Goal: Task Accomplishment & Management: Complete application form

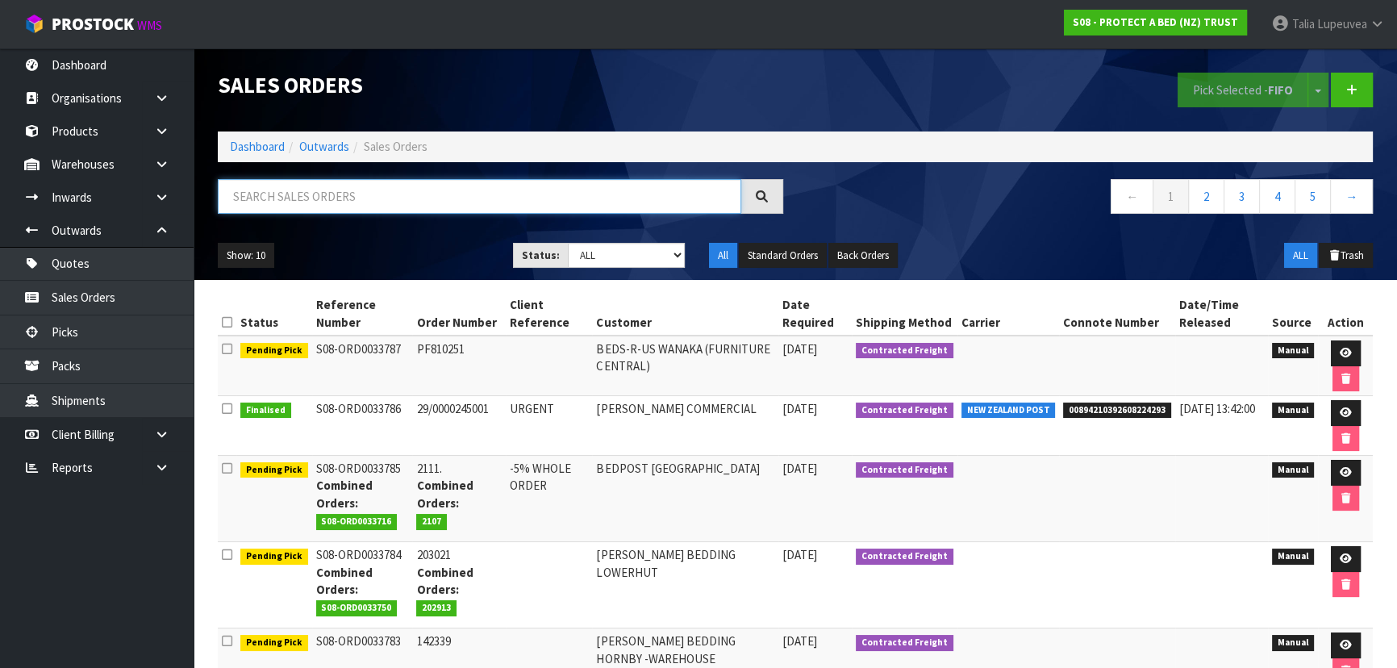
drag, startPoint x: 0, startPoint y: 0, endPoint x: 427, endPoint y: 200, distance: 471.2
click at [427, 200] on input "text" at bounding box center [479, 196] width 523 height 35
type input "JOB-0416290"
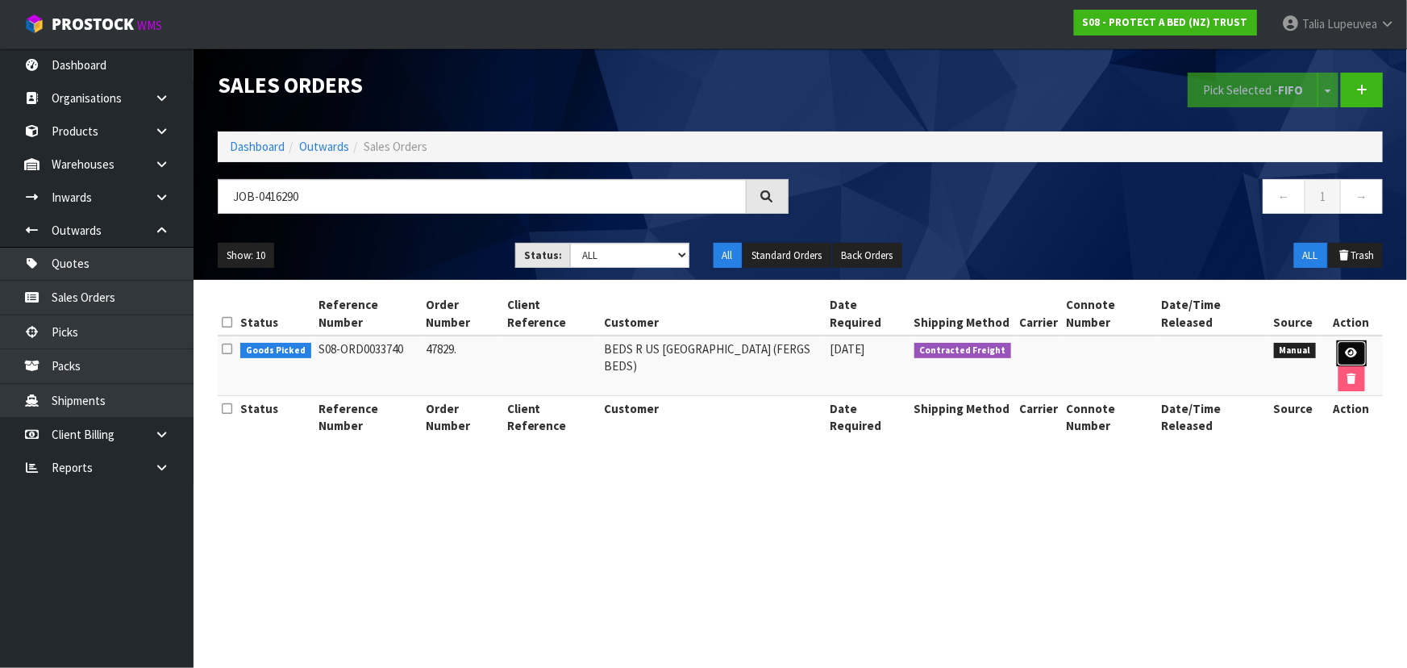
click at [1346, 348] on icon at bounding box center [1352, 353] width 12 height 10
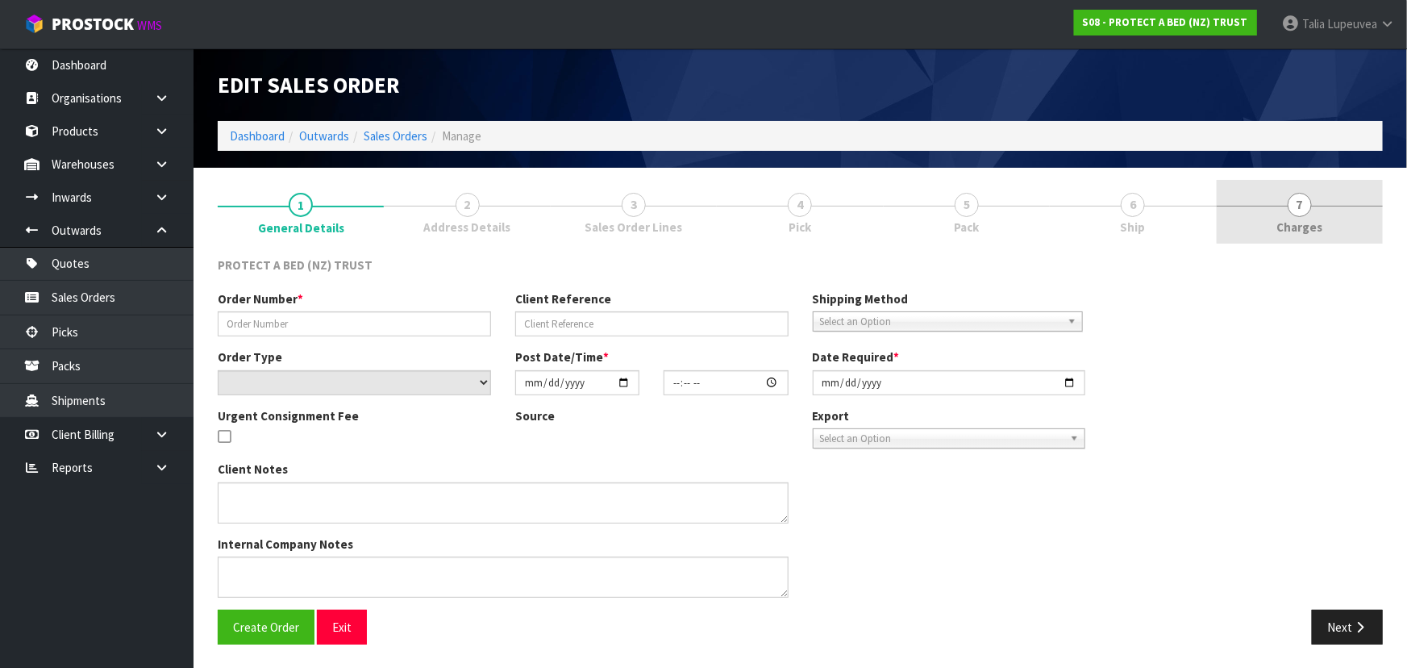
type input "47829."
select select "number:0"
type input "[DATE]"
type input "11:01:00.000"
type input "[DATE]"
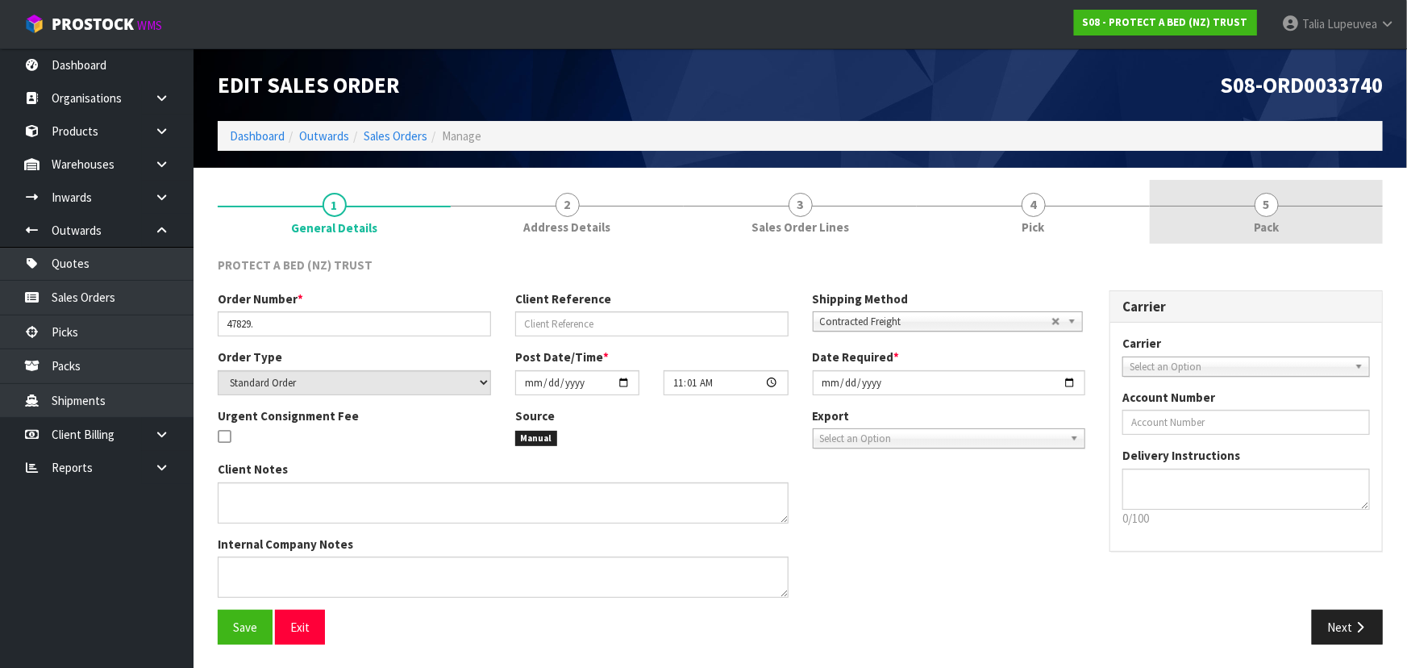
click at [1280, 219] on link "5 Pack" at bounding box center [1266, 212] width 233 height 64
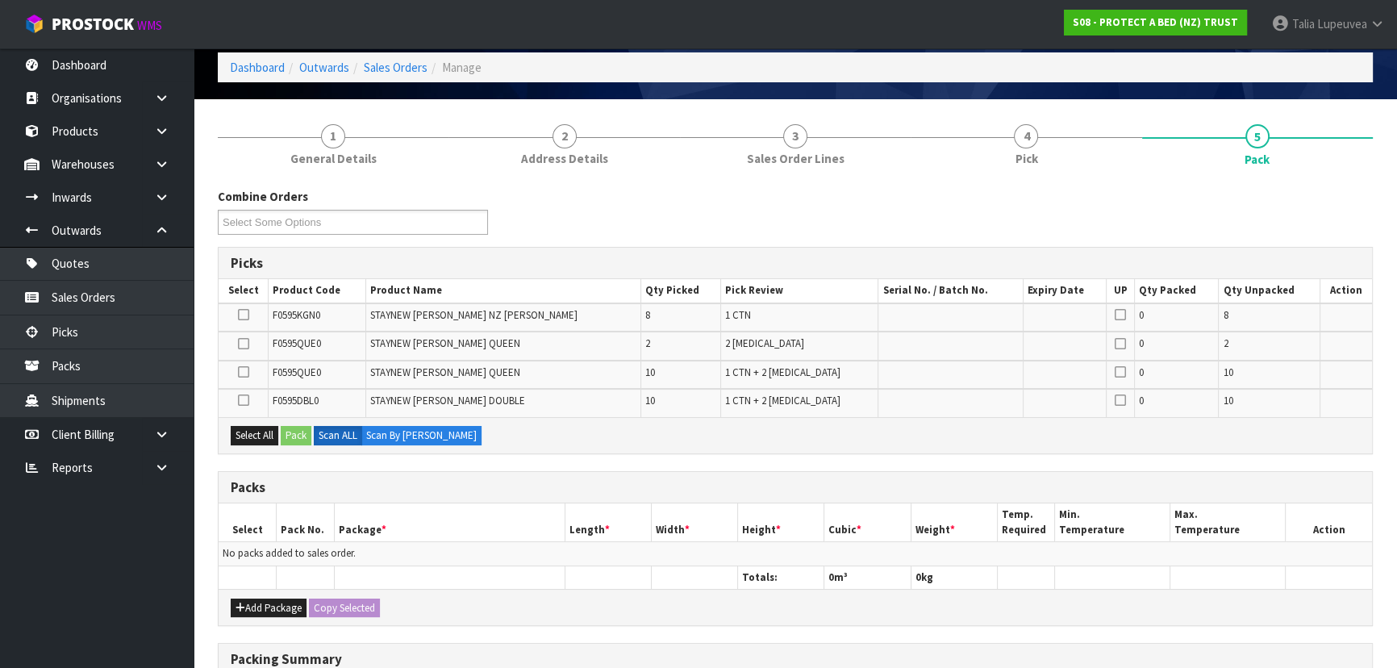
scroll to position [146, 0]
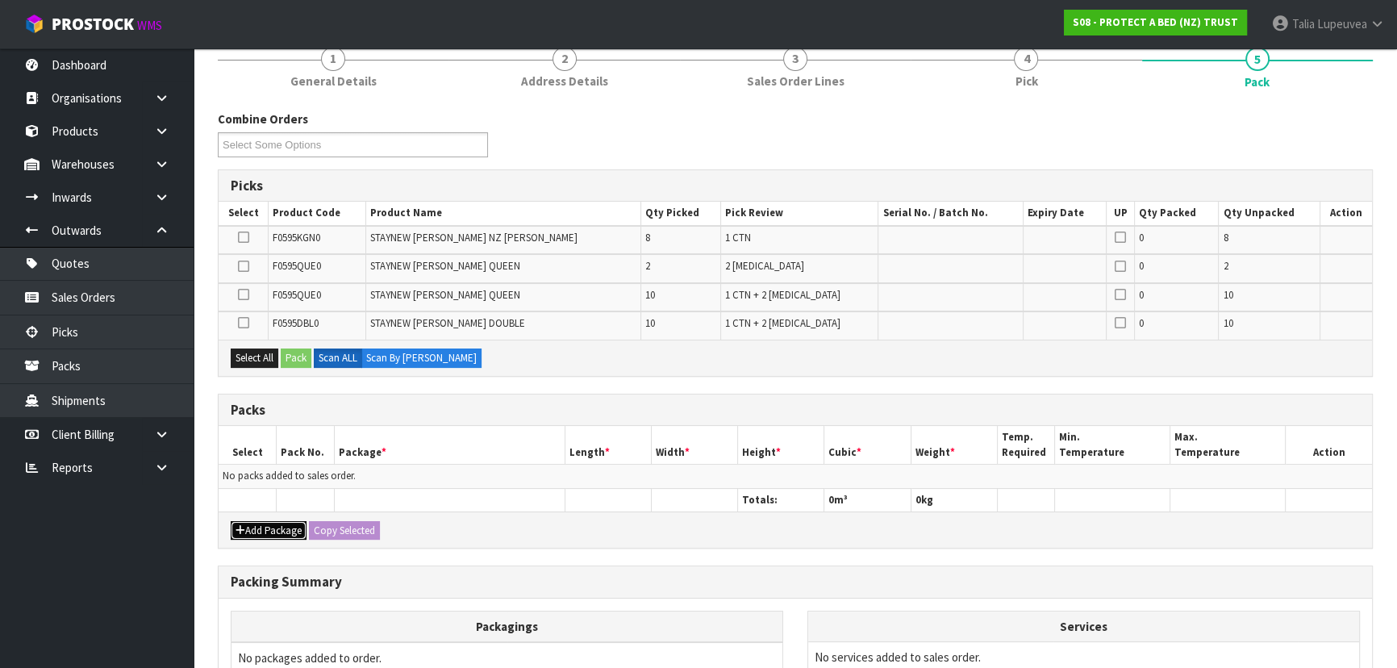
click at [280, 522] on button "Add Package" at bounding box center [269, 530] width 76 height 19
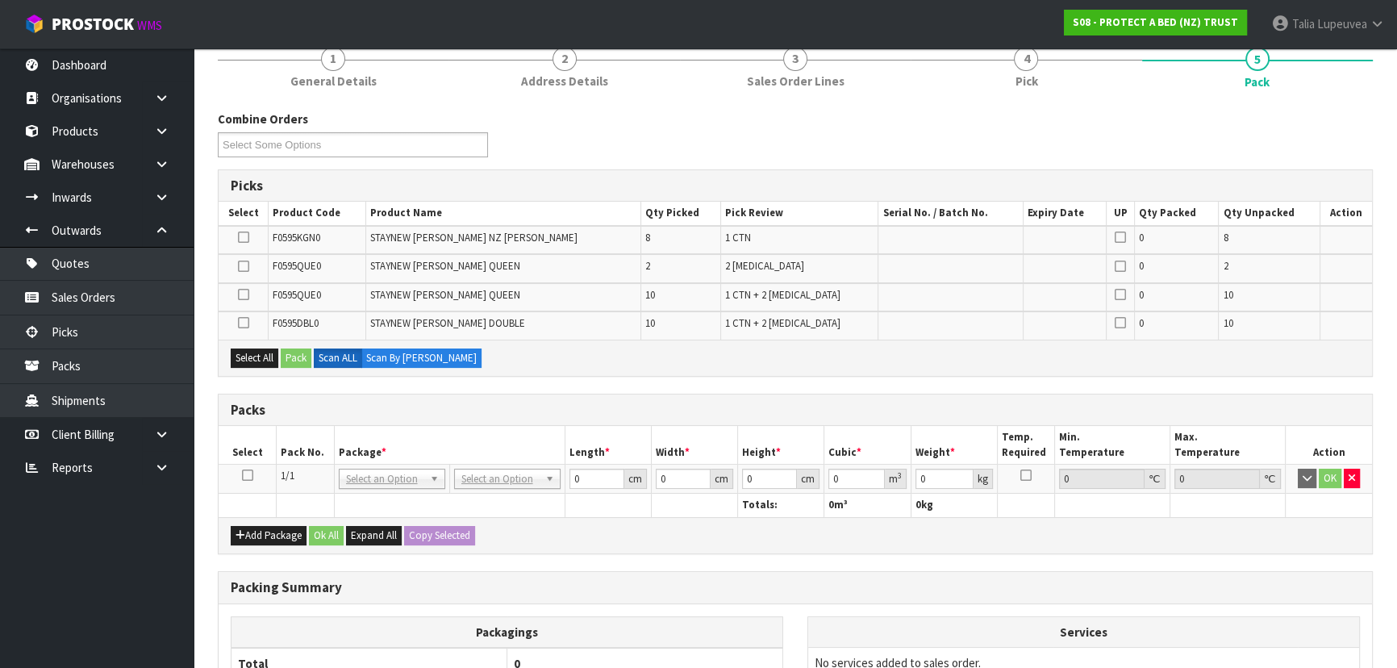
click at [250, 475] on icon at bounding box center [247, 475] width 11 height 1
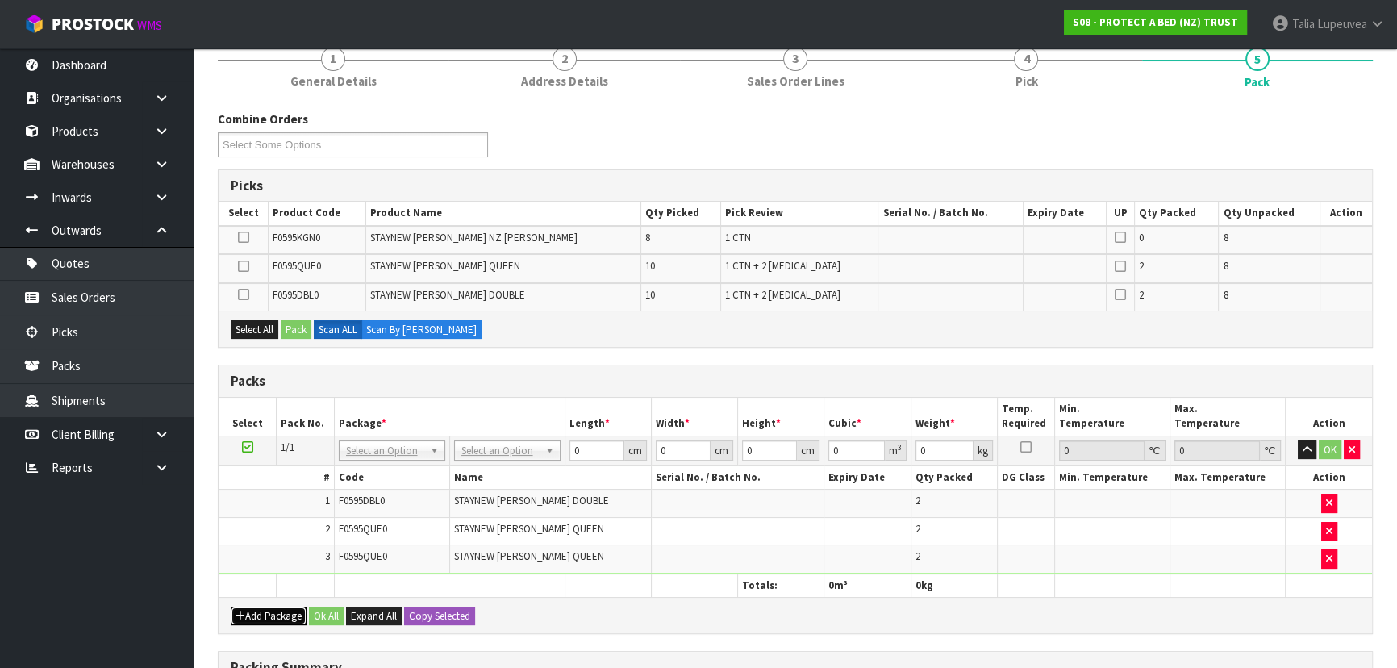
click at [271, 608] on button "Add Package" at bounding box center [269, 616] width 76 height 19
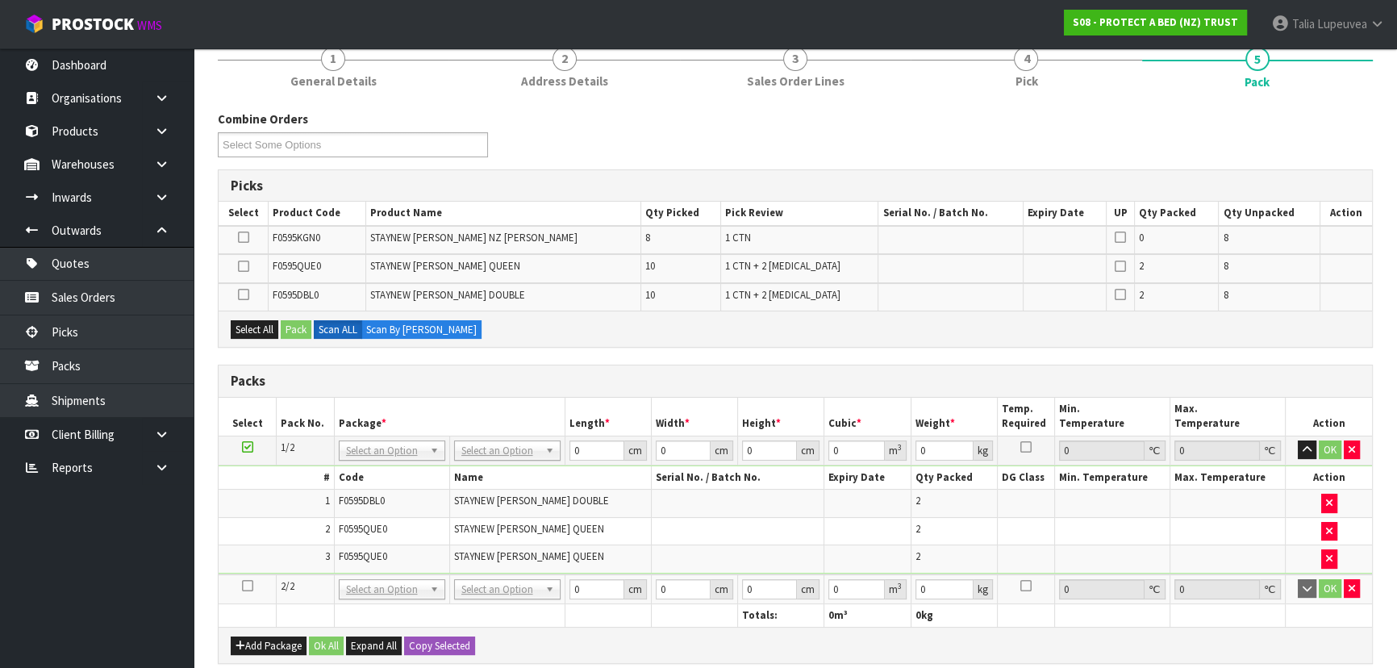
click at [248, 586] on icon at bounding box center [247, 586] width 11 height 1
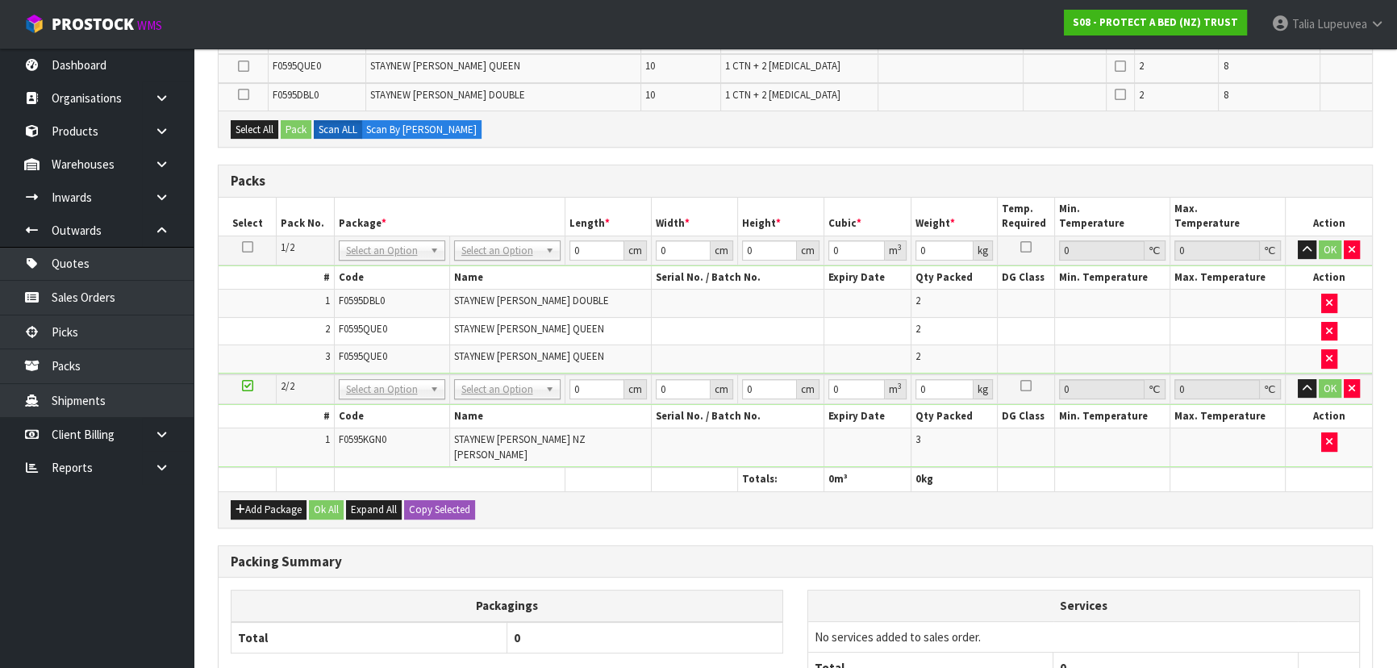
scroll to position [366, 0]
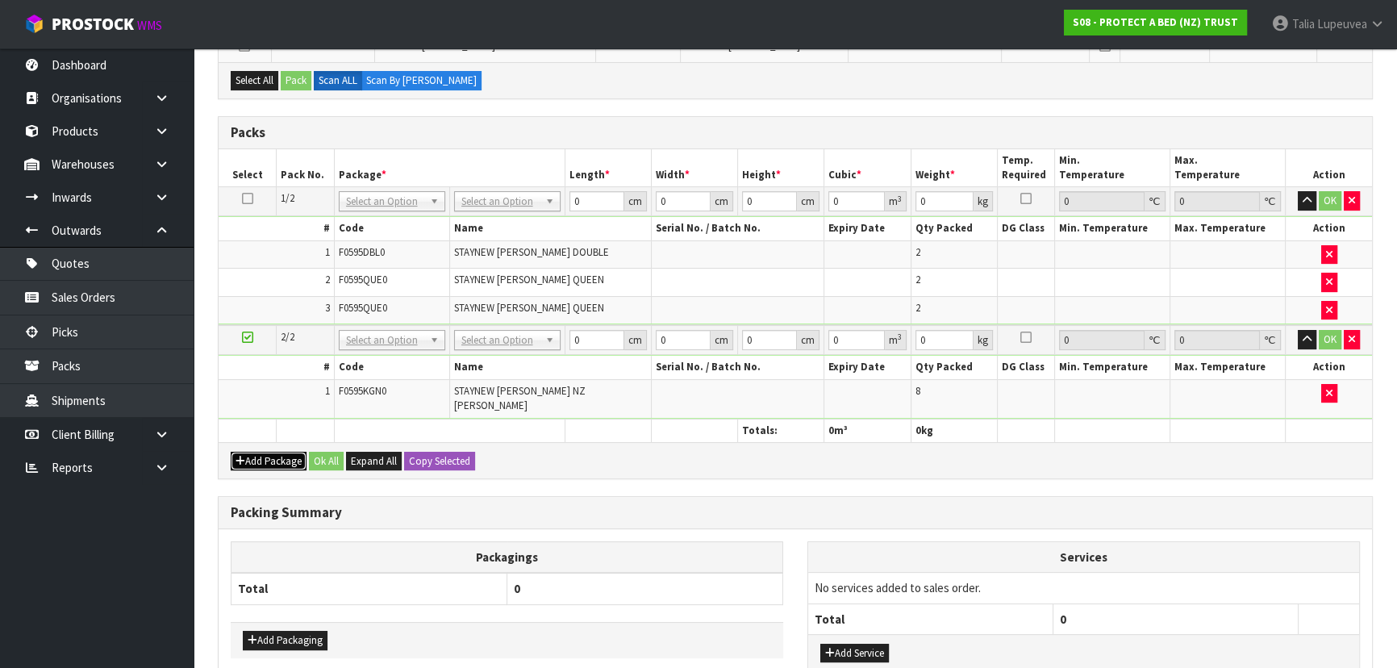
click at [281, 452] on button "Add Package" at bounding box center [269, 461] width 76 height 19
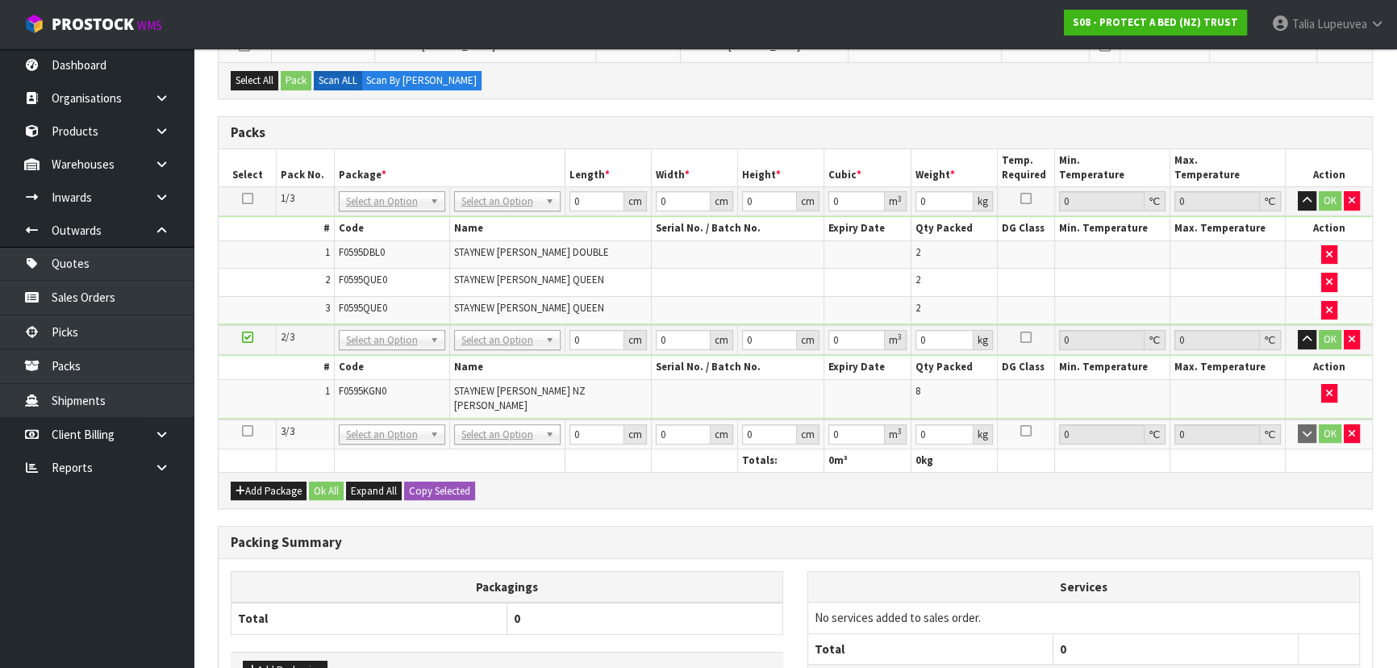
click at [250, 431] on icon at bounding box center [247, 431] width 11 height 1
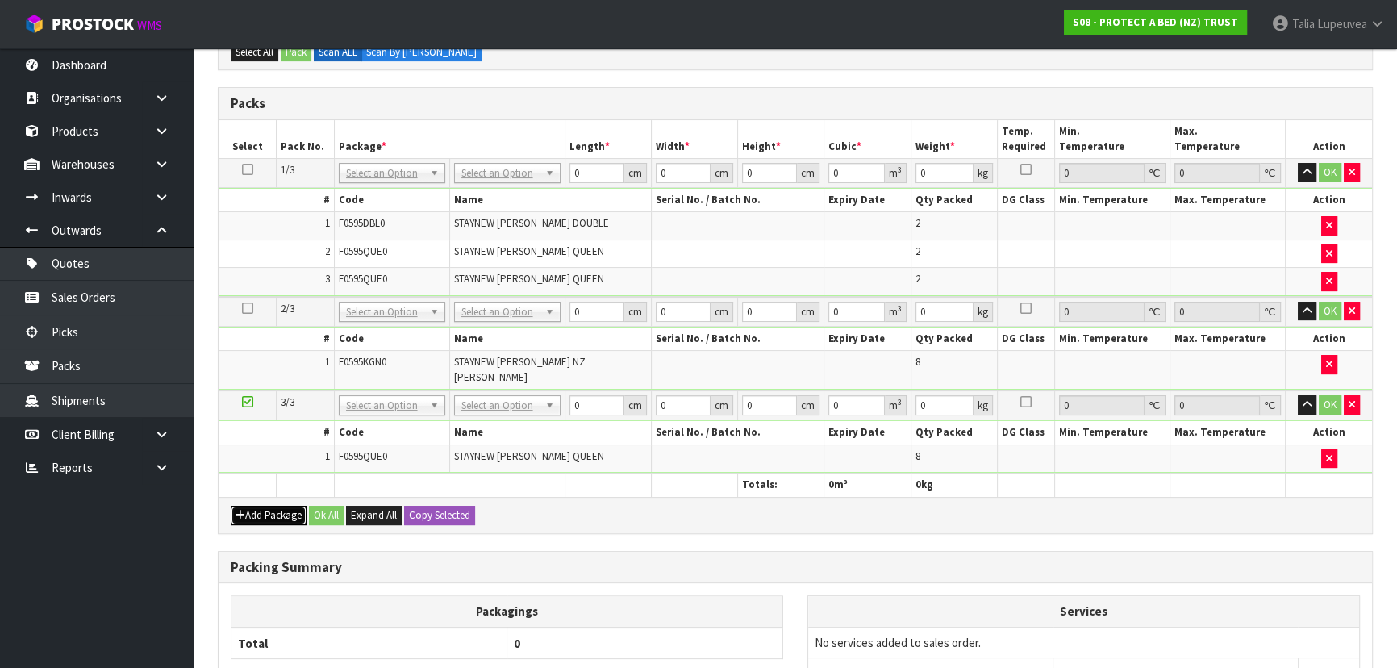
drag, startPoint x: 284, startPoint y: 498, endPoint x: 263, endPoint y: 493, distance: 21.5
click at [284, 506] on button "Add Package" at bounding box center [269, 515] width 76 height 19
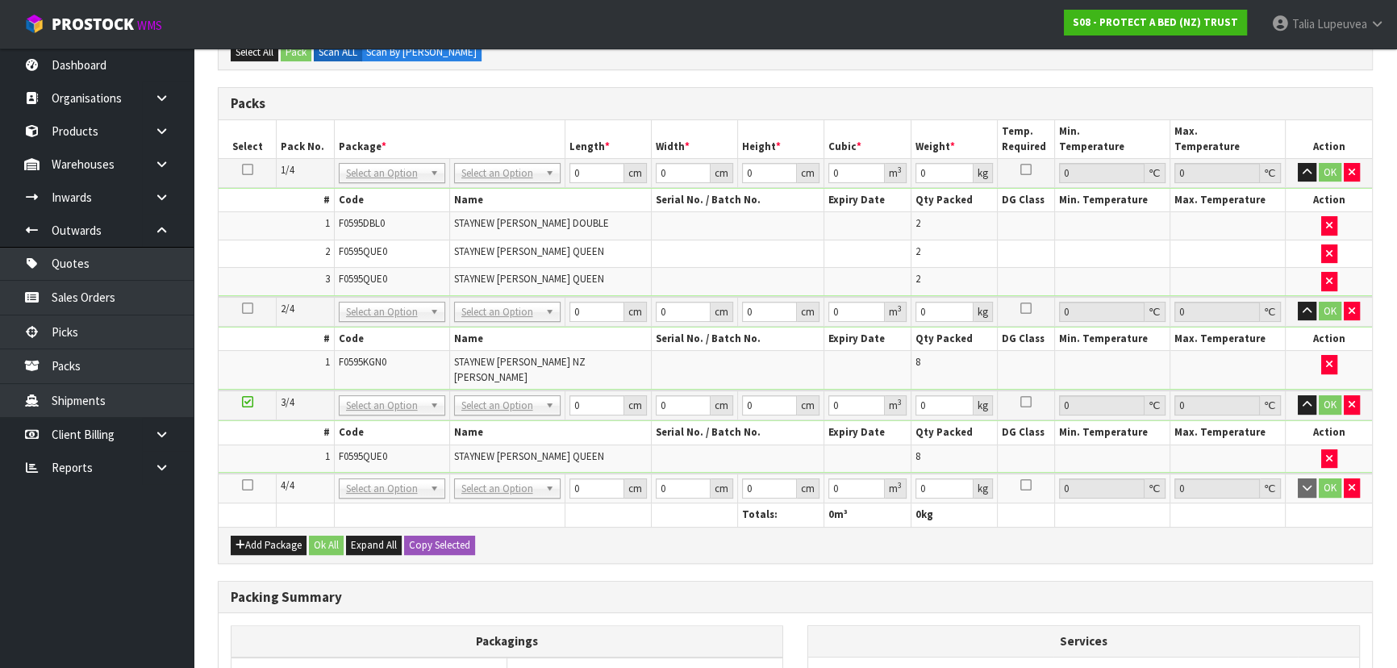
click at [244, 485] on icon at bounding box center [247, 485] width 11 height 1
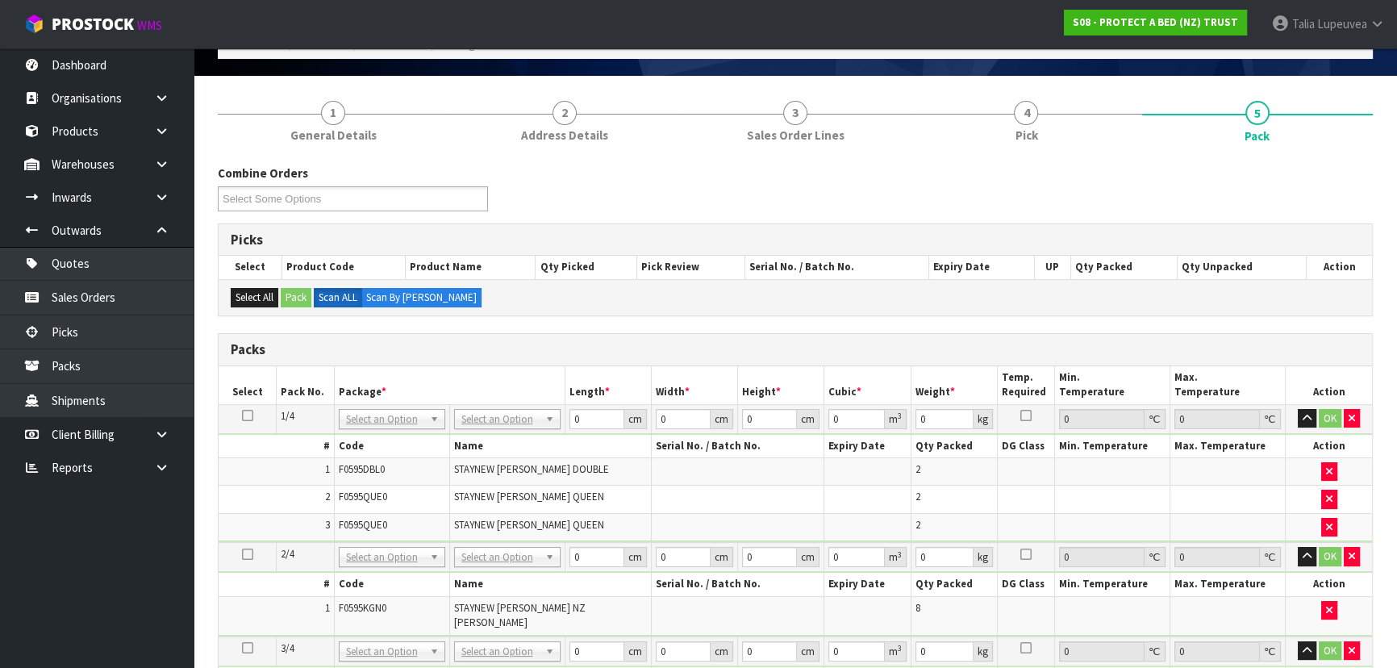
scroll to position [293, 0]
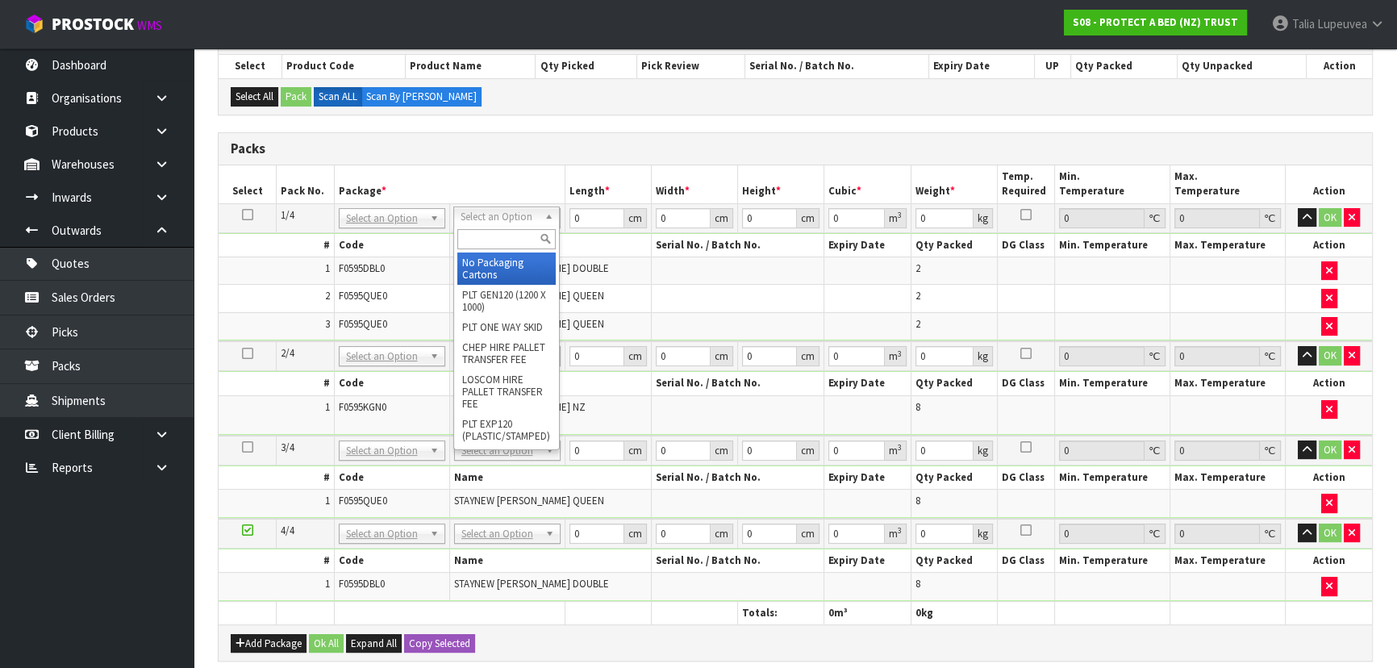
click at [481, 227] on div at bounding box center [506, 239] width 105 height 27
click at [484, 240] on input "text" at bounding box center [506, 239] width 98 height 20
type input "OC"
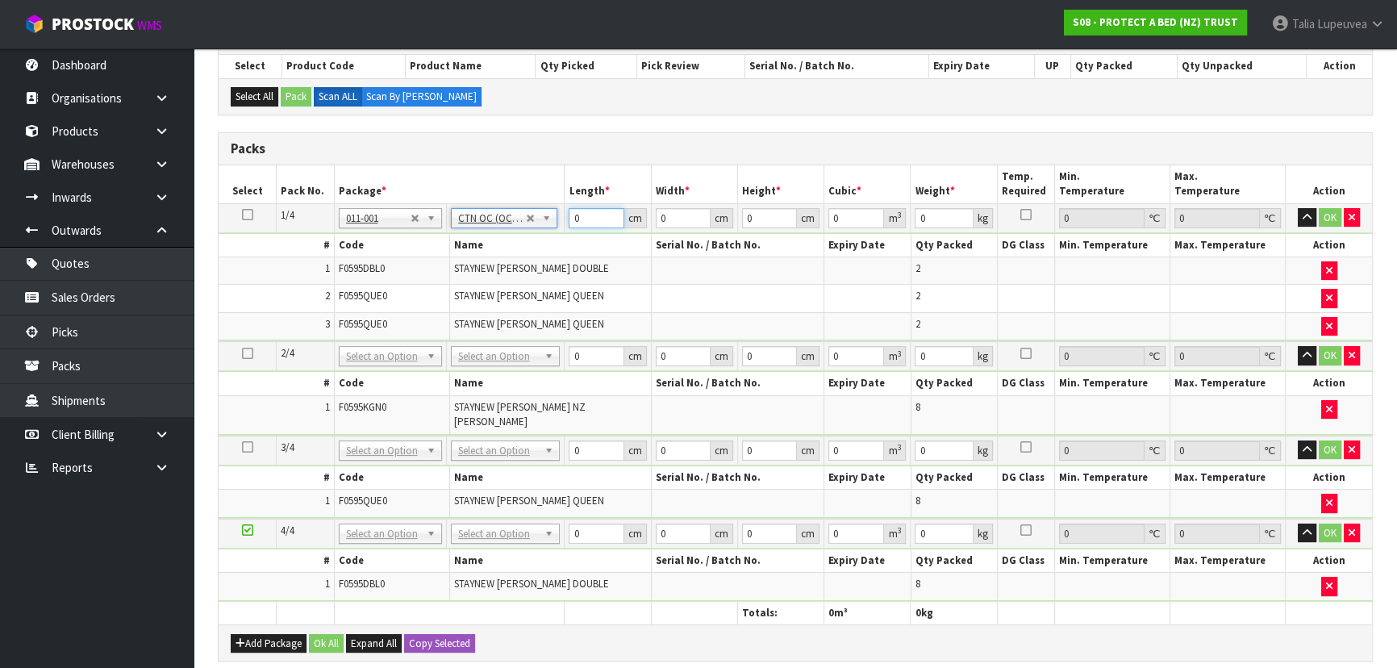
type input "5.12"
drag, startPoint x: 585, startPoint y: 221, endPoint x: 533, endPoint y: 226, distance: 51.8
click at [533, 226] on tr "1/4 NONE 007-001 007-002 007-004 007-009 007-013 007-014 007-015 007-017 007-01…" at bounding box center [795, 217] width 1153 height 29
type input "55"
type input "45"
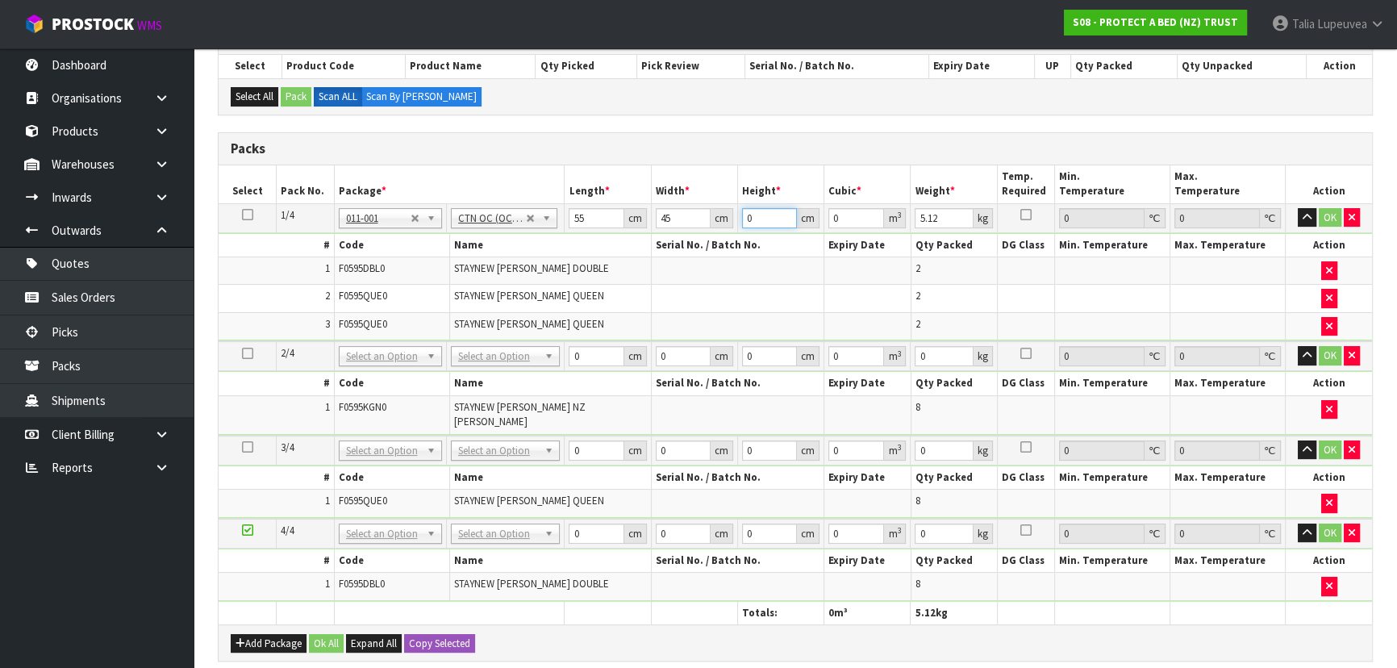
type input "3"
type input "0.007425"
type input "32"
type input "0.0792"
type input "32"
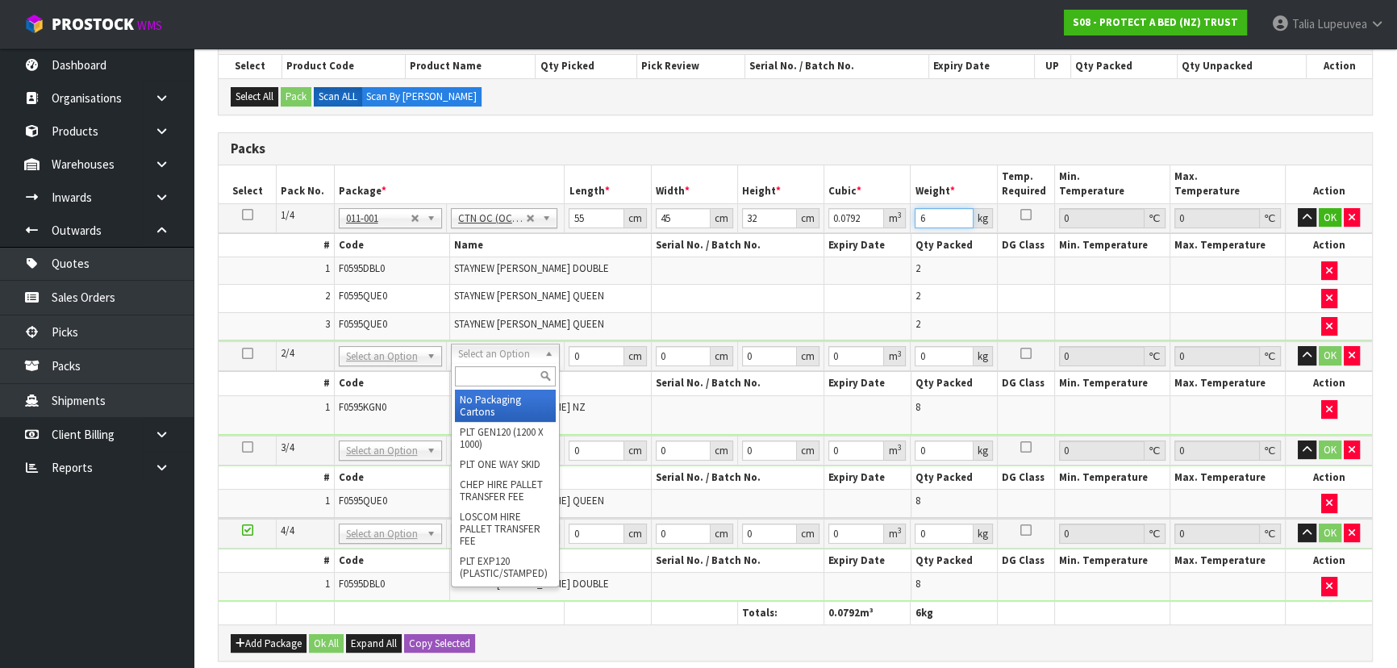
type input "6"
click at [503, 369] on input "text" at bounding box center [505, 376] width 101 height 20
type input "OWN"
drag, startPoint x: 501, startPoint y: 407, endPoint x: 533, endPoint y: 386, distance: 38.5
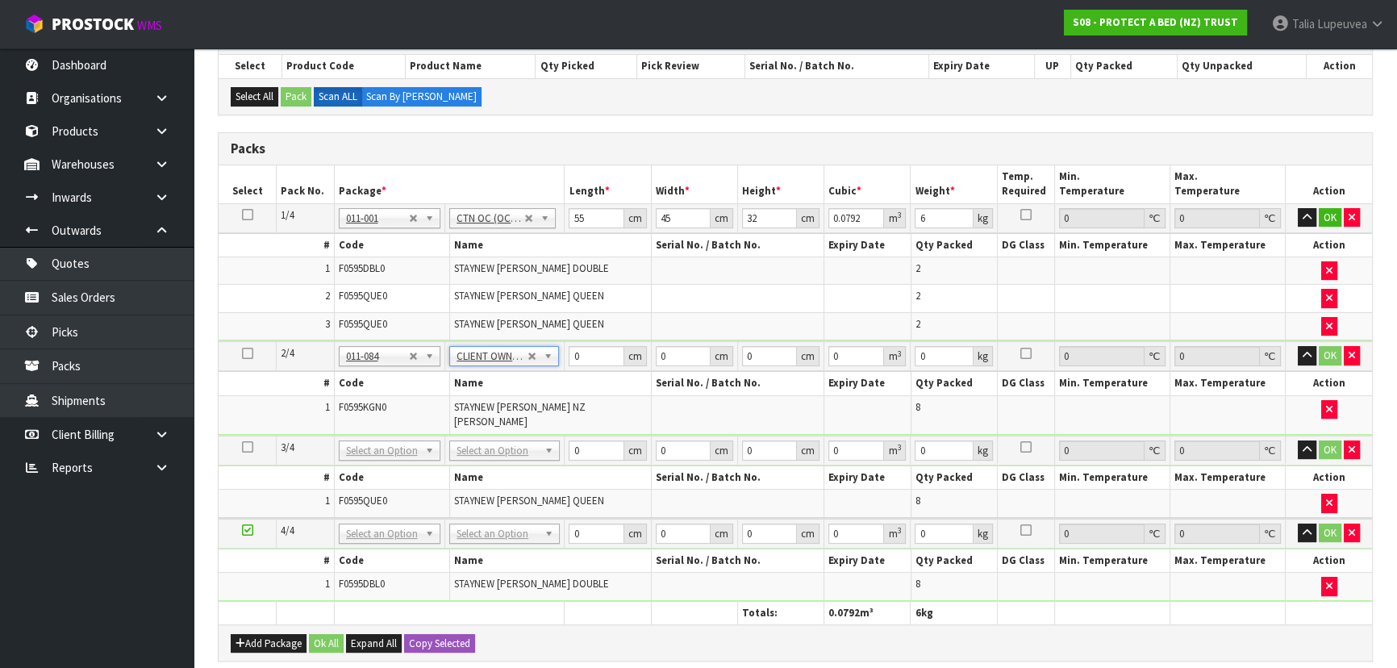
type input "8.6"
drag, startPoint x: 595, startPoint y: 348, endPoint x: 543, endPoint y: 360, distance: 53.6
click at [543, 360] on tr "2/4 NONE 007-001 007-002 007-004 007-009 007-013 007-014 007-015 007-017 007-01…" at bounding box center [795, 356] width 1153 height 30
type input "59"
type input "39"
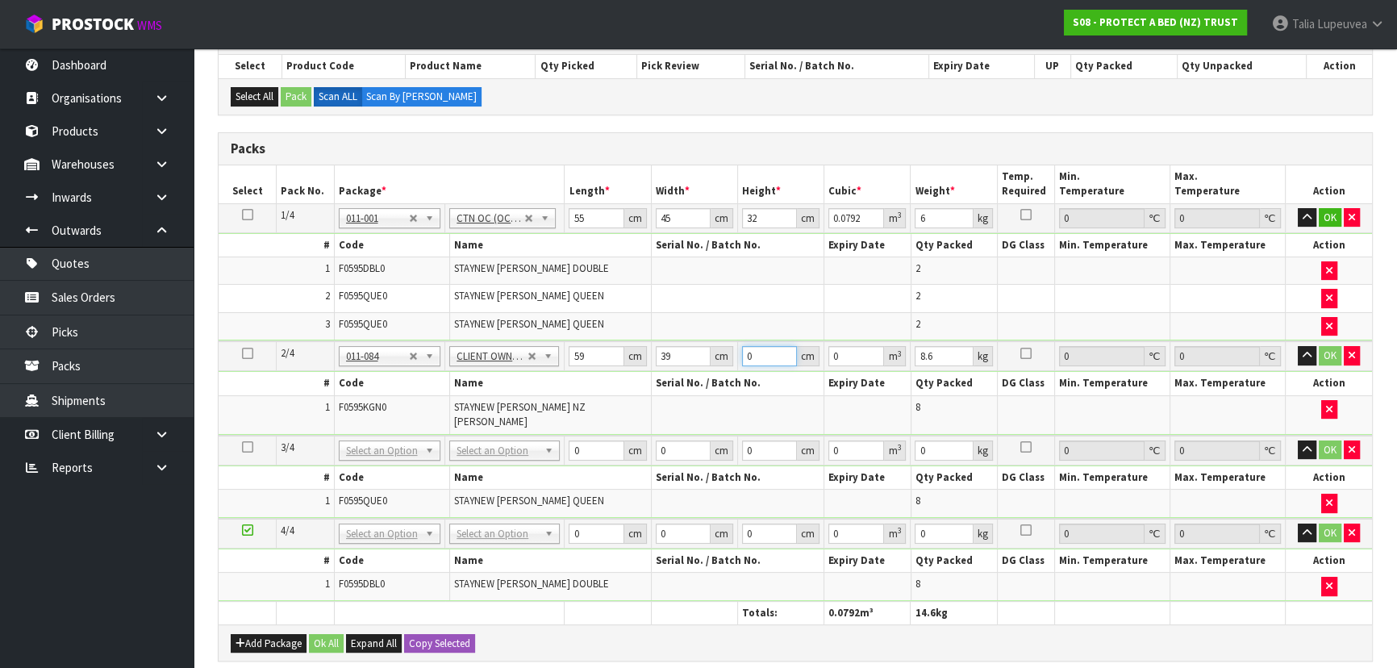
type input "3"
type input "0.006903"
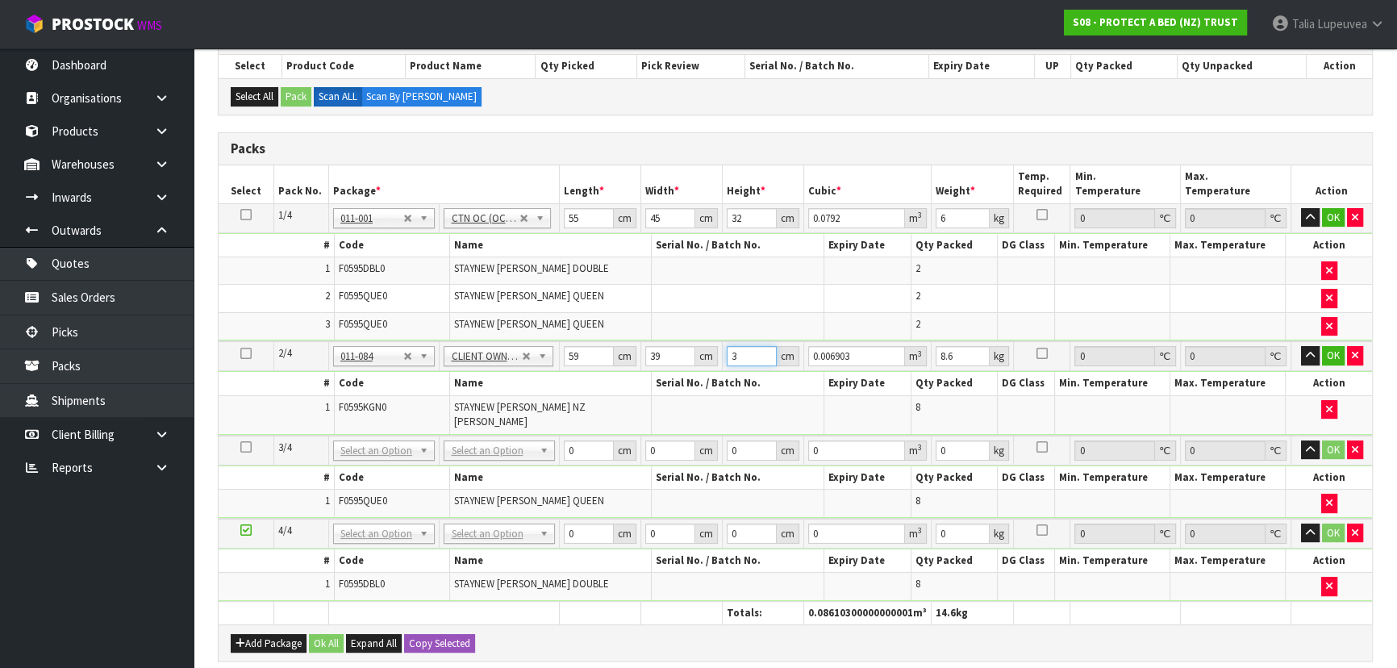
type input "32"
type input "0.073632"
type input "32"
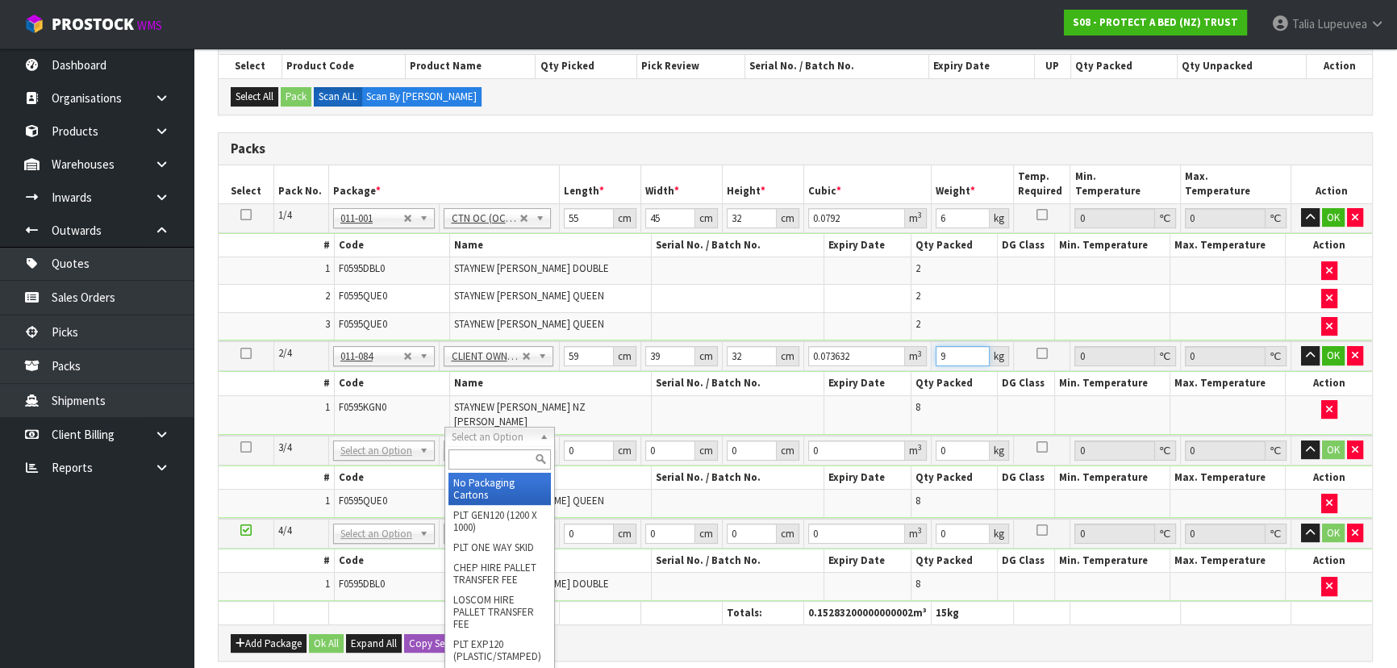
type input "9"
click at [476, 461] on input "text" at bounding box center [499, 459] width 102 height 20
type input "OWN"
drag, startPoint x: 484, startPoint y: 480, endPoint x: 561, endPoint y: 448, distance: 83.9
type input "2"
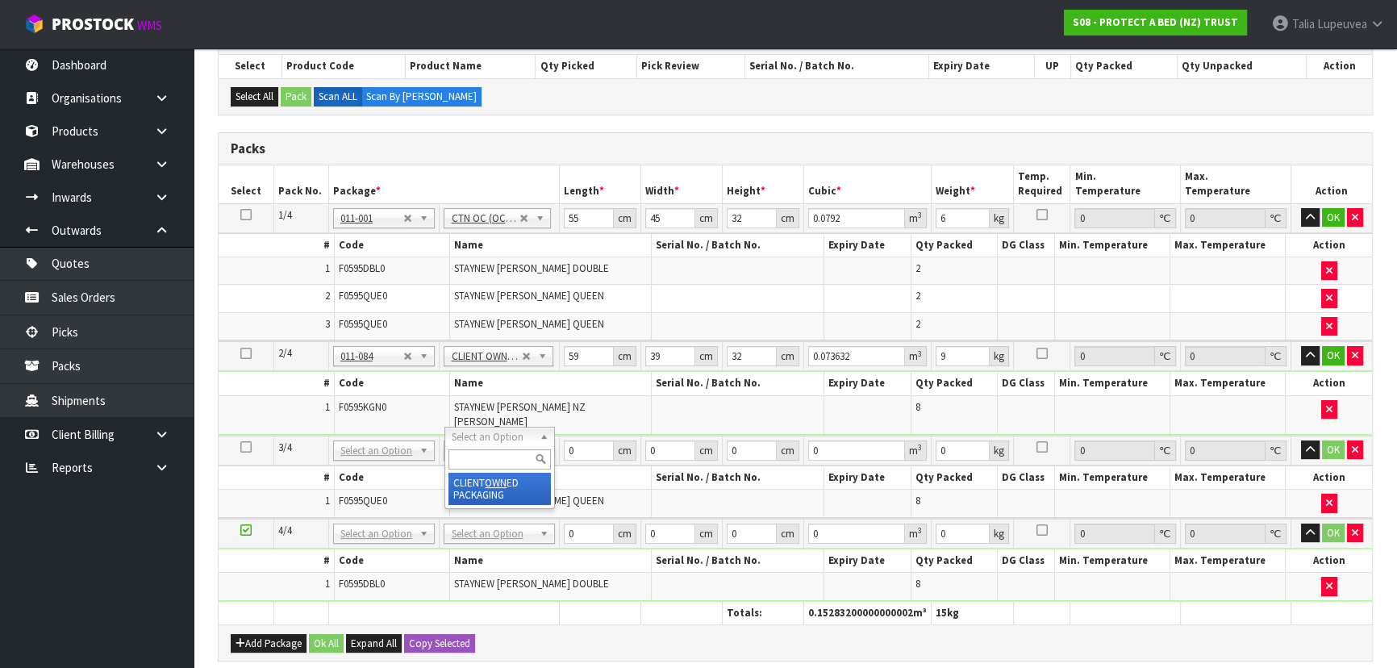
type input "8.06"
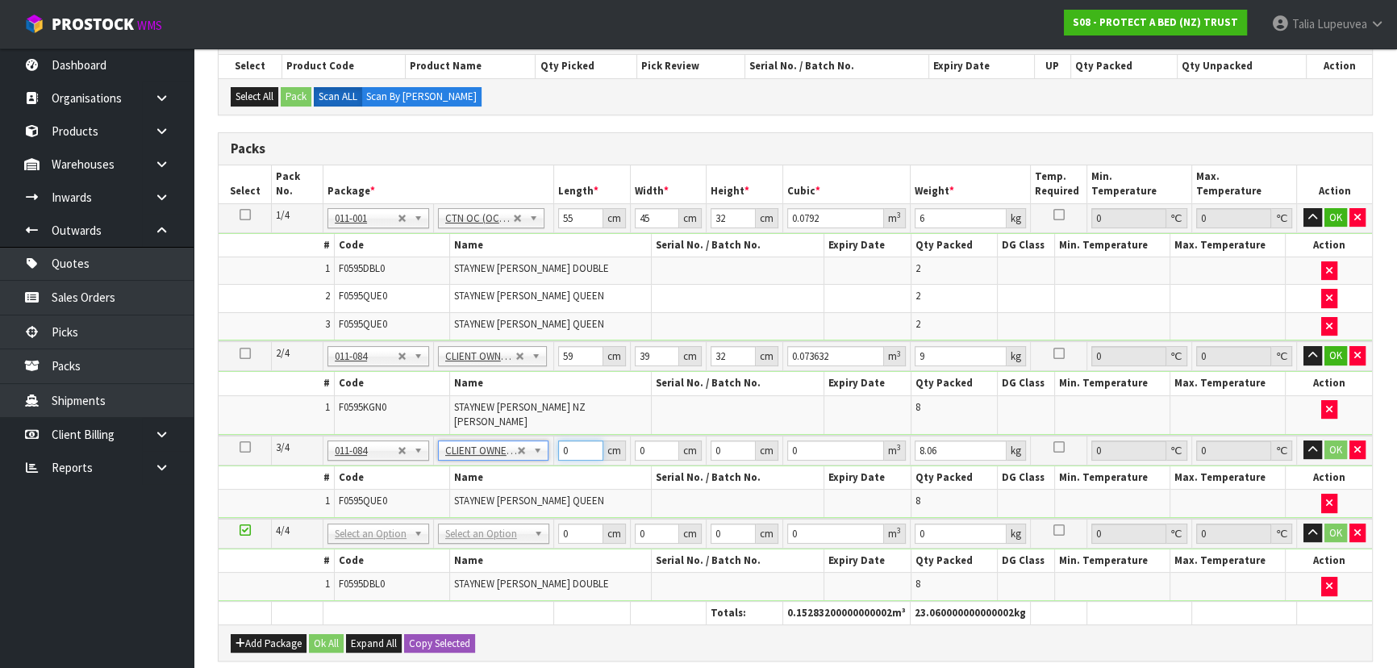
drag, startPoint x: 577, startPoint y: 436, endPoint x: 557, endPoint y: 432, distance: 20.6
click at [557, 436] on td "0 cm" at bounding box center [591, 451] width 77 height 30
type input "61"
type input "42"
type input "3"
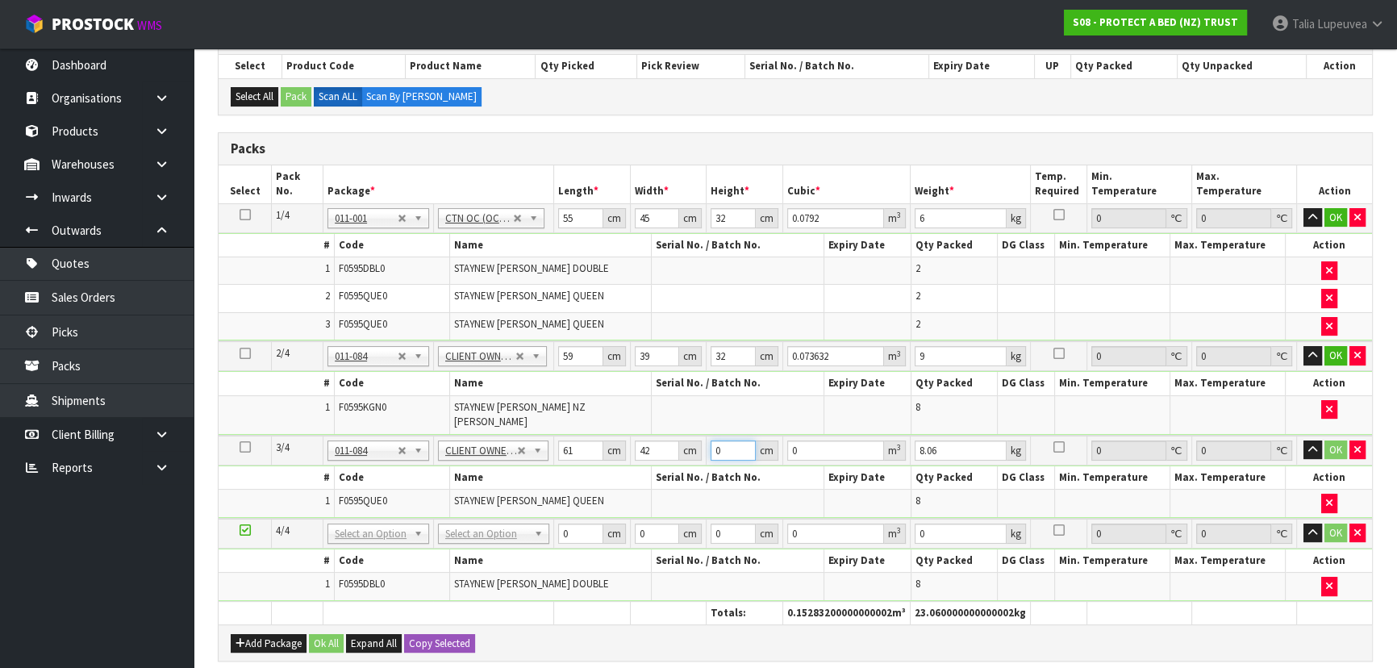
type input "0.007686"
type input "34"
type input "0.087108"
type input "34"
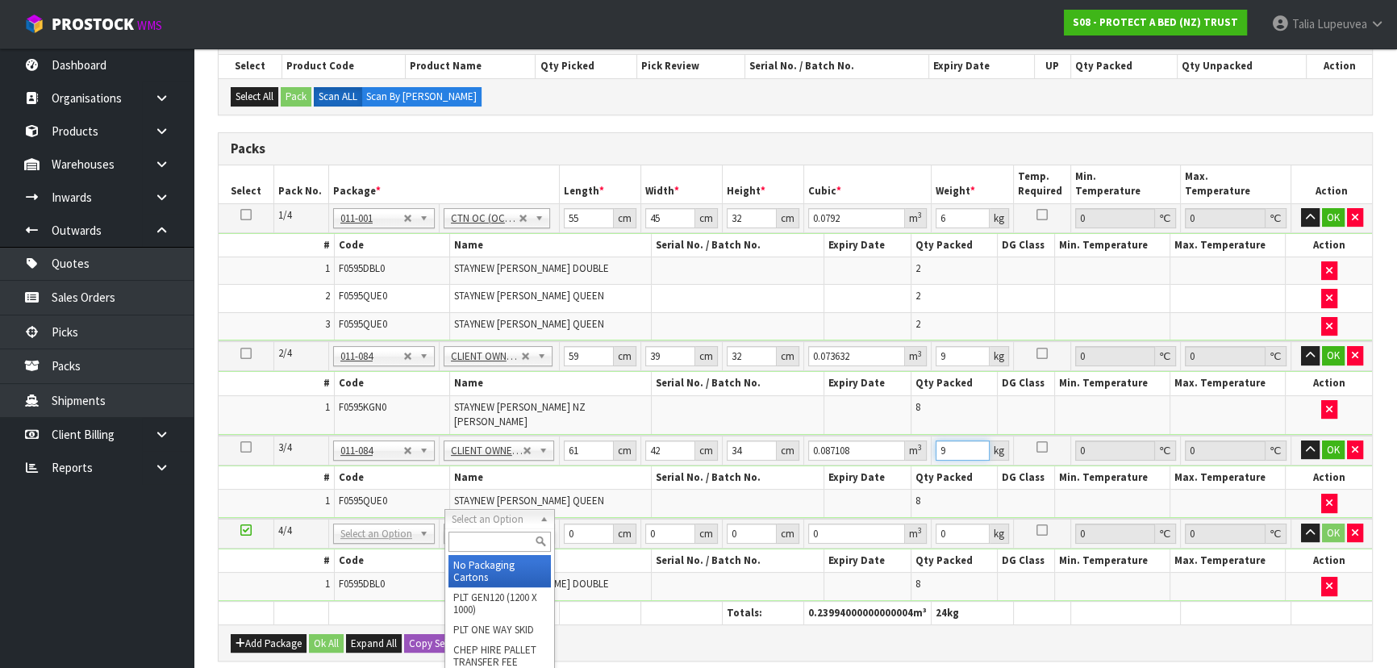
type input "9"
click at [514, 536] on input "text" at bounding box center [499, 542] width 103 height 20
type input "OWN"
type input "3"
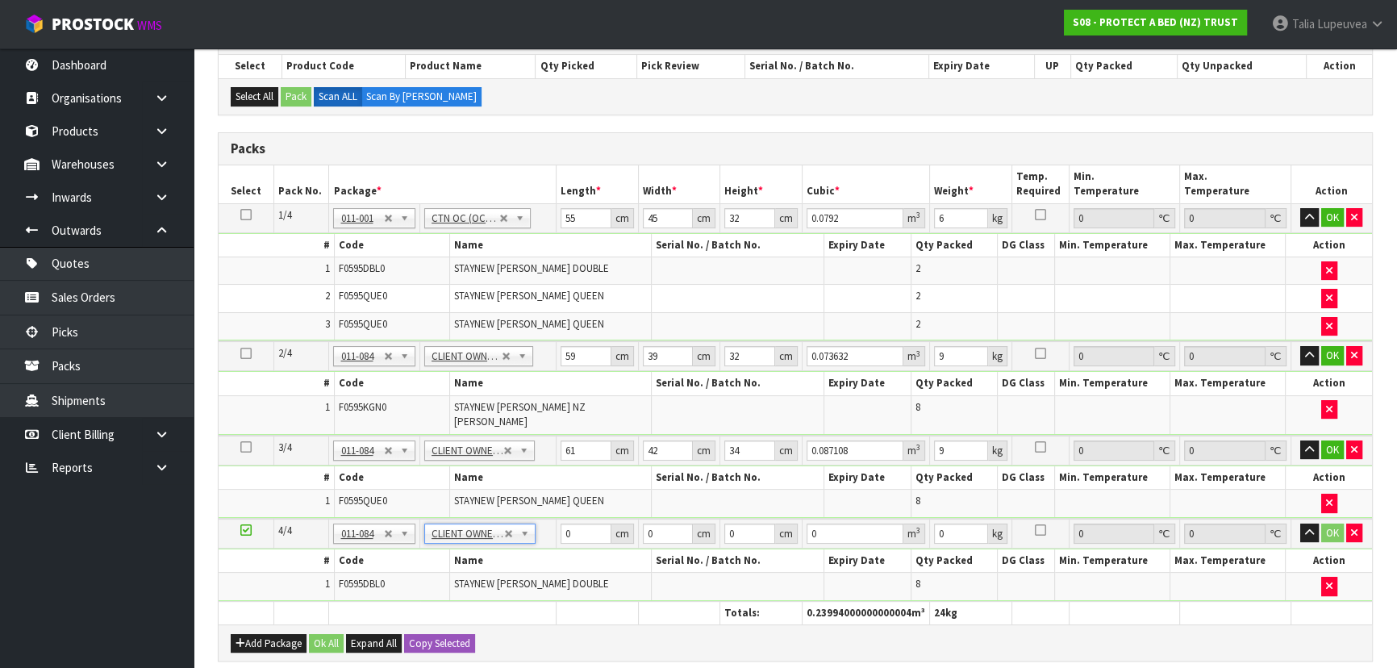
type input "6.94"
drag, startPoint x: 559, startPoint y: 523, endPoint x: 547, endPoint y: 523, distance: 12.1
click at [547, 523] on tr "4/4 NONE 007-001 007-002 007-004 007-009 007-013 007-014 007-015 007-017 007-01…" at bounding box center [795, 534] width 1153 height 30
type input "59"
type input "41"
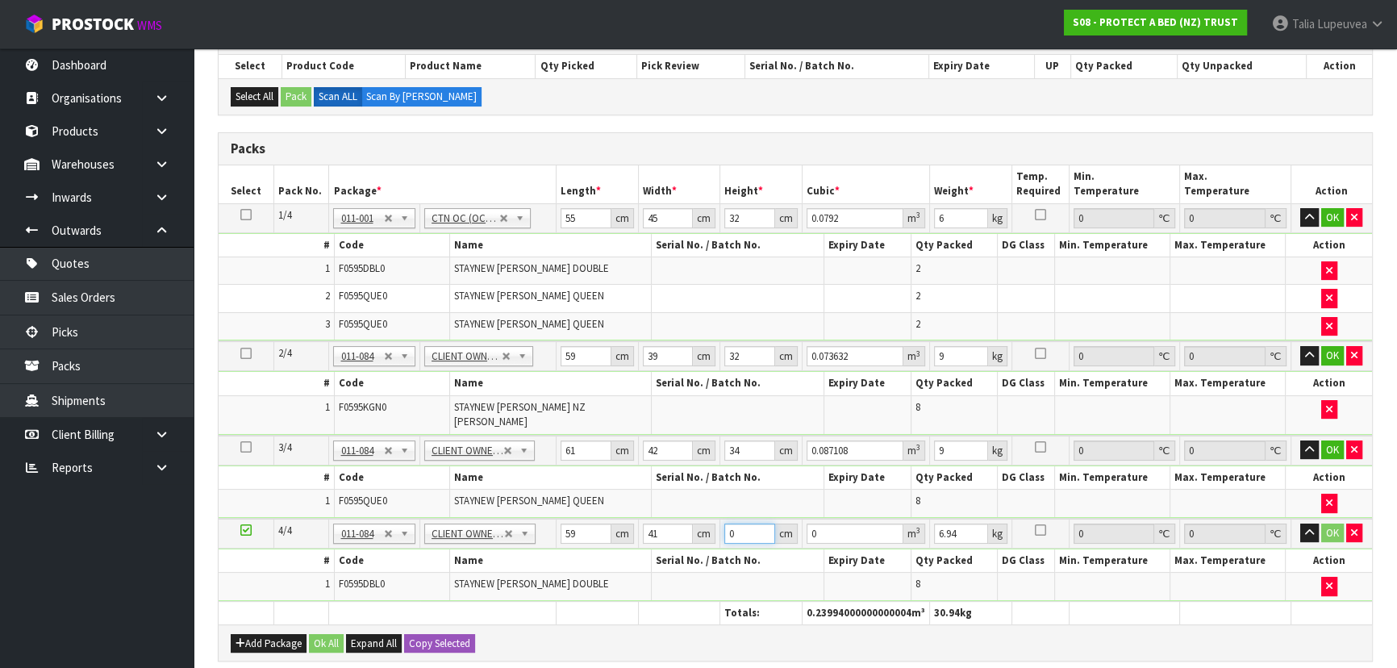
type input "3"
type input "0.007257"
type input "32"
type input "0.077408"
type input "32"
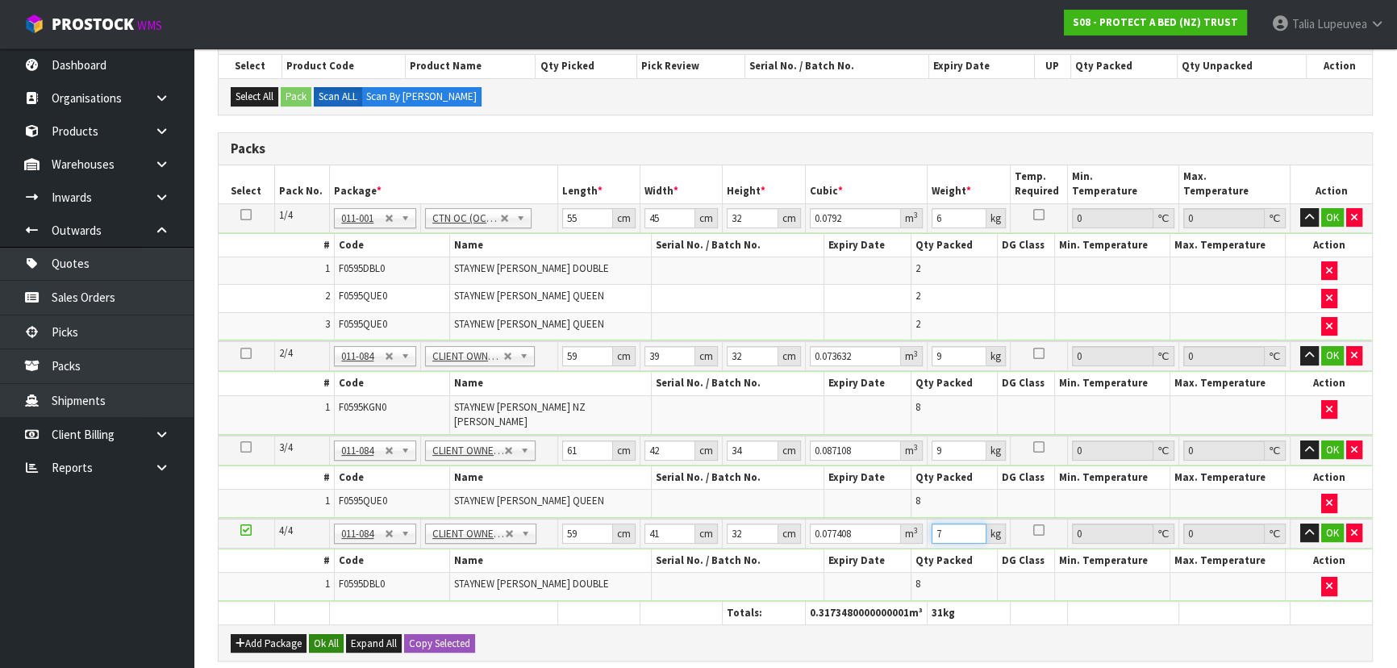
type input "7"
click at [338, 634] on button "Ok All" at bounding box center [326, 643] width 35 height 19
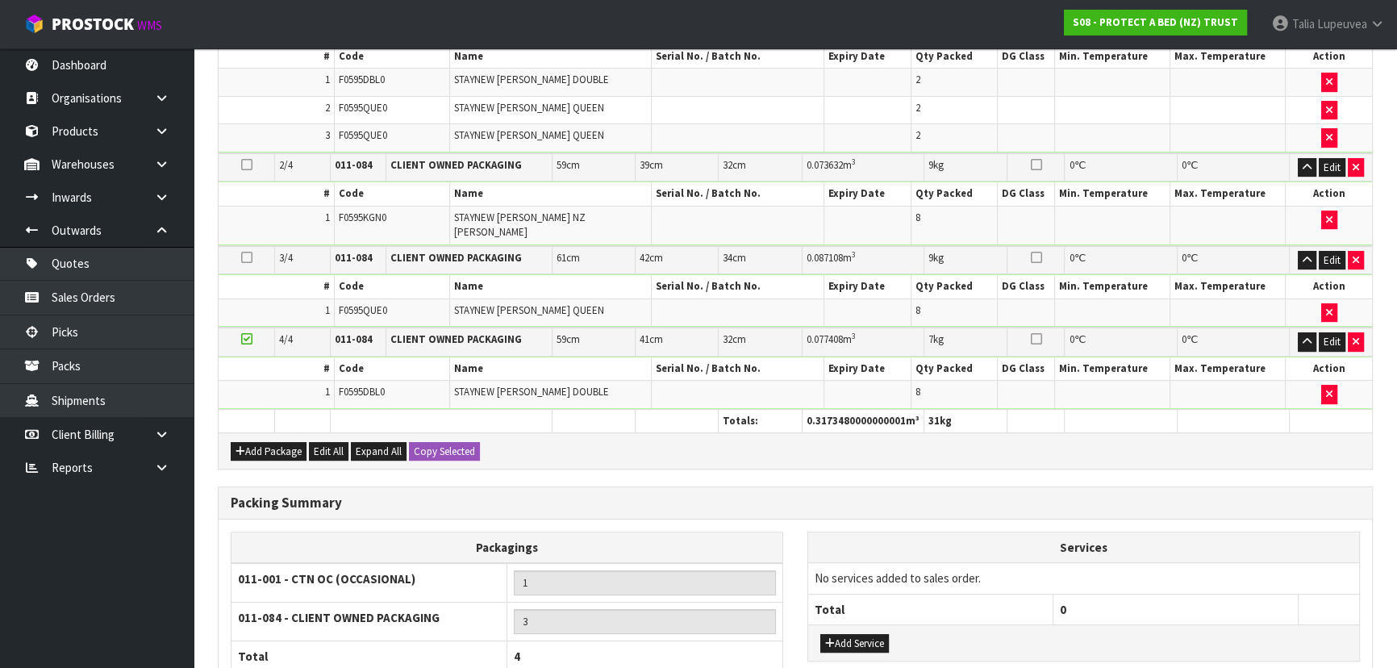
scroll to position [609, 0]
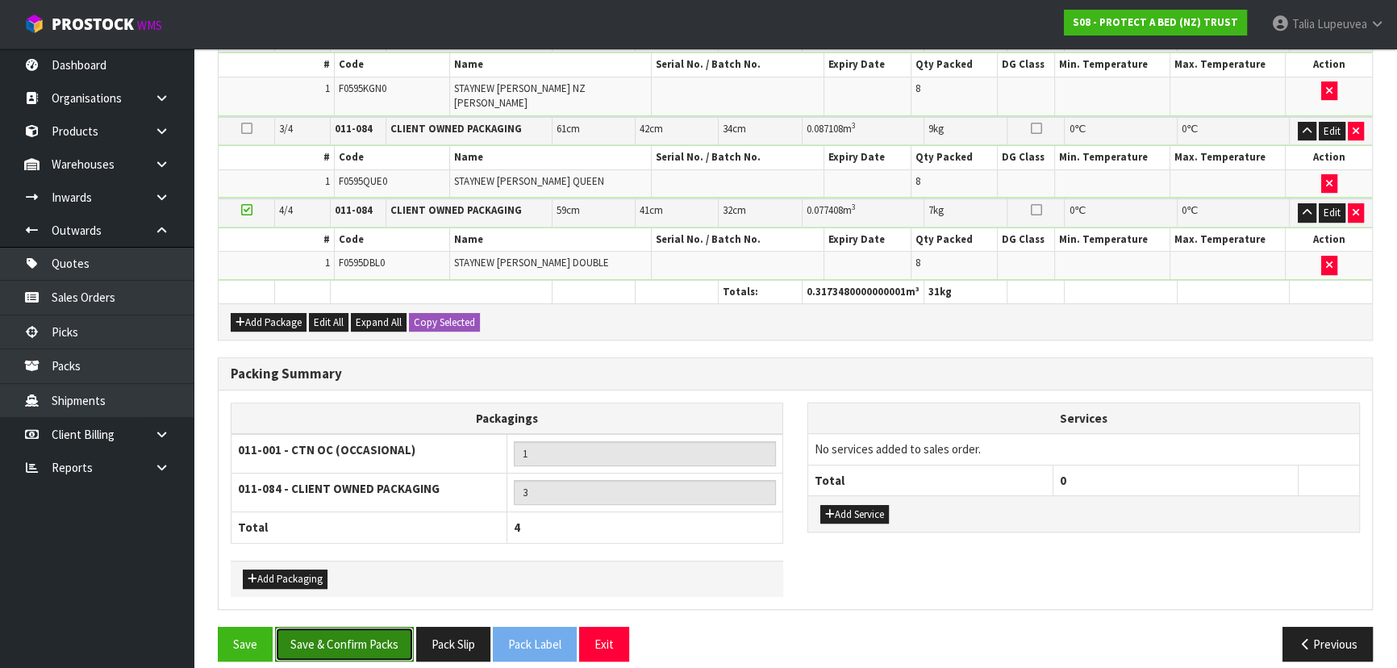
click at [356, 637] on button "Save & Confirm Packs" at bounding box center [344, 644] width 139 height 35
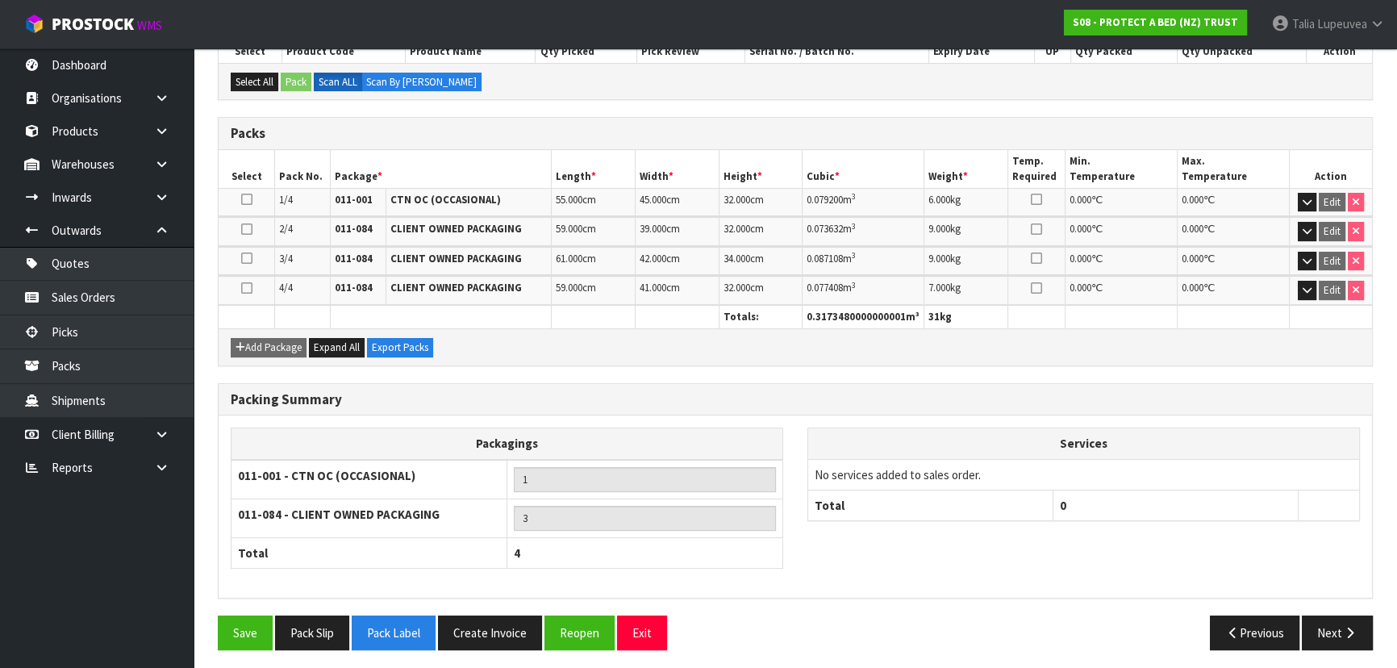
scroll to position [369, 0]
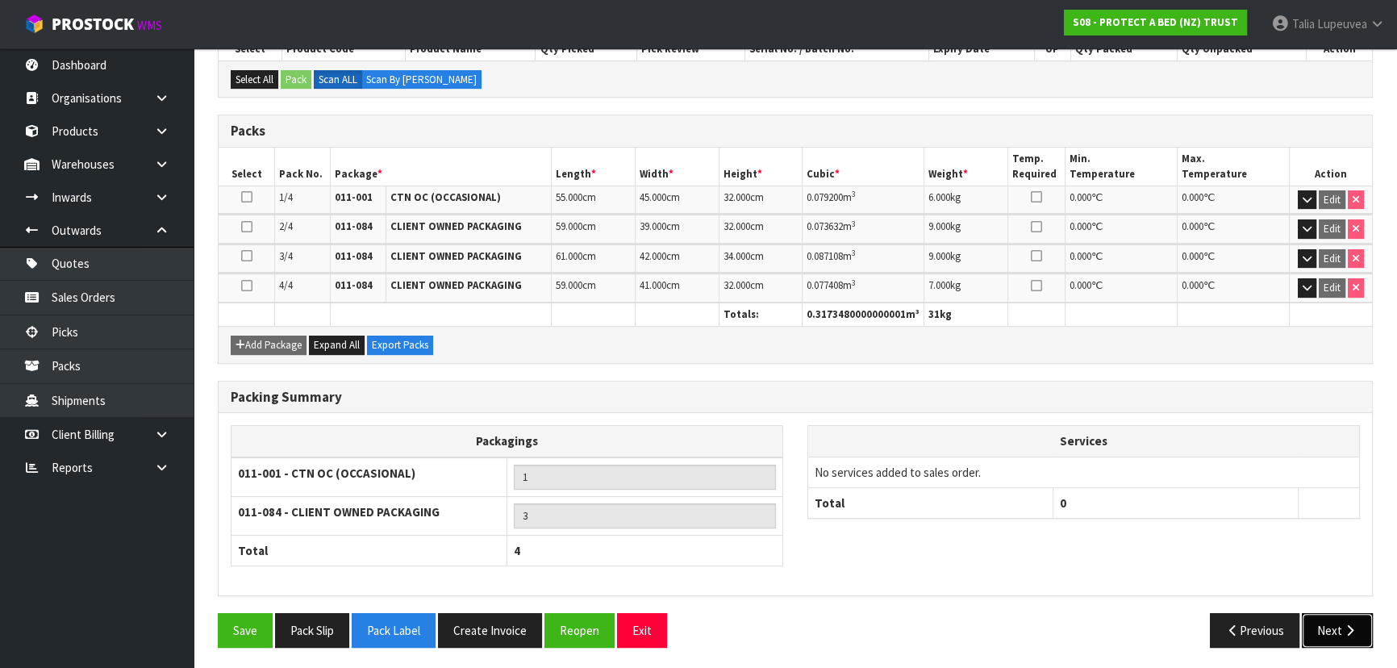
click at [1342, 624] on icon "button" at bounding box center [1349, 630] width 15 height 12
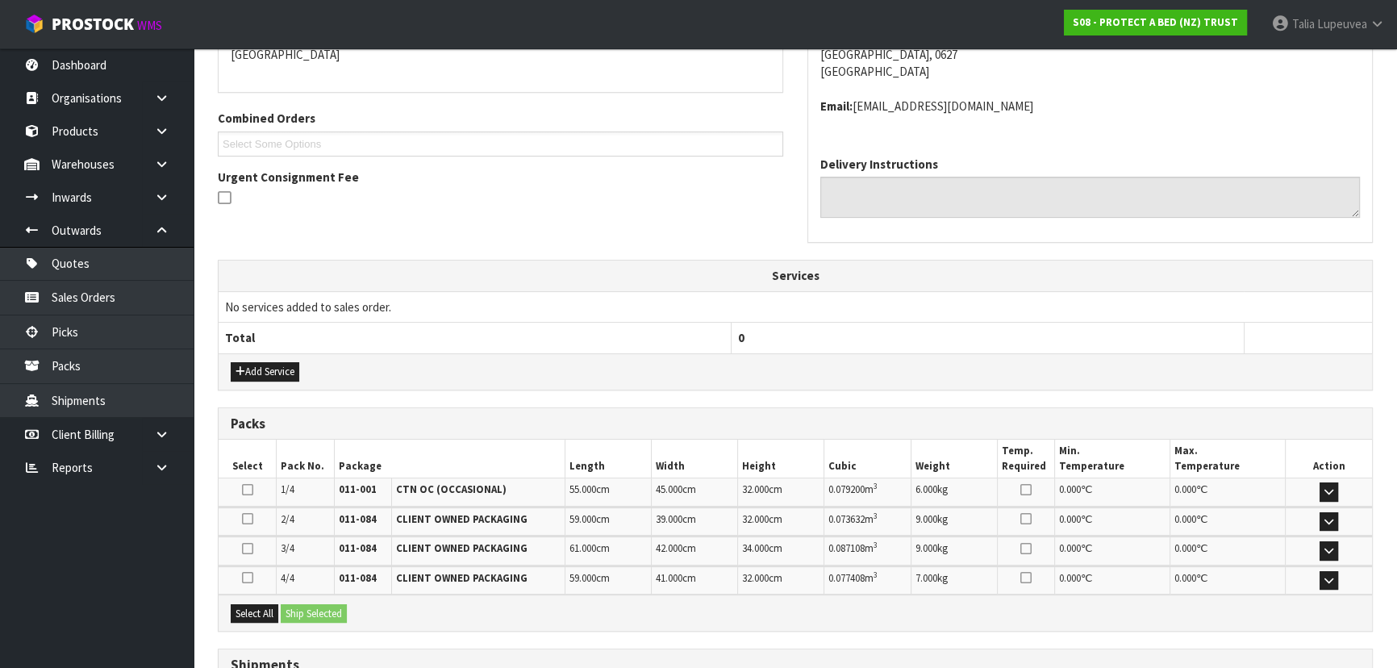
scroll to position [440, 0]
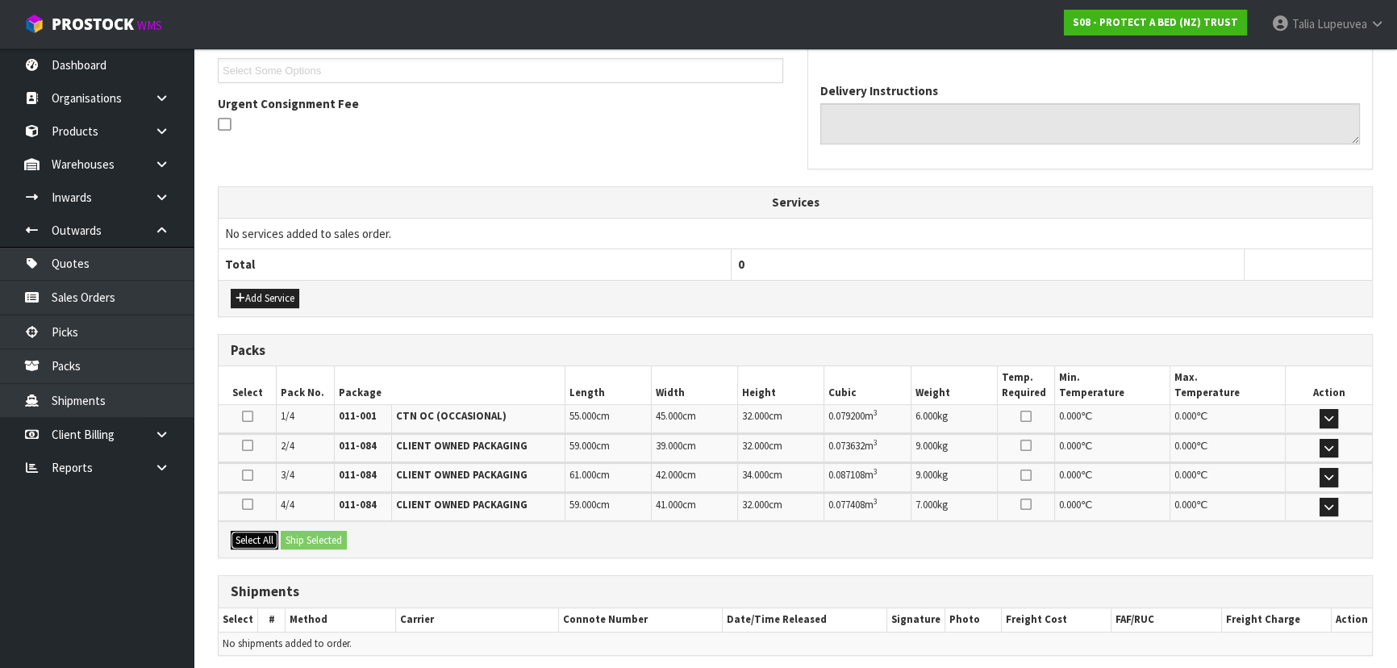
click at [268, 540] on button "Select All" at bounding box center [255, 540] width 48 height 19
click at [300, 540] on button "Ship Selected" at bounding box center [314, 540] width 66 height 19
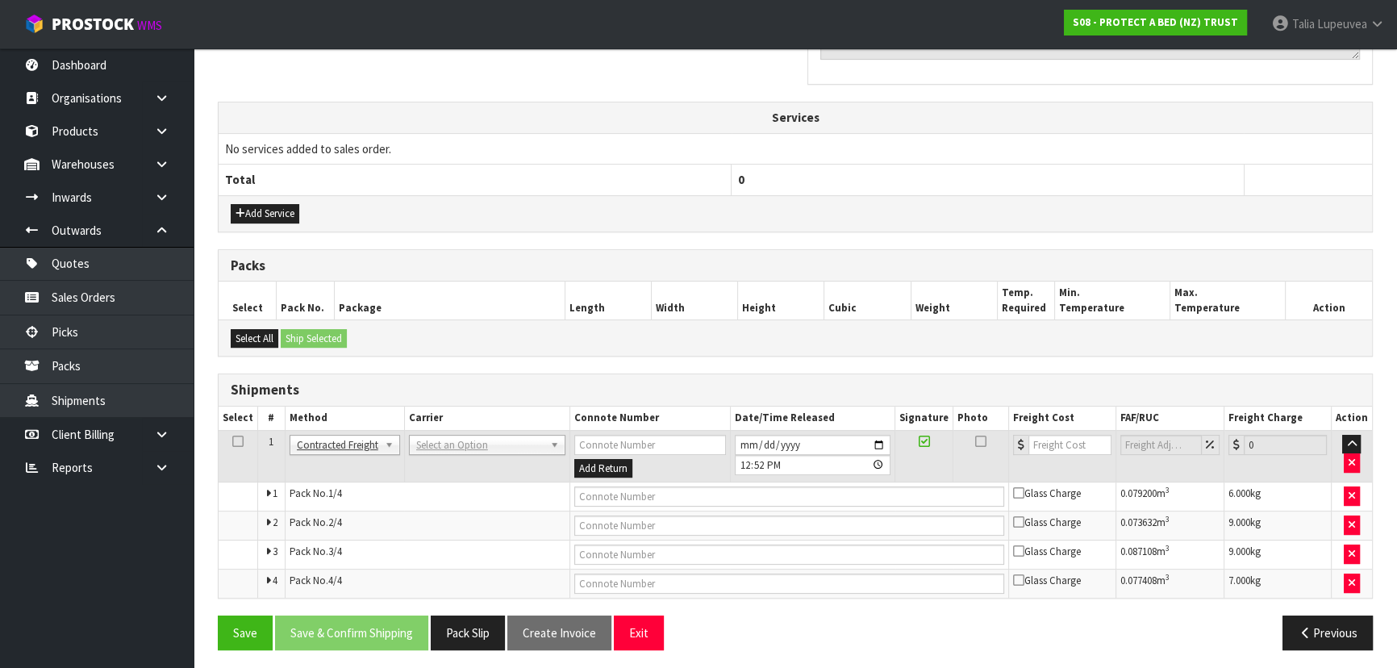
scroll to position [527, 0]
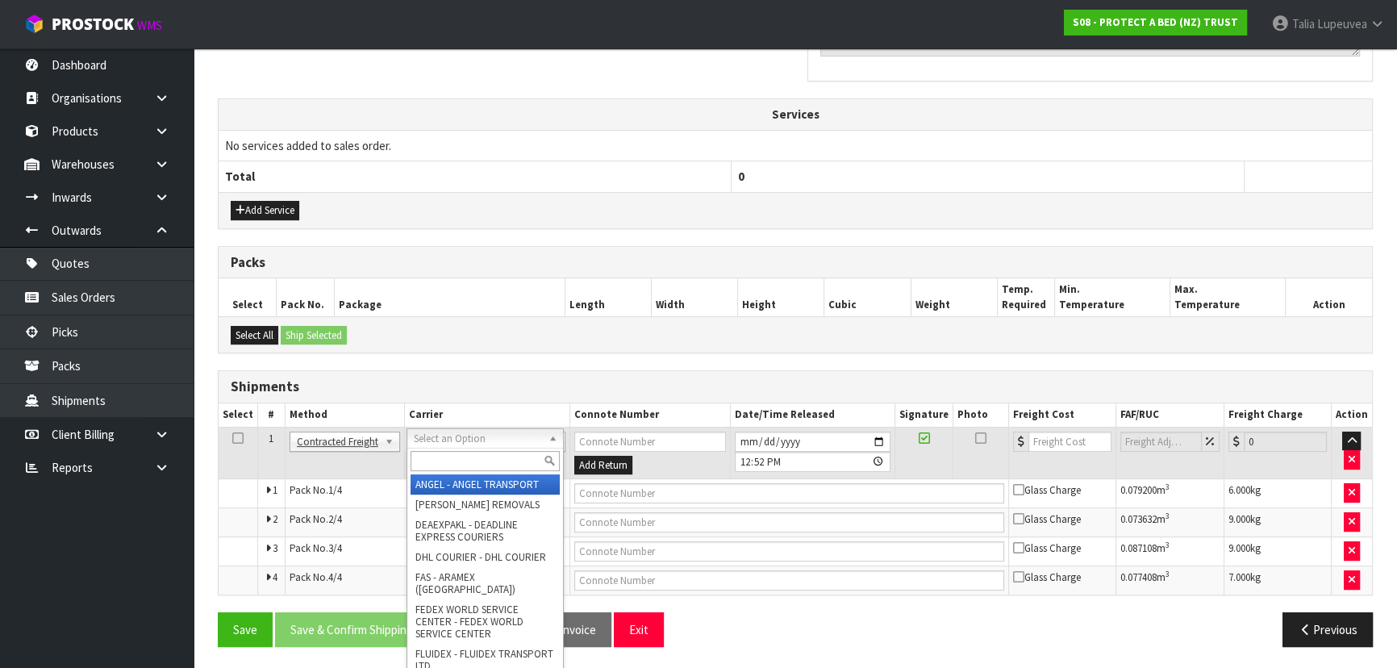
click at [460, 462] on input "text" at bounding box center [485, 461] width 149 height 20
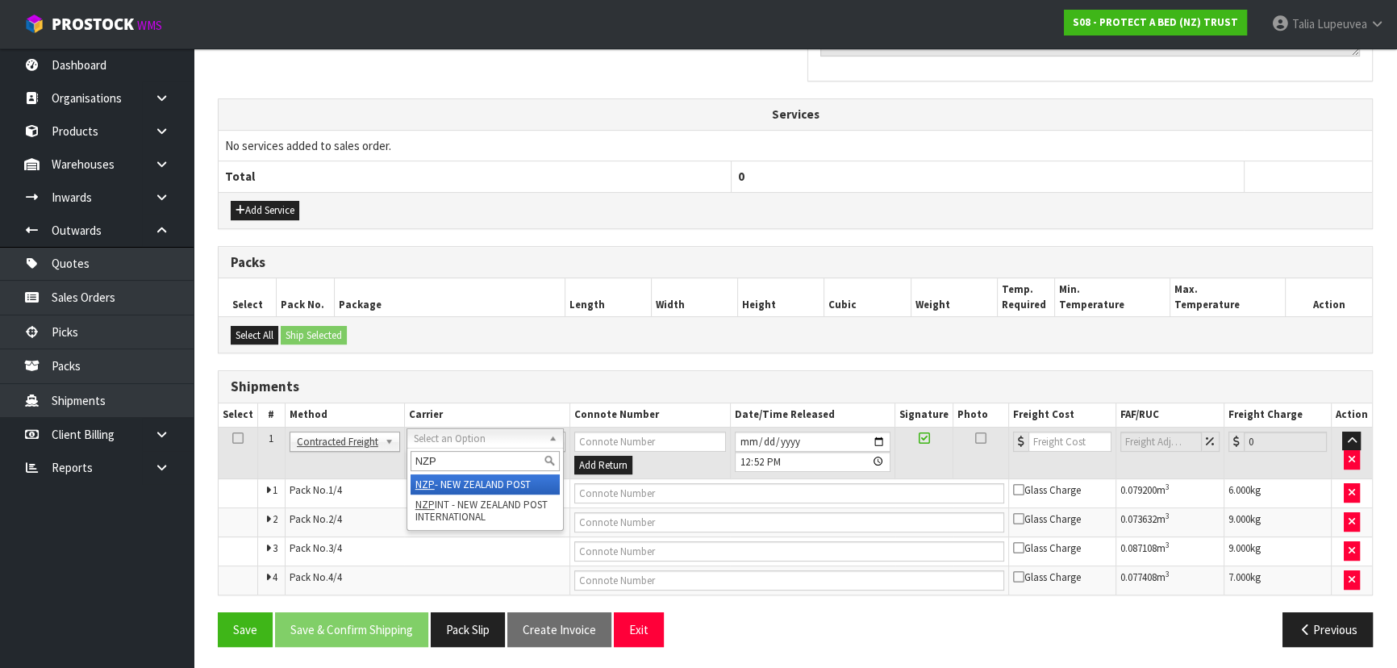
type input "NZP"
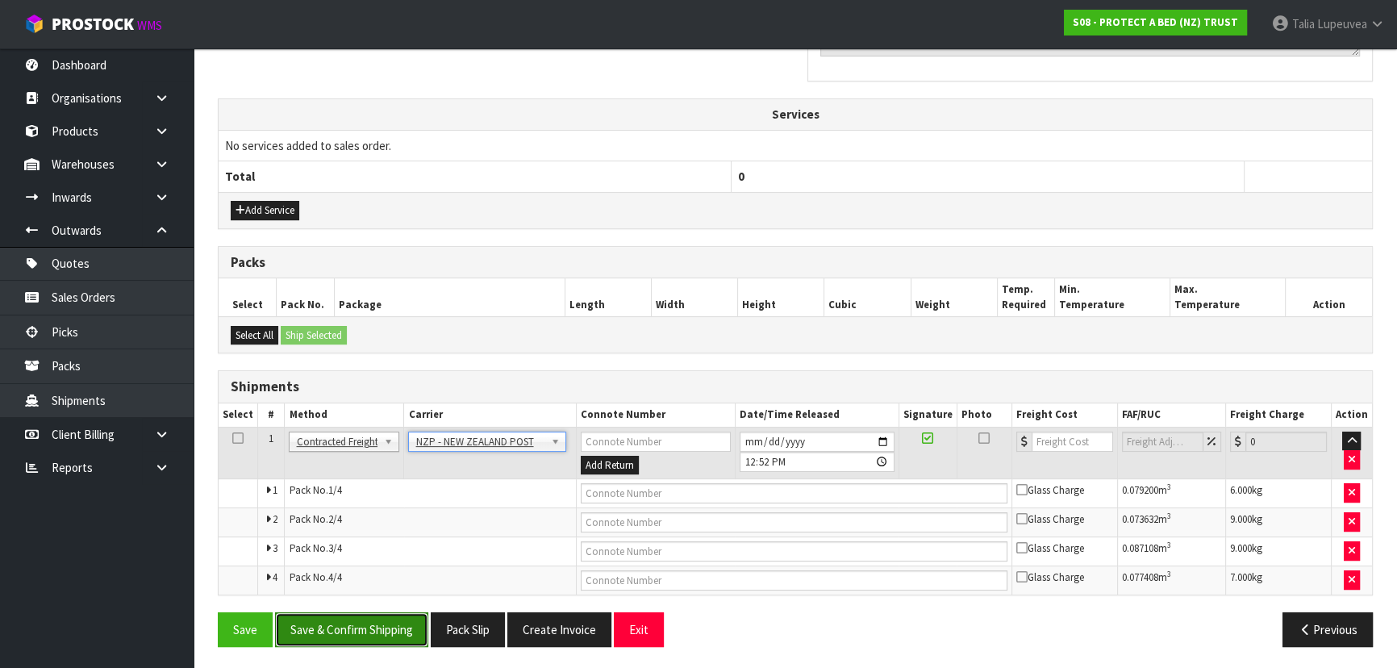
click at [362, 616] on button "Save & Confirm Shipping" at bounding box center [351, 629] width 153 height 35
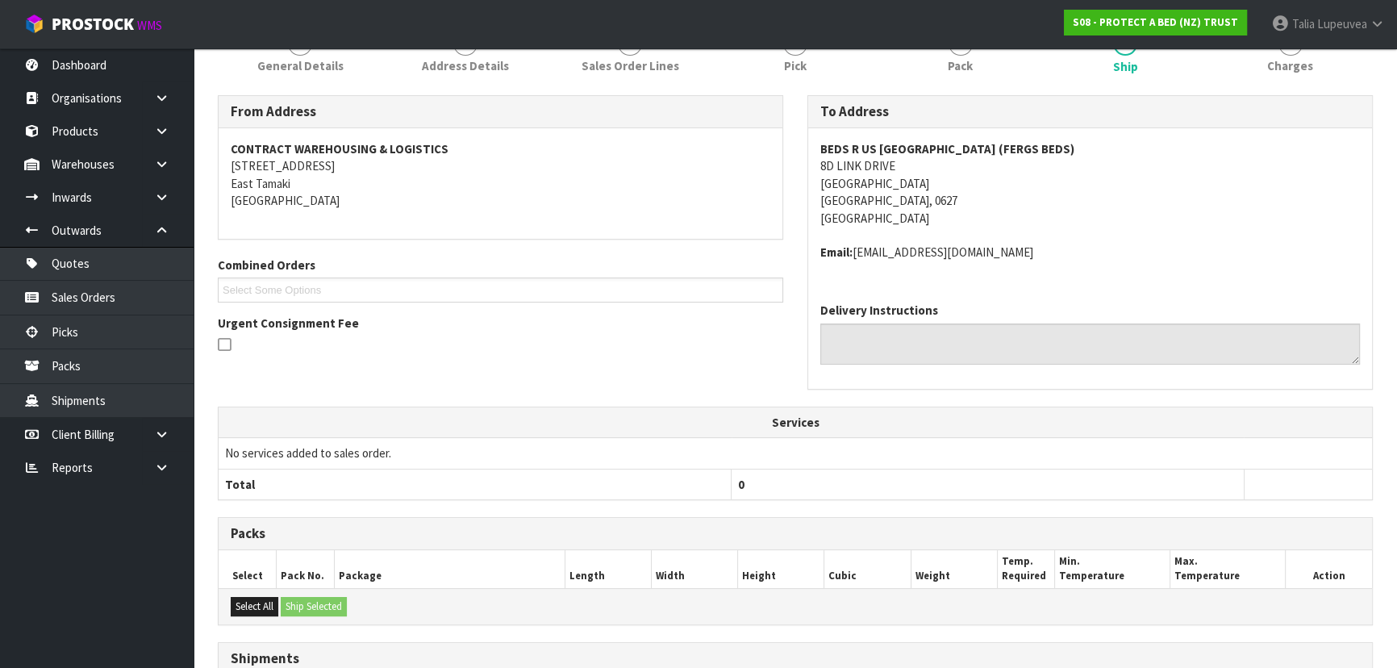
scroll to position [500, 0]
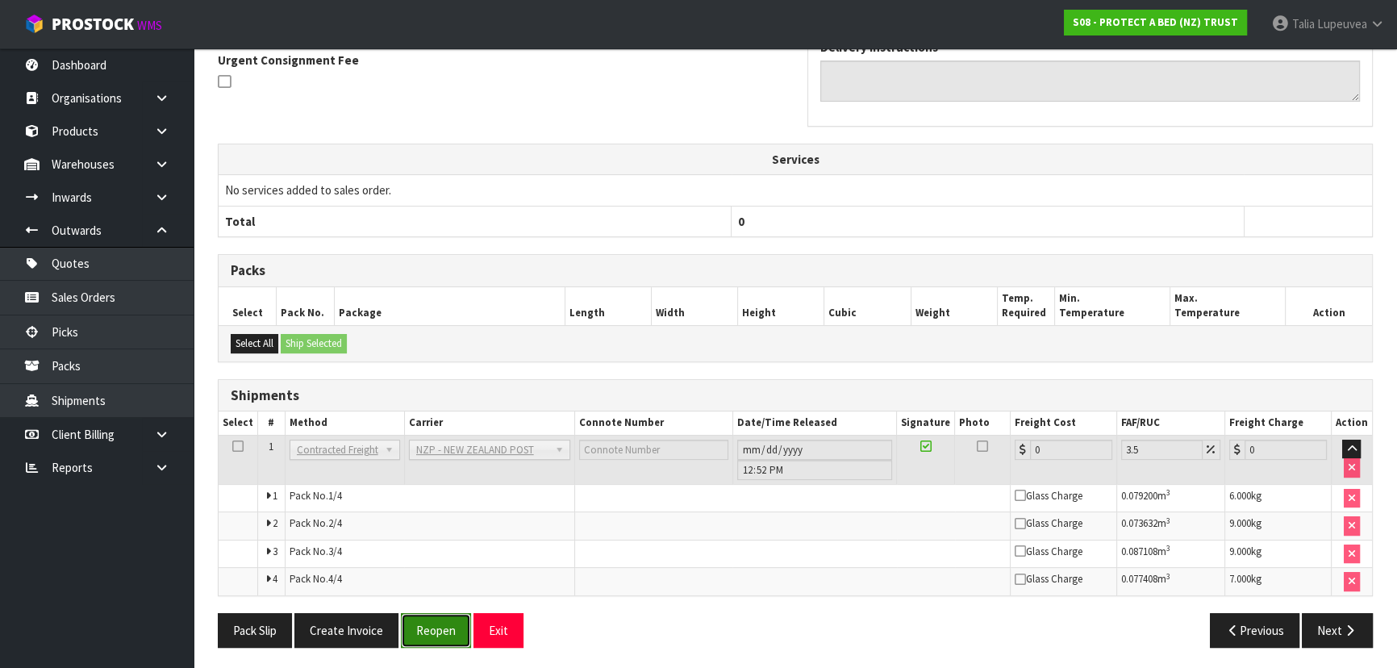
click at [433, 632] on button "Reopen" at bounding box center [436, 630] width 70 height 35
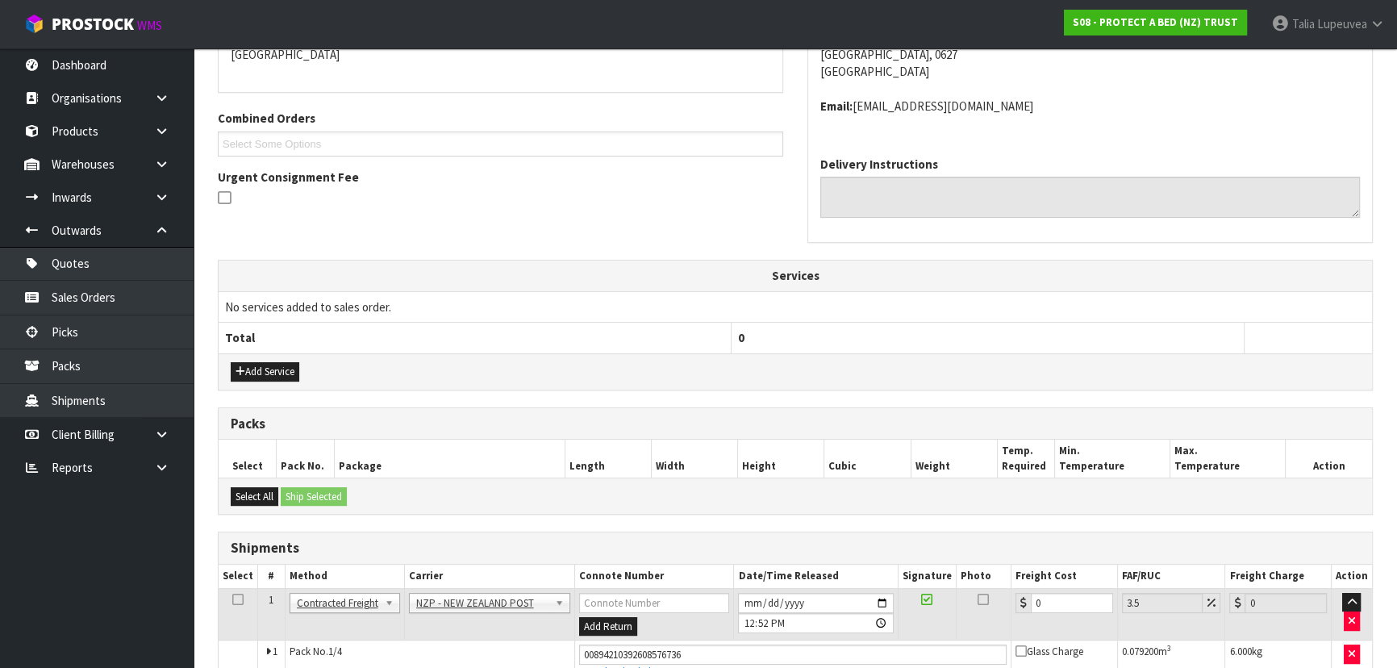
scroll to position [542, 0]
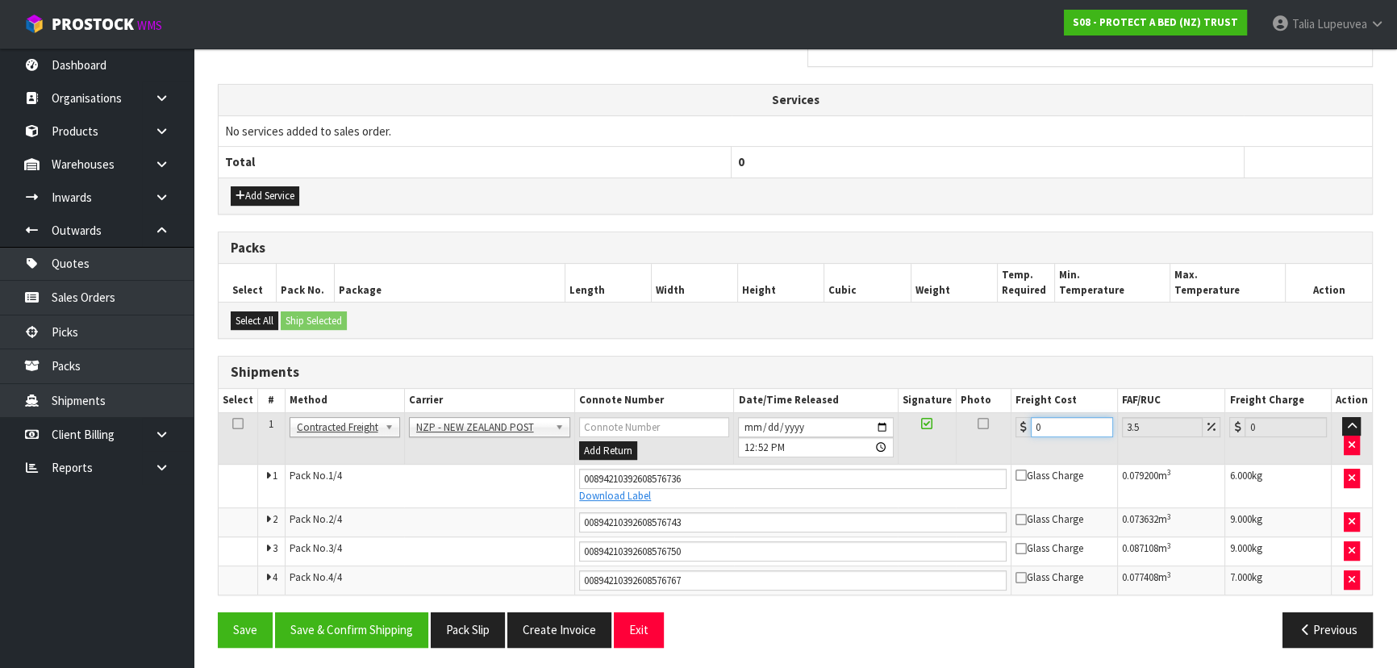
drag, startPoint x: 1057, startPoint y: 427, endPoint x: 995, endPoint y: 440, distance: 63.4
click at [995, 440] on tr "1 Client Local Pickup Customer Local Pickup Company Freight Contracted Freight …" at bounding box center [795, 438] width 1153 height 52
type input "1"
type input "1.03"
type input "17"
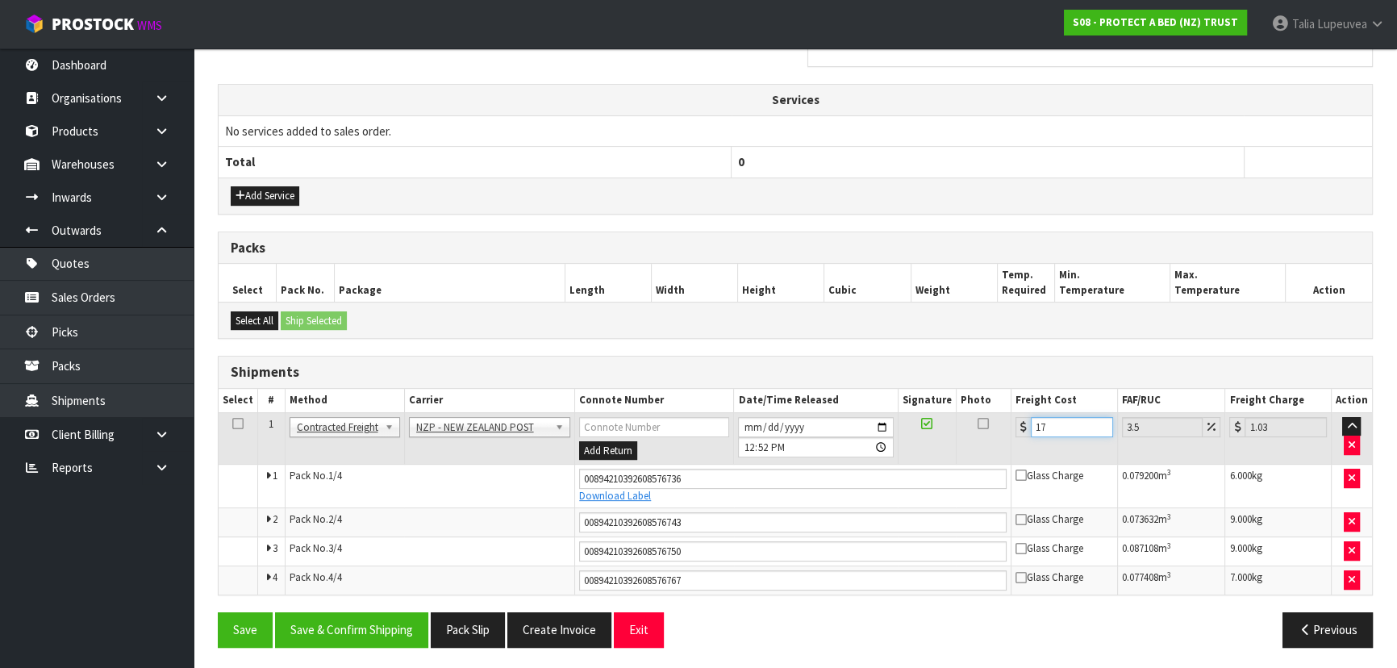
type input "17.59"
type input "17.3"
type input "17.91"
type input "17.32"
type input "17.93"
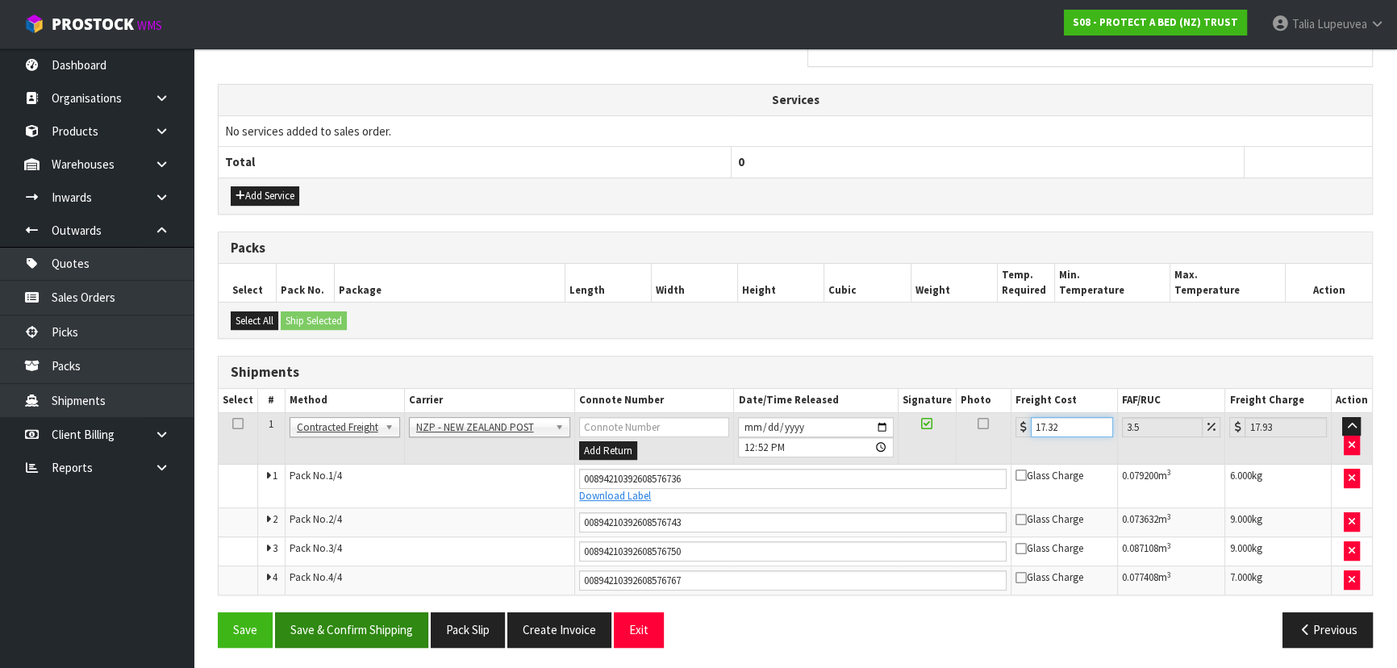
type input "17.32"
click at [323, 624] on button "Save & Confirm Shipping" at bounding box center [351, 629] width 153 height 35
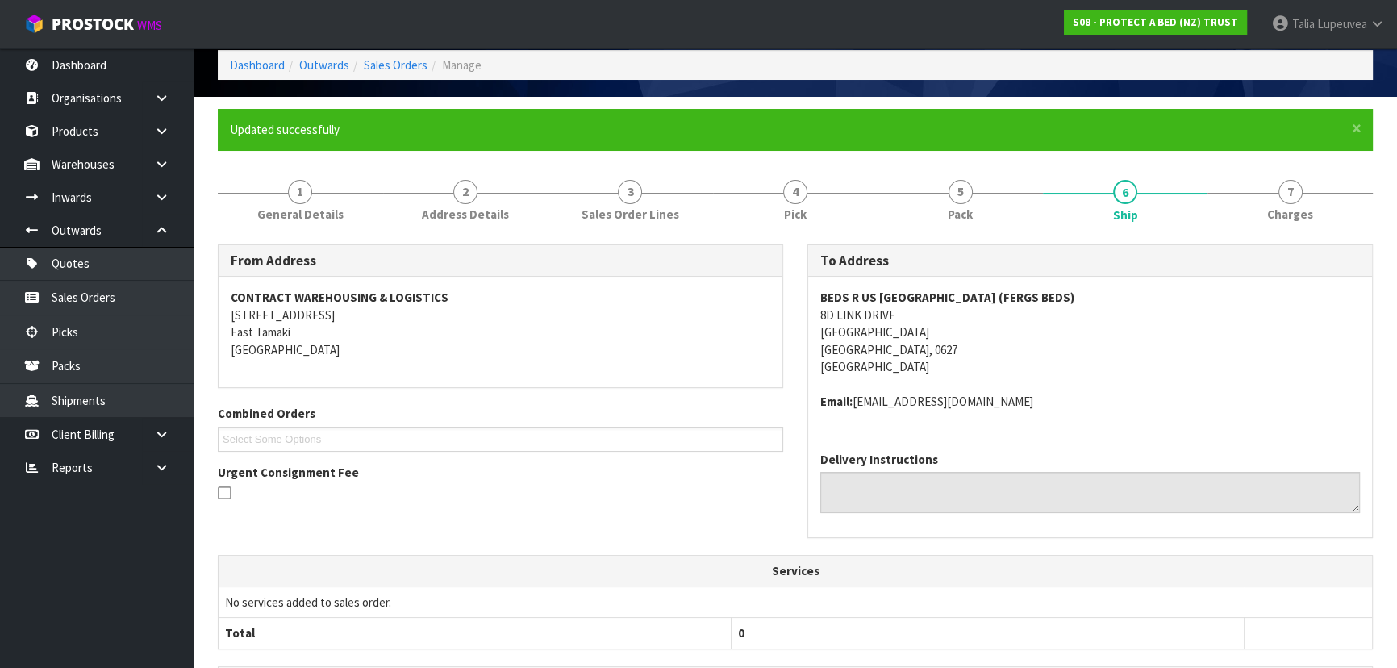
scroll to position [0, 0]
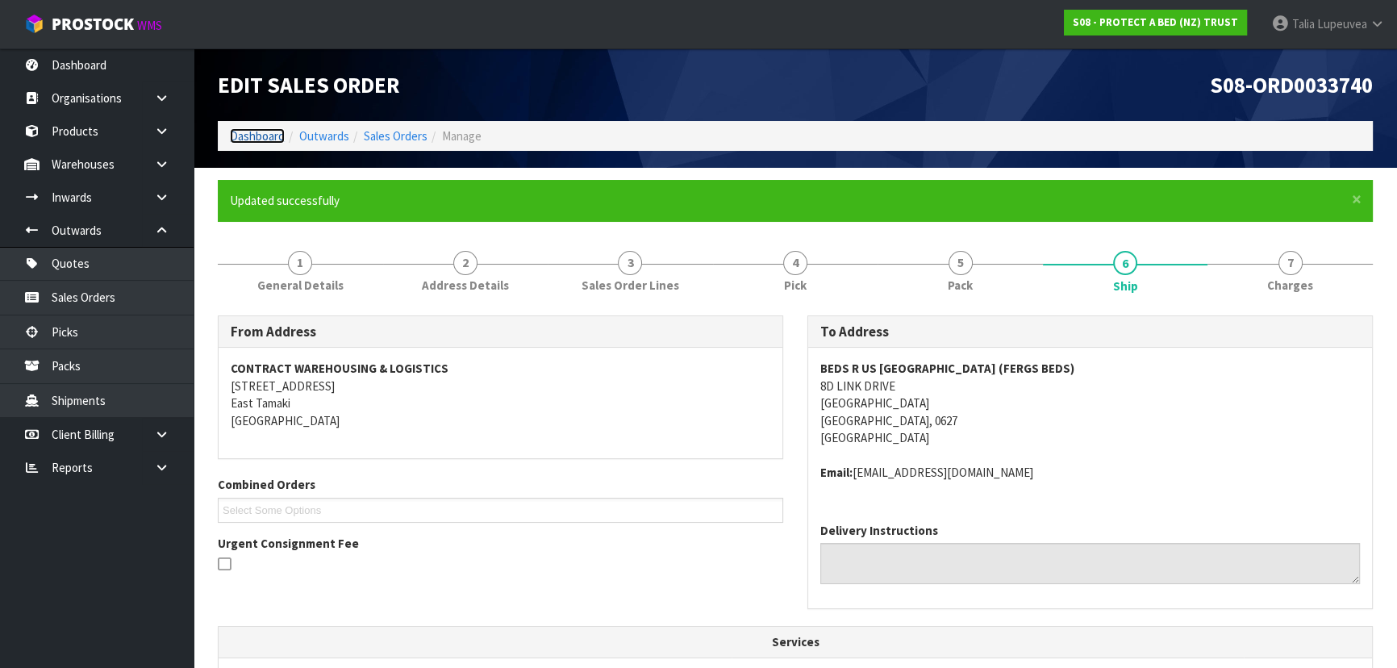
click at [264, 133] on link "Dashboard" at bounding box center [257, 135] width 55 height 15
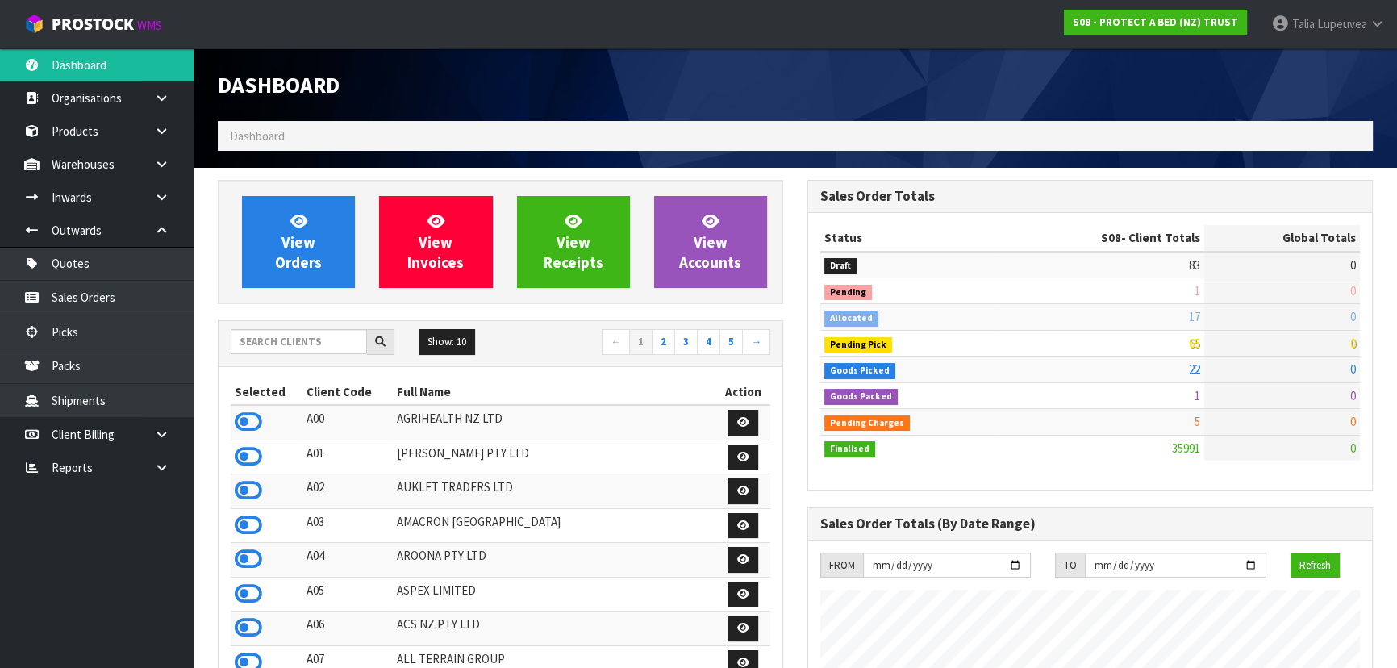
scroll to position [1220, 589]
click at [299, 344] on input "text" at bounding box center [299, 341] width 136 height 25
click at [268, 349] on input "text" at bounding box center [299, 341] width 136 height 25
click at [316, 346] on input "text" at bounding box center [299, 341] width 136 height 25
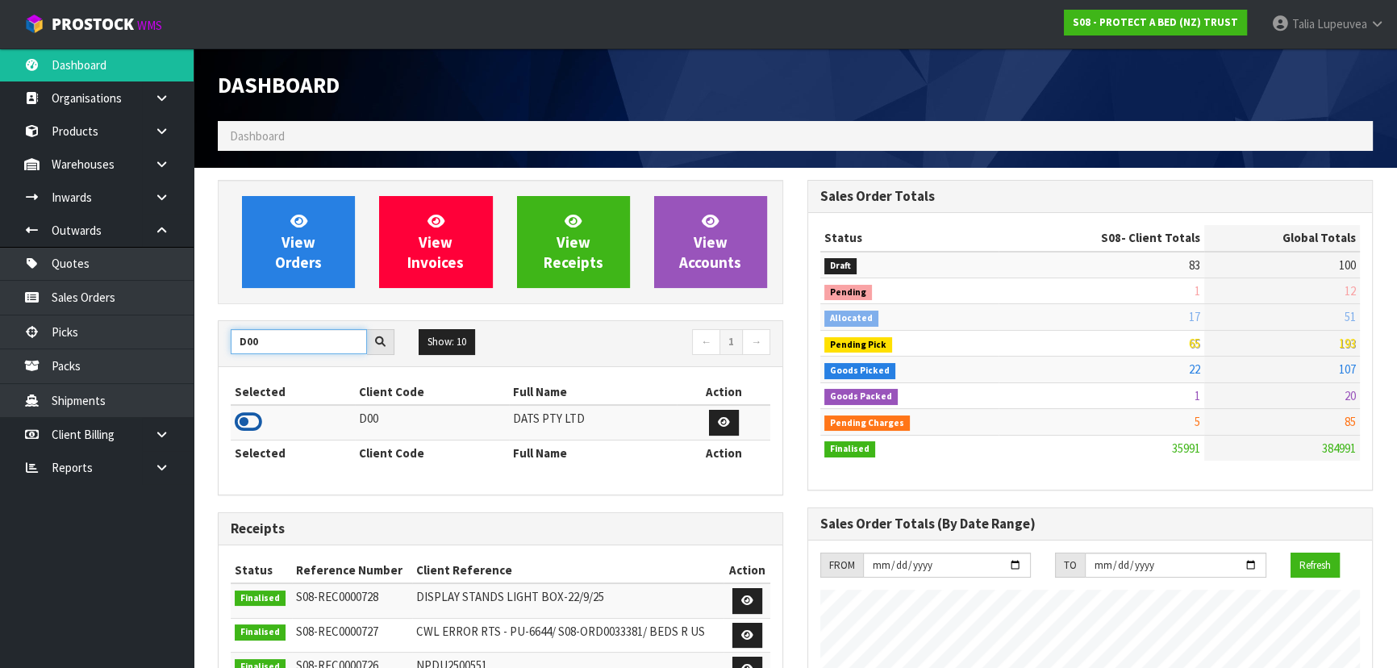
type input "D00"
click at [256, 423] on icon at bounding box center [248, 422] width 27 height 24
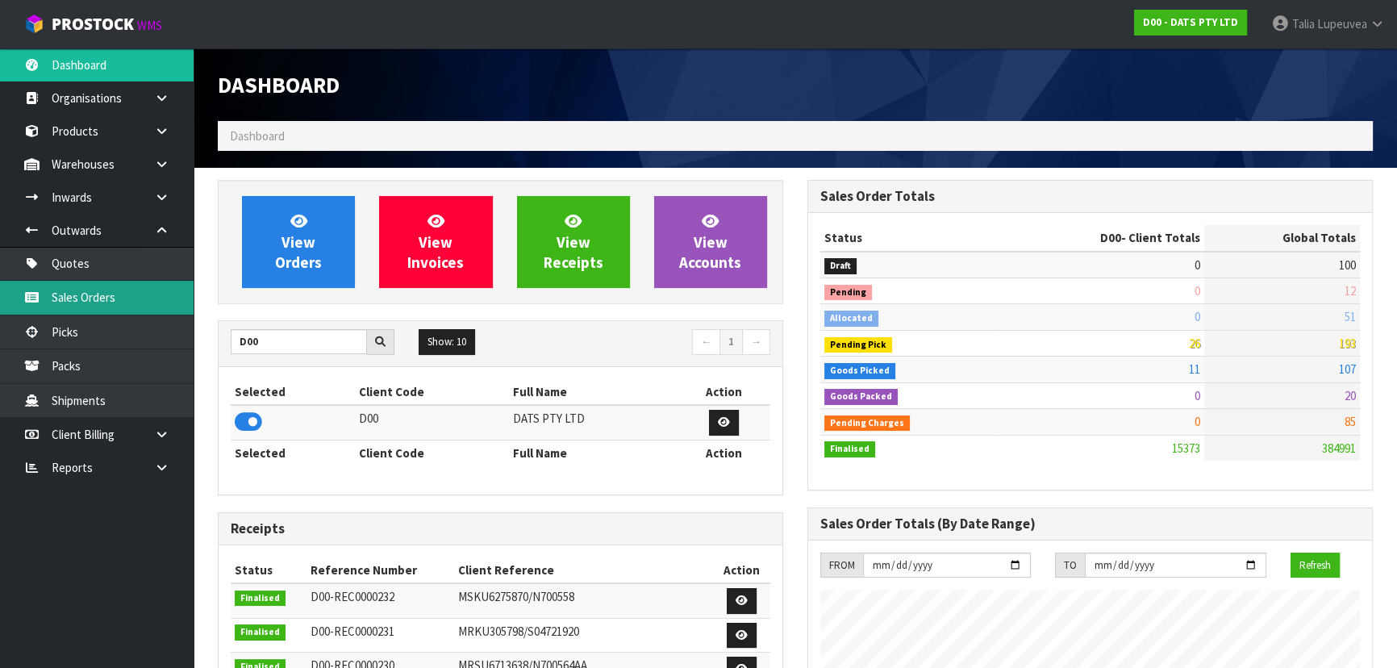
click at [132, 290] on link "Sales Orders" at bounding box center [97, 297] width 194 height 33
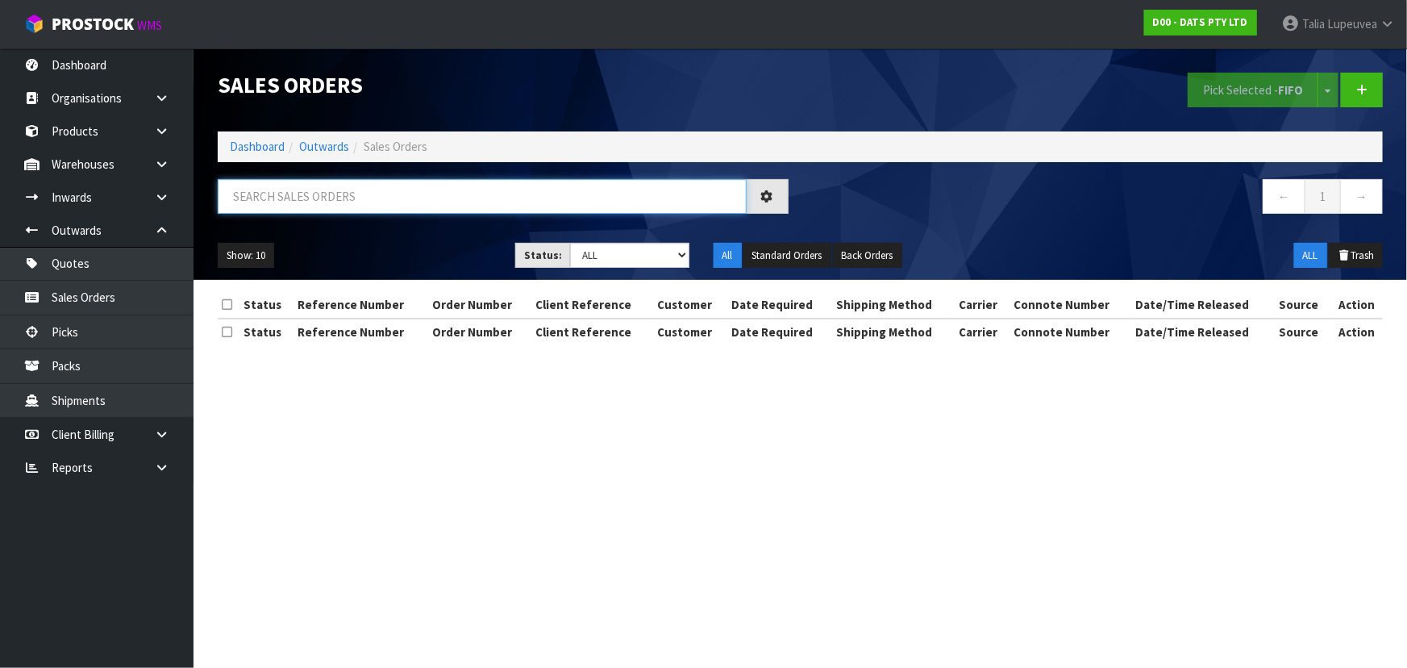
click at [316, 194] on input "text" at bounding box center [482, 196] width 529 height 35
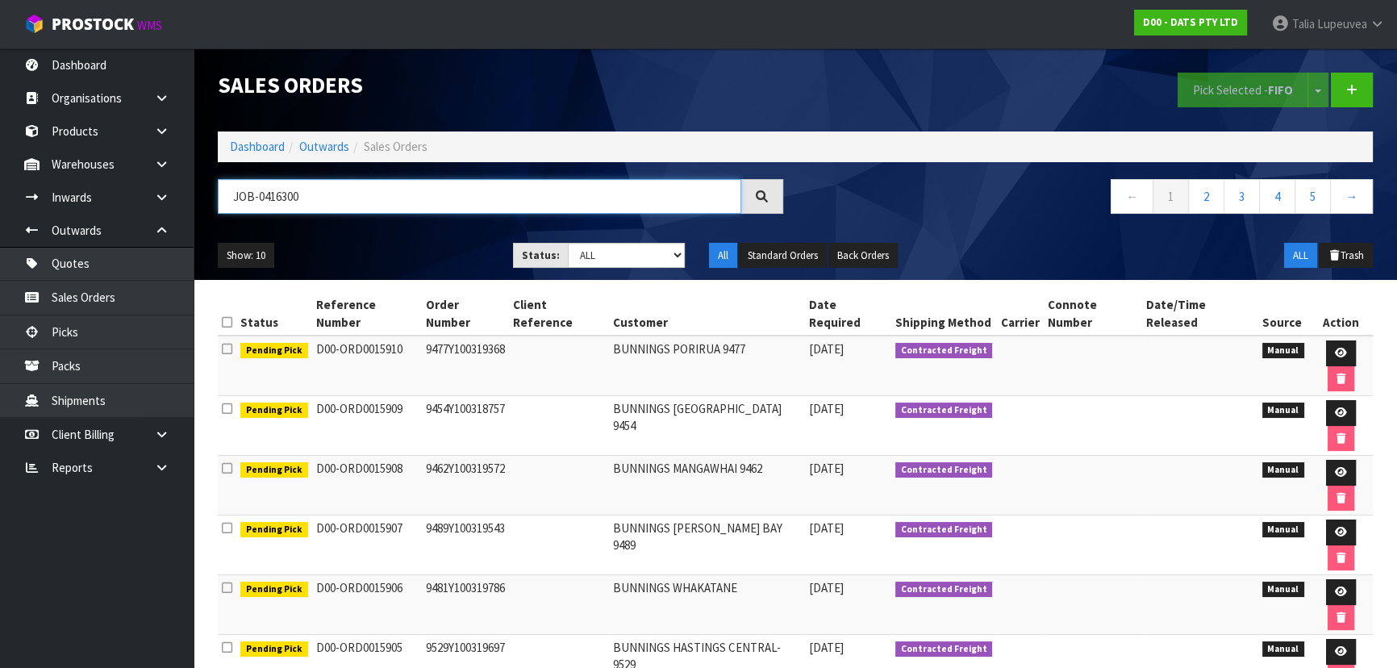
type input "JOB-0416300"
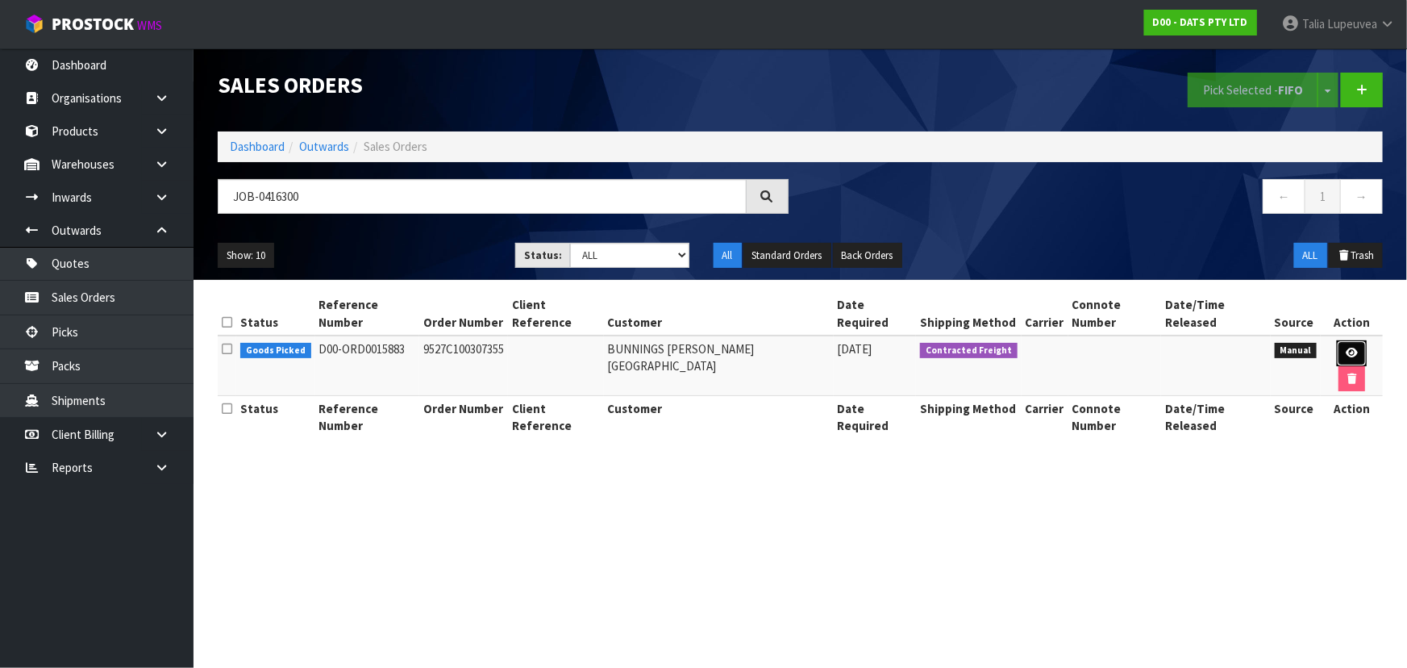
click at [1346, 348] on icon at bounding box center [1352, 353] width 12 height 10
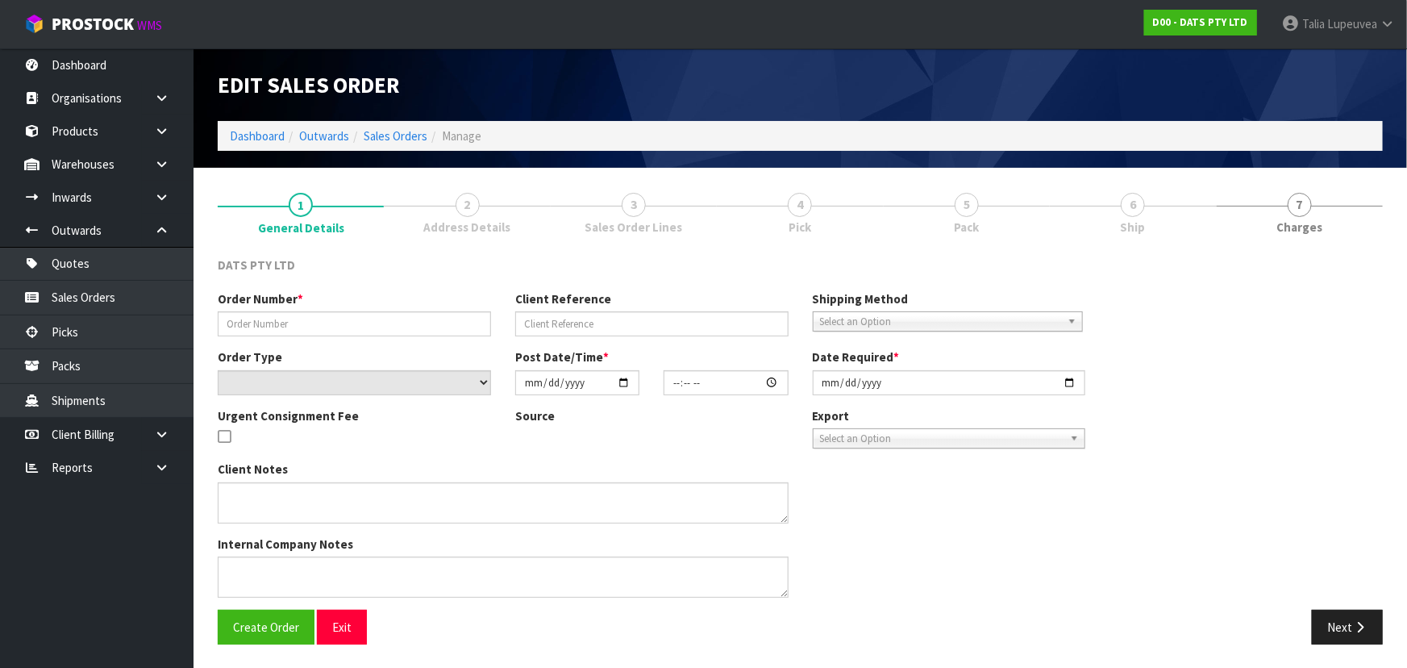
type input "9527C100307355"
select select "number:0"
type input "[DATE]"
type input "12:02:00.000"
type input "[DATE]"
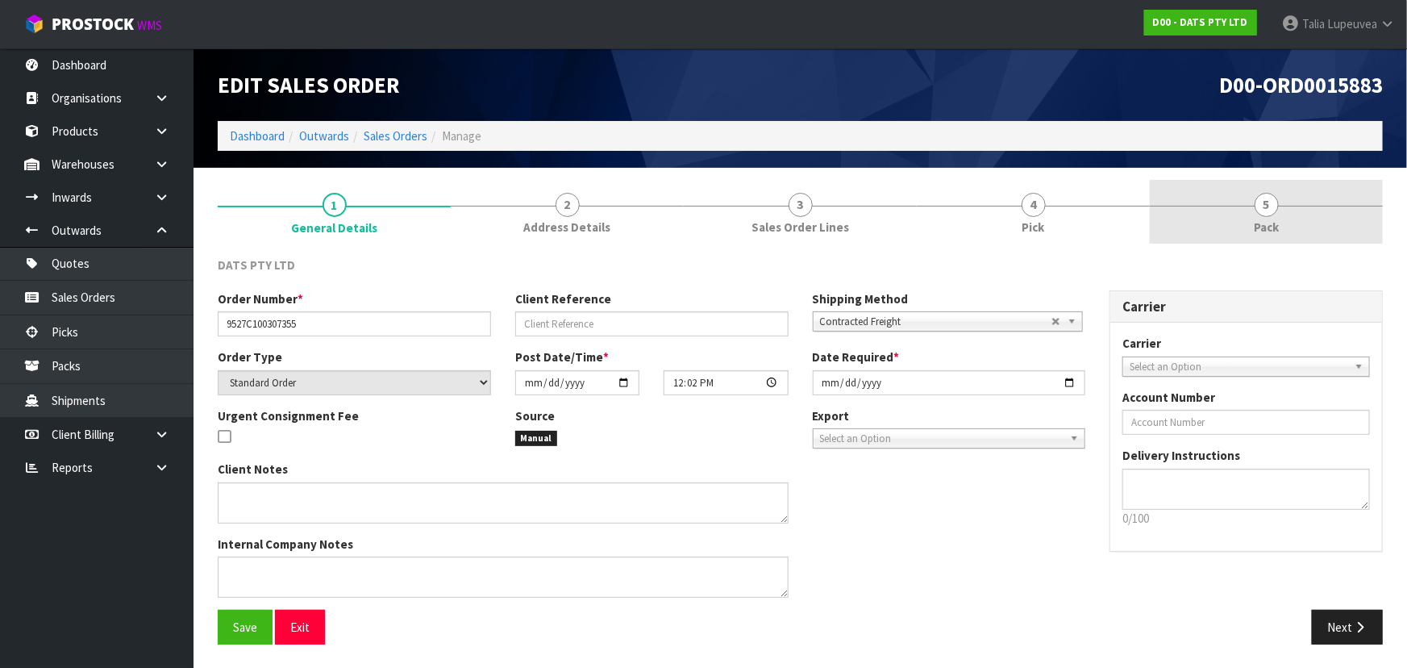
click at [1259, 206] on span "5" at bounding box center [1267, 205] width 24 height 24
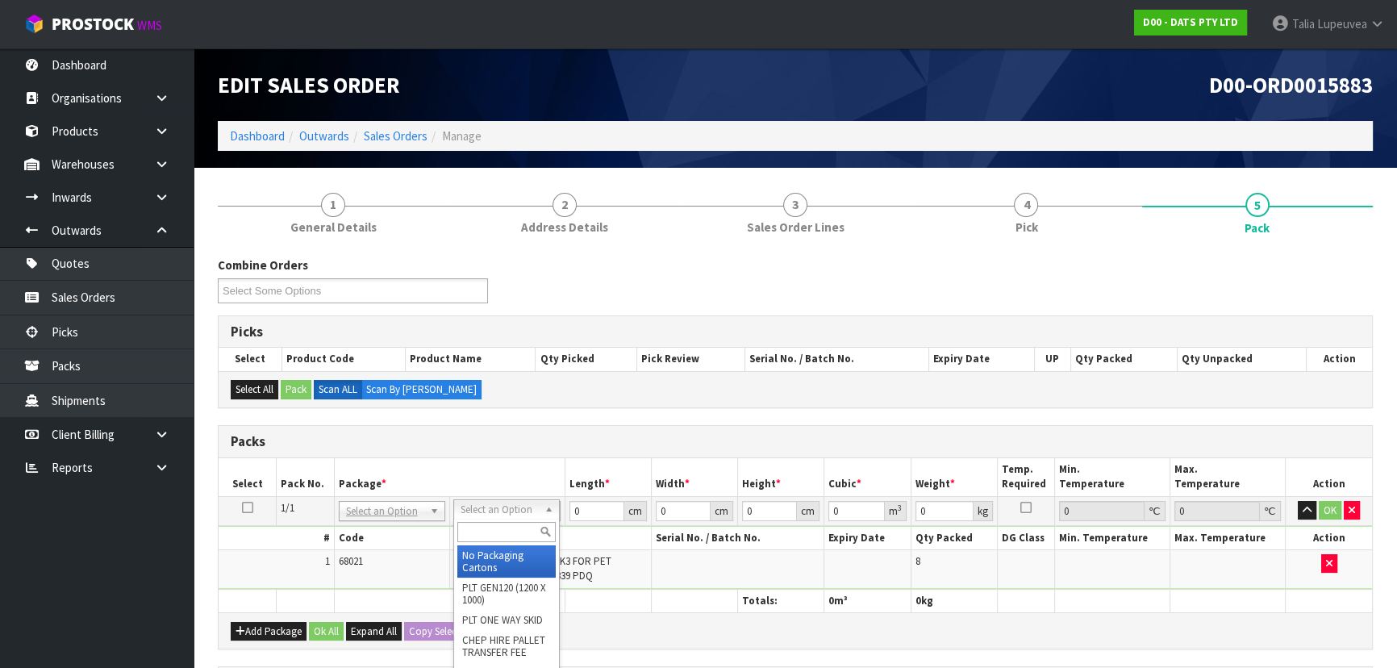
click at [525, 527] on input "text" at bounding box center [506, 532] width 98 height 20
type input "200"
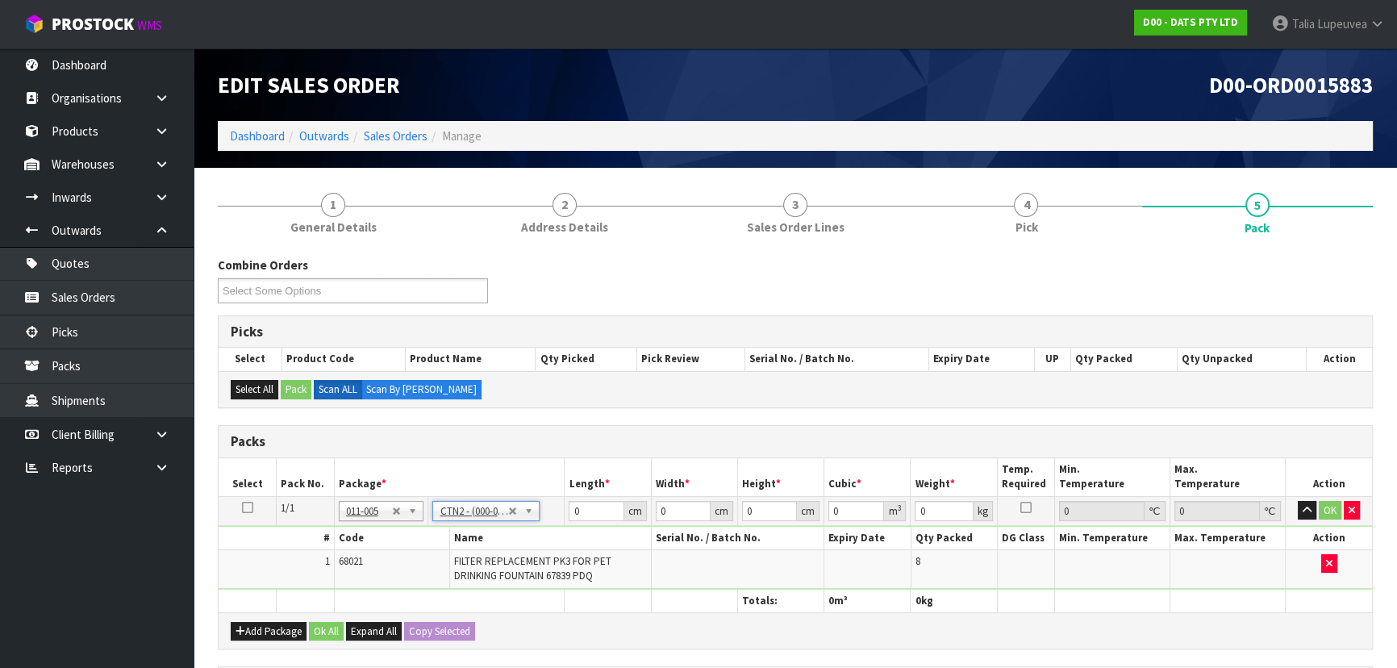
type input "25"
type input "20"
type input "0.0125"
type input "0.75"
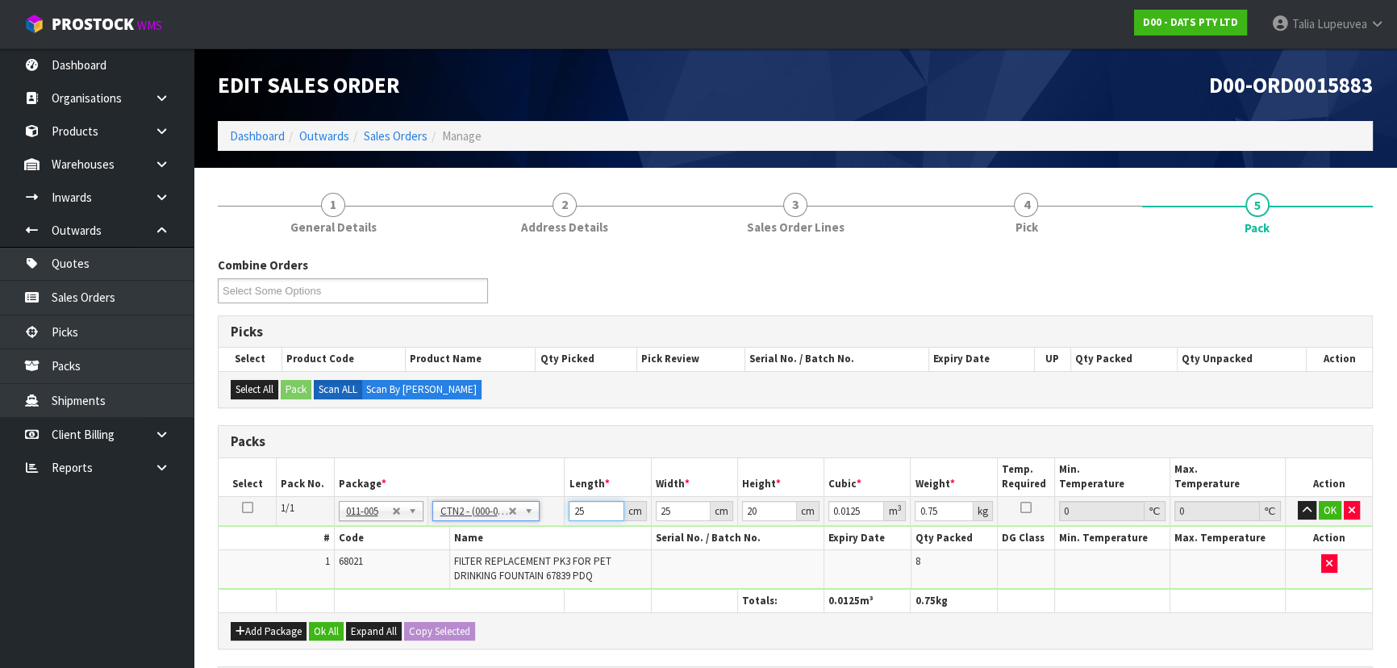
drag, startPoint x: 586, startPoint y: 515, endPoint x: 565, endPoint y: 516, distance: 21.0
click at [565, 516] on td "25 cm" at bounding box center [608, 510] width 86 height 29
type input "2"
type input "0.001"
type input "23"
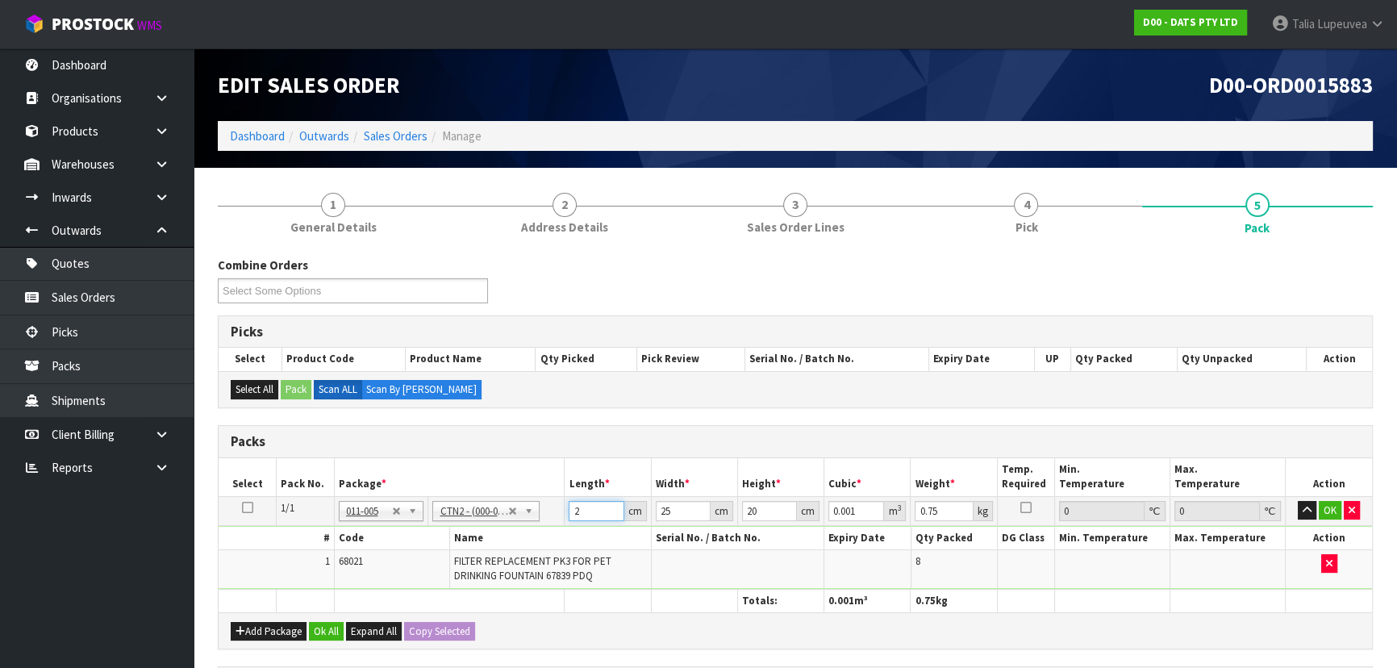
type input "0.0115"
type input "23"
type input "2"
type input "0.00092"
type input "21"
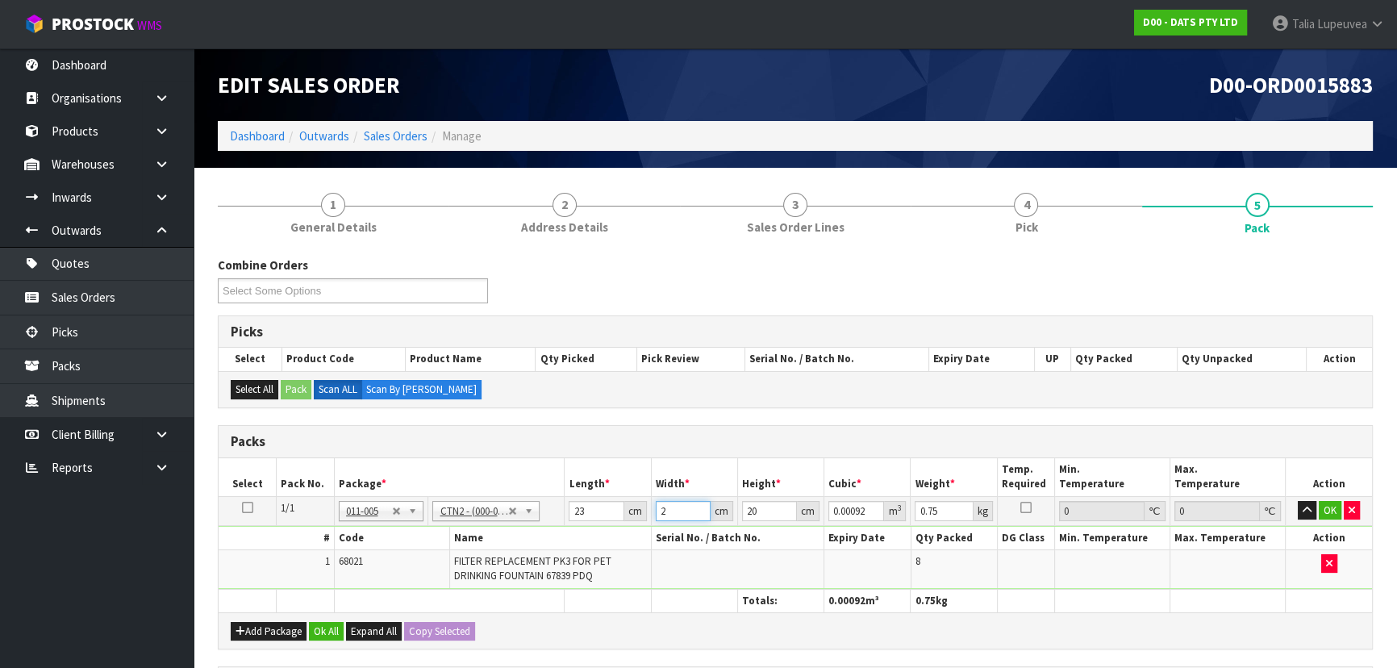
type input "0.00966"
type input "21"
type input "1"
type input "0.000483"
type input "15"
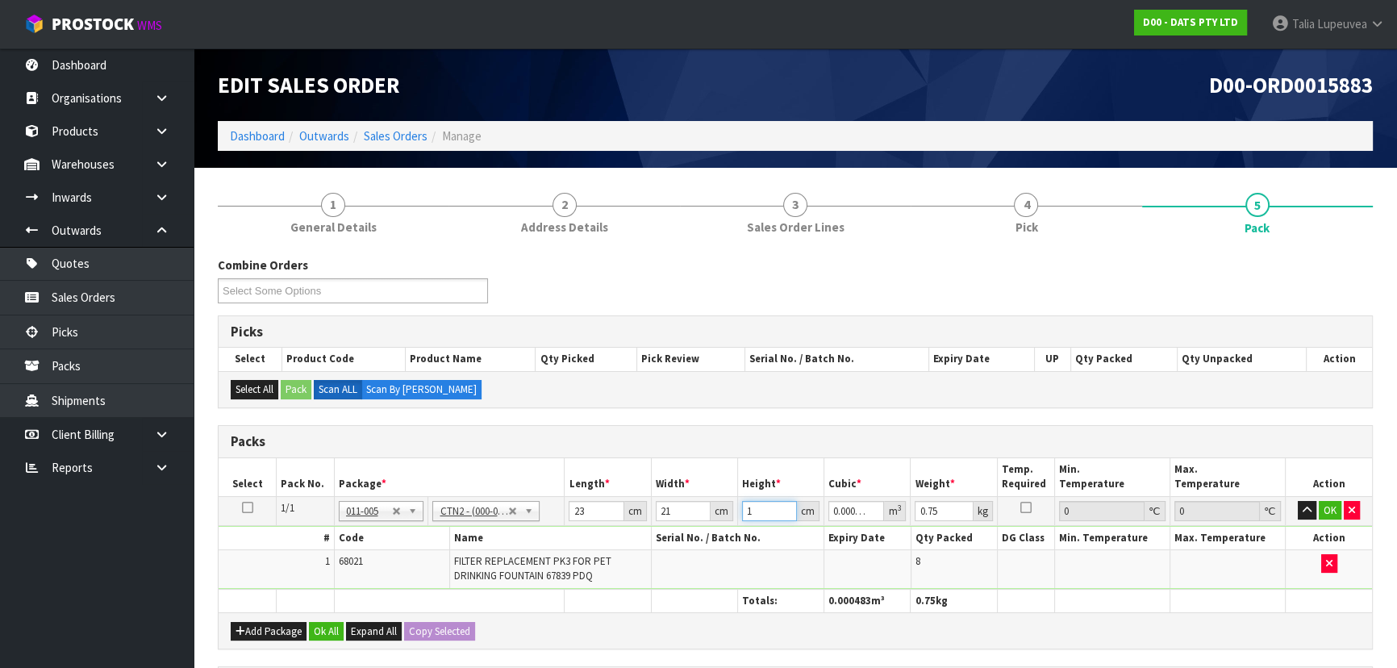
type input "0.007245"
type input "15"
type input "1"
click at [1331, 502] on button "OK" at bounding box center [1330, 510] width 23 height 19
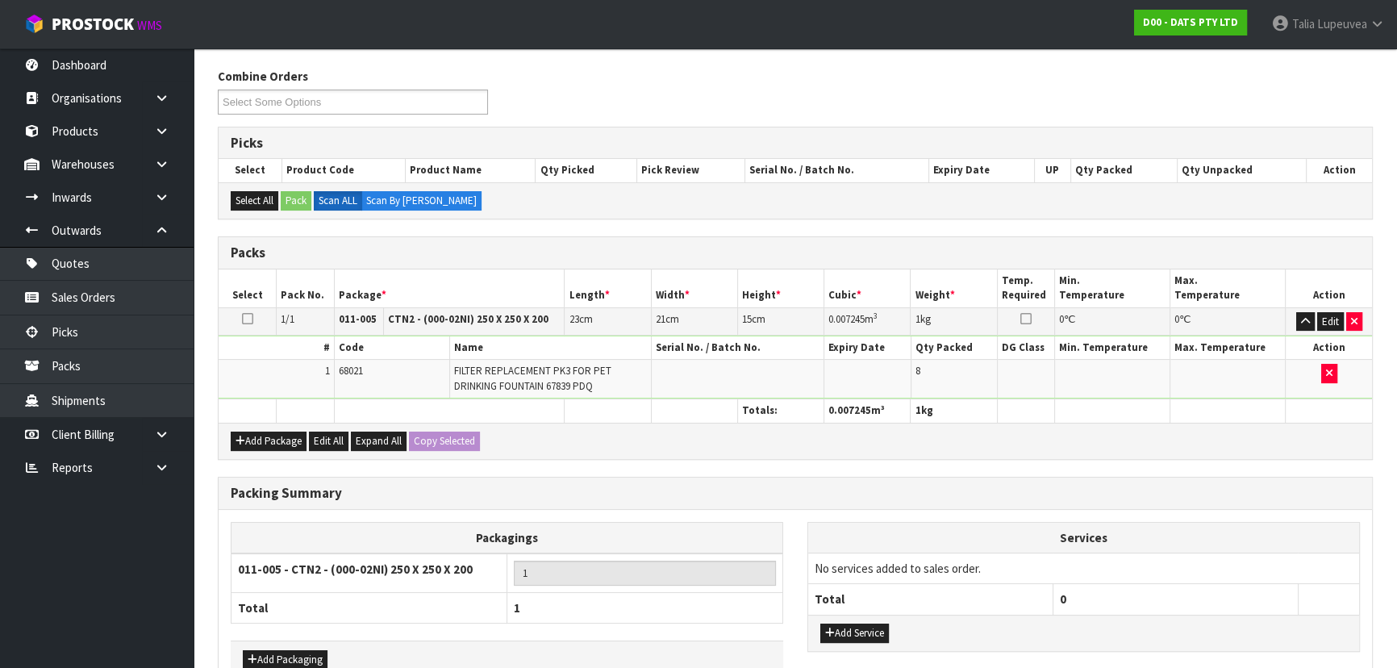
scroll to position [282, 0]
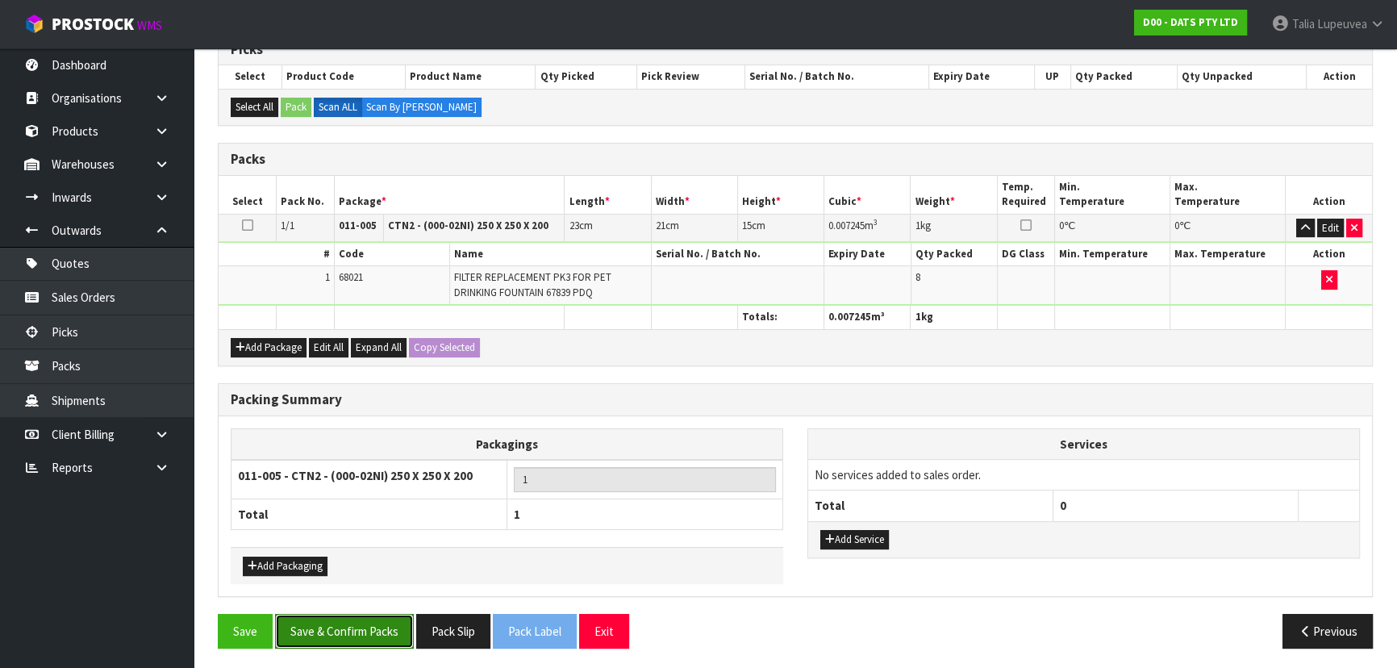
click at [389, 614] on button "Save & Confirm Packs" at bounding box center [344, 631] width 139 height 35
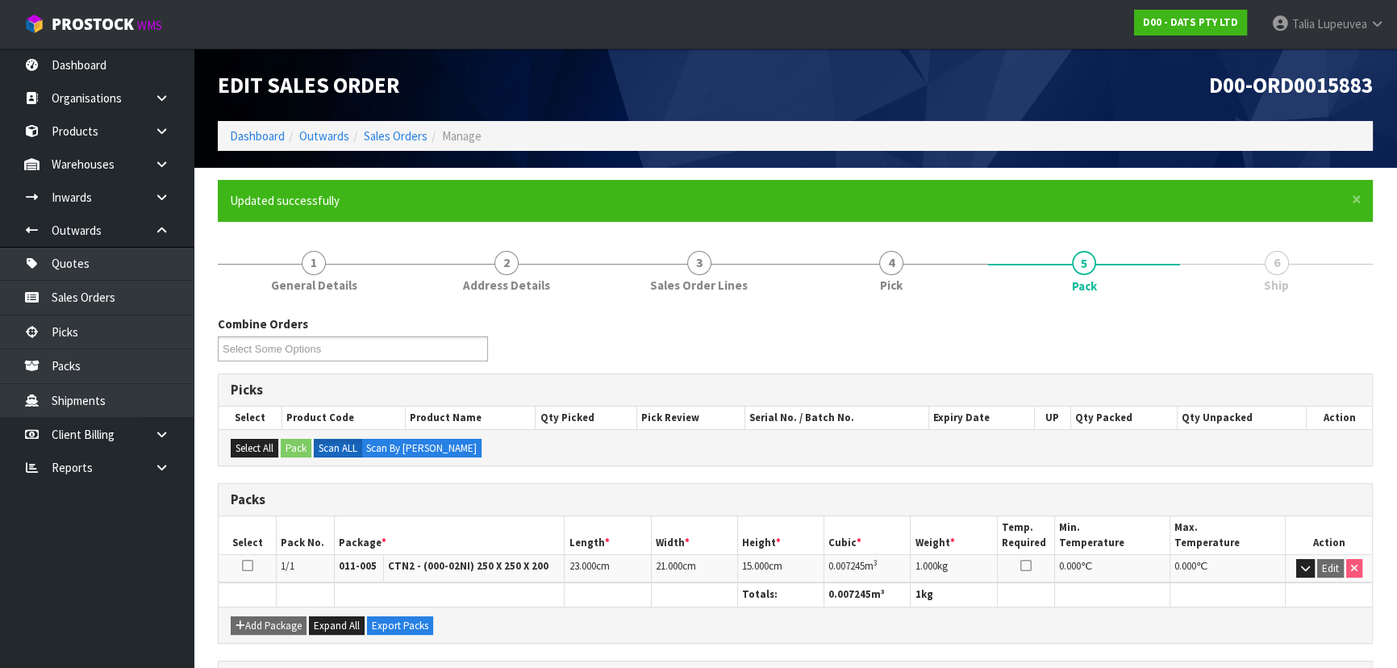
scroll to position [242, 0]
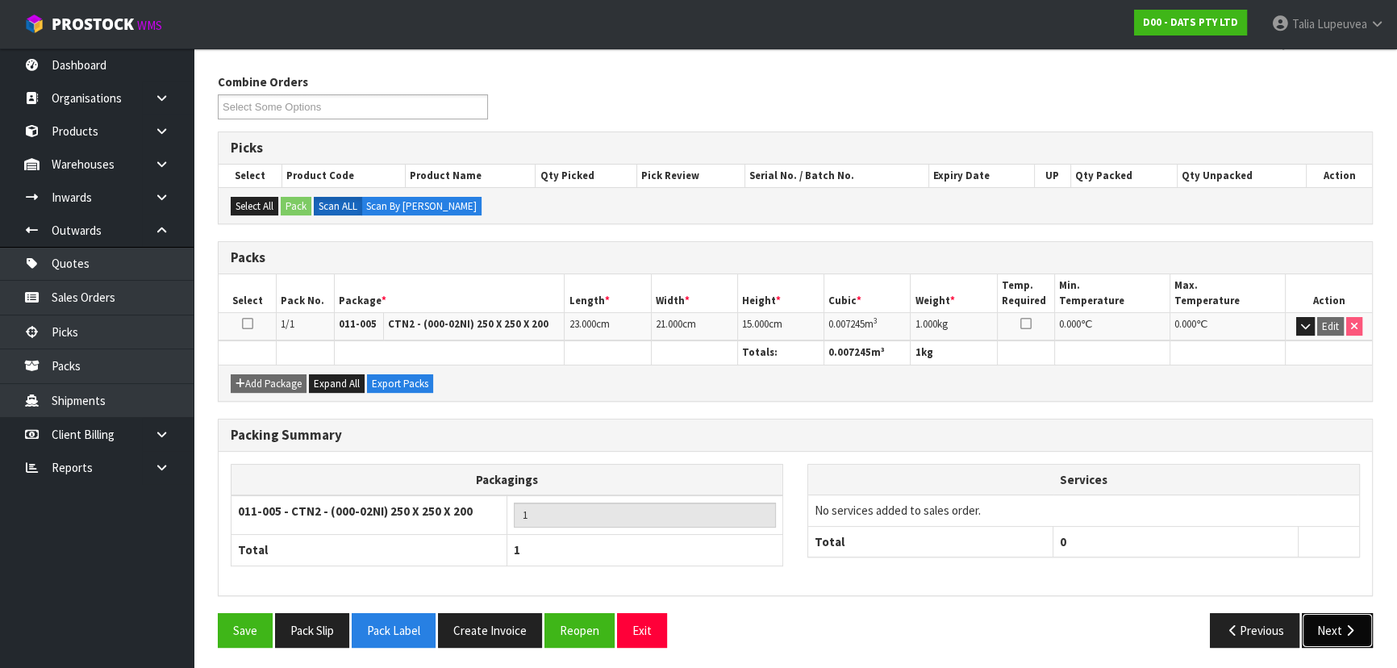
click at [1340, 623] on button "Next" at bounding box center [1337, 630] width 71 height 35
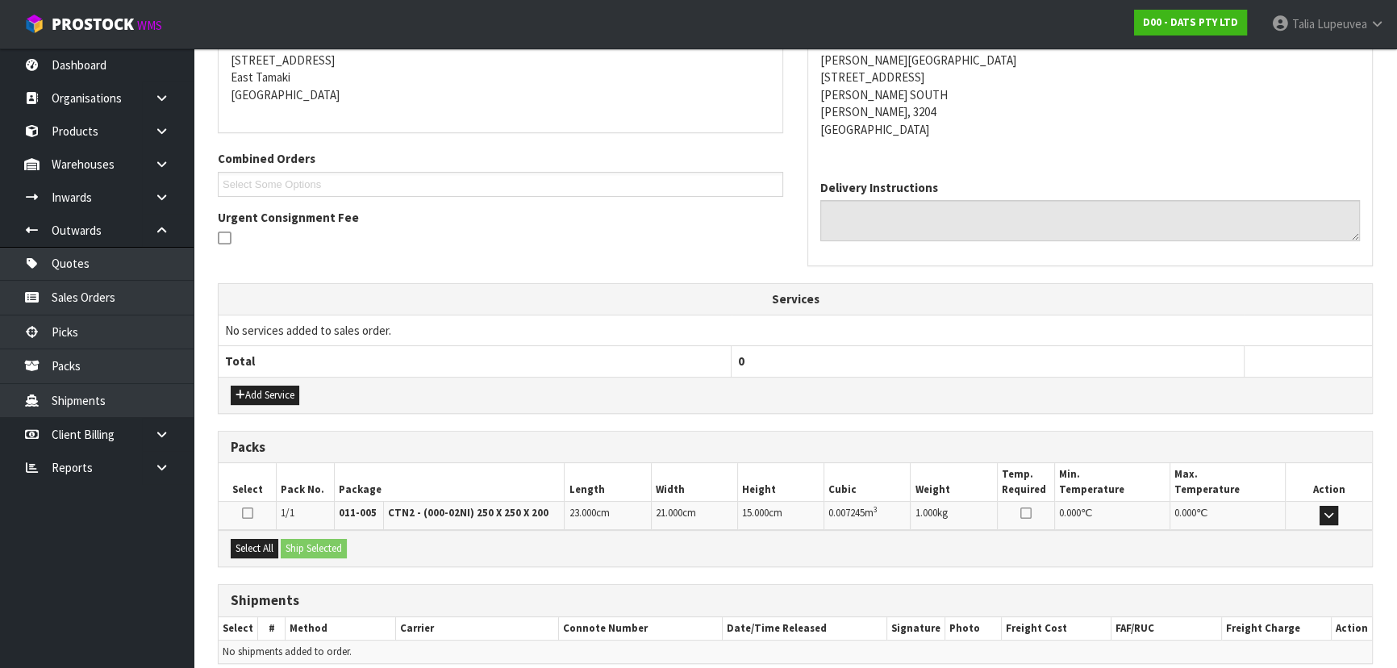
scroll to position [395, 0]
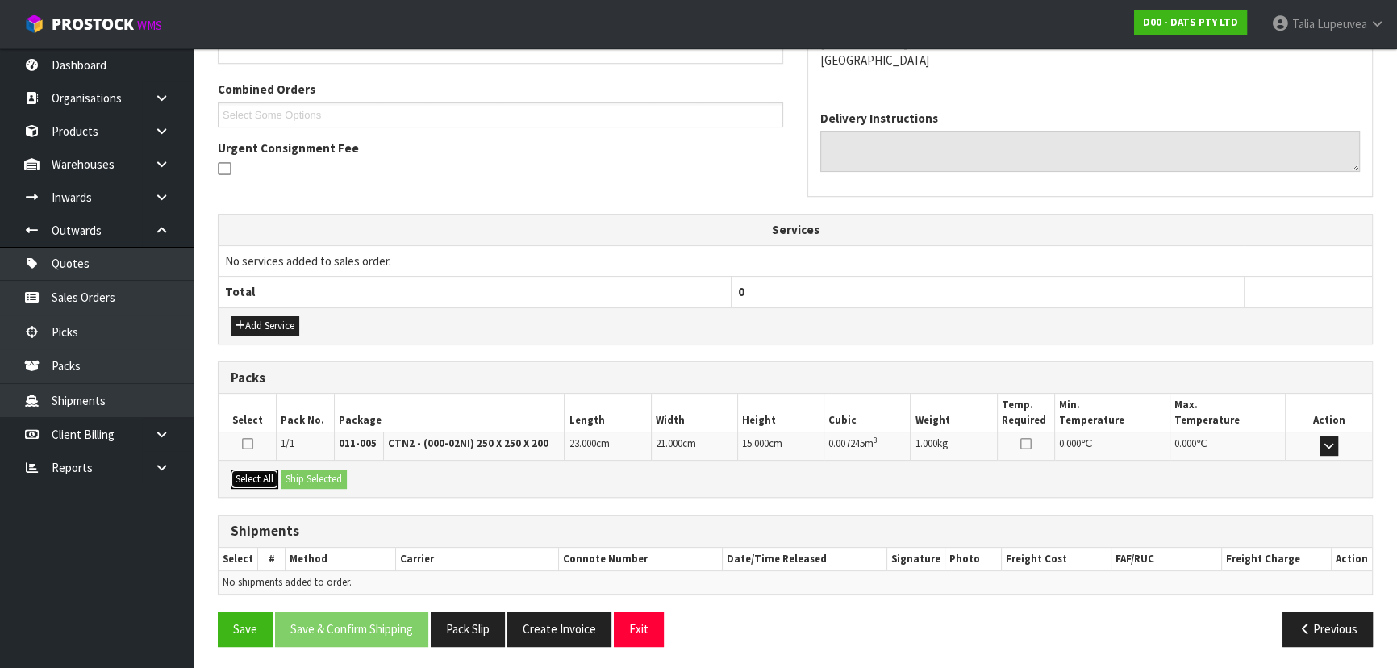
drag, startPoint x: 261, startPoint y: 481, endPoint x: 316, endPoint y: 464, distance: 58.2
click at [262, 479] on button "Select All" at bounding box center [255, 478] width 48 height 19
click at [317, 464] on div "Select All Ship Selected" at bounding box center [795, 479] width 1153 height 36
click at [317, 473] on button "Ship Selected" at bounding box center [314, 478] width 66 height 19
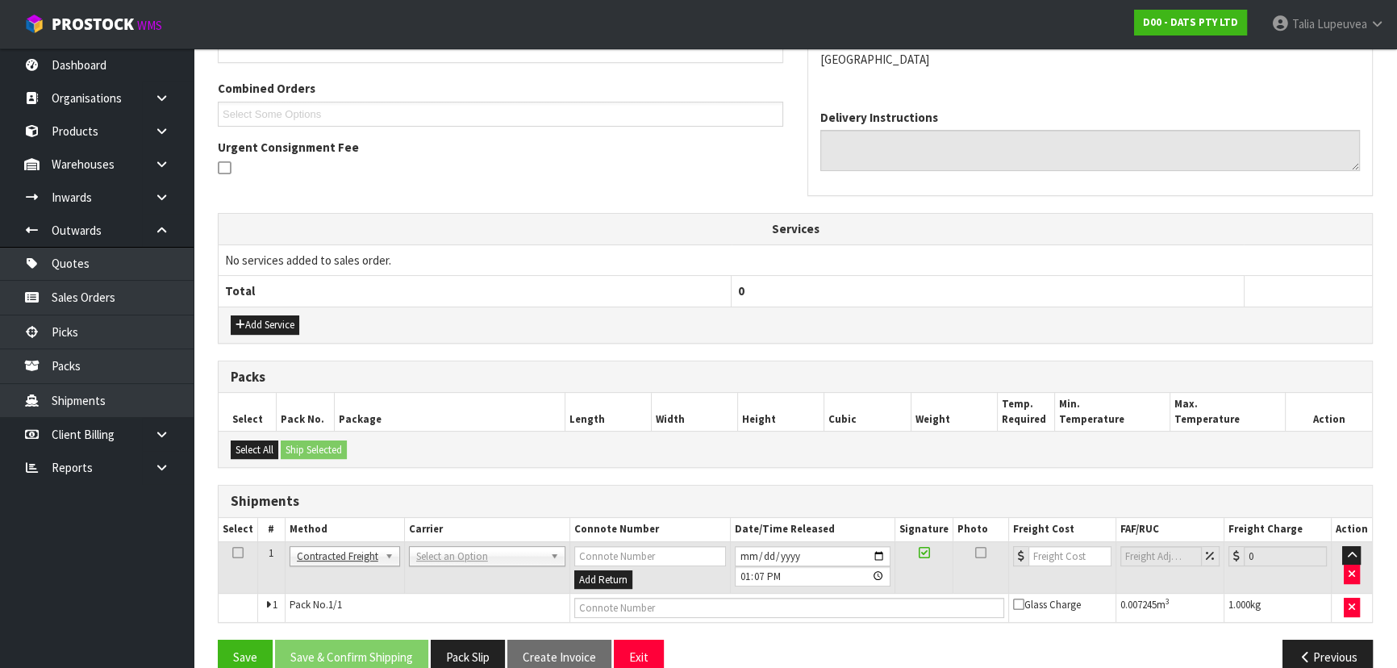
scroll to position [423, 0]
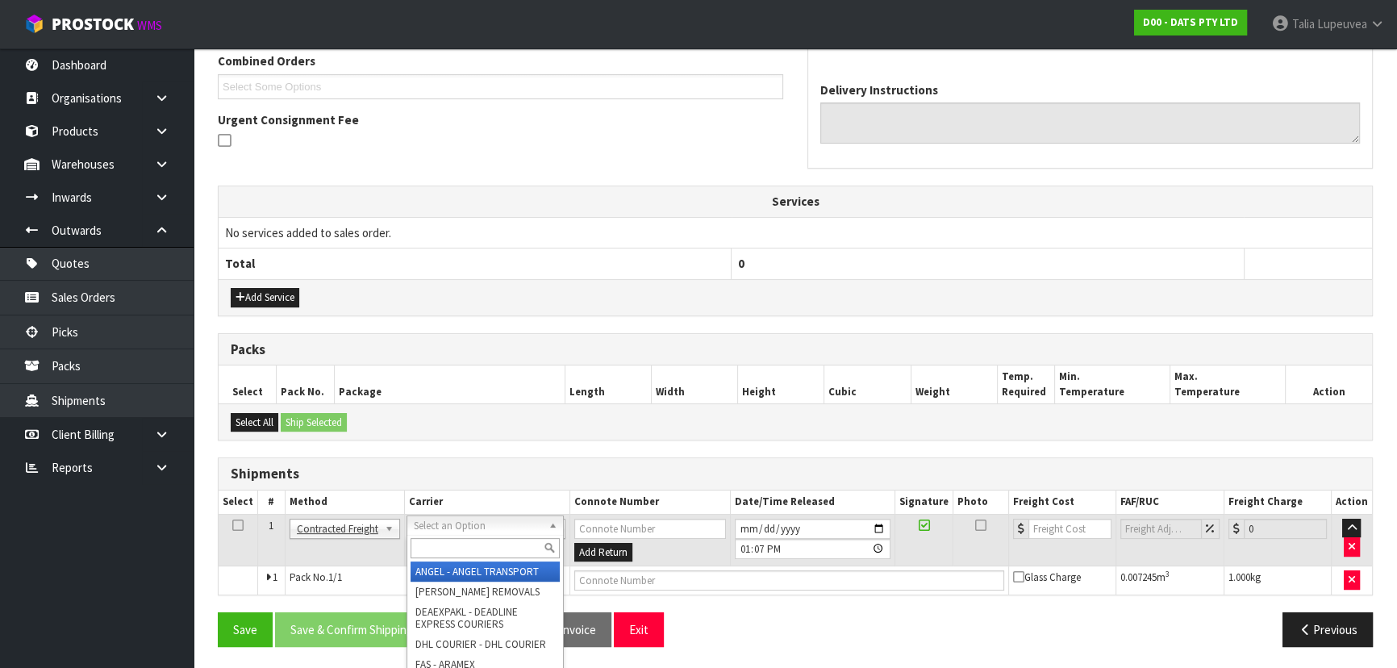
click at [456, 540] on input "text" at bounding box center [485, 548] width 149 height 20
type input "NZP"
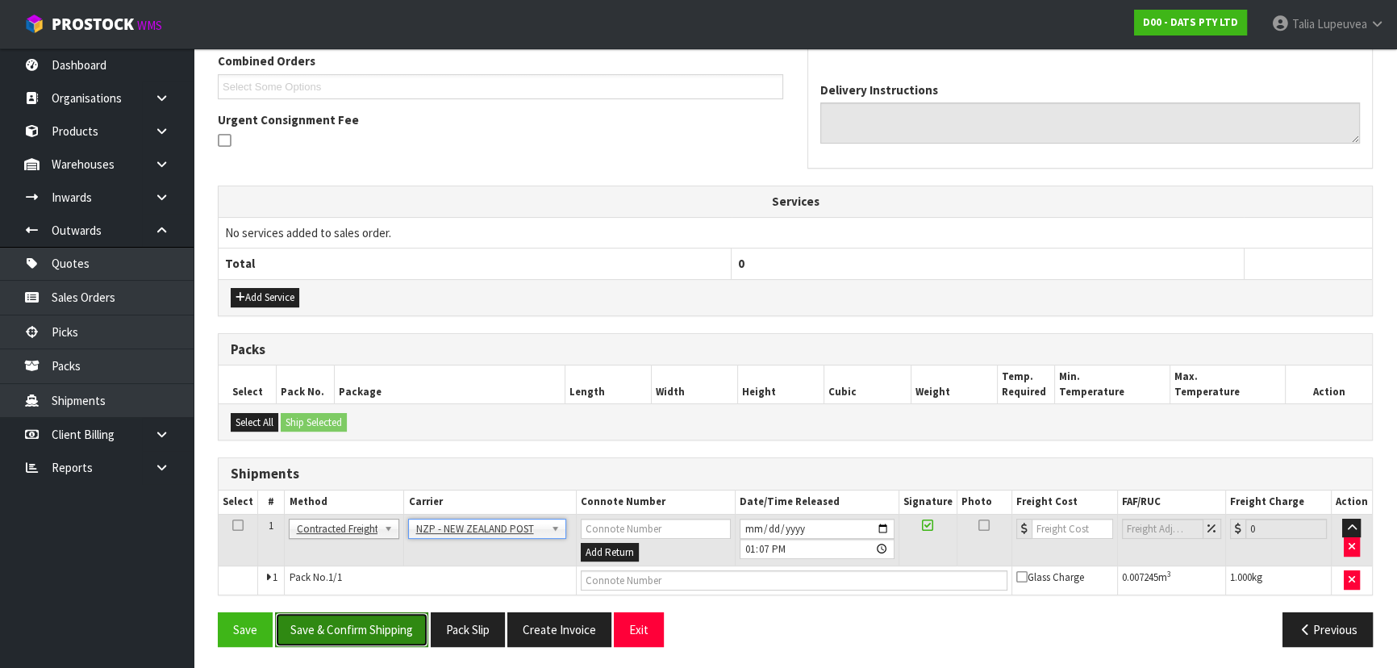
click at [369, 629] on button "Save & Confirm Shipping" at bounding box center [351, 629] width 153 height 35
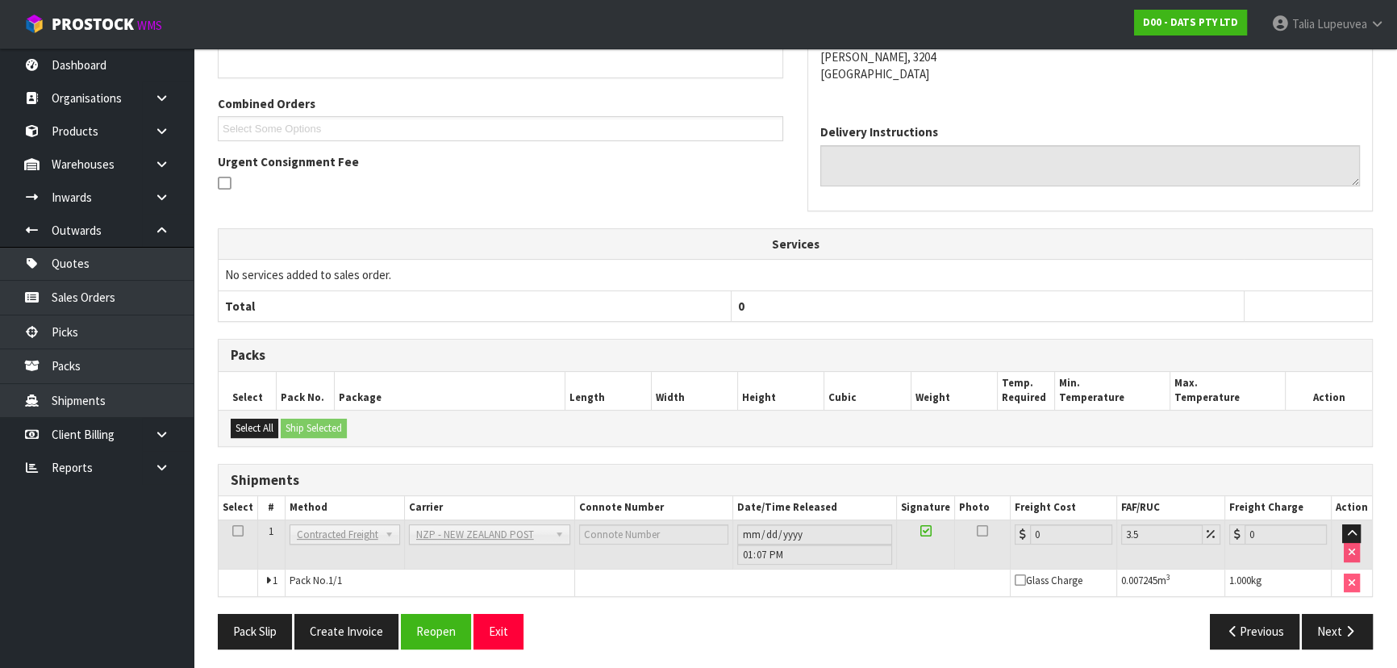
scroll to position [401, 0]
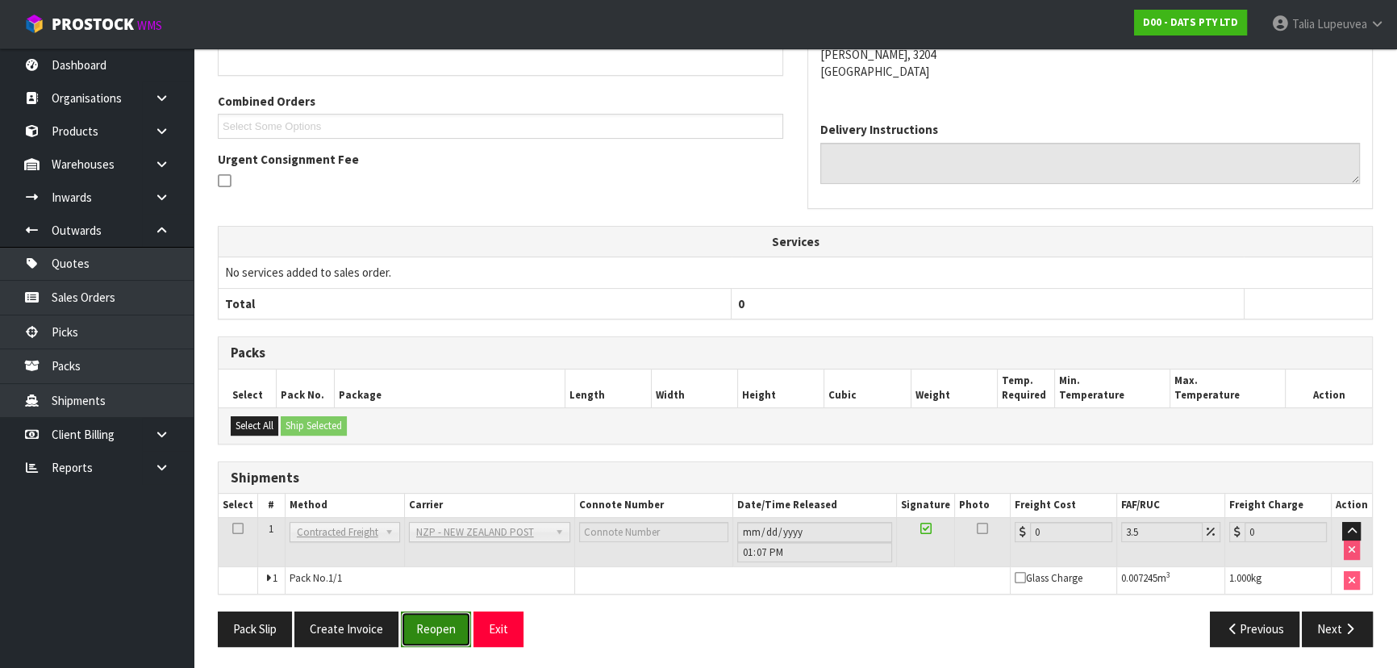
click at [429, 628] on button "Reopen" at bounding box center [436, 628] width 70 height 35
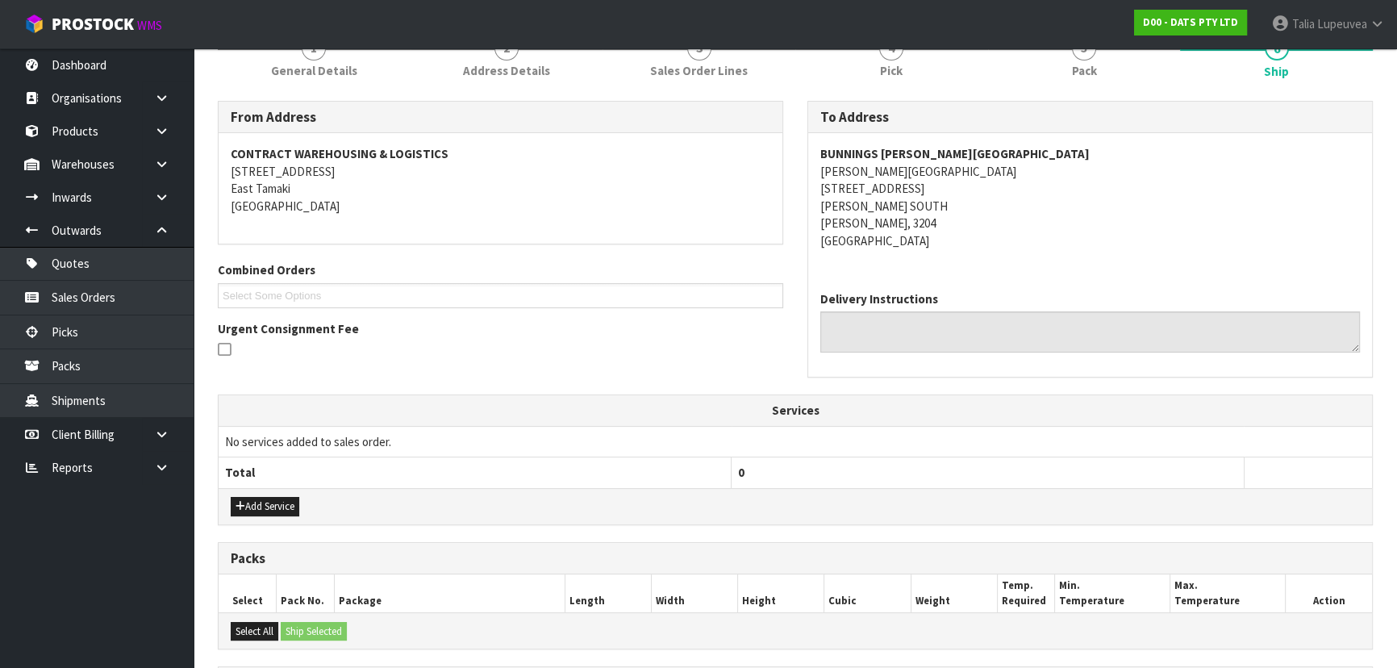
scroll to position [438, 0]
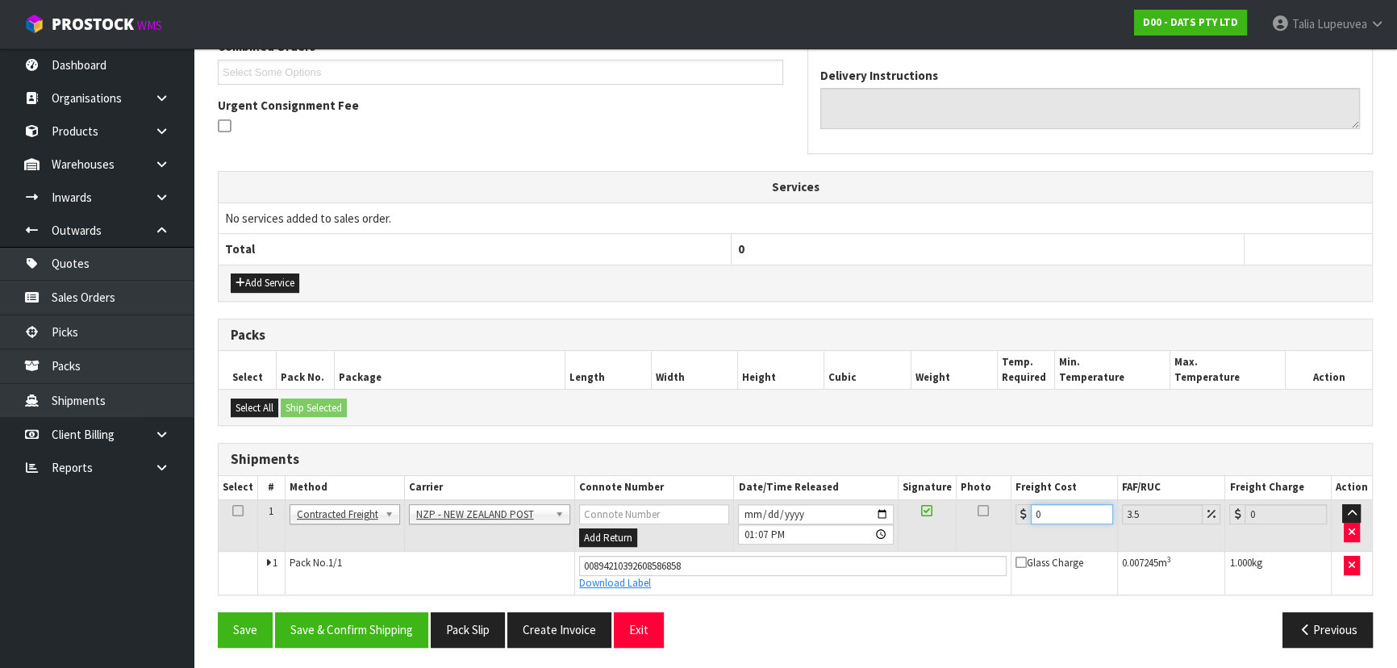
drag, startPoint x: 1046, startPoint y: 509, endPoint x: 1019, endPoint y: 511, distance: 26.7
click at [1019, 511] on div "0" at bounding box center [1064, 514] width 98 height 20
type input "7"
type input "7.24"
type input "7.3"
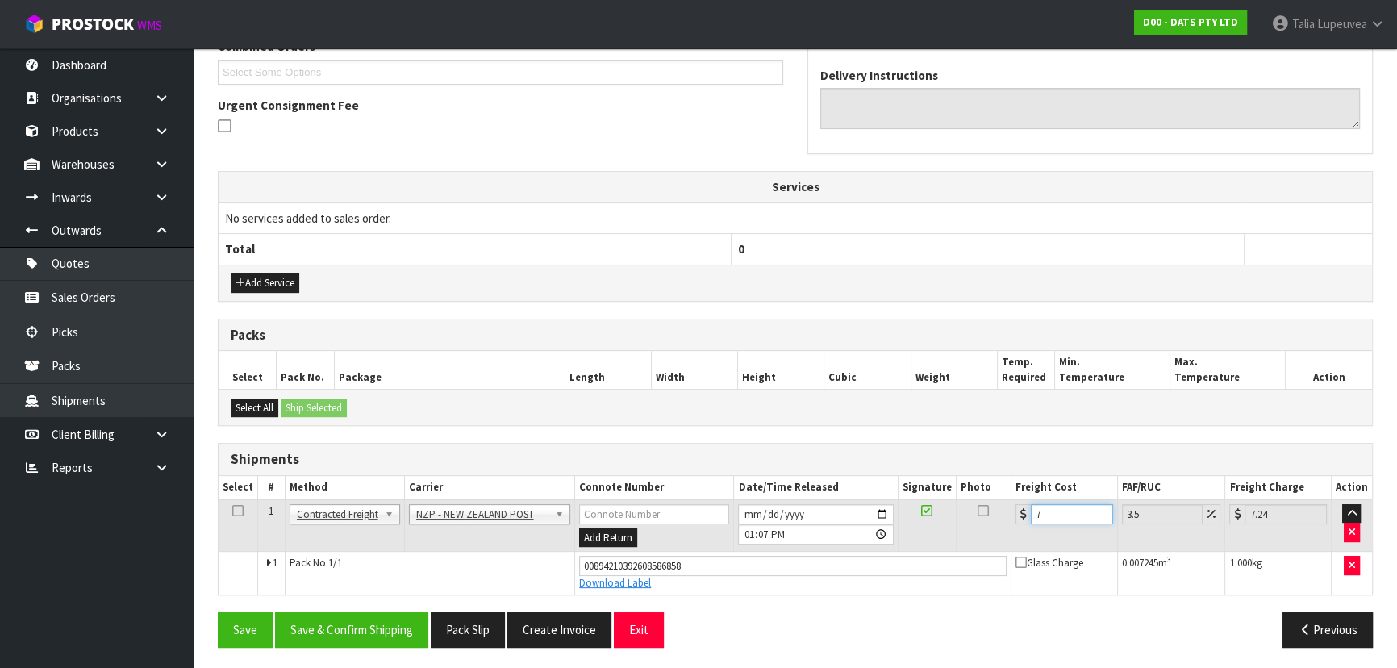
type input "7.56"
type input "7.31"
type input "7.57"
type input "7.31"
click at [374, 638] on button "Save & Confirm Shipping" at bounding box center [351, 629] width 153 height 35
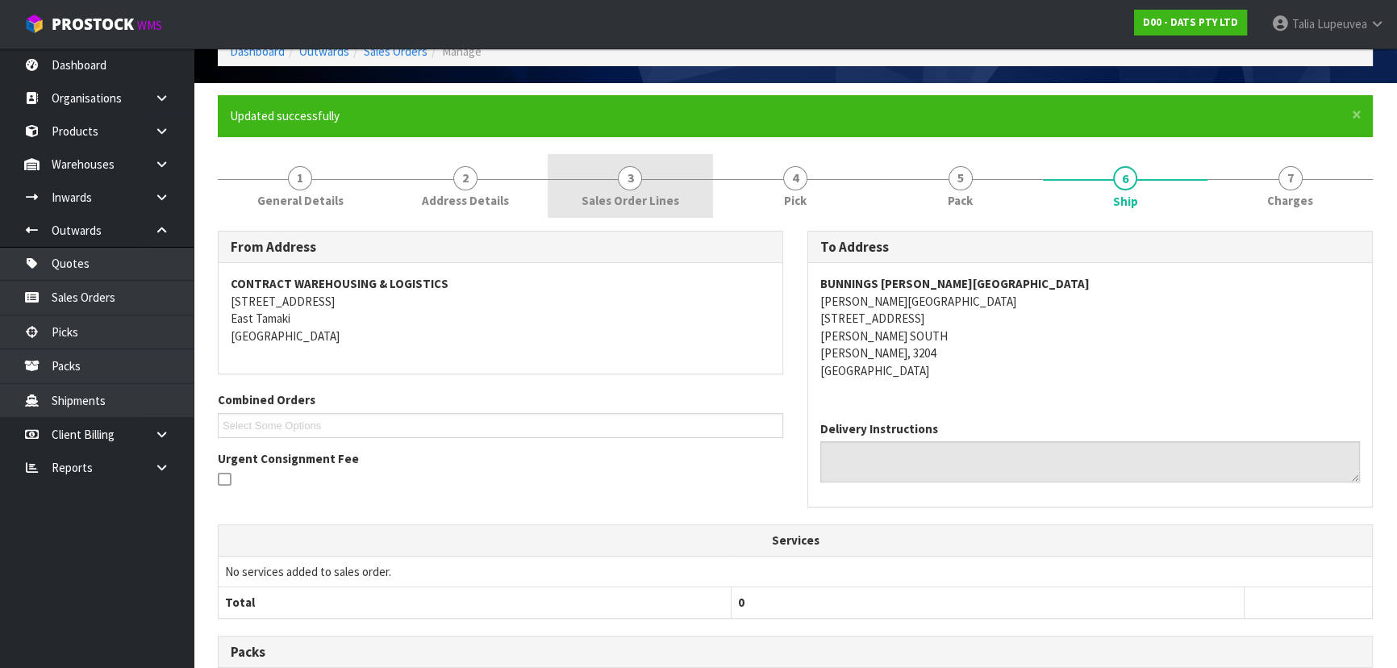
scroll to position [0, 0]
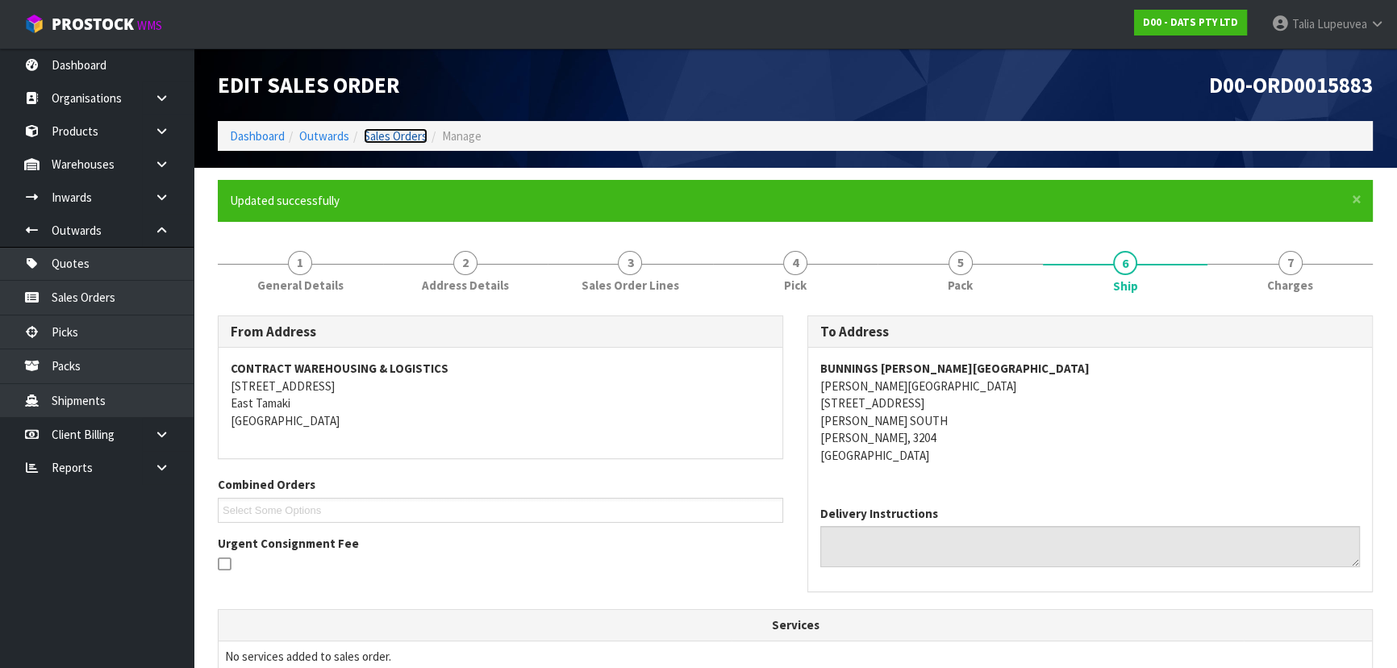
click at [384, 132] on link "Sales Orders" at bounding box center [396, 135] width 64 height 15
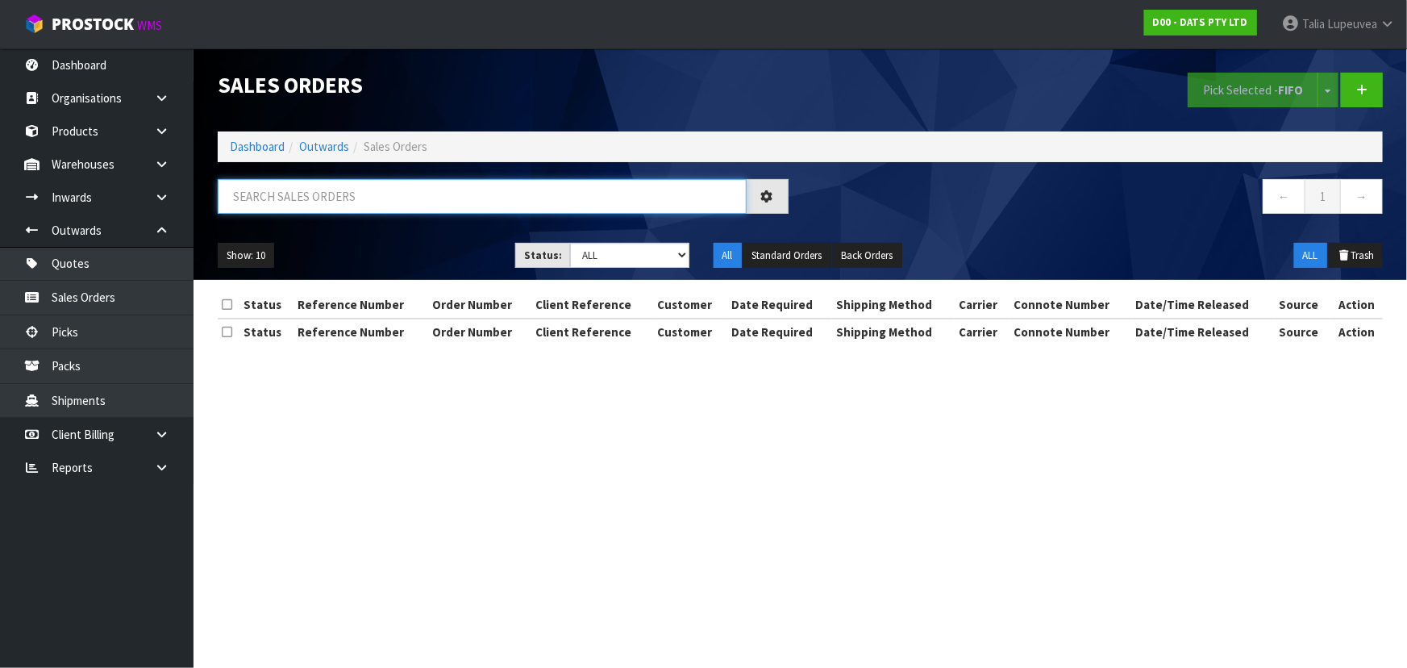
click at [488, 205] on input "text" at bounding box center [482, 196] width 529 height 35
type input "JOB-0416302"
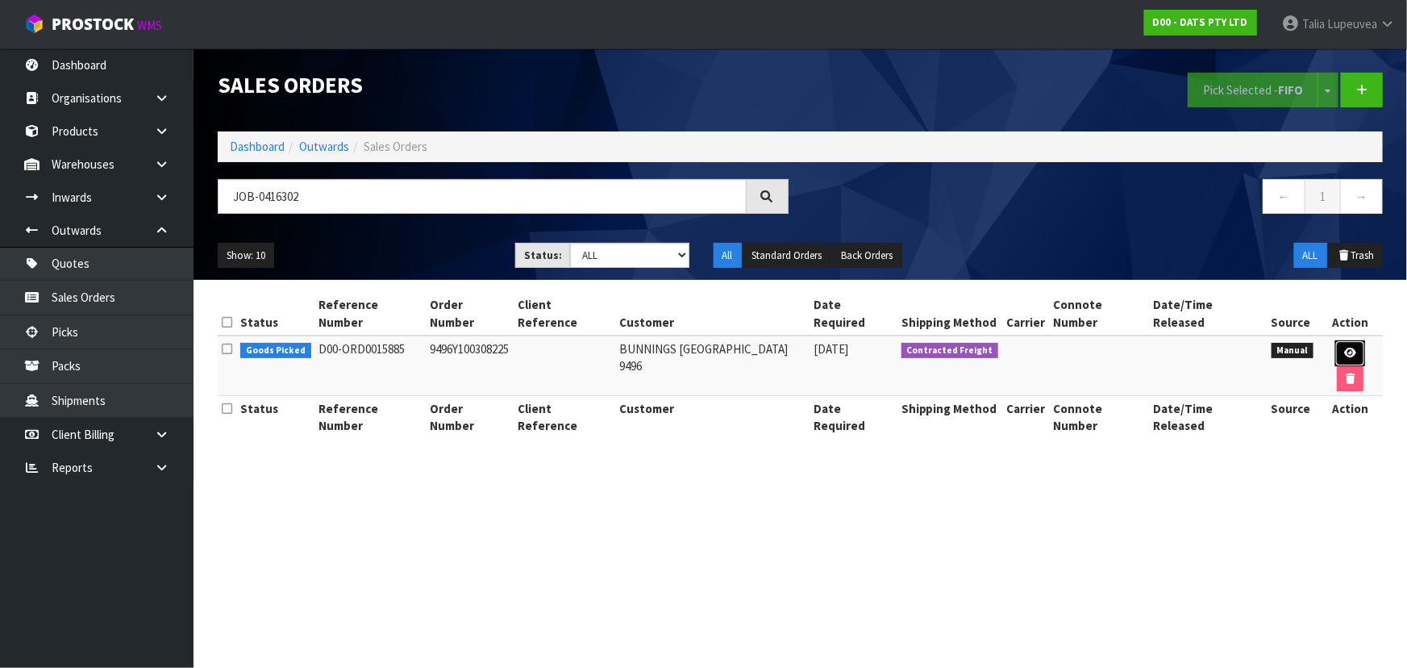
click at [1344, 340] on link at bounding box center [1351, 353] width 30 height 26
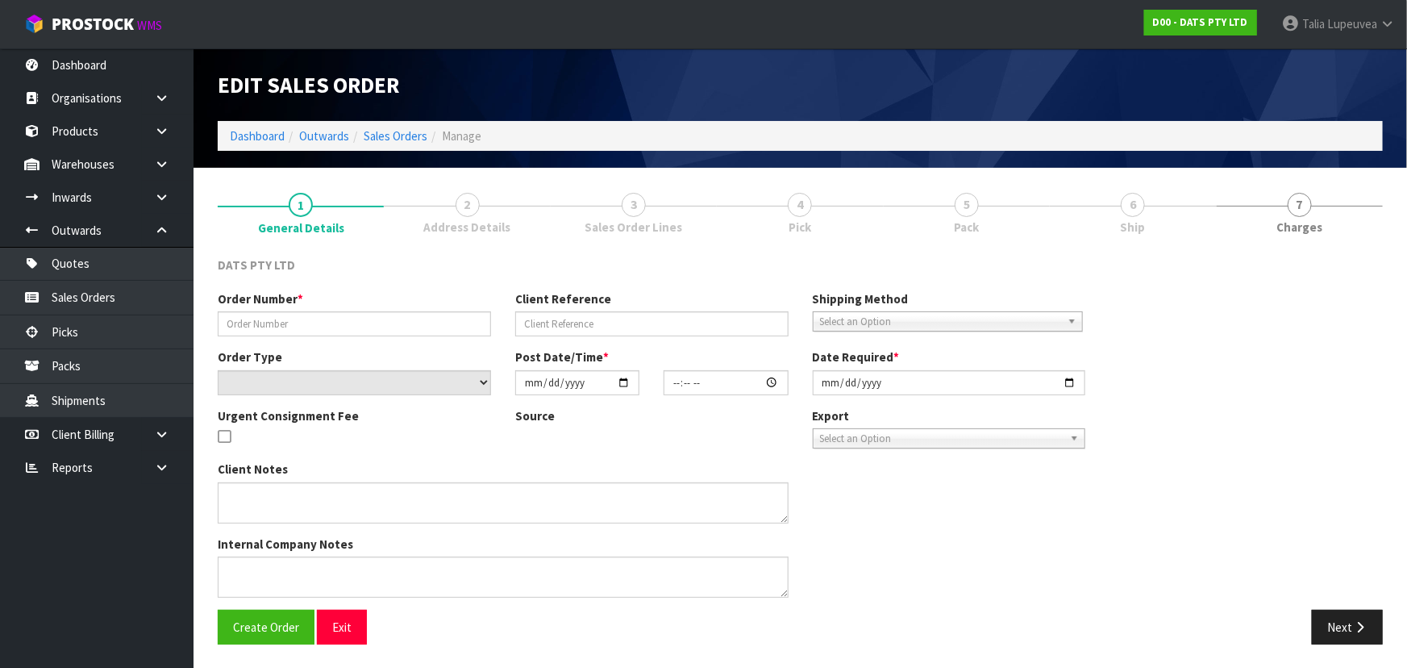
type input "9496Y100308225"
select select "number:0"
type input "[DATE]"
type input "12:03:00.000"
type input "[DATE]"
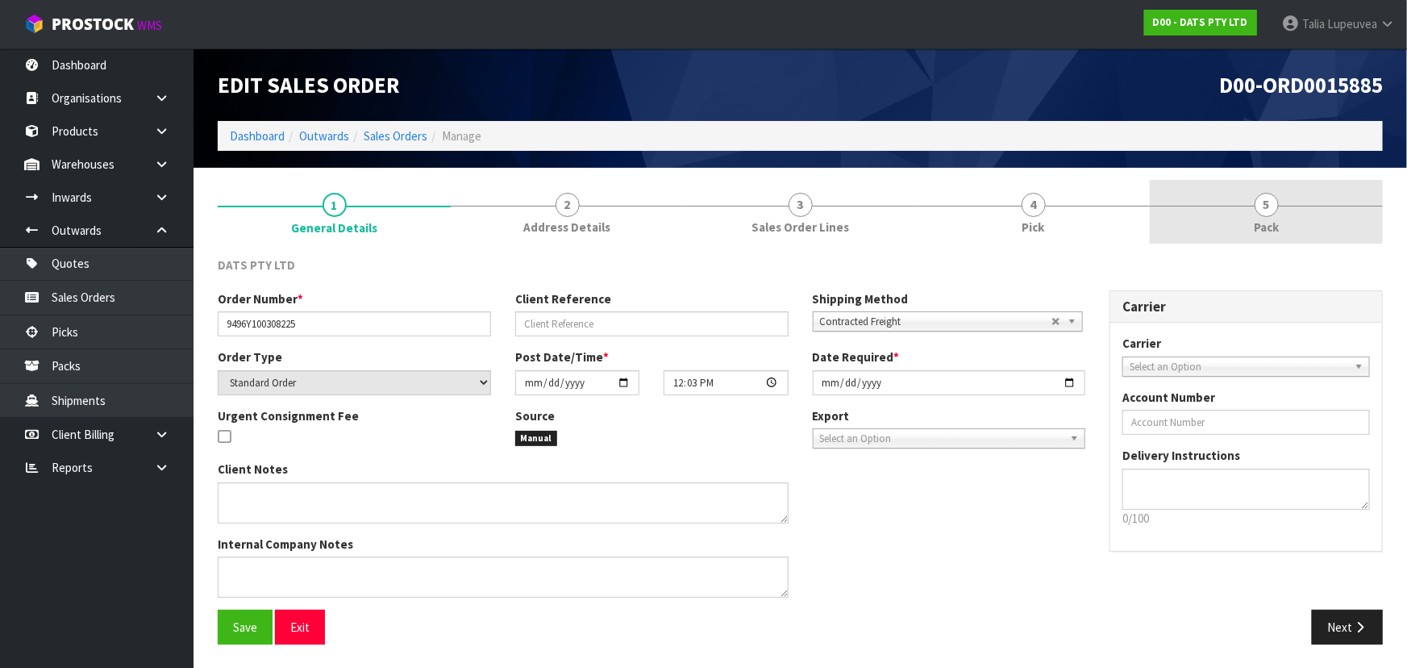
click at [1242, 217] on link "5 Pack" at bounding box center [1266, 212] width 233 height 64
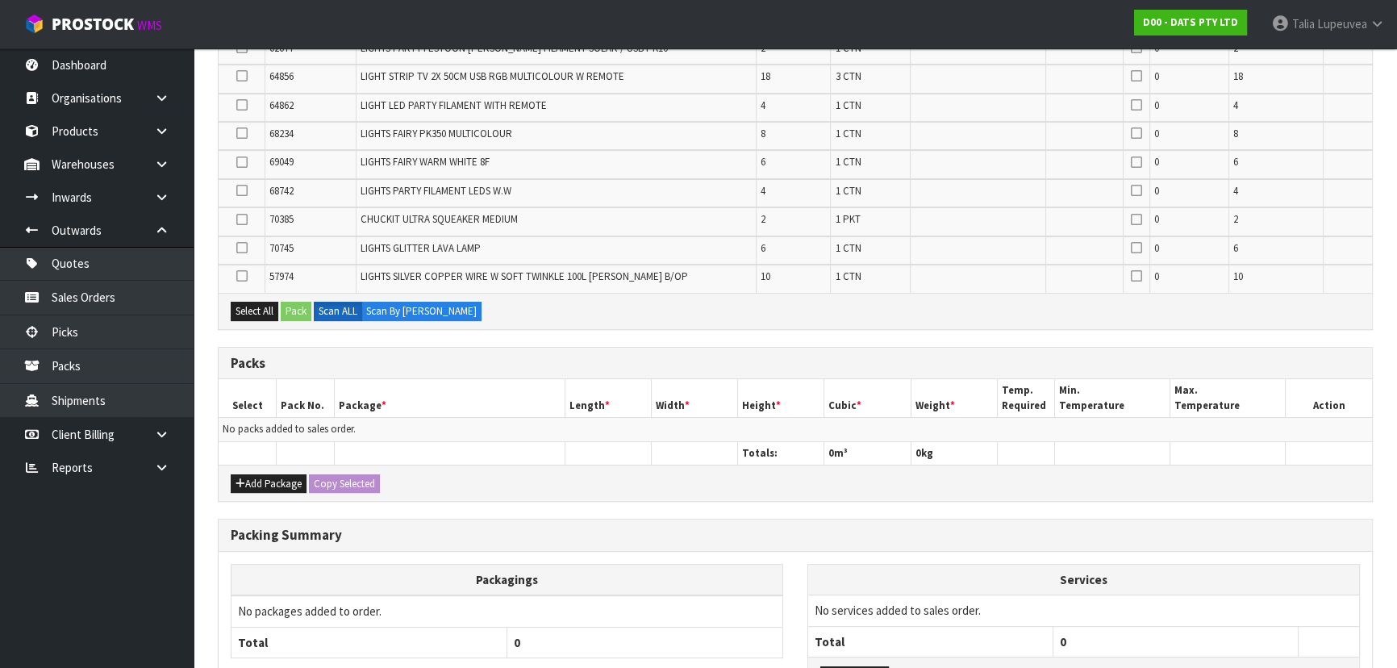
scroll to position [366, 0]
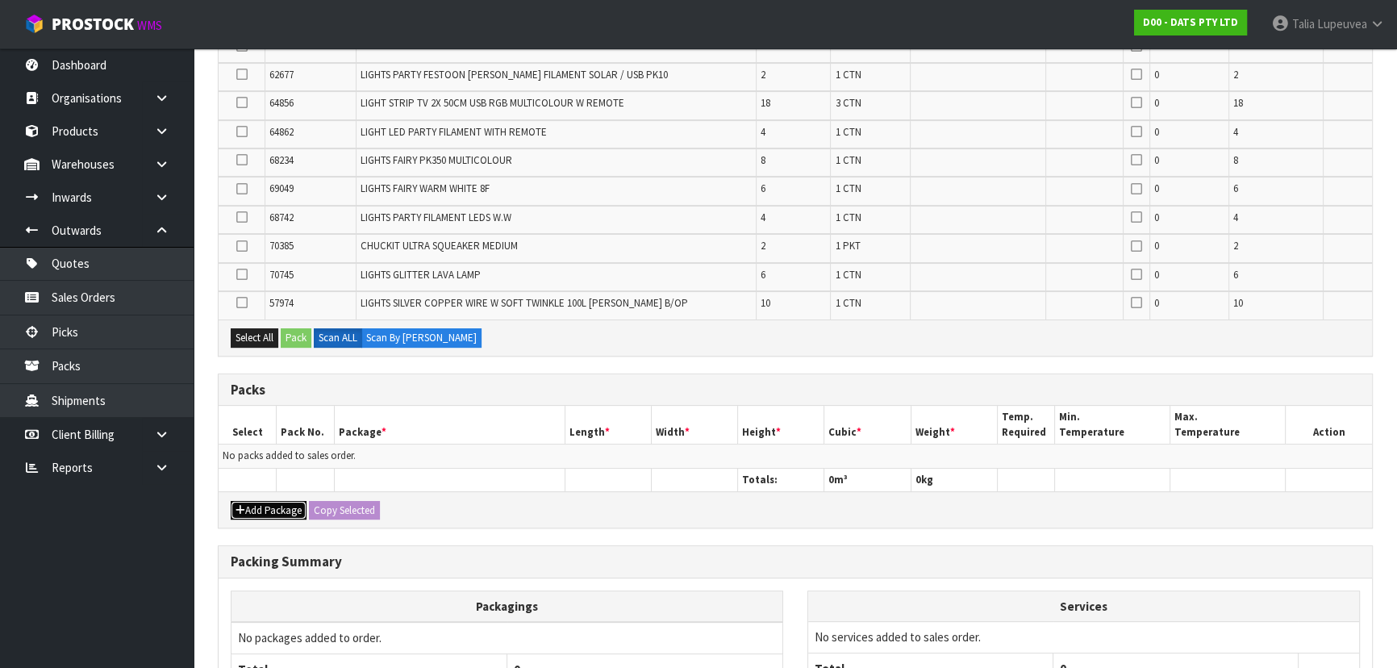
click at [287, 504] on button "Add Package" at bounding box center [269, 510] width 76 height 19
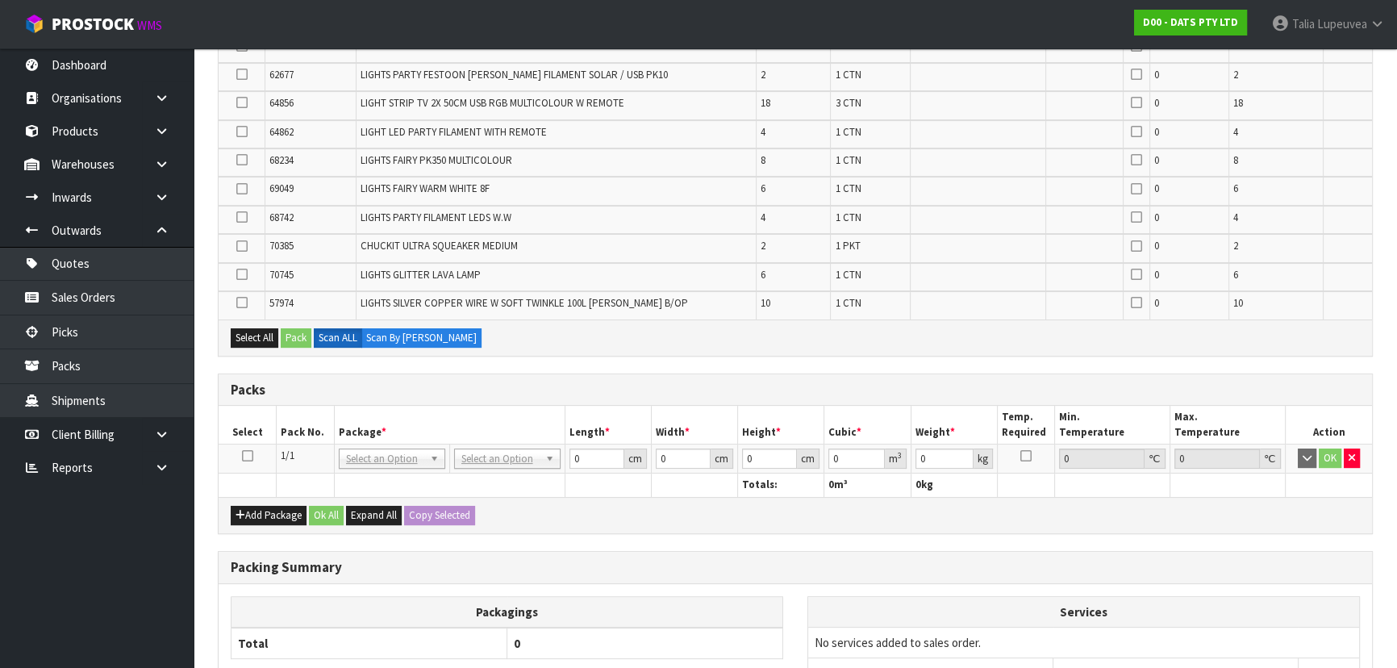
click at [242, 456] on icon at bounding box center [247, 456] width 11 height 1
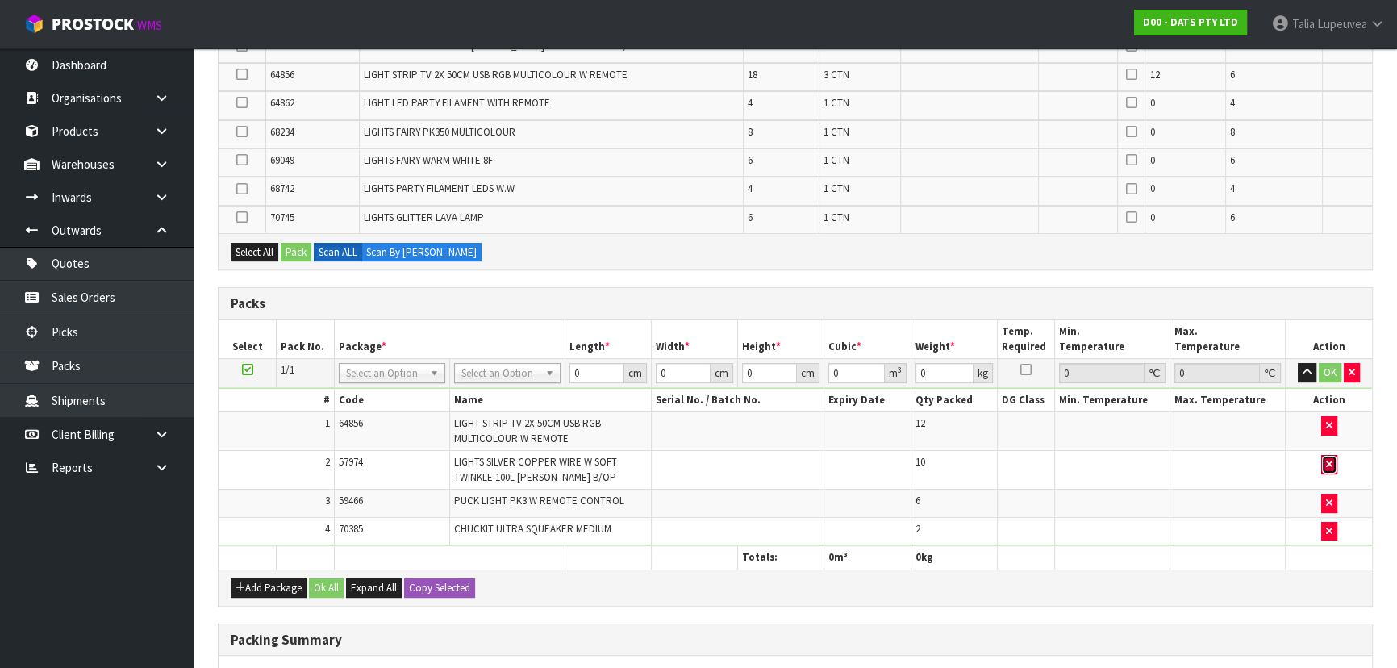
click at [1327, 460] on icon "button" at bounding box center [1329, 464] width 6 height 10
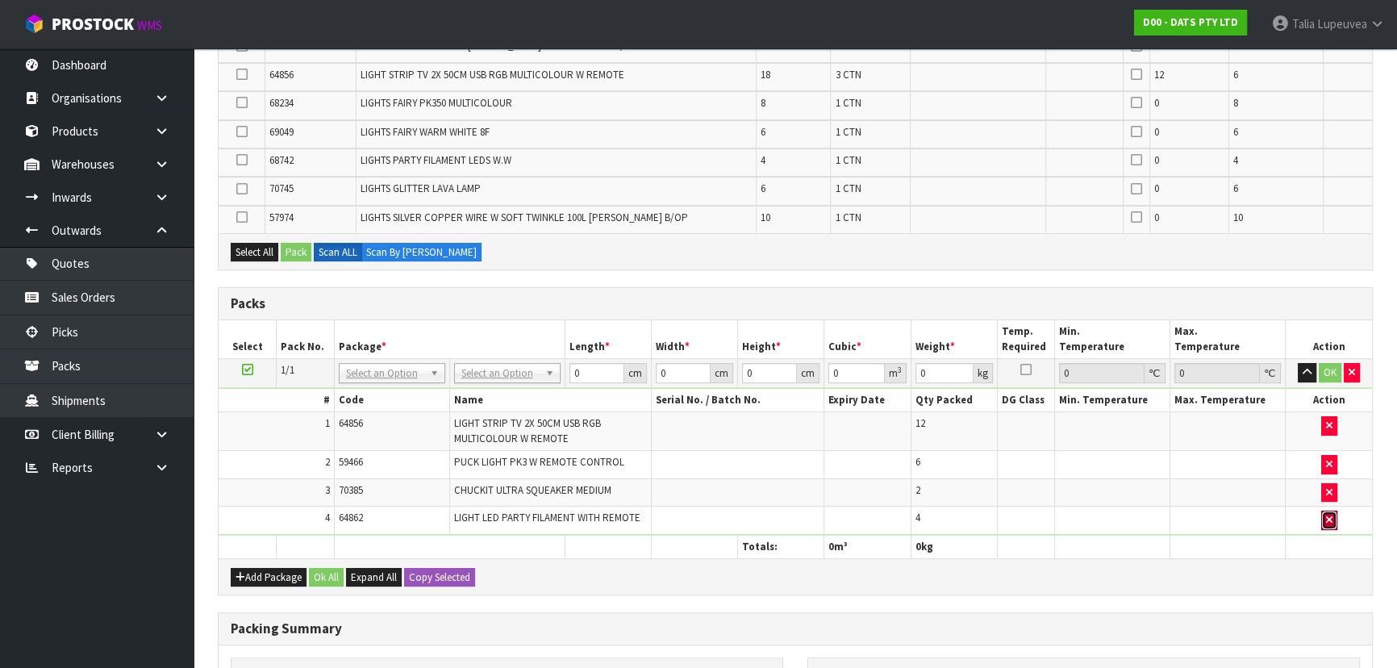
drag, startPoint x: 1332, startPoint y: 513, endPoint x: 1236, endPoint y: 523, distance: 95.7
click at [1331, 513] on button "button" at bounding box center [1329, 520] width 16 height 19
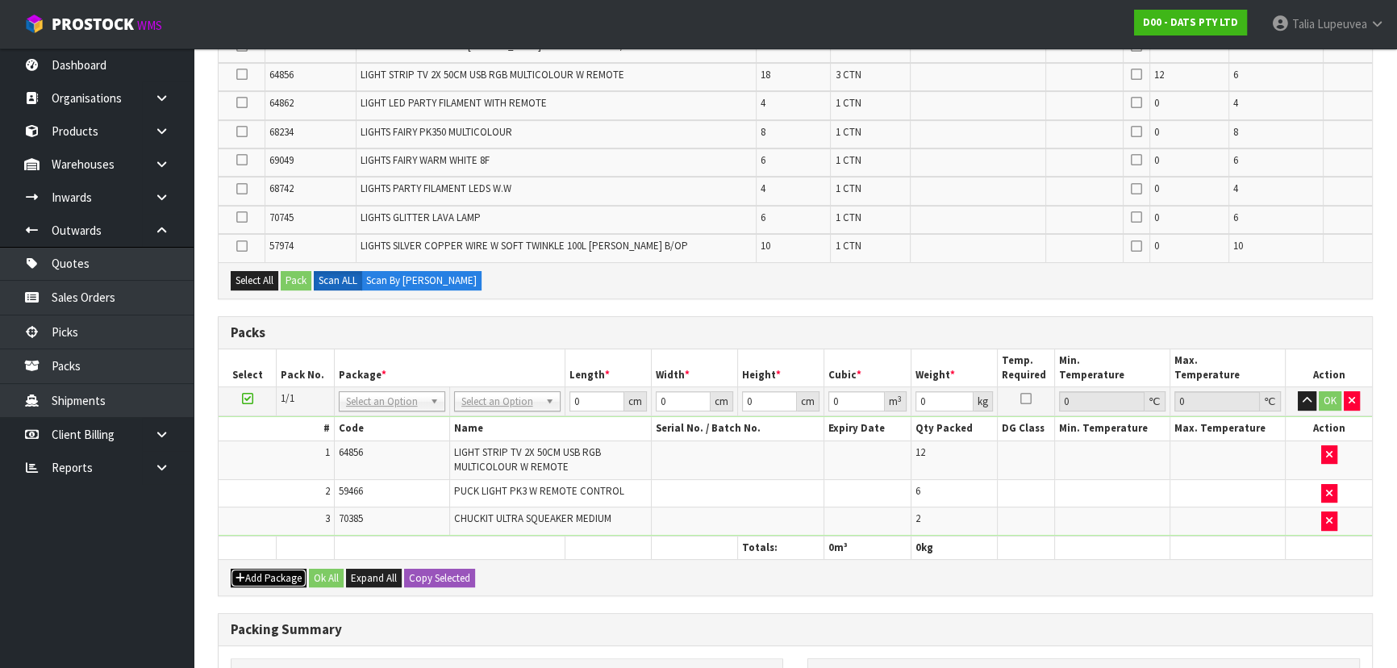
click at [269, 575] on button "Add Package" at bounding box center [269, 578] width 76 height 19
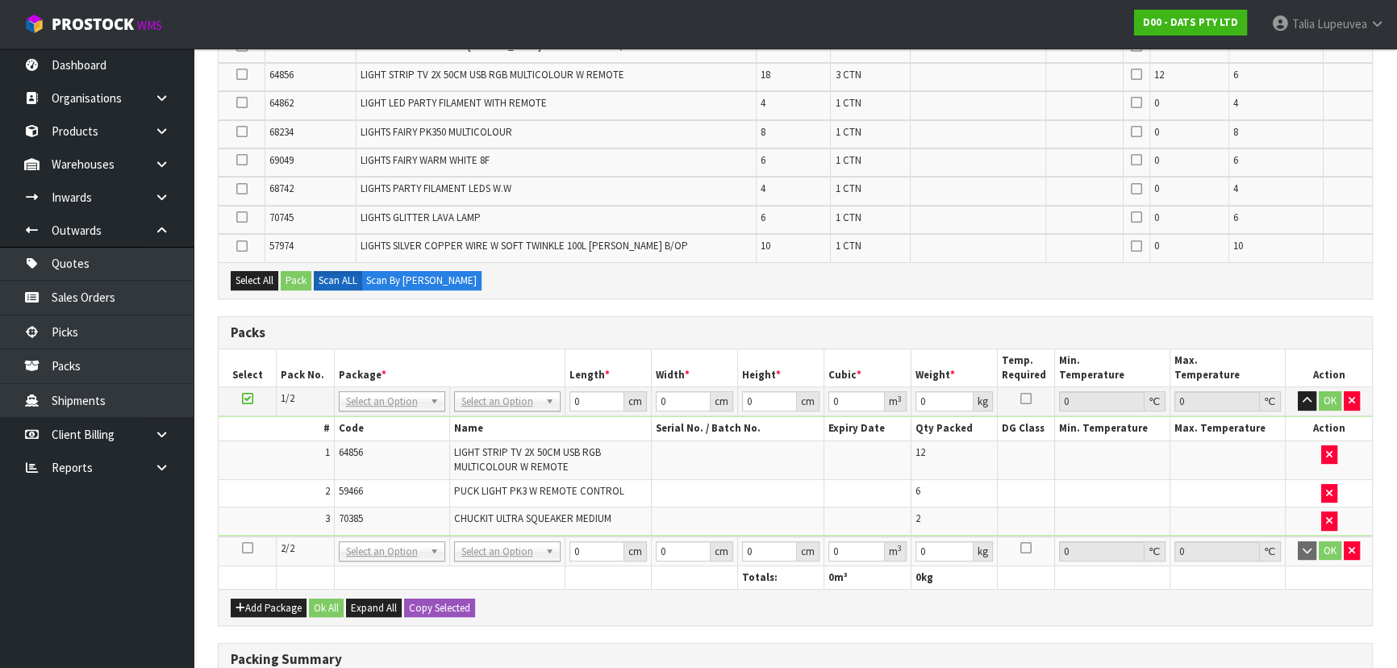
click at [250, 548] on icon at bounding box center [247, 548] width 11 height 1
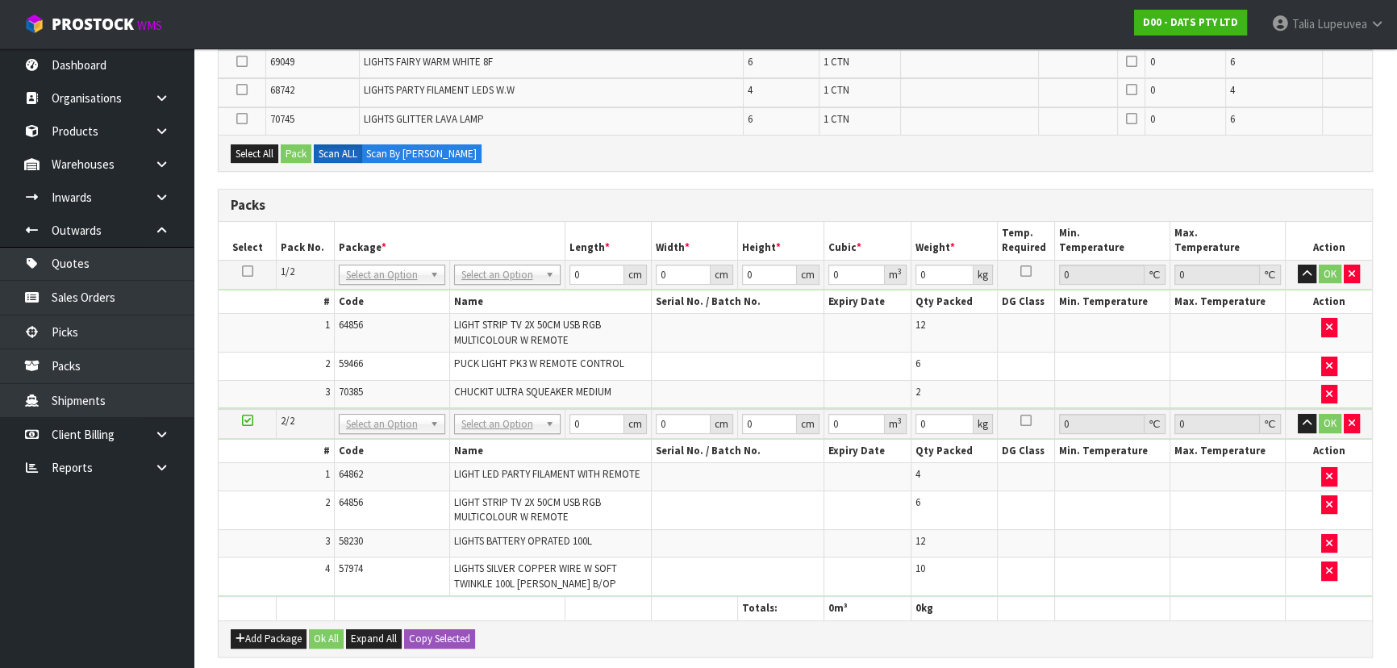
scroll to position [586, 0]
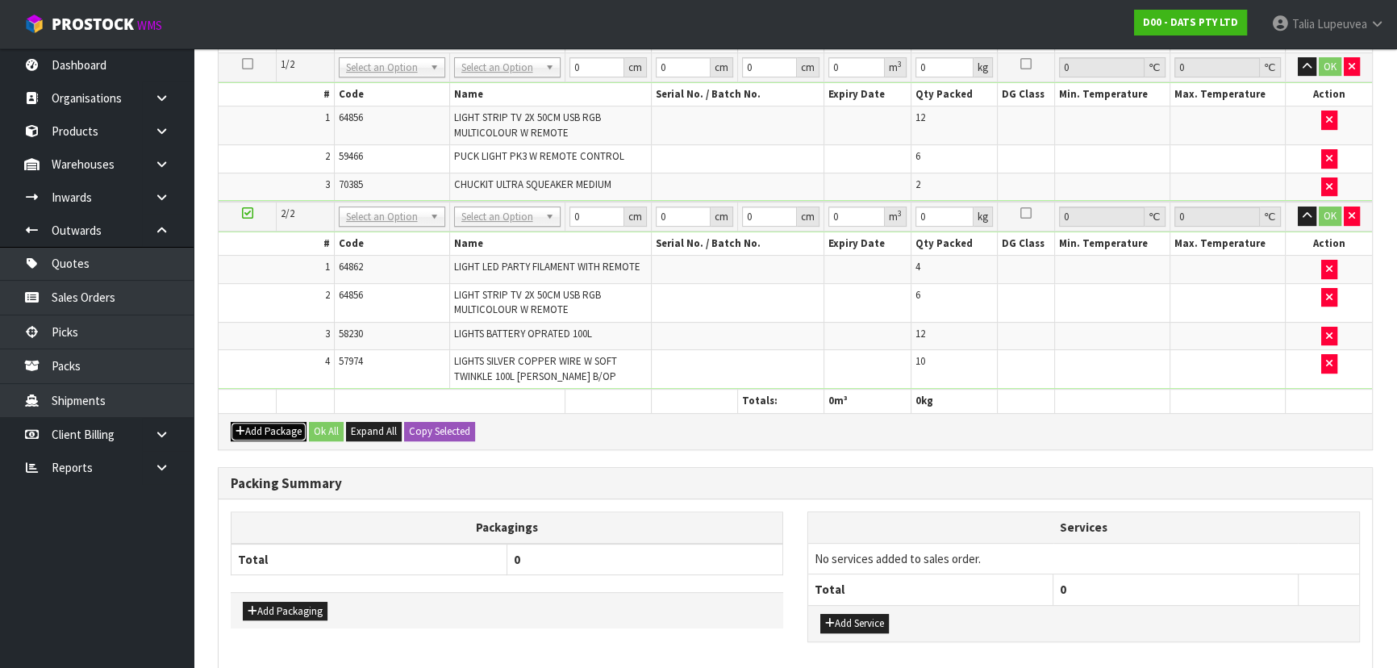
click at [261, 425] on button "Add Package" at bounding box center [269, 431] width 76 height 19
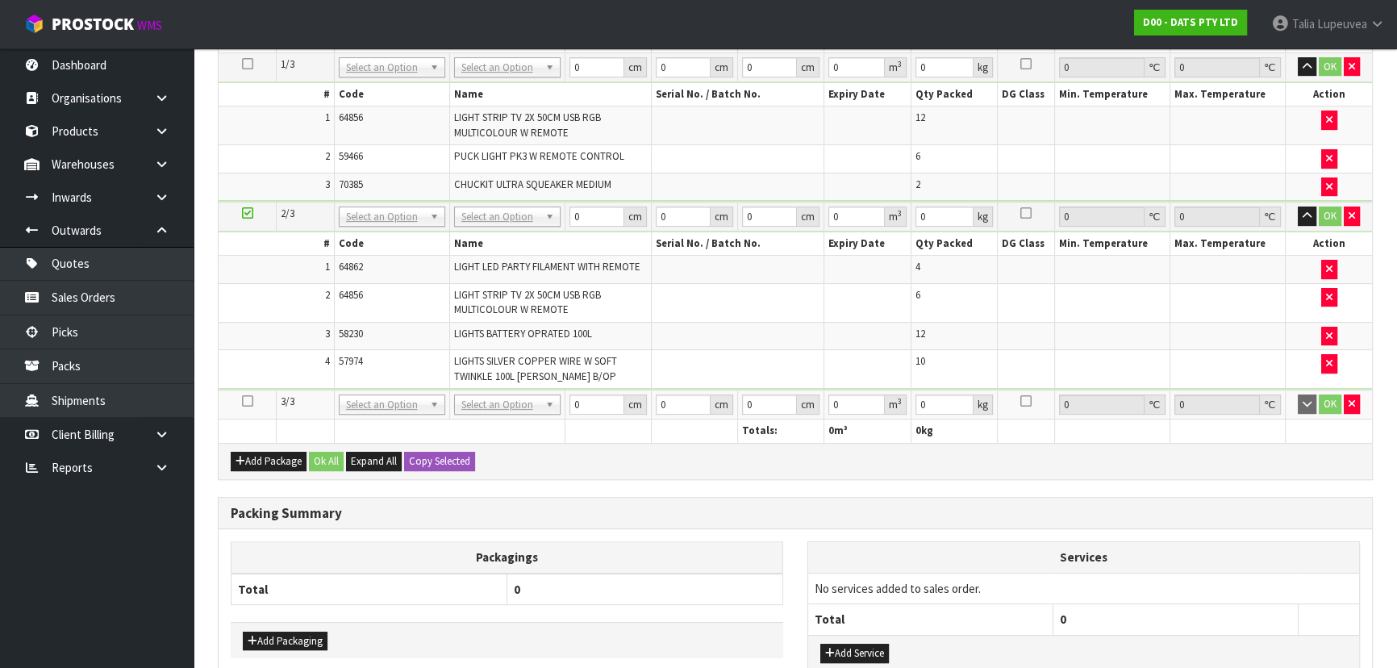
click at [242, 401] on icon at bounding box center [247, 401] width 11 height 1
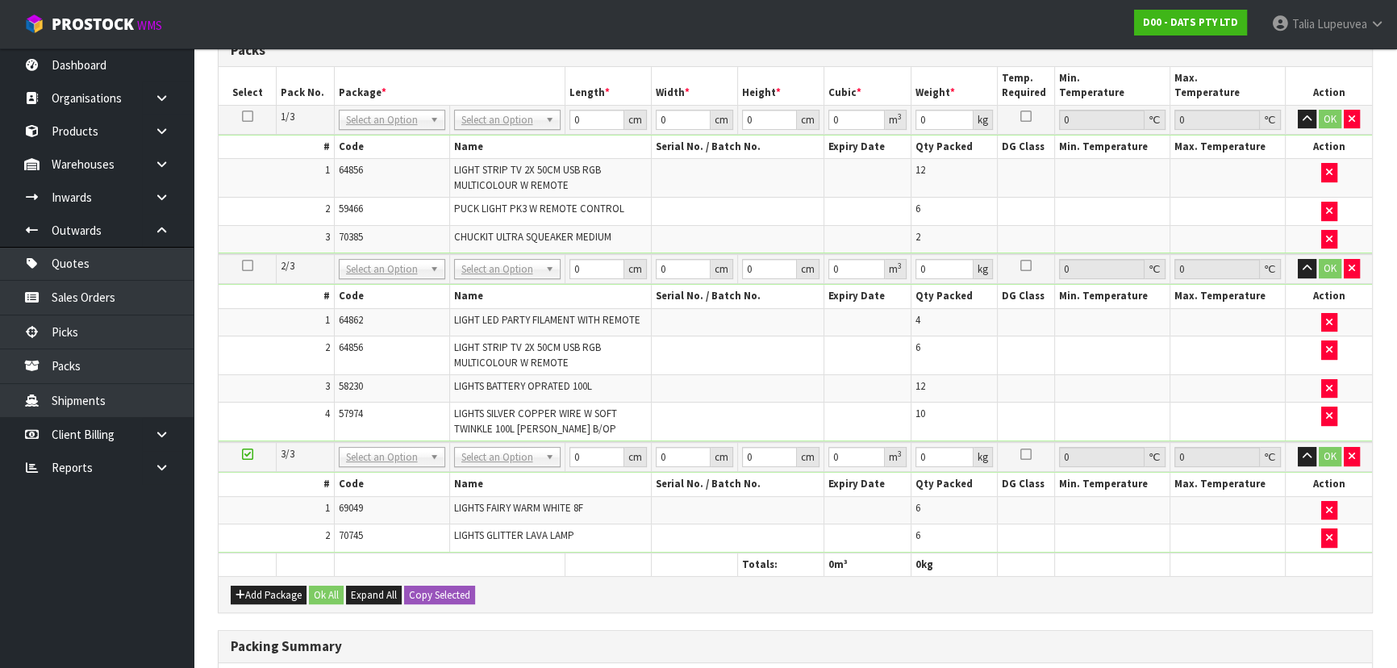
scroll to position [557, 0]
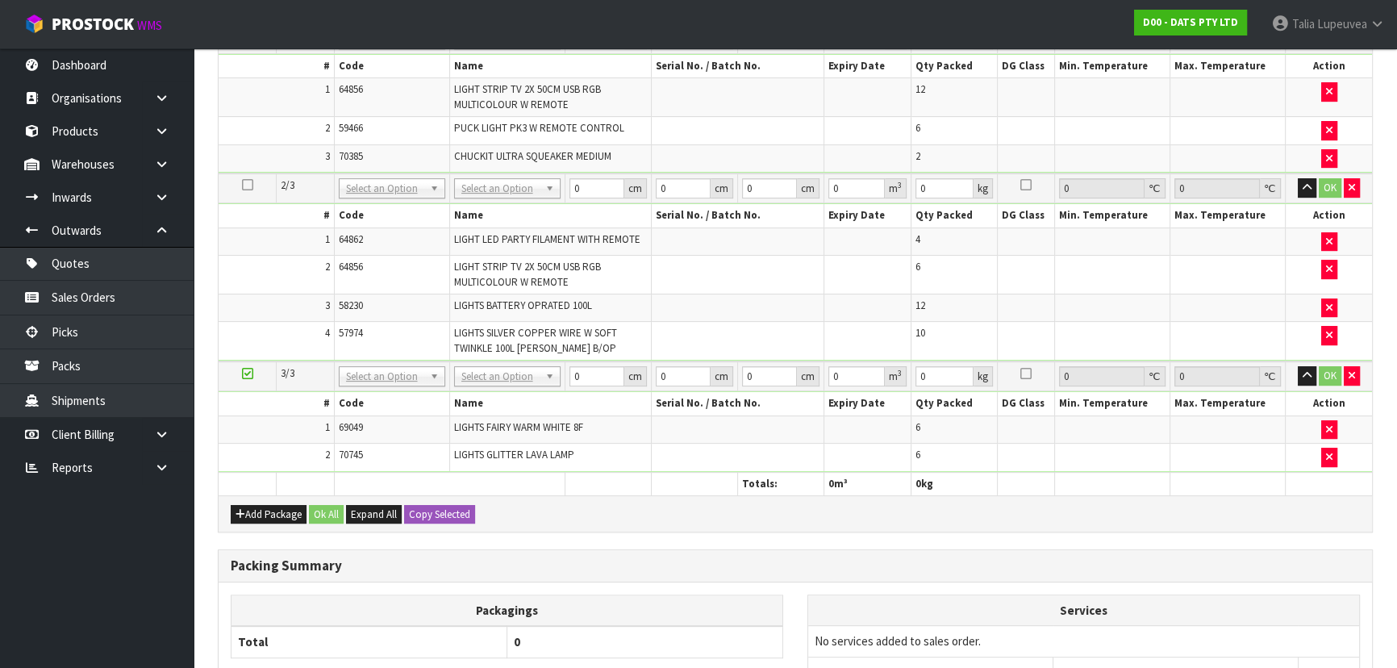
click at [243, 373] on icon at bounding box center [247, 373] width 11 height 1
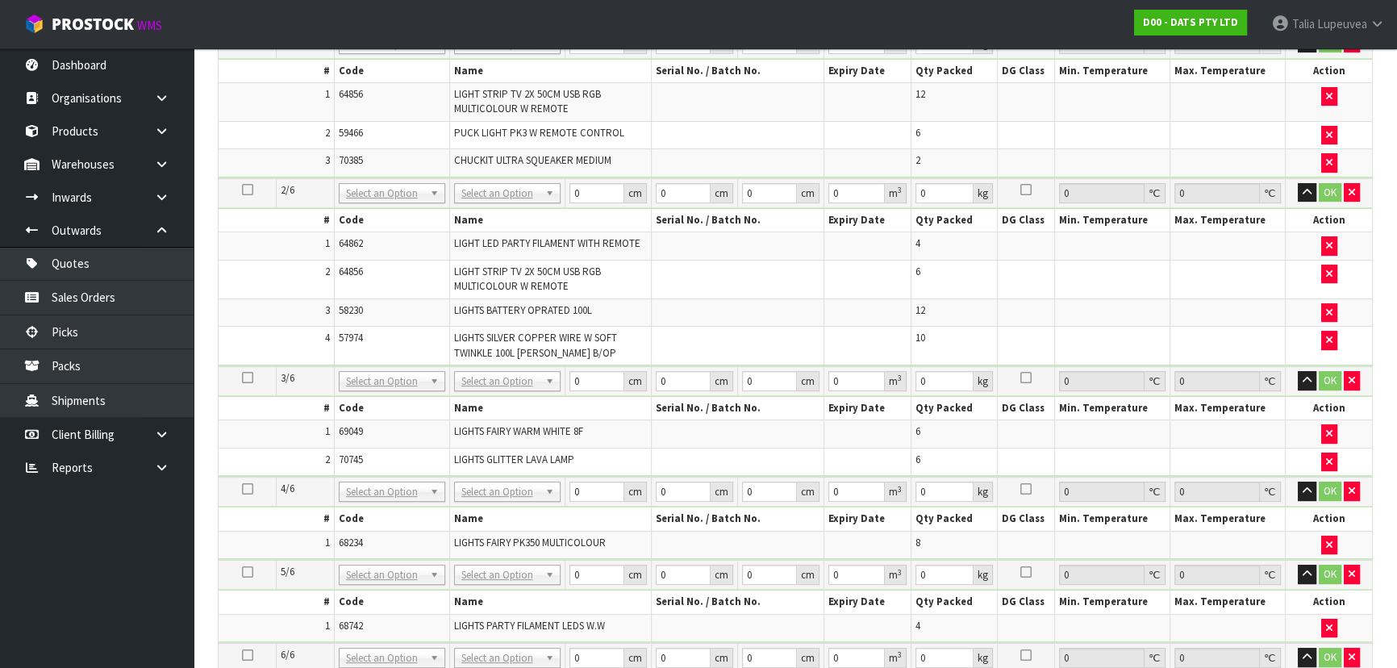
scroll to position [325, 0]
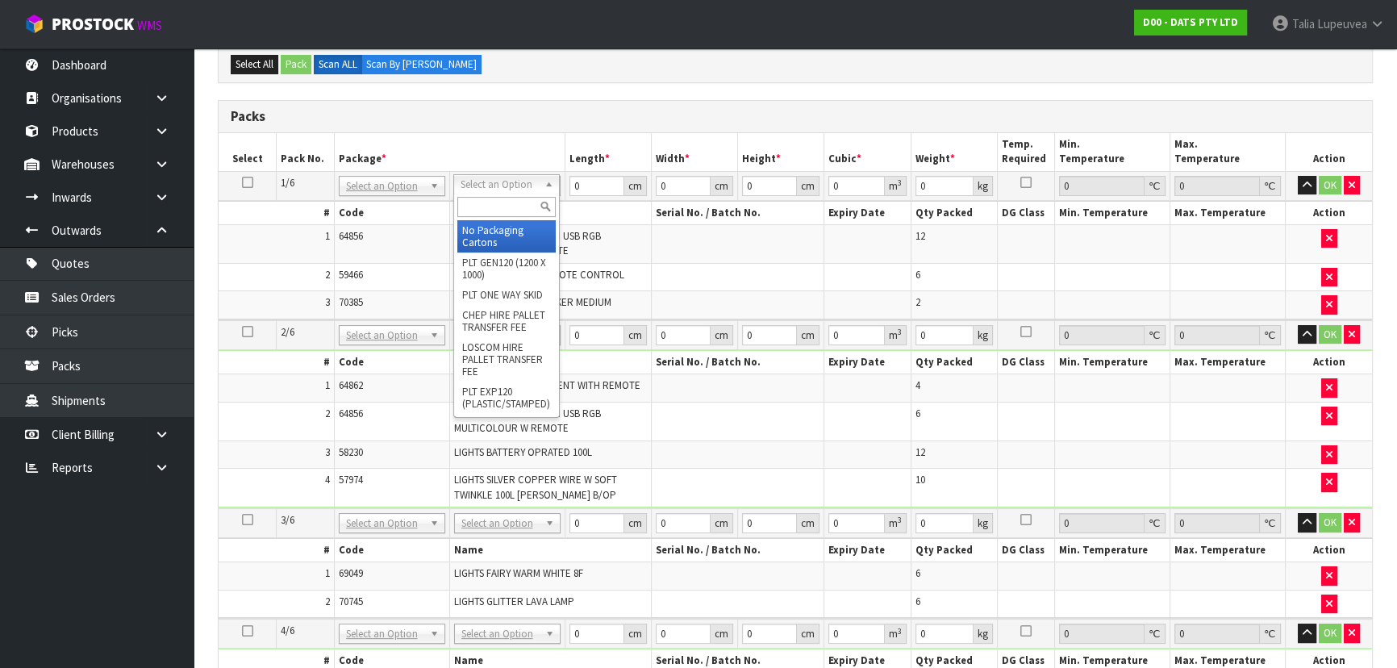
click at [527, 198] on input "text" at bounding box center [506, 207] width 98 height 20
type input "CTN OC"
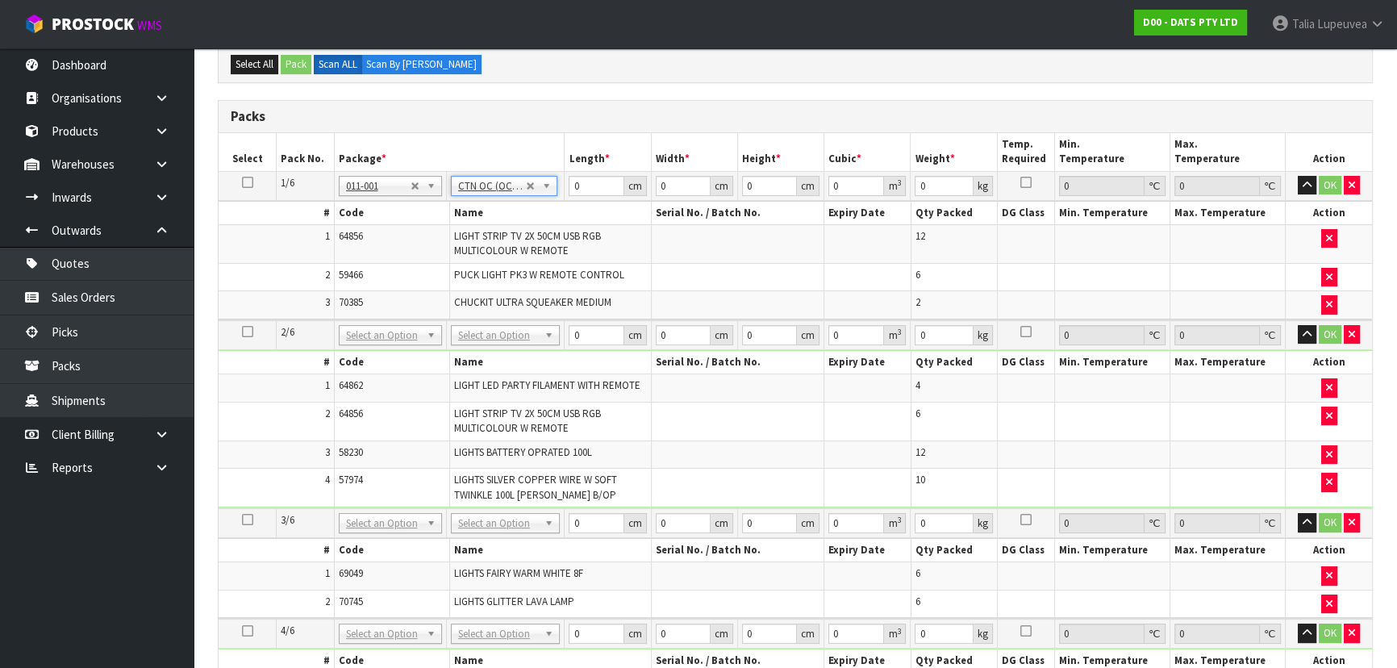
type input "6.69"
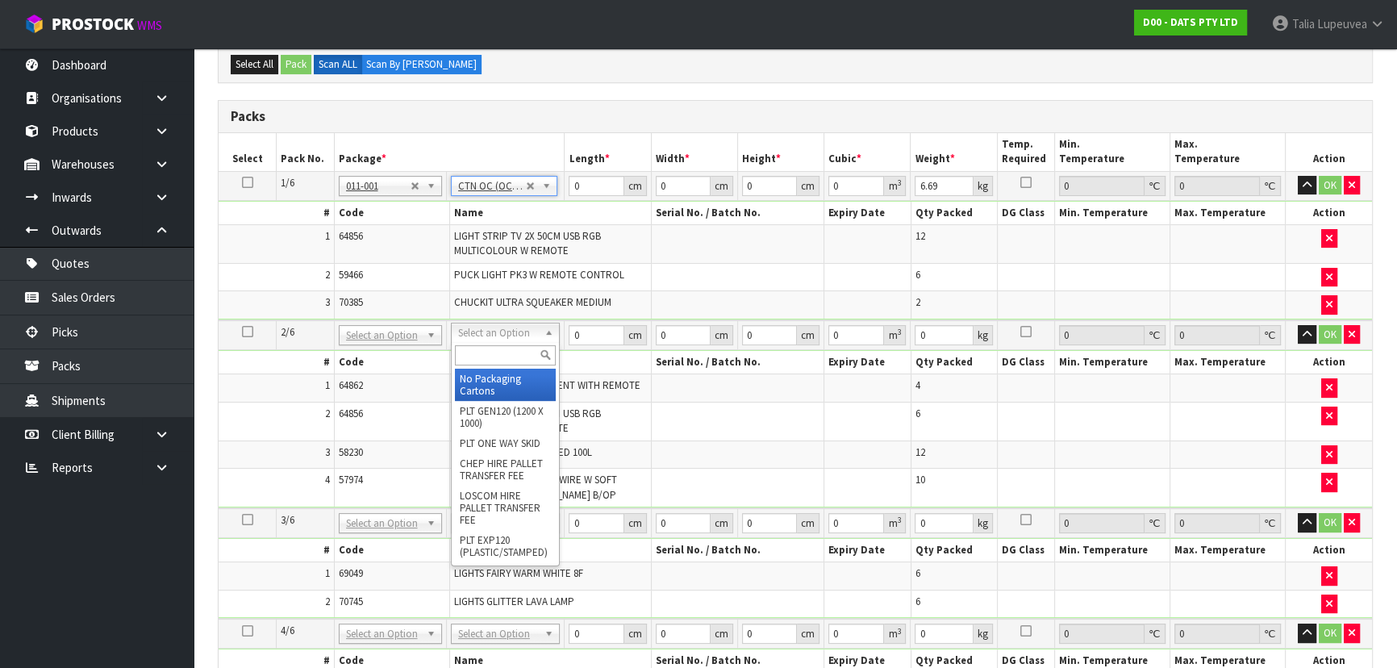
click at [510, 354] on input "text" at bounding box center [505, 355] width 101 height 20
type input "CTN9"
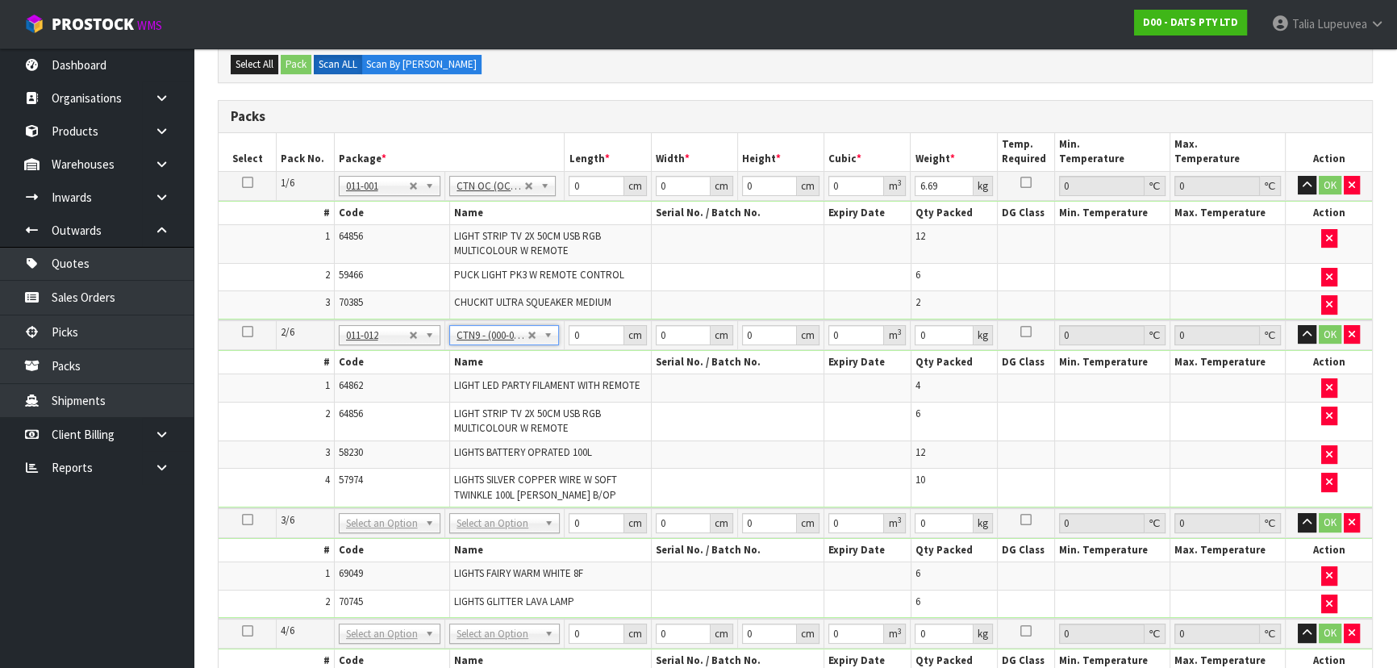
type input "51"
type input "38"
type input "58.5"
type input "0.113373"
type input "10.7"
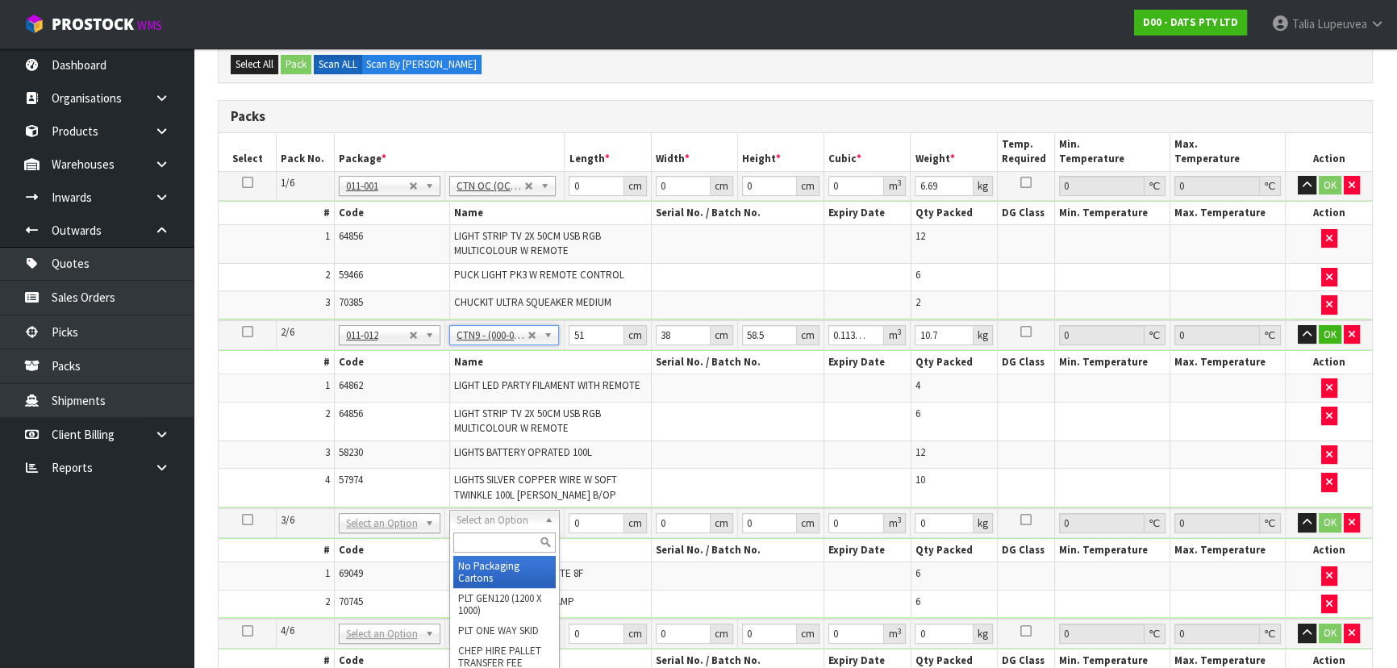
click at [501, 534] on input "text" at bounding box center [504, 542] width 102 height 20
type input "CTN9"
type input "2"
type input "51"
type input "38"
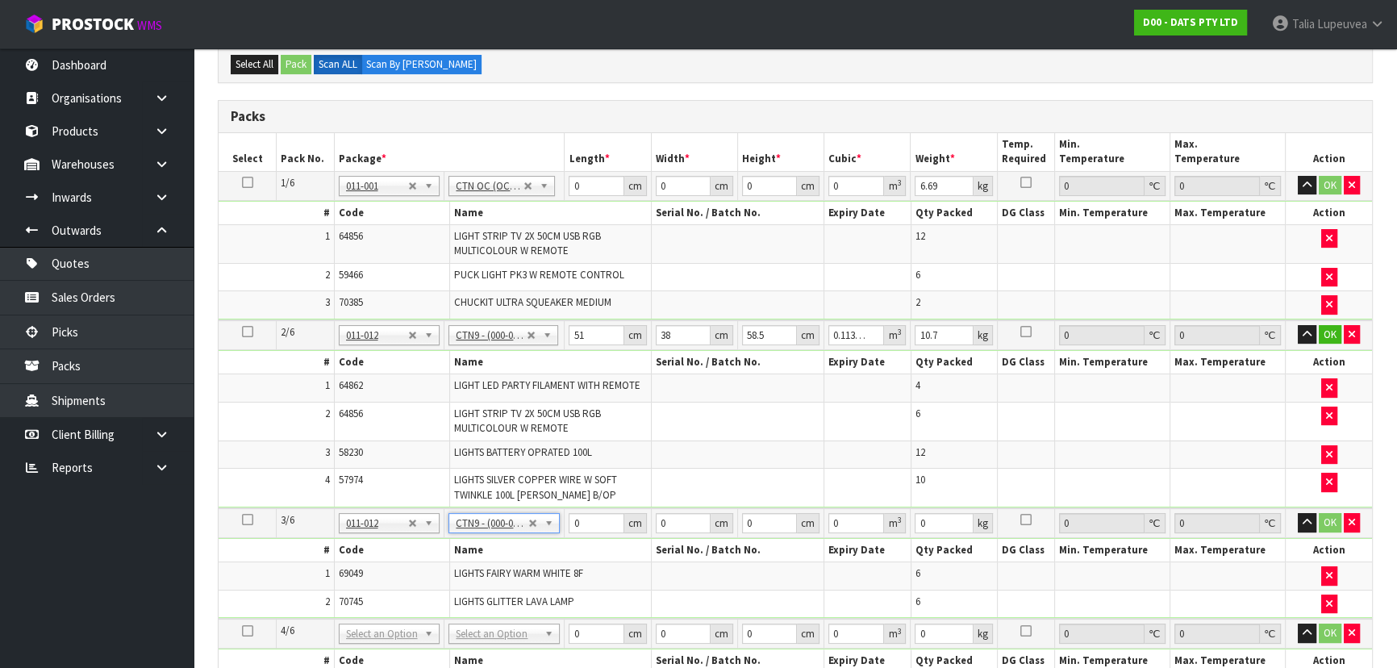
type input "58.5"
type input "0.113373"
type input "9.72"
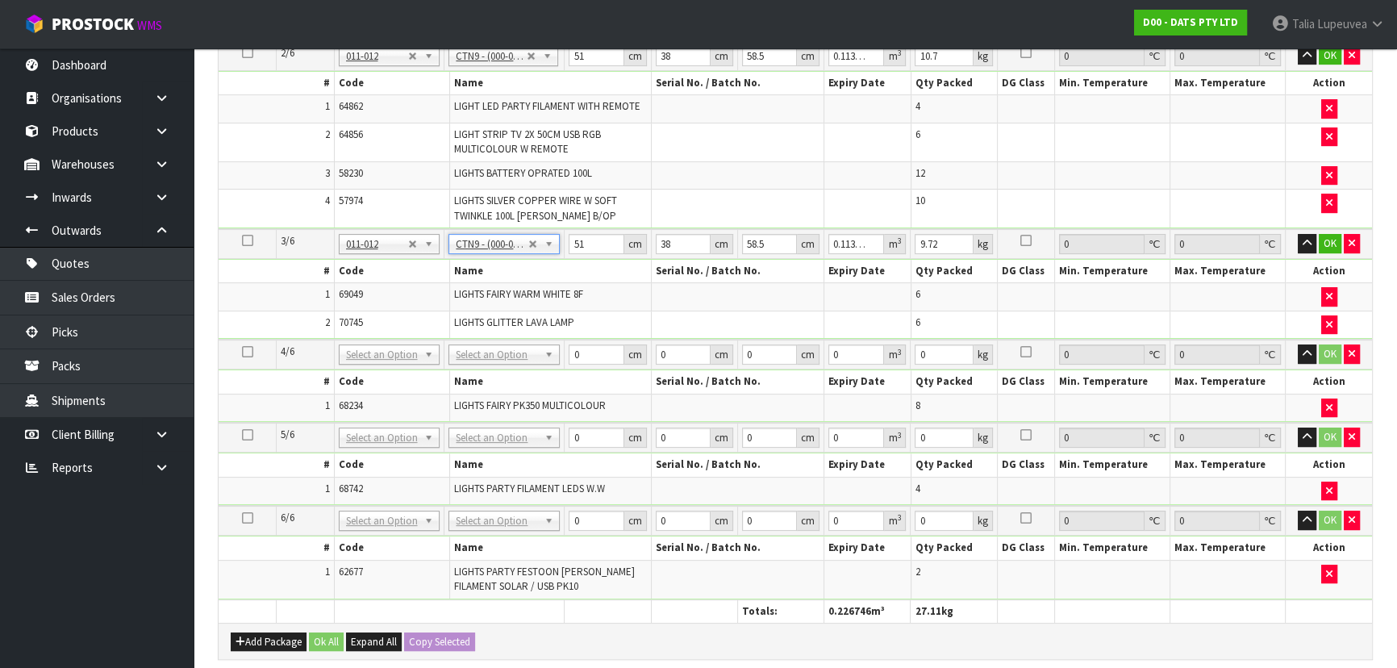
scroll to position [619, 0]
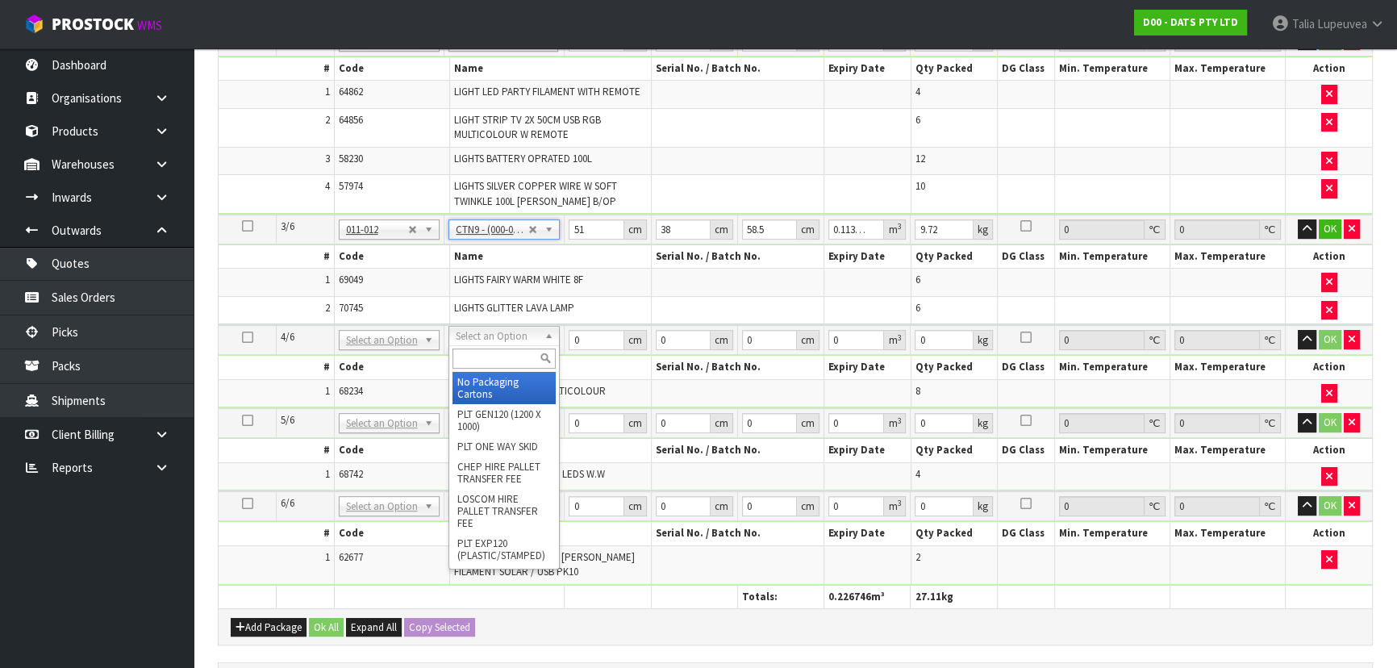
click at [480, 361] on input "text" at bounding box center [503, 358] width 103 height 20
type input "OWN"
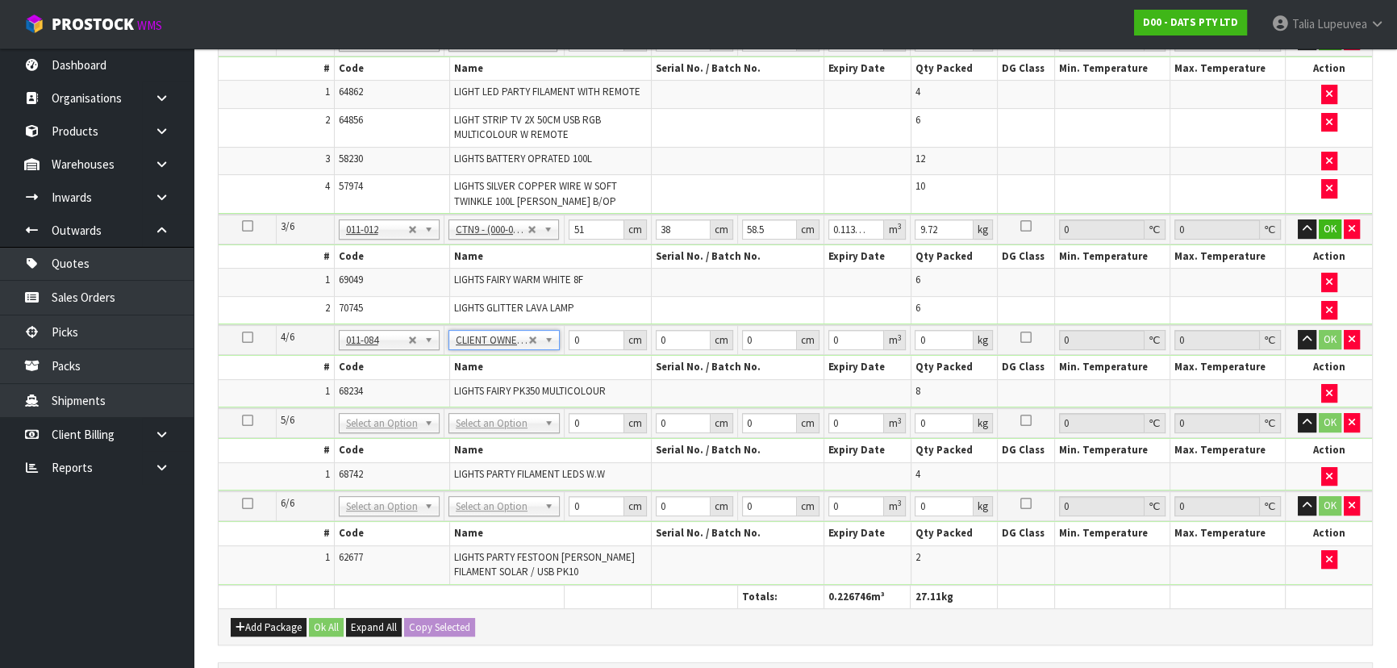
type input "4.66"
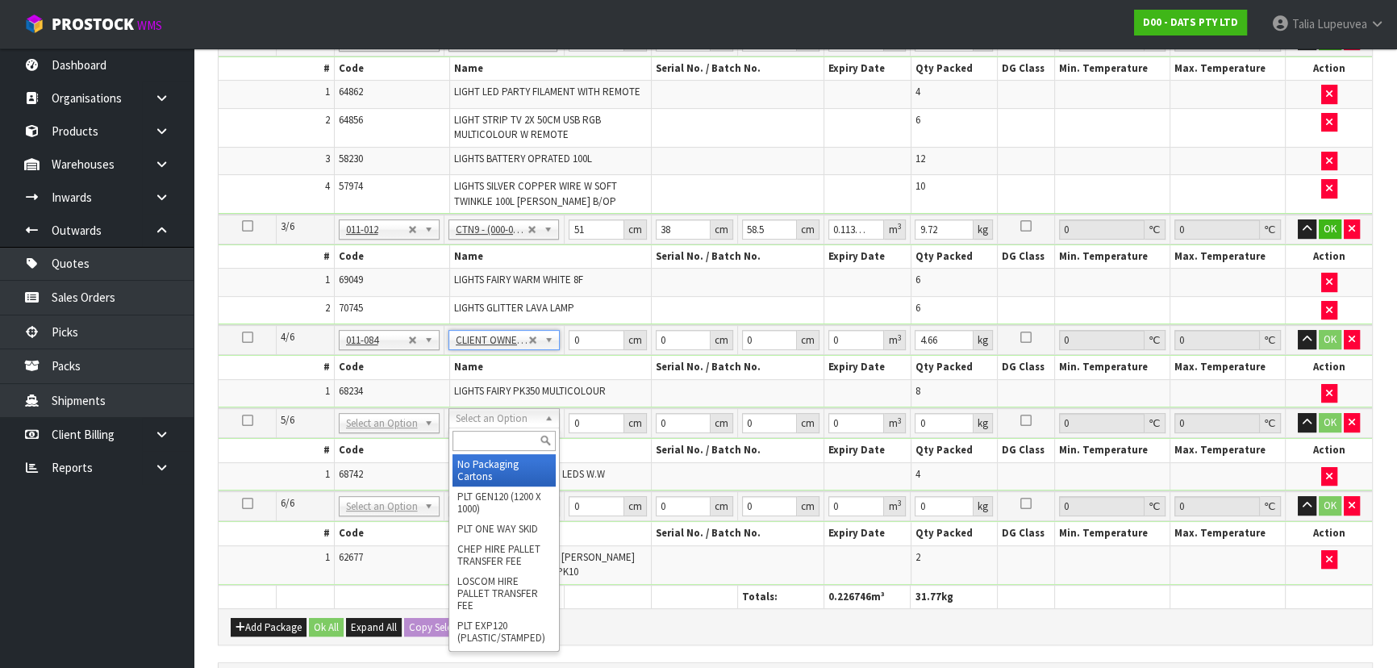
click at [483, 443] on input "text" at bounding box center [503, 441] width 103 height 20
type input "OWN"
type input "2"
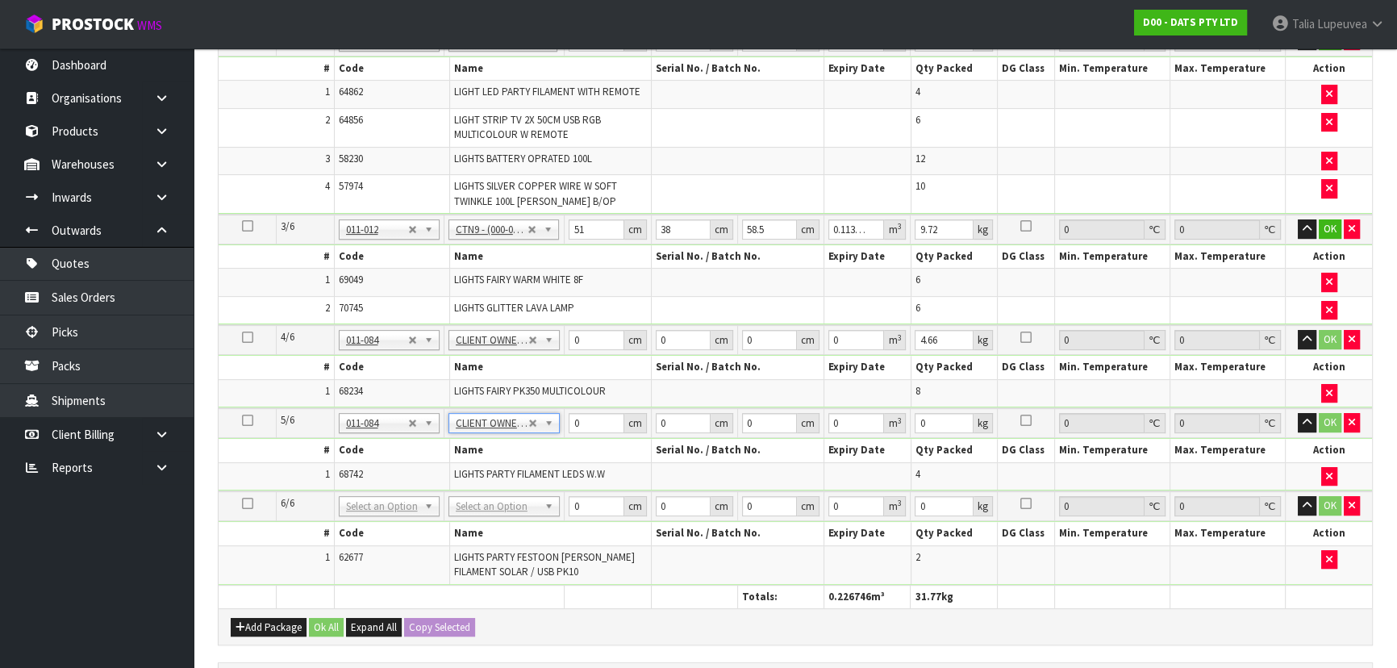
type input "8.64"
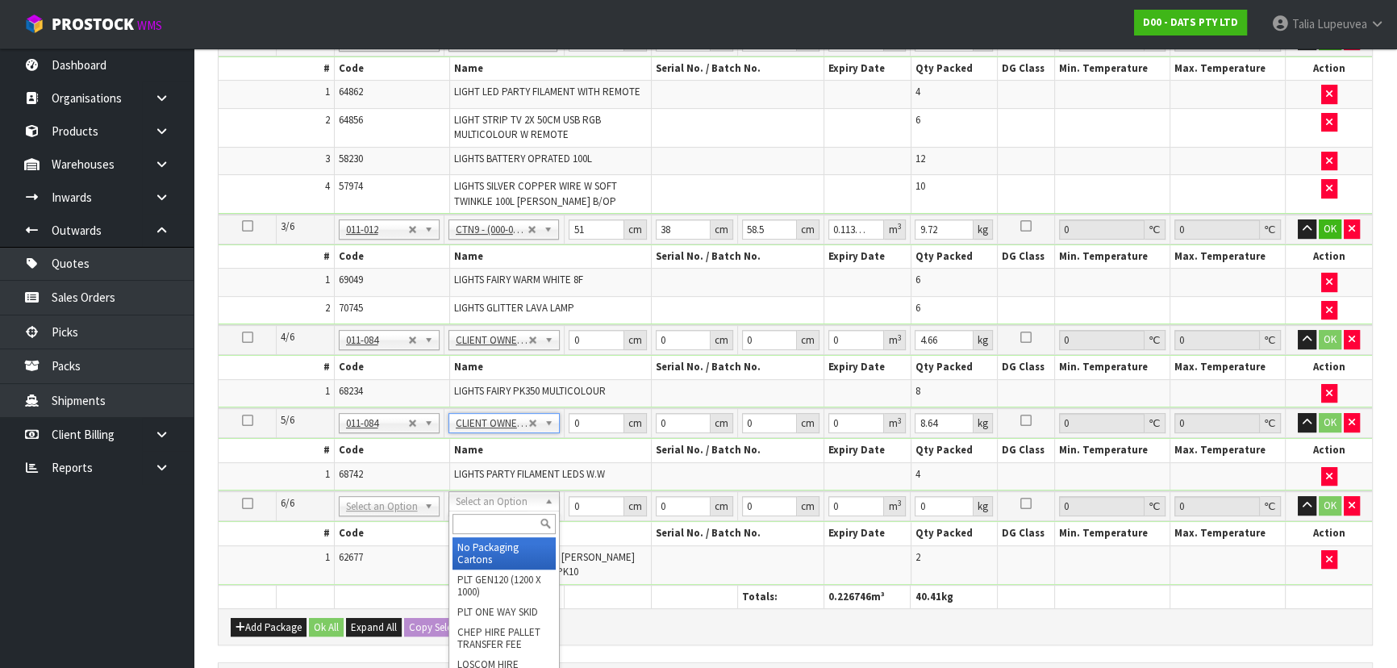
click at [492, 514] on input "text" at bounding box center [504, 524] width 104 height 20
type input "OWN"
type input "3"
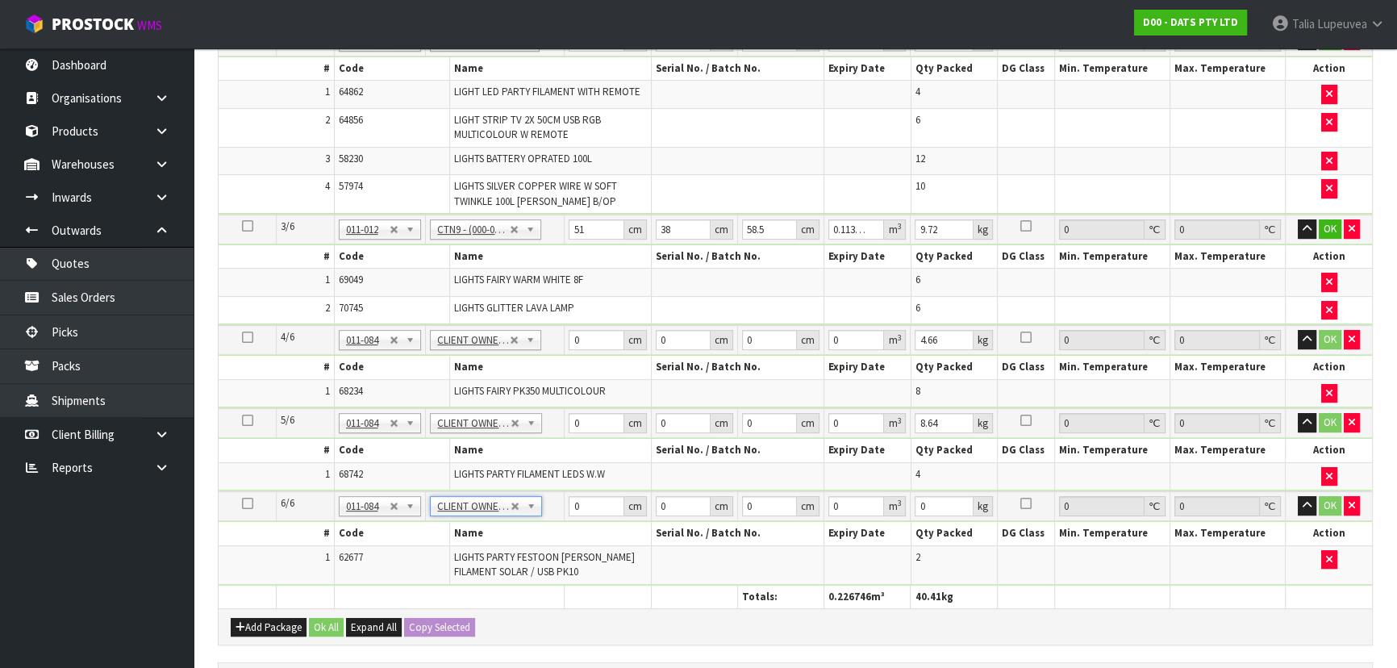
type input "3.35"
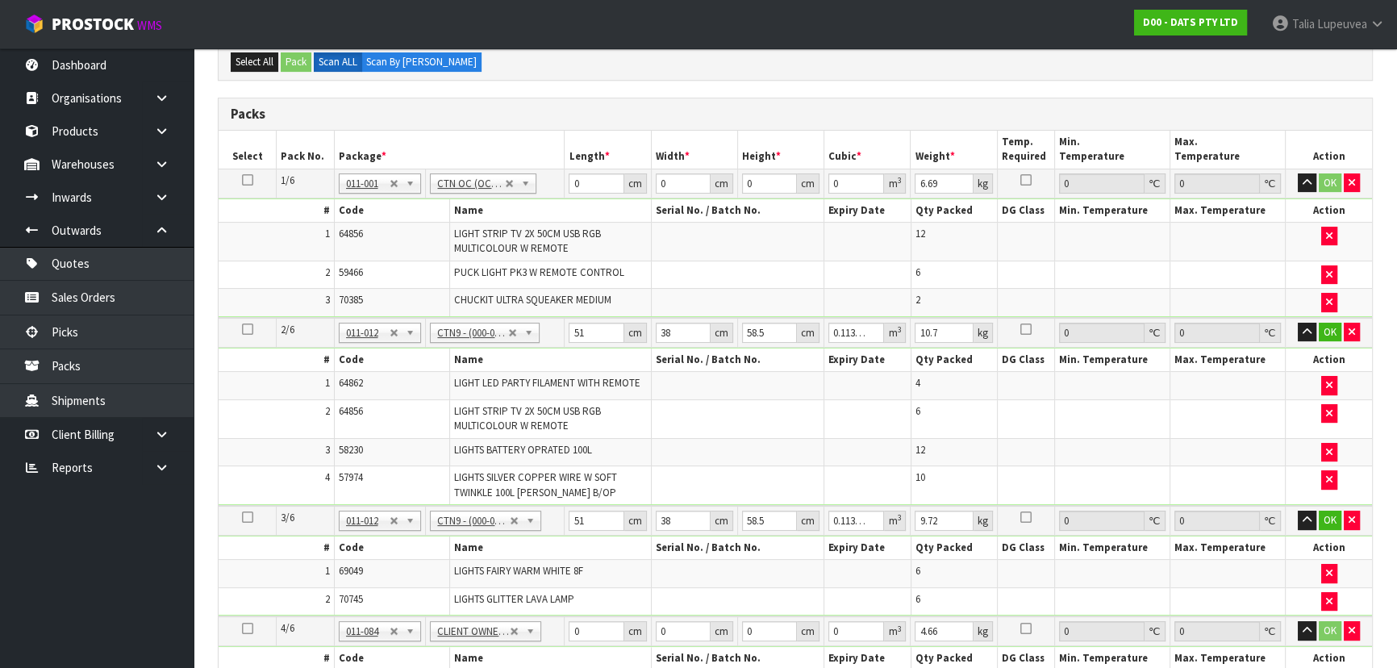
scroll to position [325, 0]
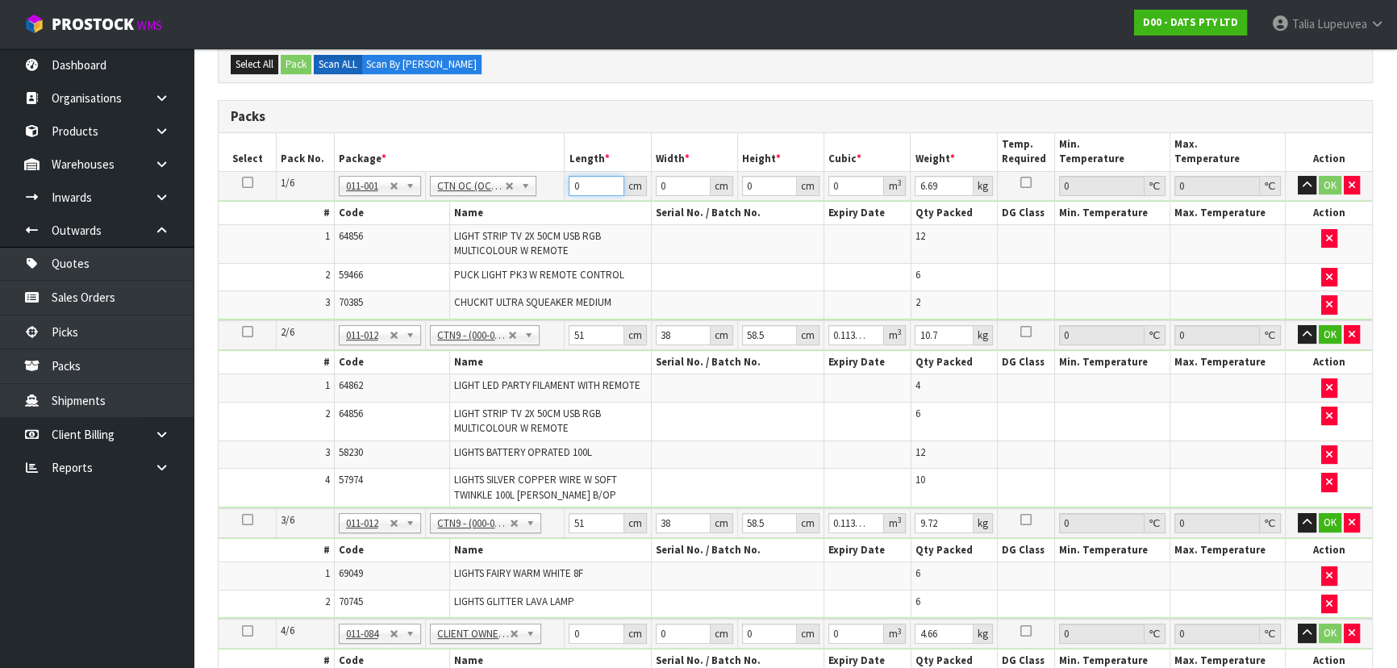
drag, startPoint x: 553, startPoint y: 201, endPoint x: 544, endPoint y: 203, distance: 10.0
click at [544, 203] on tbody "1/6 NONE 007-001 007-002 007-004 007-009 007-013 007-014 007-015 007-017 007-01…" at bounding box center [795, 245] width 1153 height 149
type input "59"
type input "4032"
type input "7"
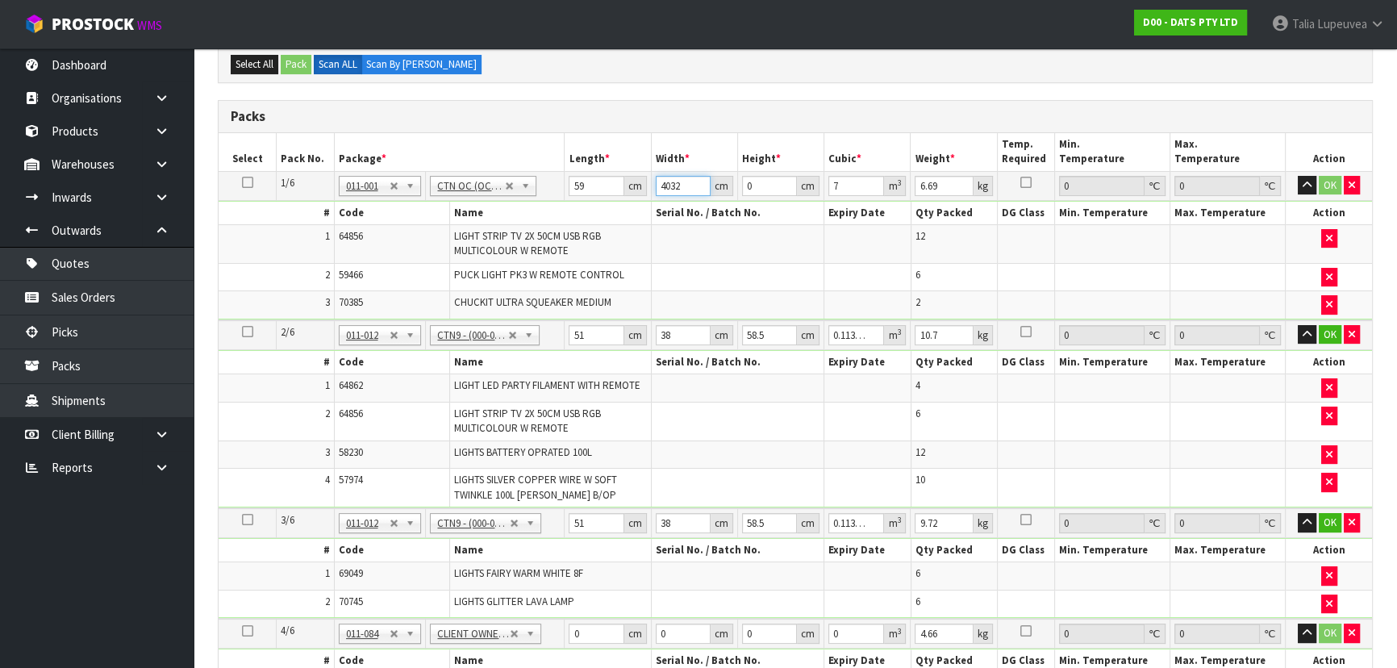
click at [681, 182] on input "4032" at bounding box center [683, 186] width 55 height 20
type input "403"
type input "0"
type input "40"
type input "3"
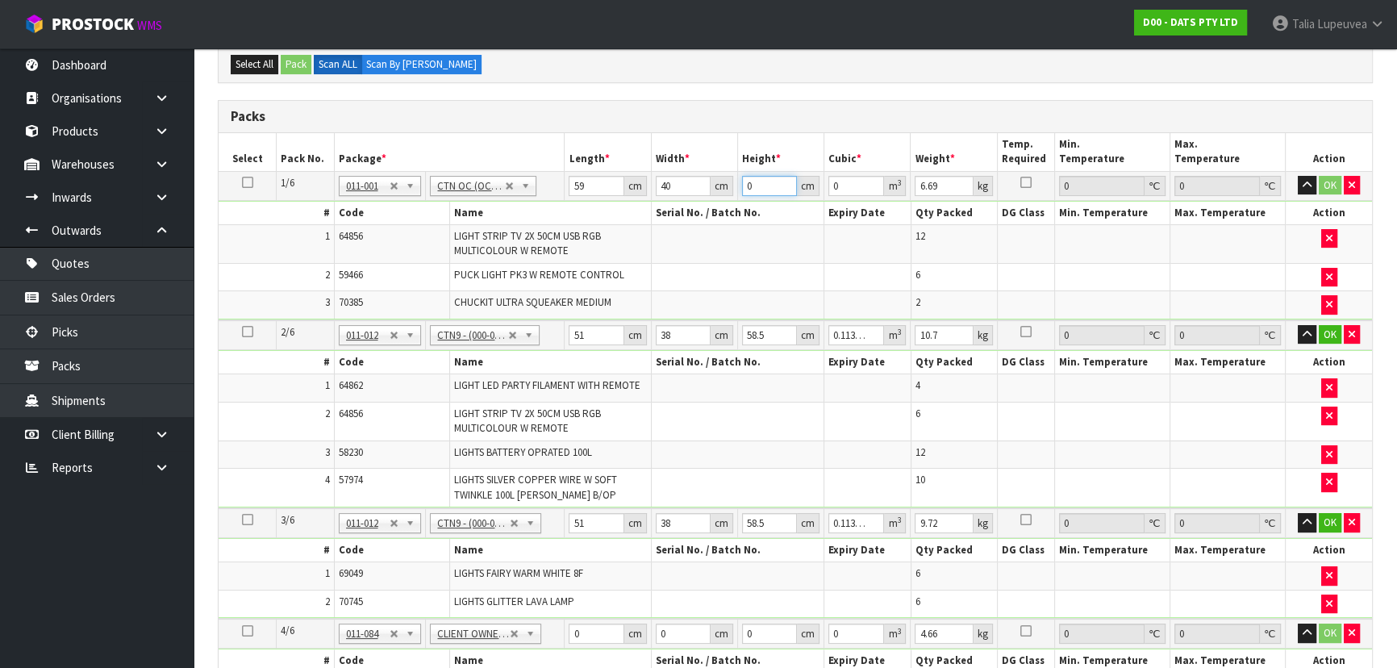
type input "0.00708"
type input "32"
type input "0.07552"
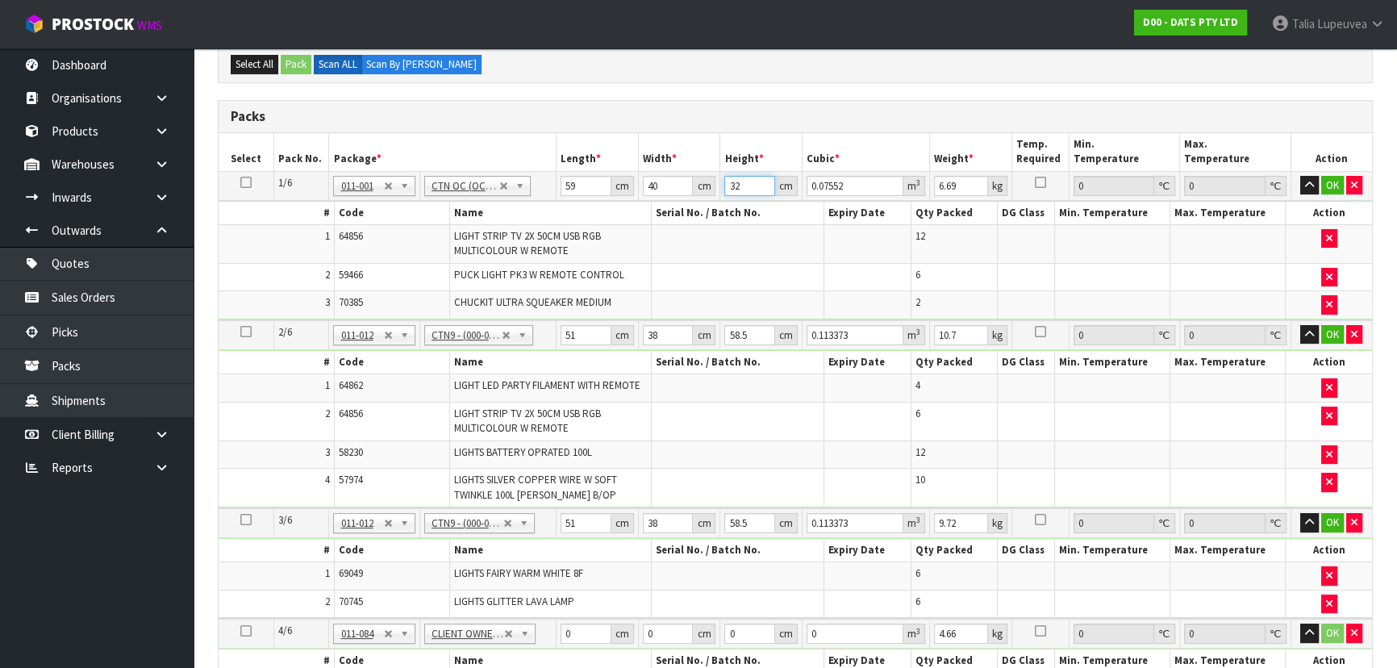
type input "32"
type input "7"
click at [1328, 181] on button "OK" at bounding box center [1332, 185] width 23 height 19
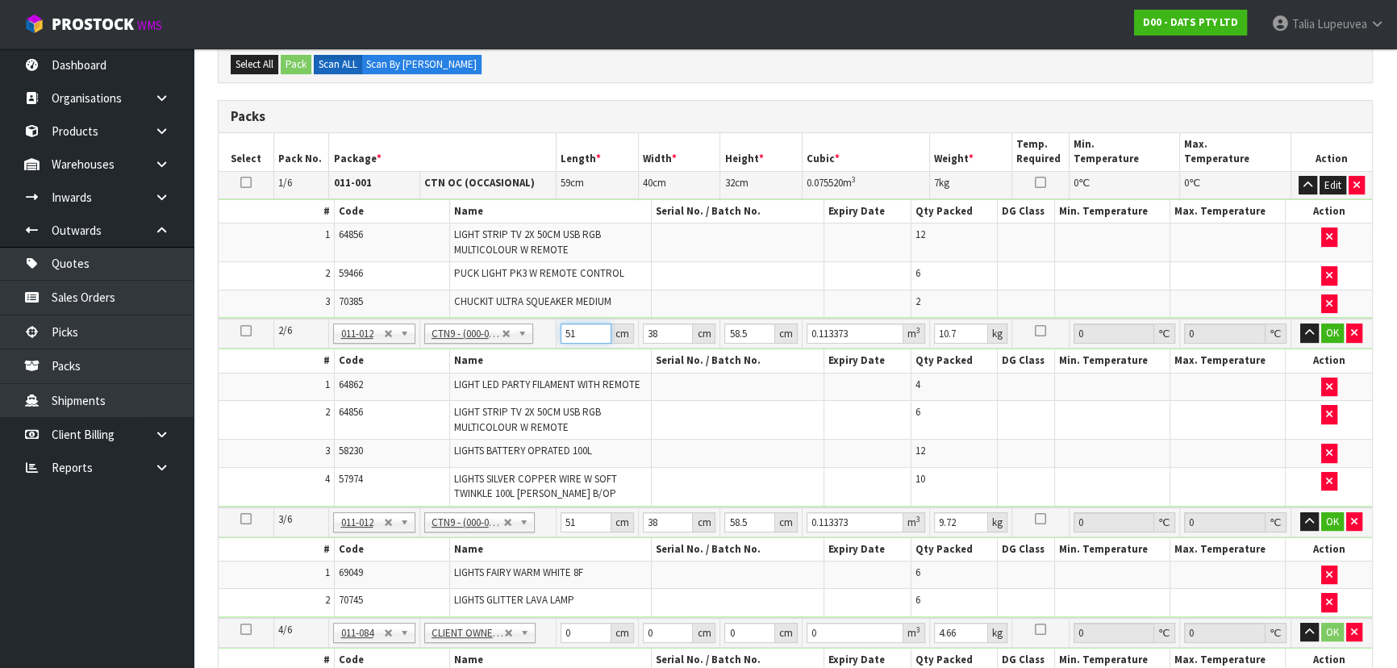
drag, startPoint x: 582, startPoint y: 331, endPoint x: 553, endPoint y: 361, distance: 40.5
click at [553, 361] on tbody "2/6 NONE 007-001 007-002 007-004 007-009 007-013 007-014 007-015 007-017 007-01…" at bounding box center [795, 413] width 1153 height 188
type input "5"
type input "0.011115"
type input "52"
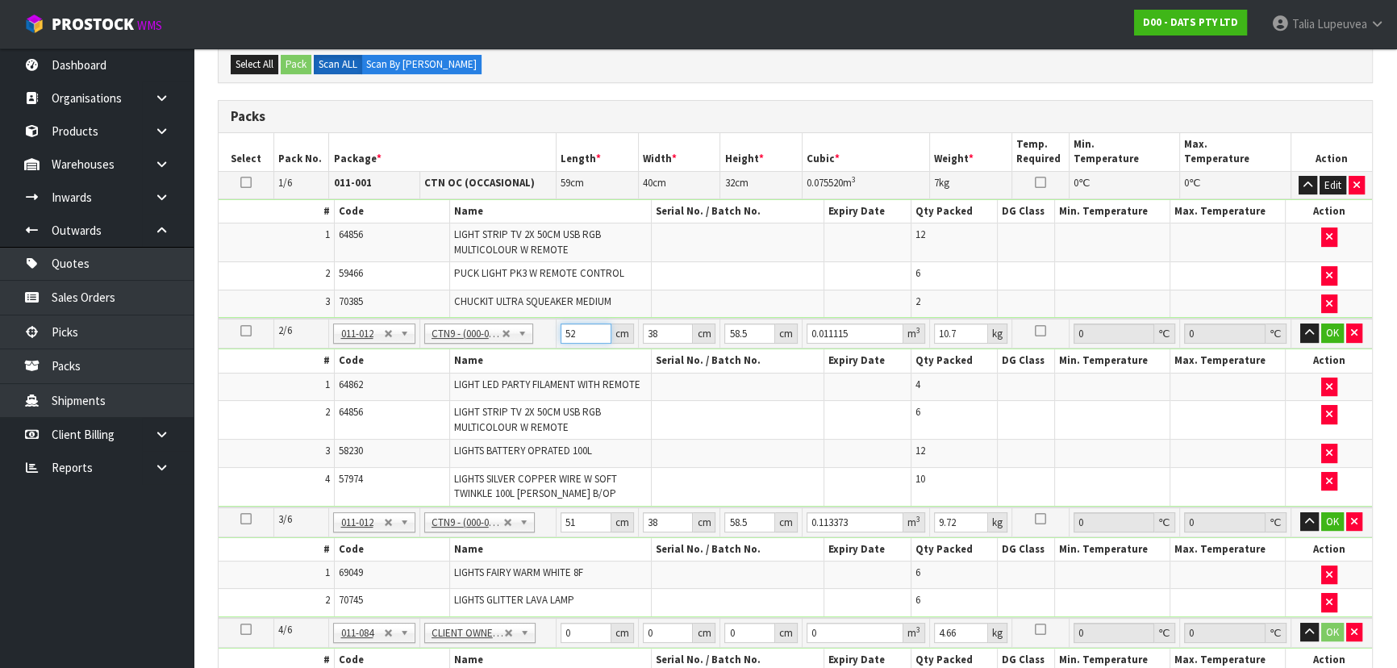
type input "0.115596"
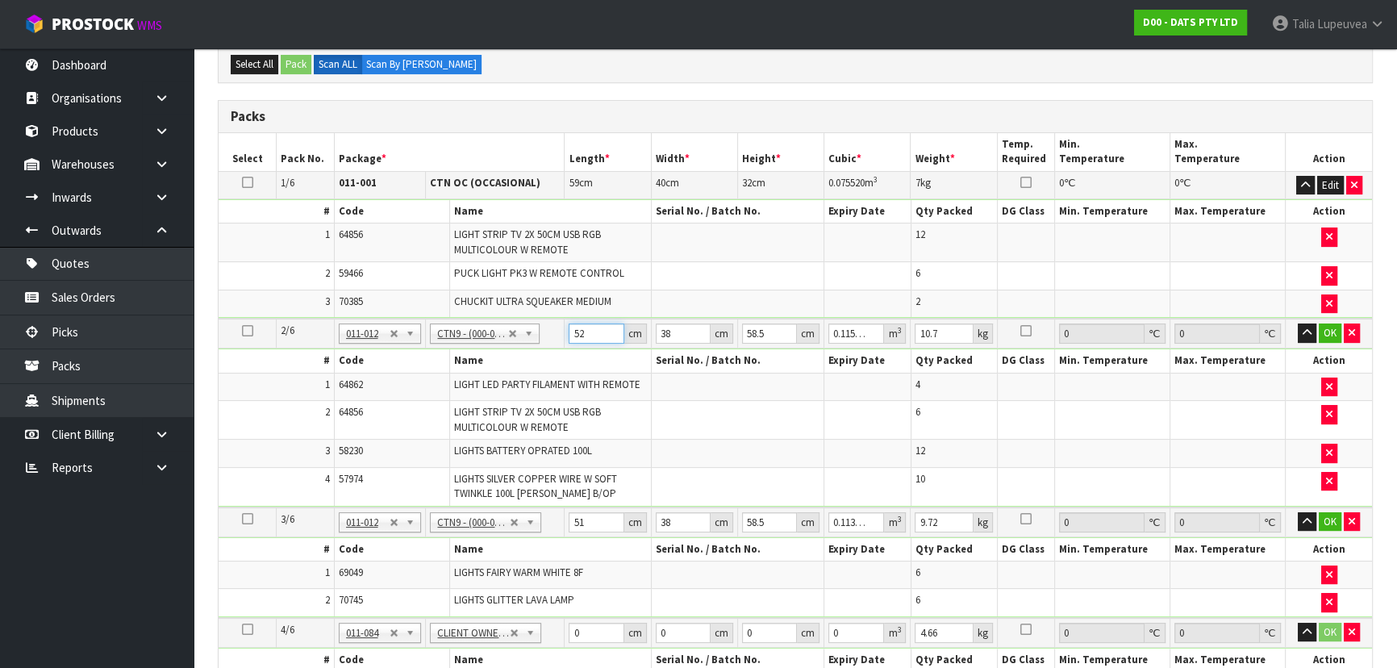
type input "52"
type input "4"
type input "0.012168"
type input "40"
type input "0.12168"
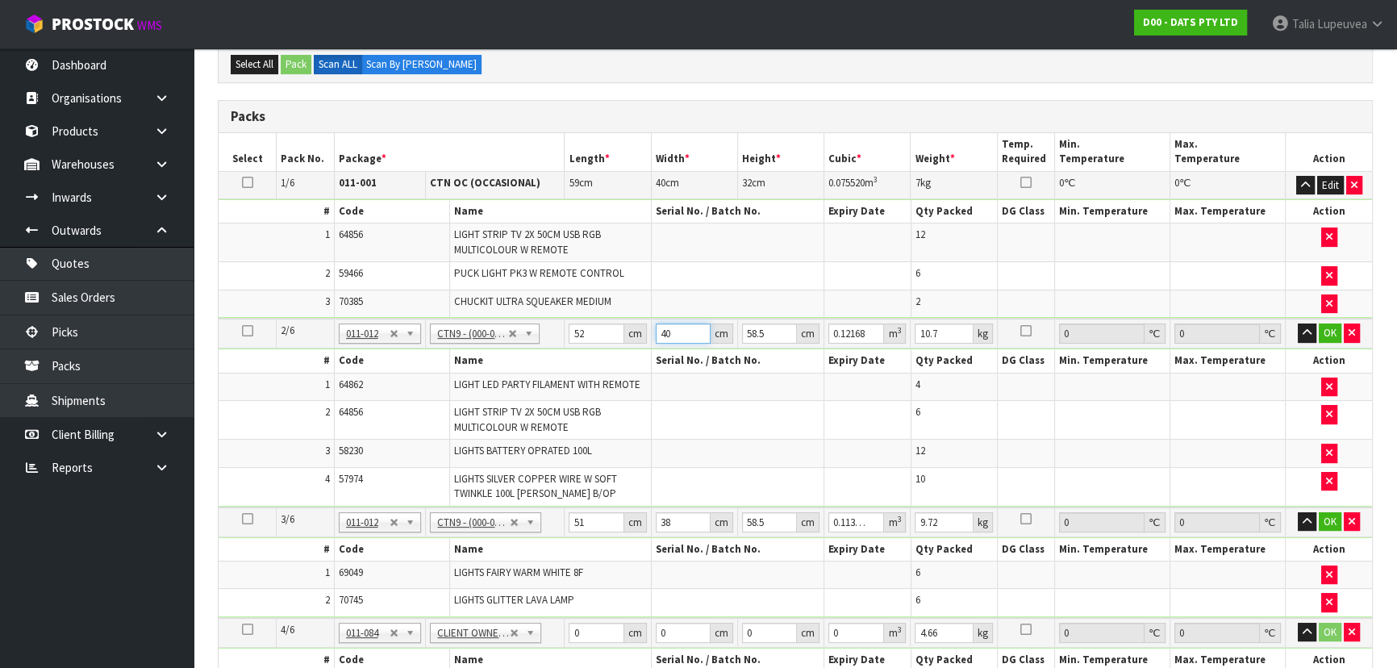
type input "40"
type input "4"
type input "0.00832"
type input "46"
type input "0.09568"
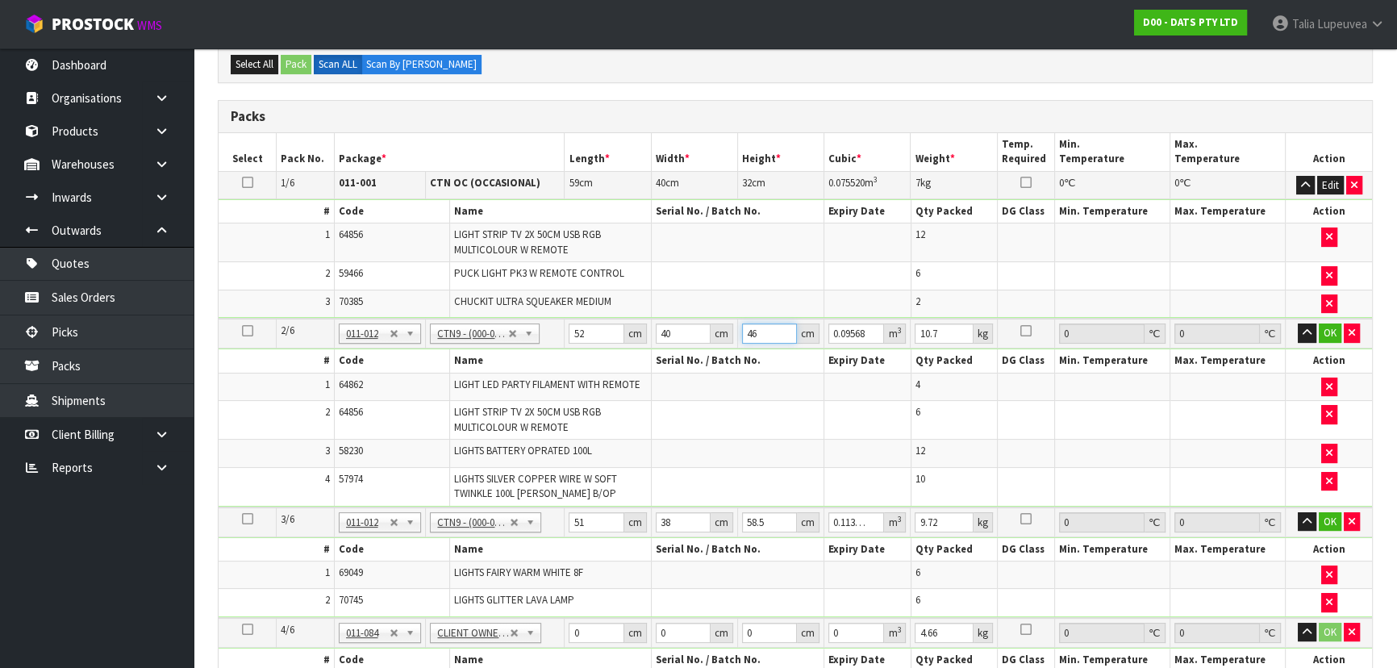
type input "46"
type input "11"
click at [1325, 331] on button "OK" at bounding box center [1330, 332] width 23 height 19
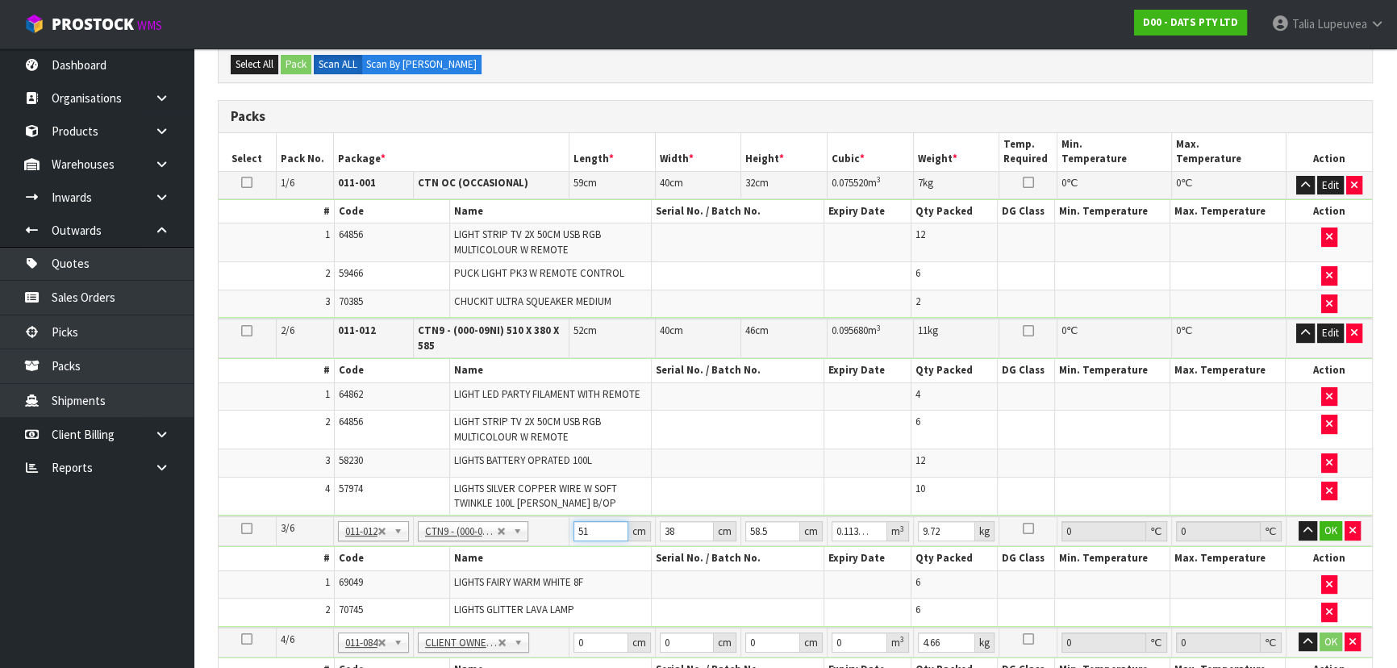
drag, startPoint x: 586, startPoint y: 525, endPoint x: 572, endPoint y: 528, distance: 14.1
click at [573, 528] on input "51" at bounding box center [600, 531] width 55 height 20
type input "5"
type input "0.011115"
type input "52"
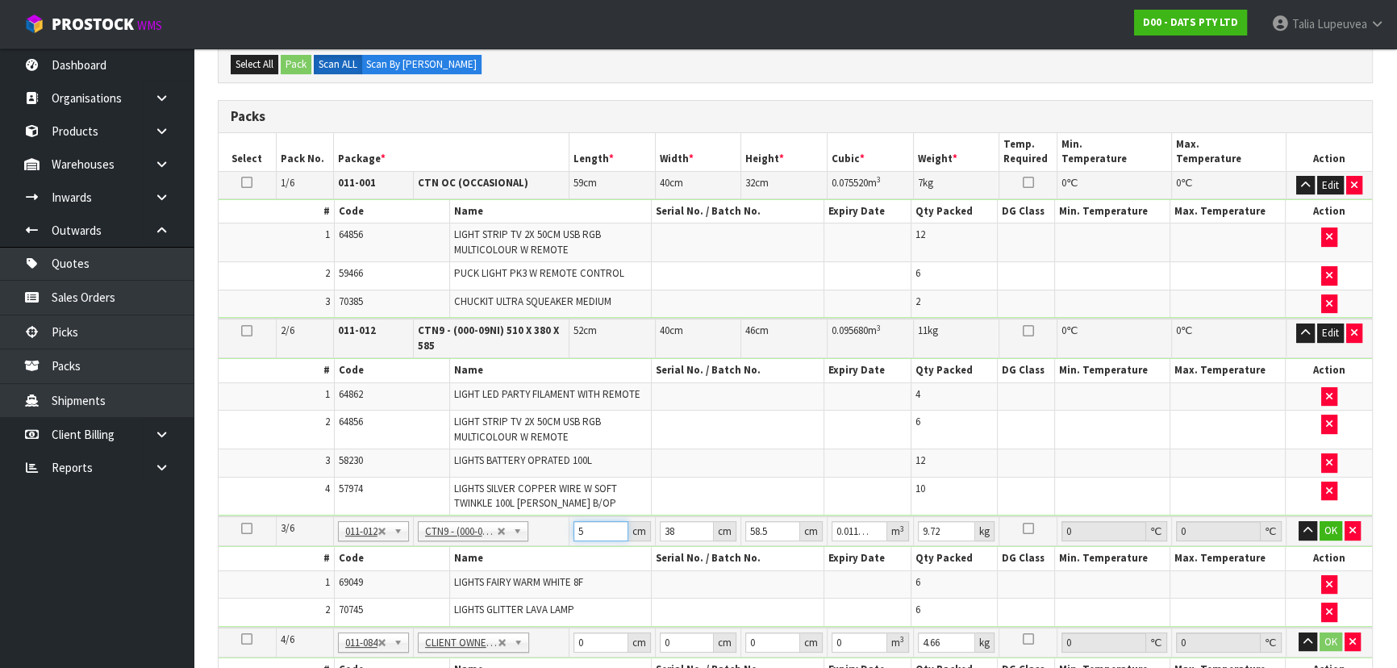
type input "0.115596"
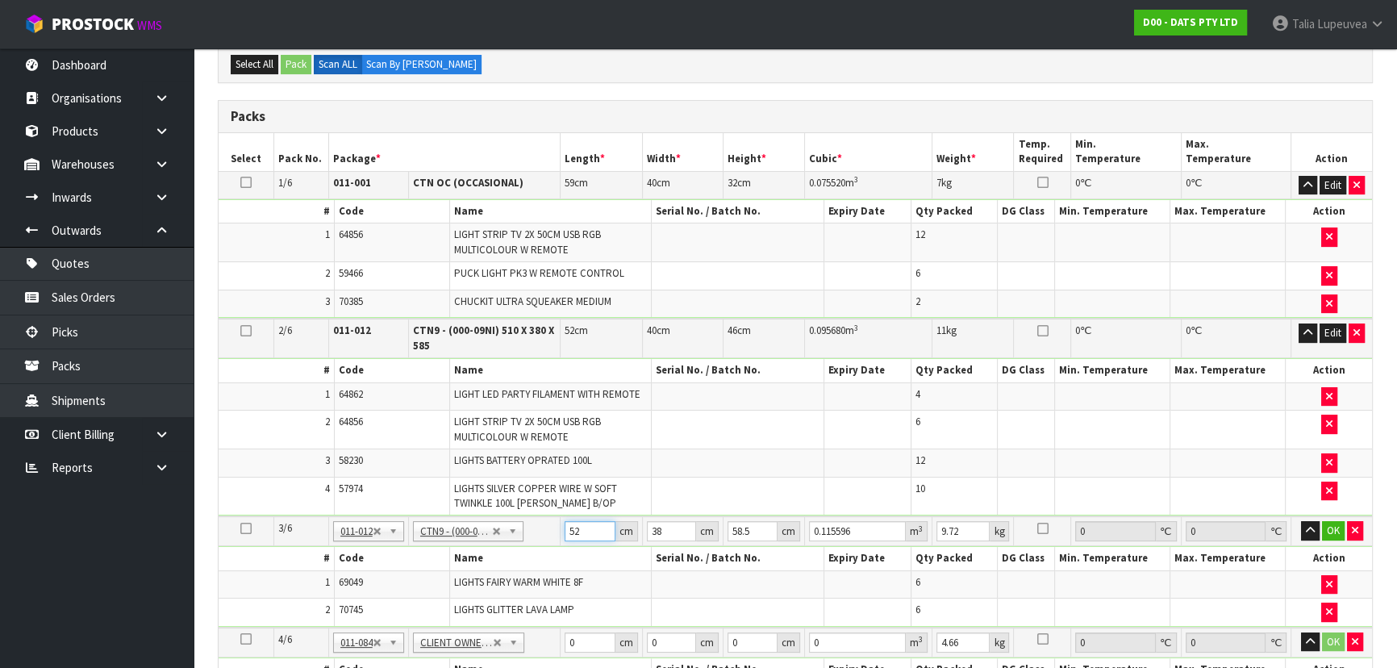
type input "52"
type input "4"
type input "0.012168"
type input "40"
type input "0.12168"
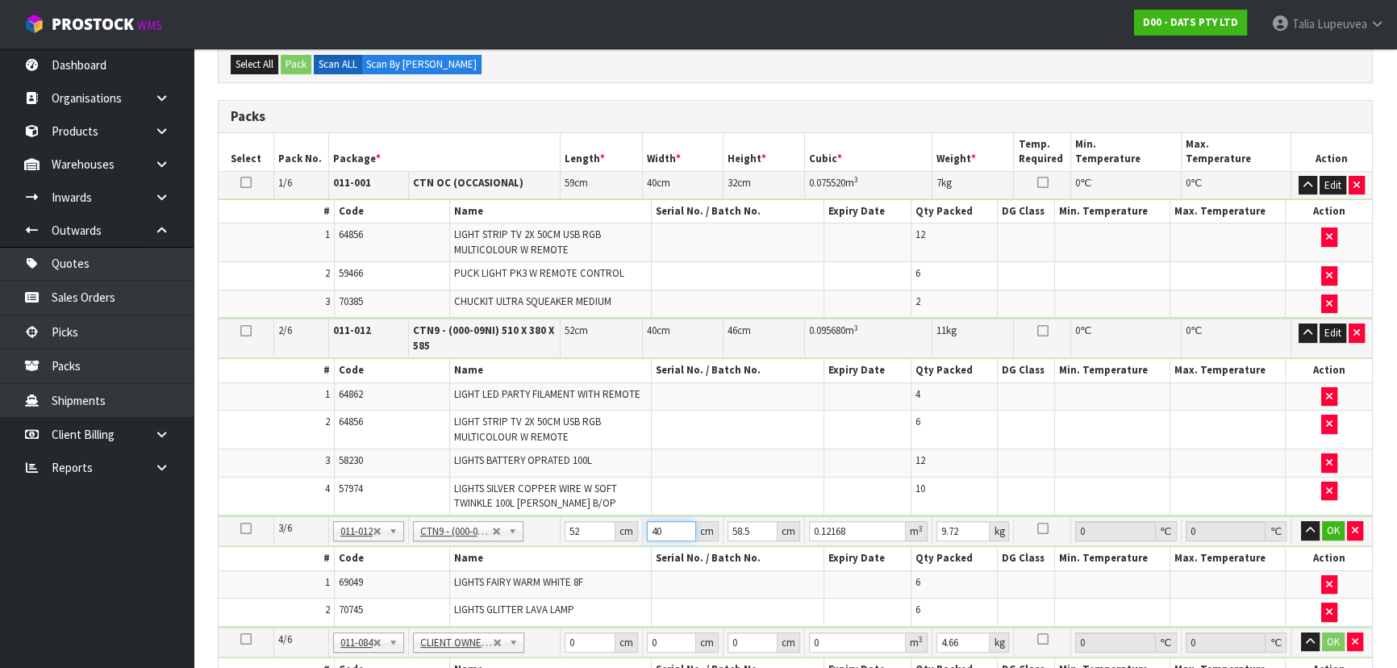
type input "40"
type input "4"
type input "0.00832"
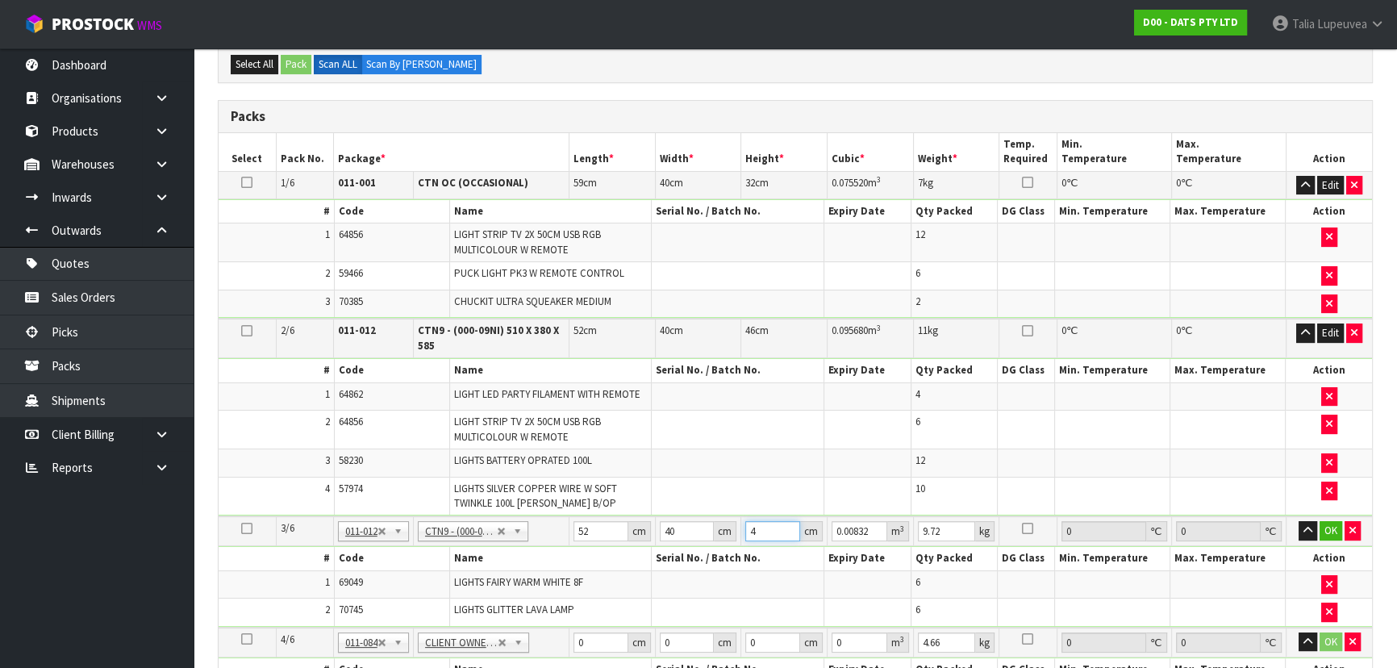
type input "41"
type input "0.08528"
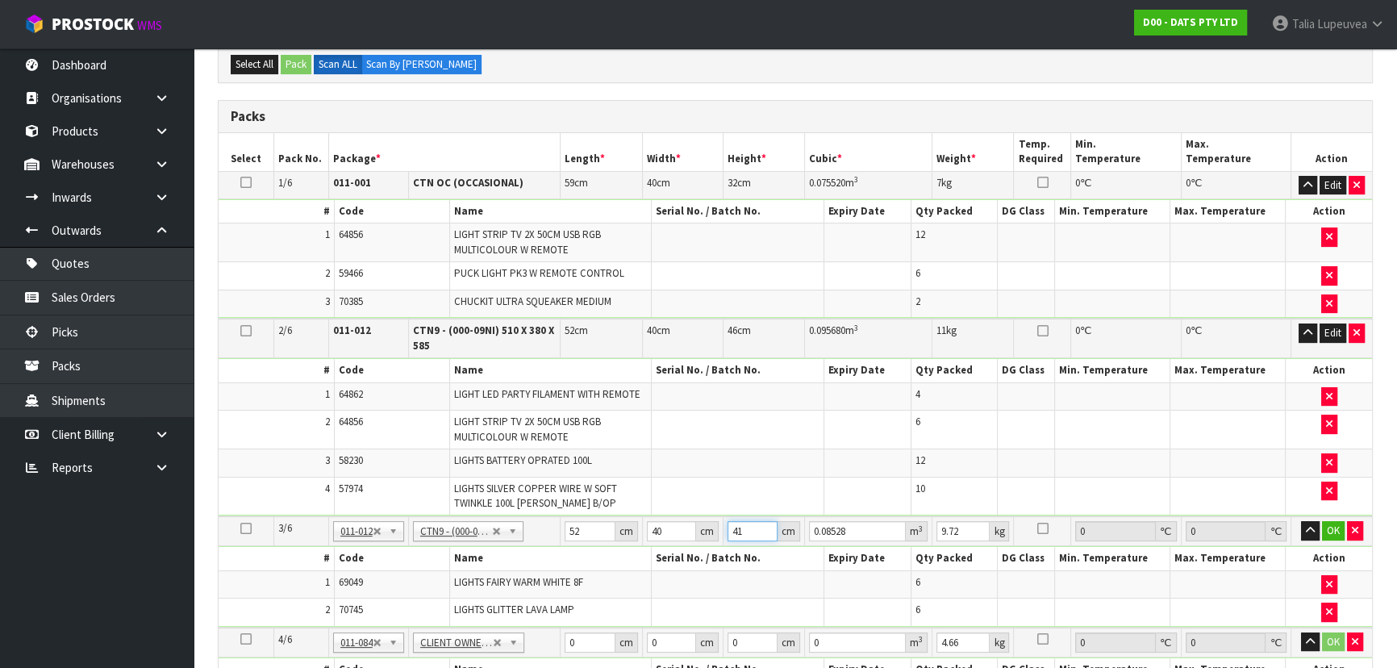
type input "41"
type input "11"
click at [1331, 521] on button "OK" at bounding box center [1333, 530] width 23 height 19
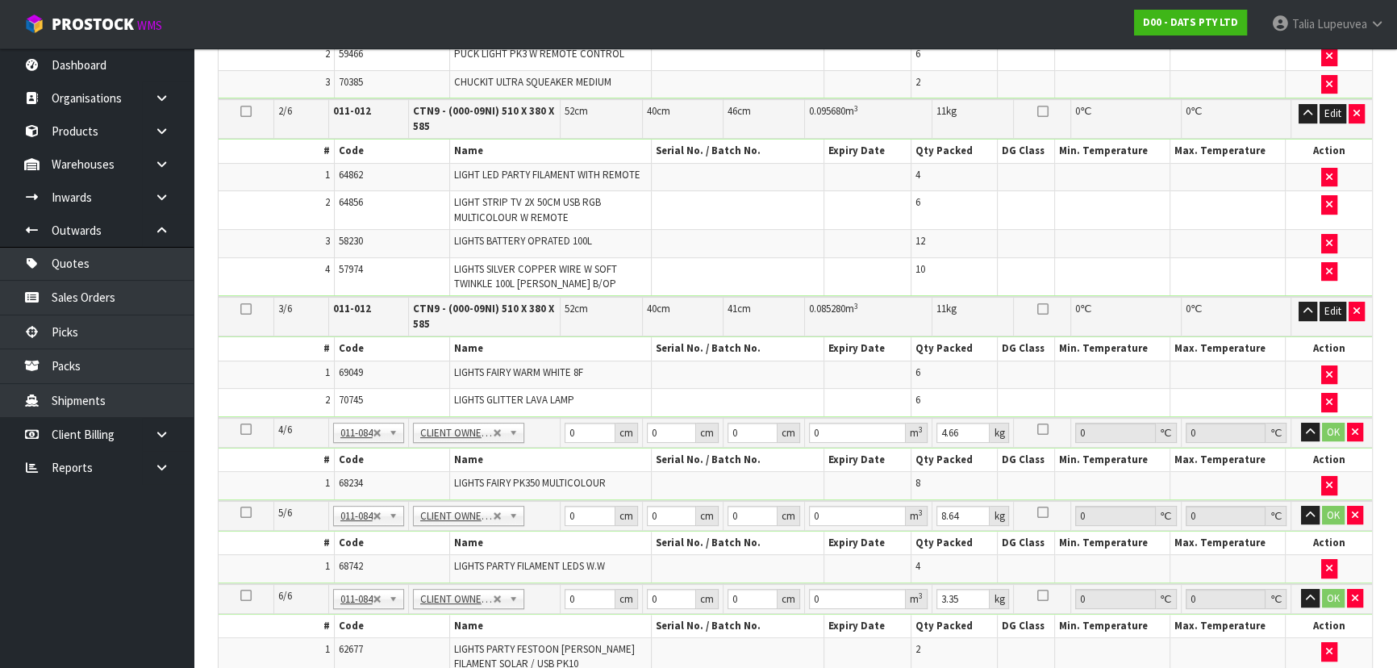
scroll to position [545, 0]
drag, startPoint x: 573, startPoint y: 431, endPoint x: 562, endPoint y: 436, distance: 11.5
click at [562, 436] on td "0 cm" at bounding box center [601, 432] width 81 height 30
type input "34"
type input "26"
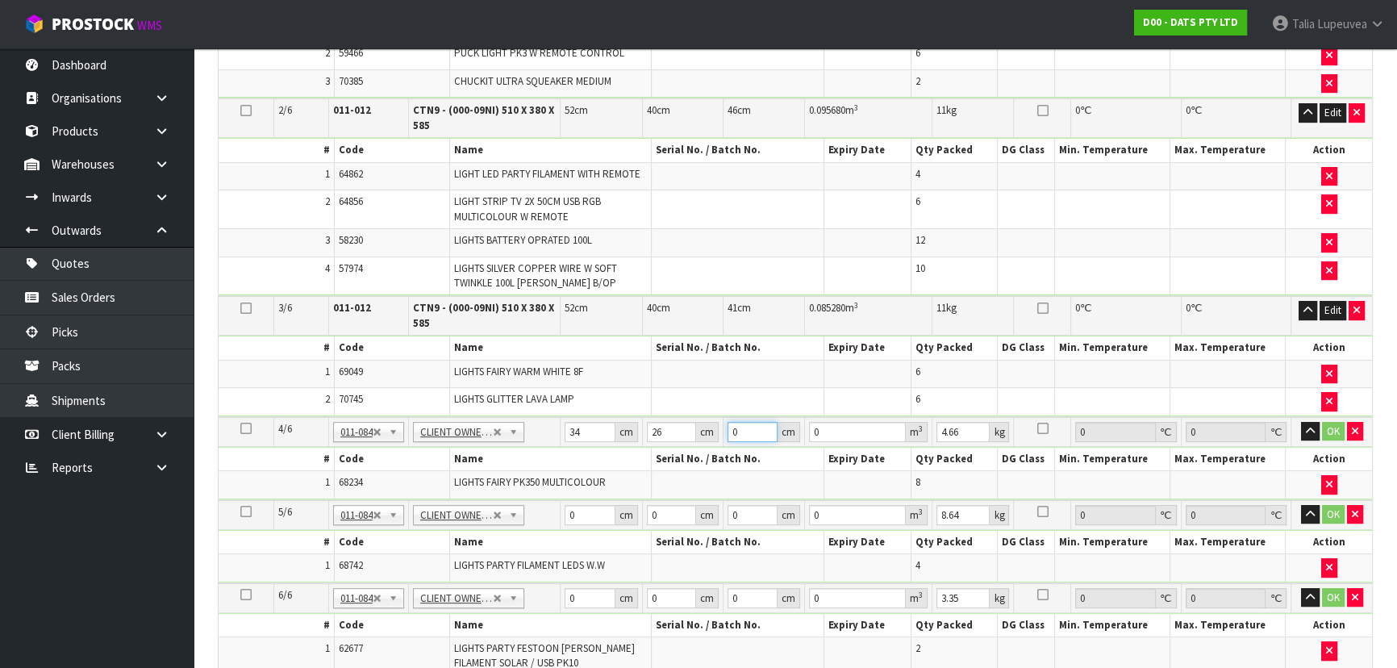
type input "4"
type input "0.003536"
type input "46"
type input "0.040664"
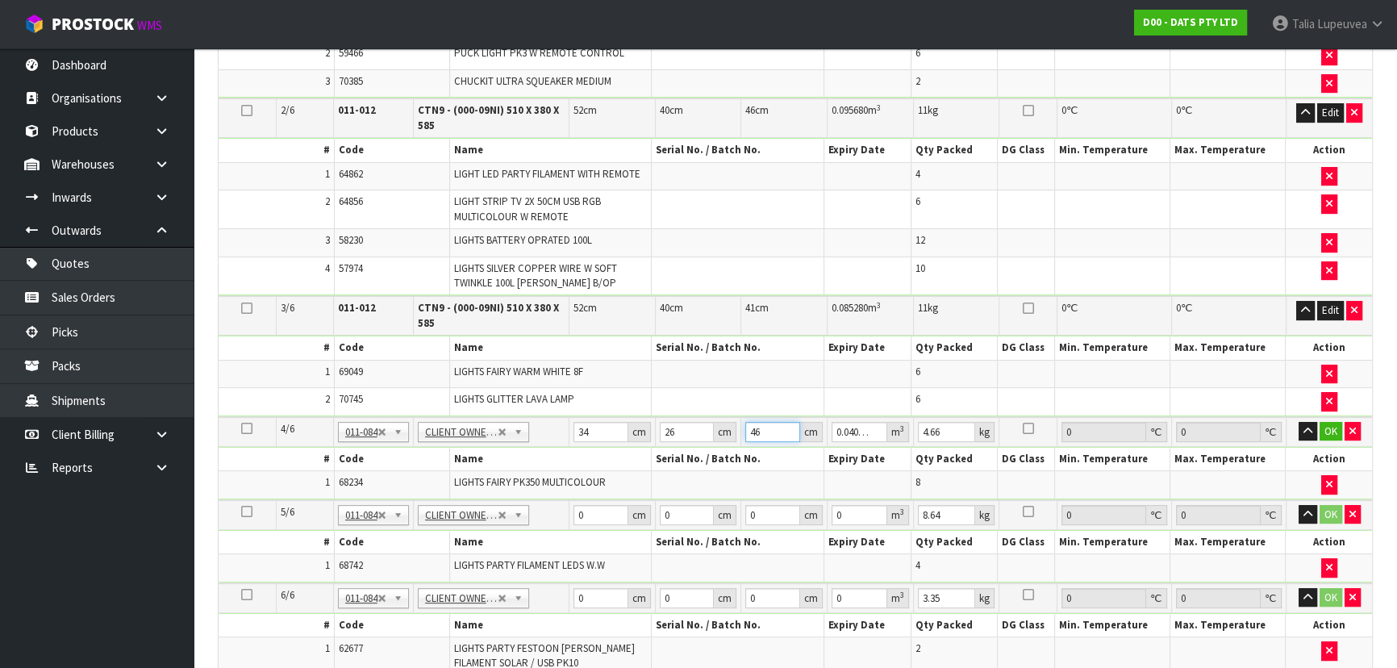
type input "46"
type input "5"
click at [1328, 427] on button "OK" at bounding box center [1331, 431] width 23 height 19
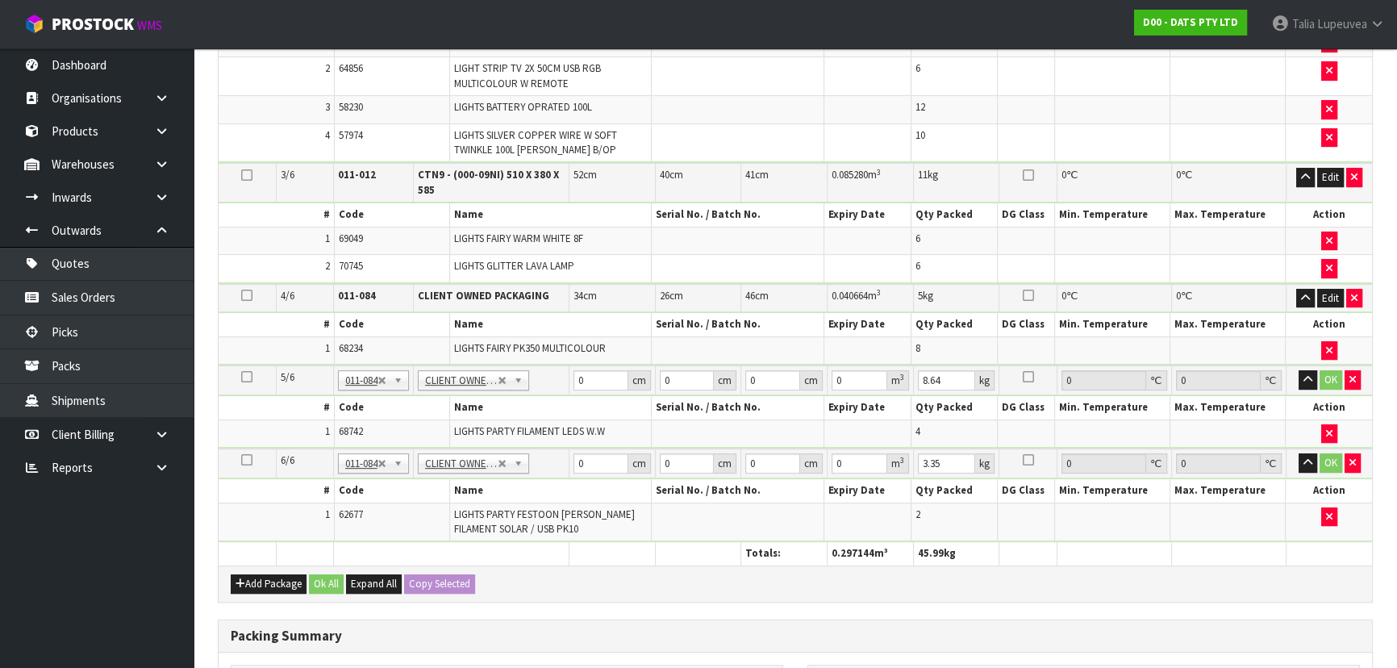
scroll to position [692, 0]
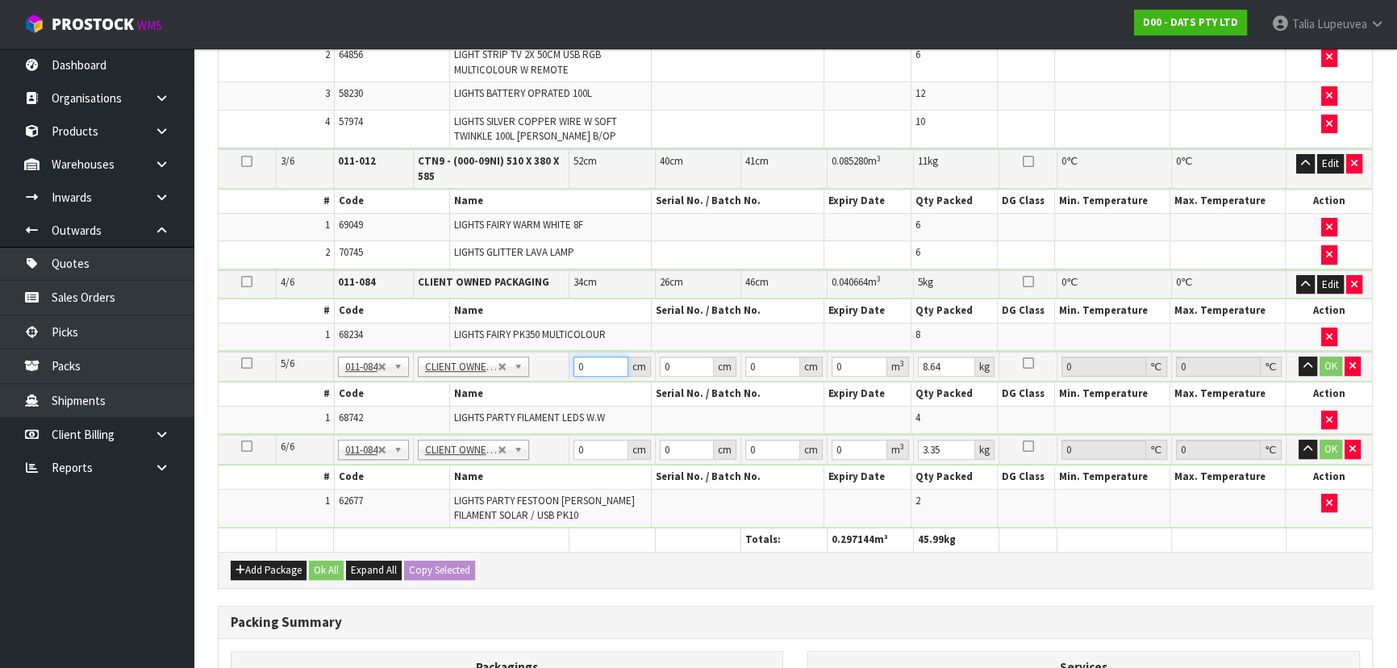
drag, startPoint x: 587, startPoint y: 363, endPoint x: 557, endPoint y: 370, distance: 30.7
click at [557, 370] on tr "5/6 NONE 007-001 007-002 007-004 007-009 007-013 007-014 007-015 007-017 007-01…" at bounding box center [795, 367] width 1153 height 30
type input "43"
type input "3"
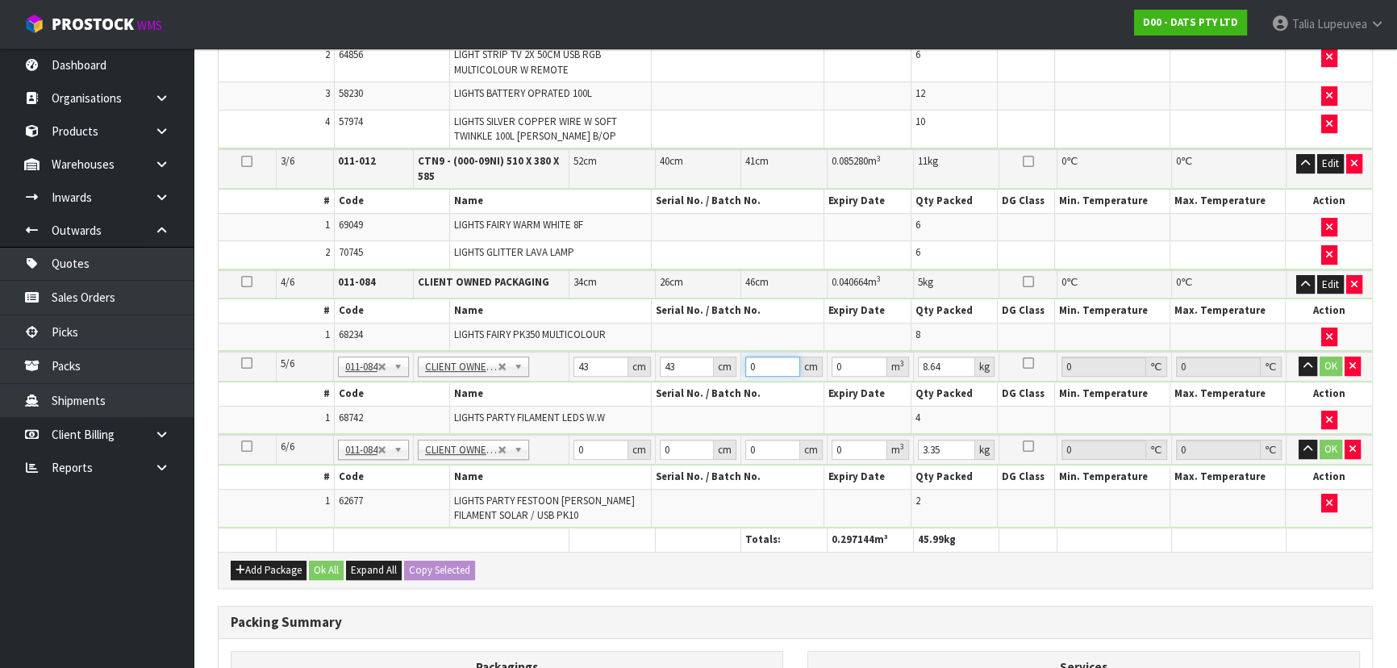
type input "0.005547"
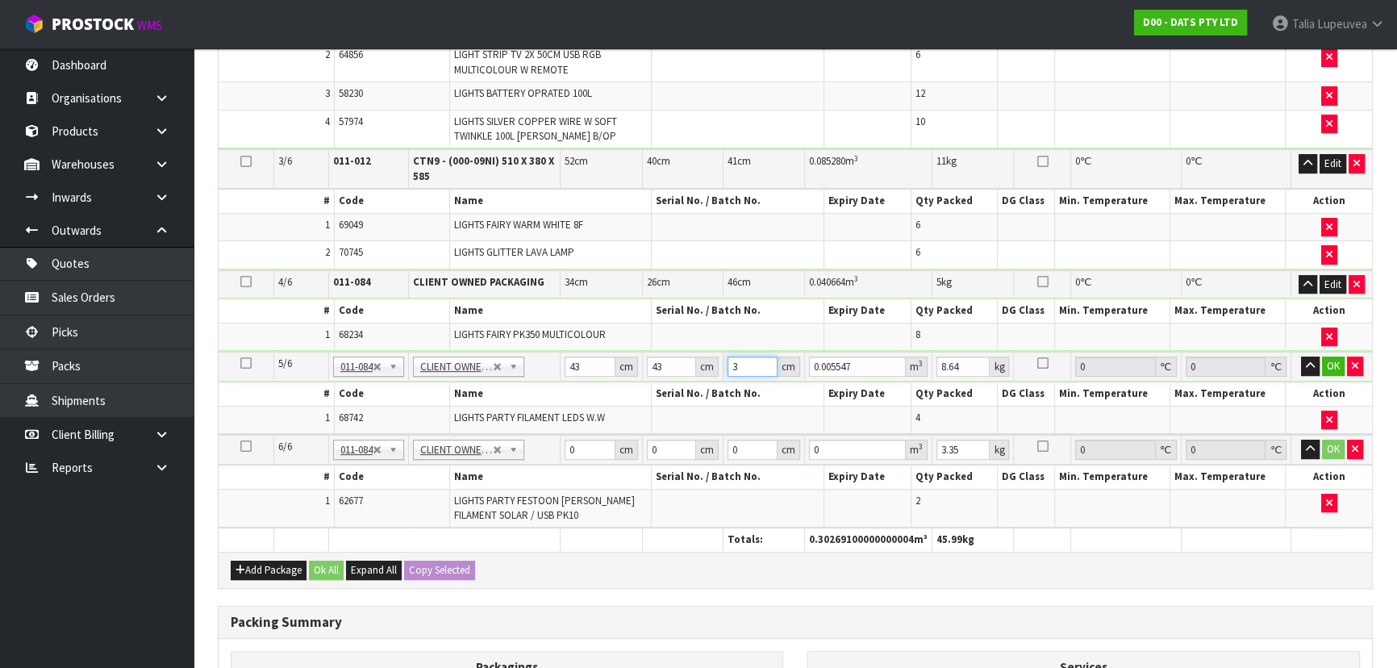
type input "31"
type input "0.057319"
type input "31"
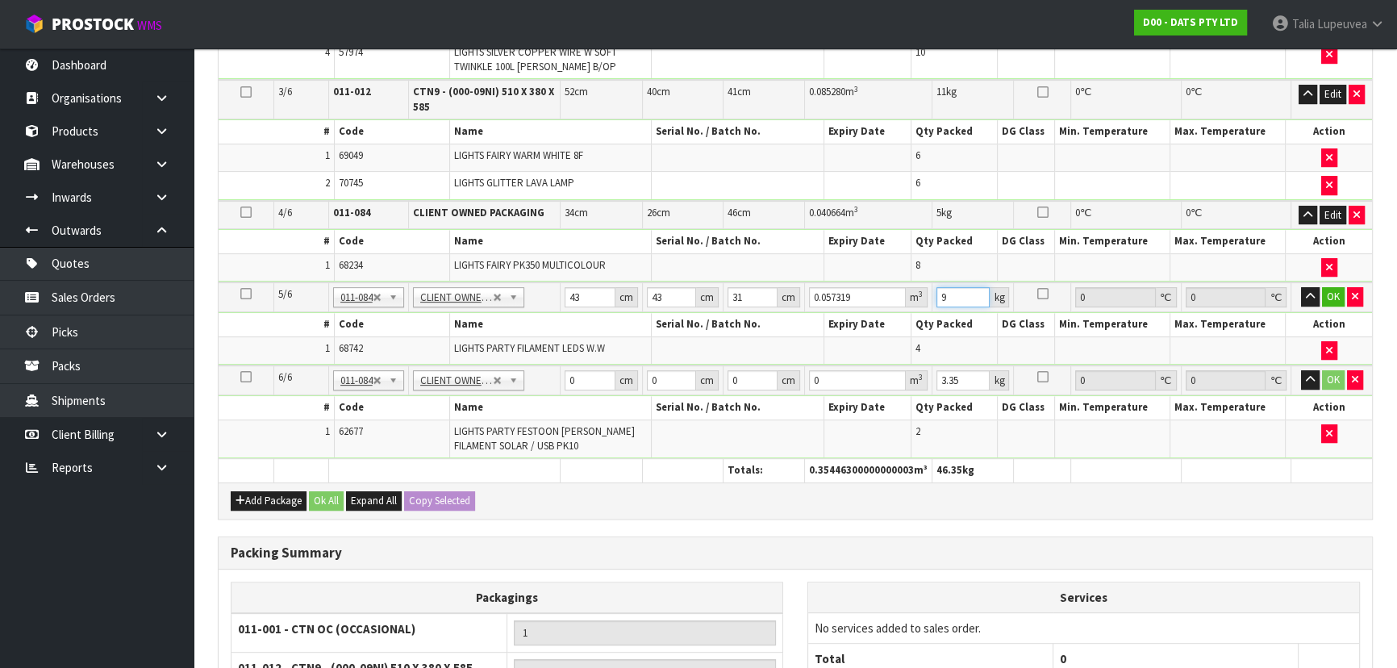
scroll to position [765, 0]
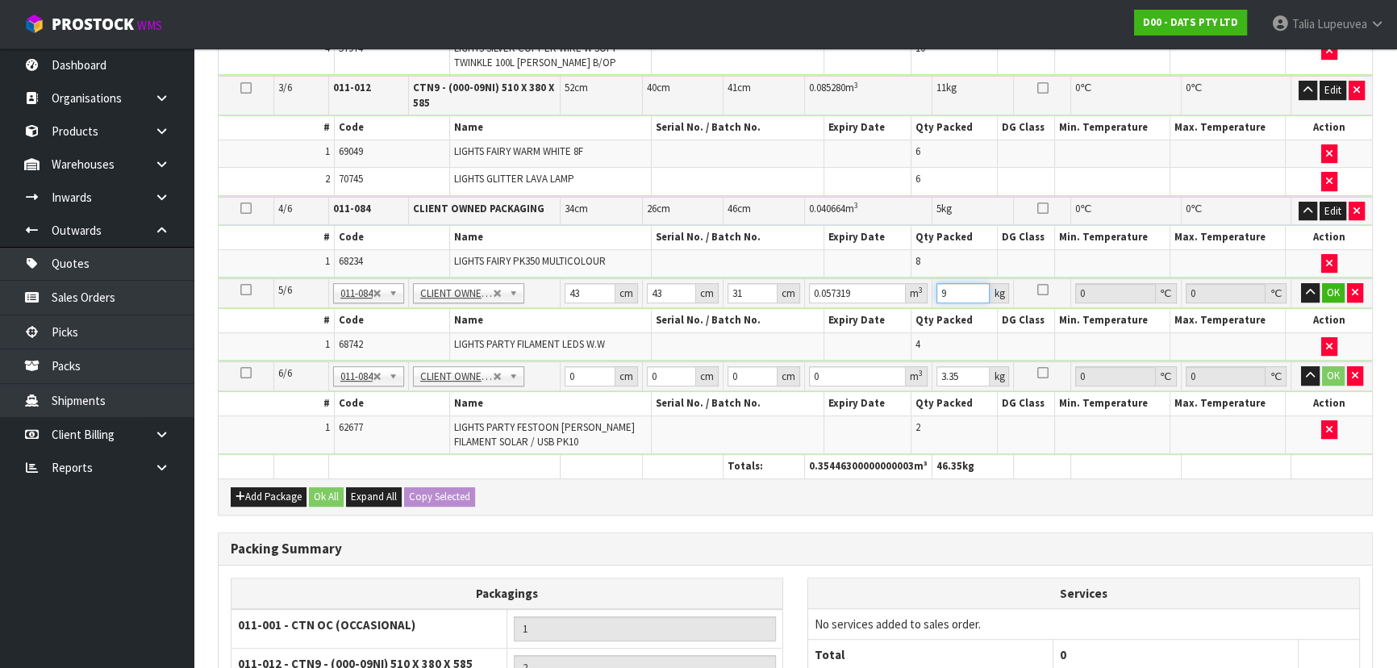
type input "9"
drag, startPoint x: 582, startPoint y: 370, endPoint x: 557, endPoint y: 379, distance: 26.5
click at [557, 379] on tr "6/6 NONE 007-001 007-002 007-004 007-009 007-013 007-014 007-015 007-017 007-01…" at bounding box center [795, 376] width 1153 height 30
type input "30"
type input "23"
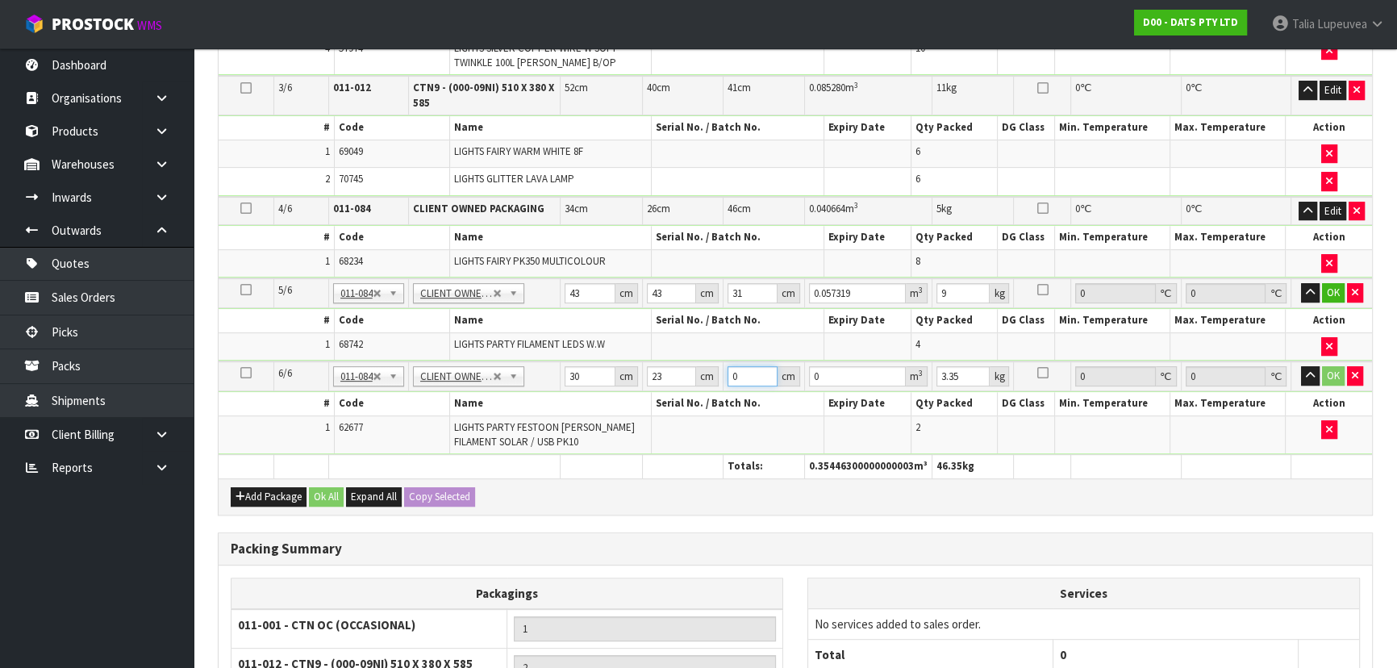
type input "4"
type input "0.00276"
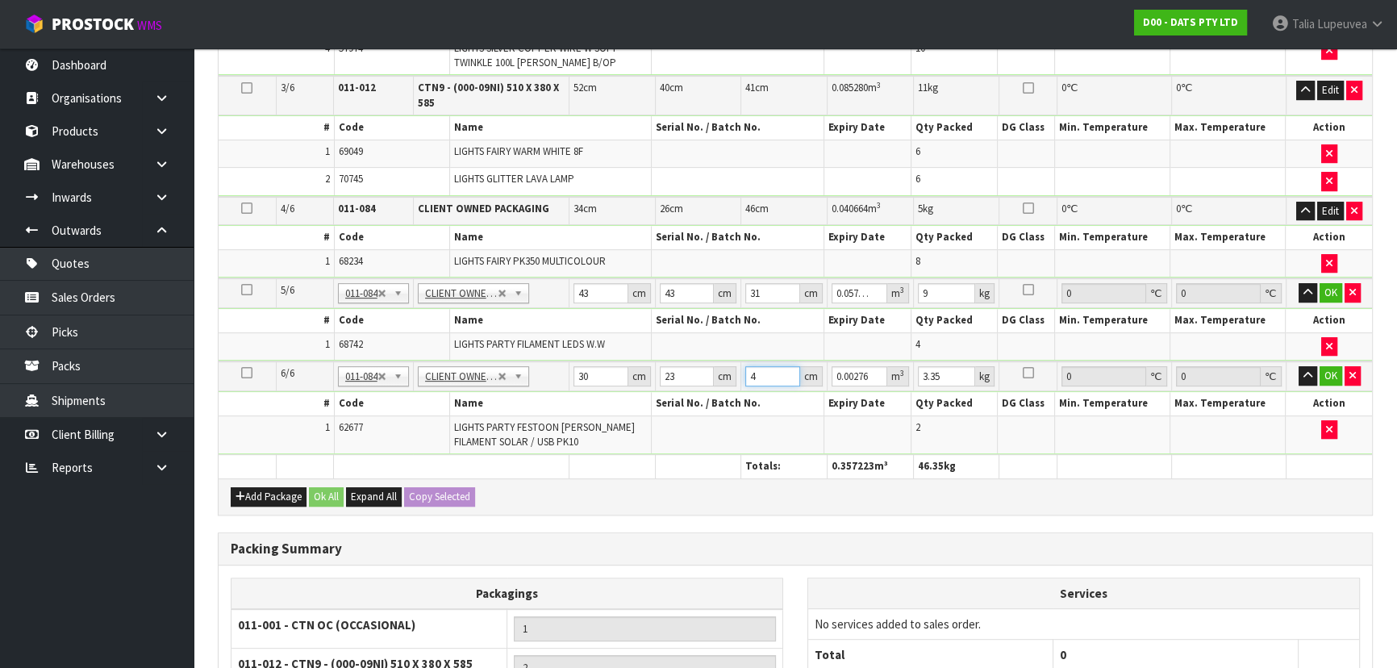
type input "43"
type input "0.02967"
type input "43"
type input "4"
click at [1335, 290] on button "OK" at bounding box center [1331, 292] width 23 height 19
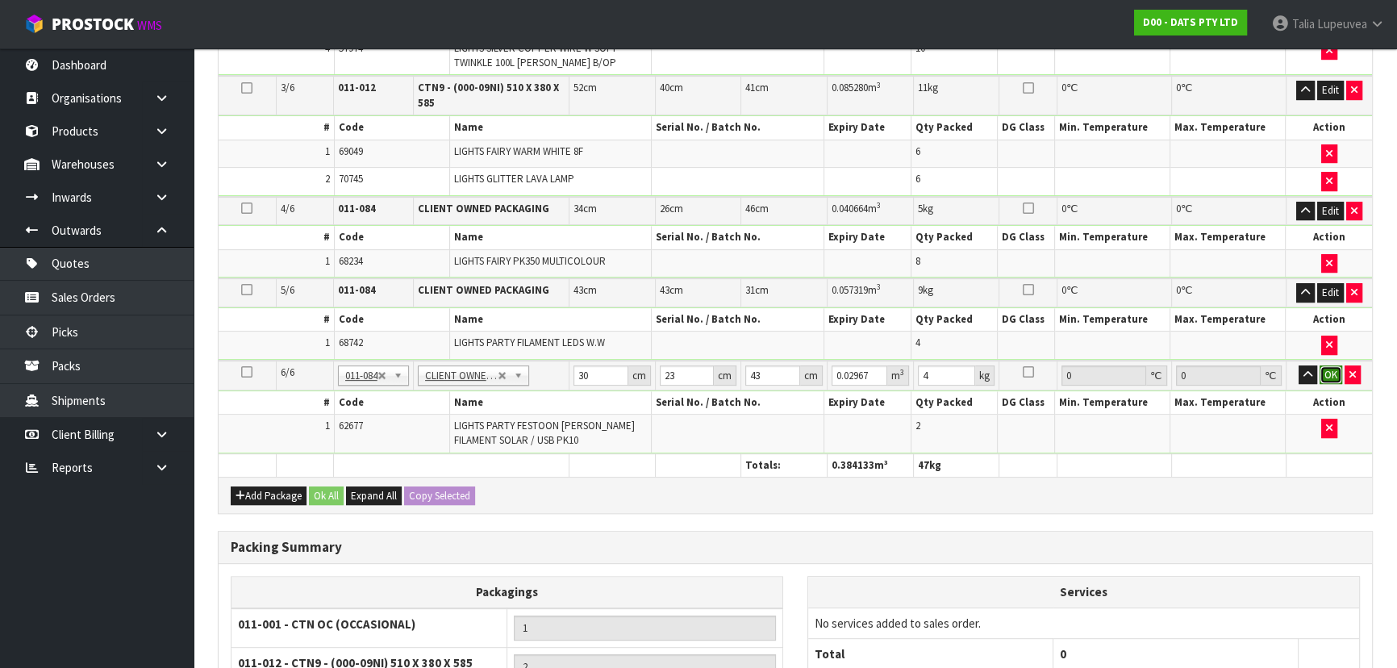
click at [1332, 365] on button "OK" at bounding box center [1331, 374] width 23 height 19
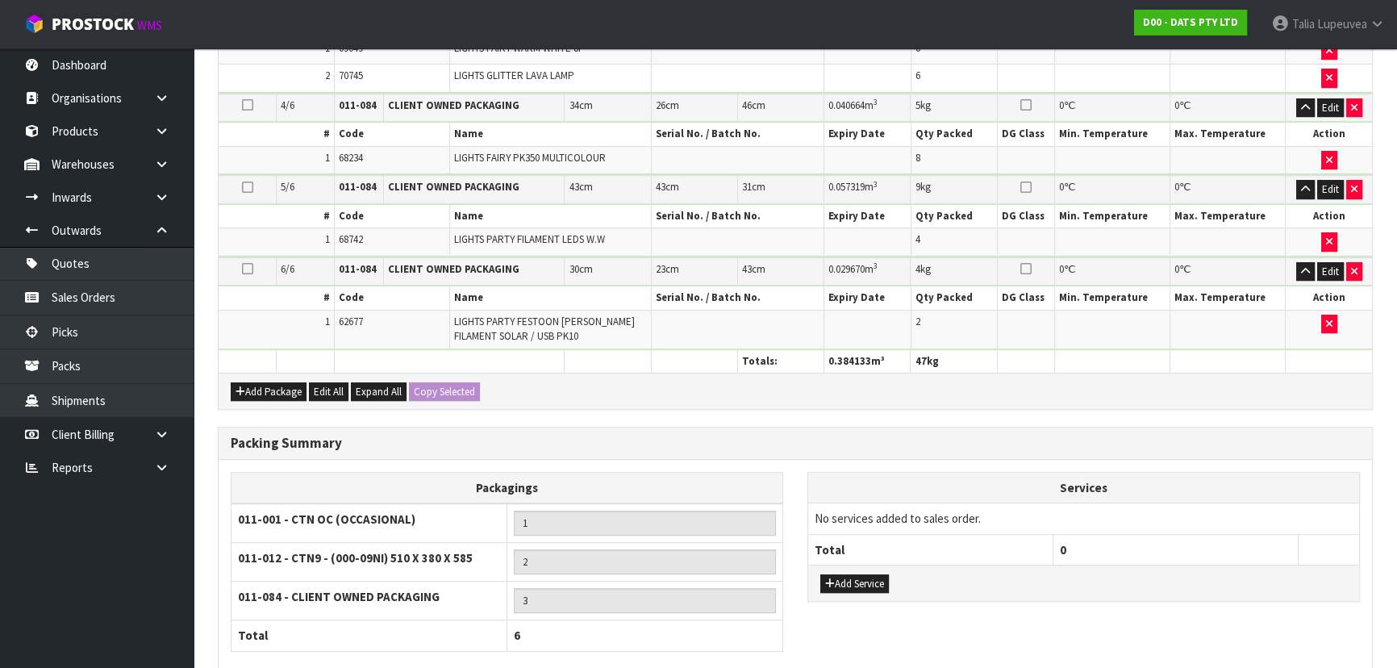
scroll to position [964, 0]
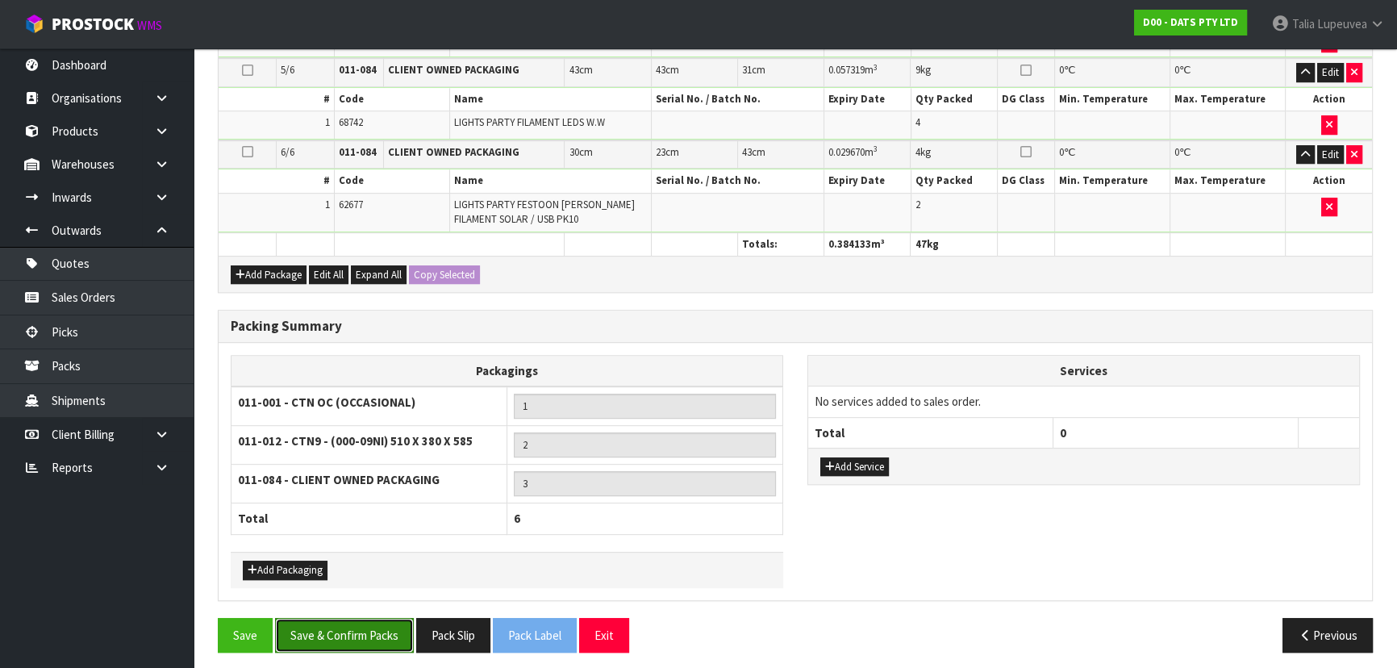
click at [394, 618] on button "Save & Confirm Packs" at bounding box center [344, 635] width 139 height 35
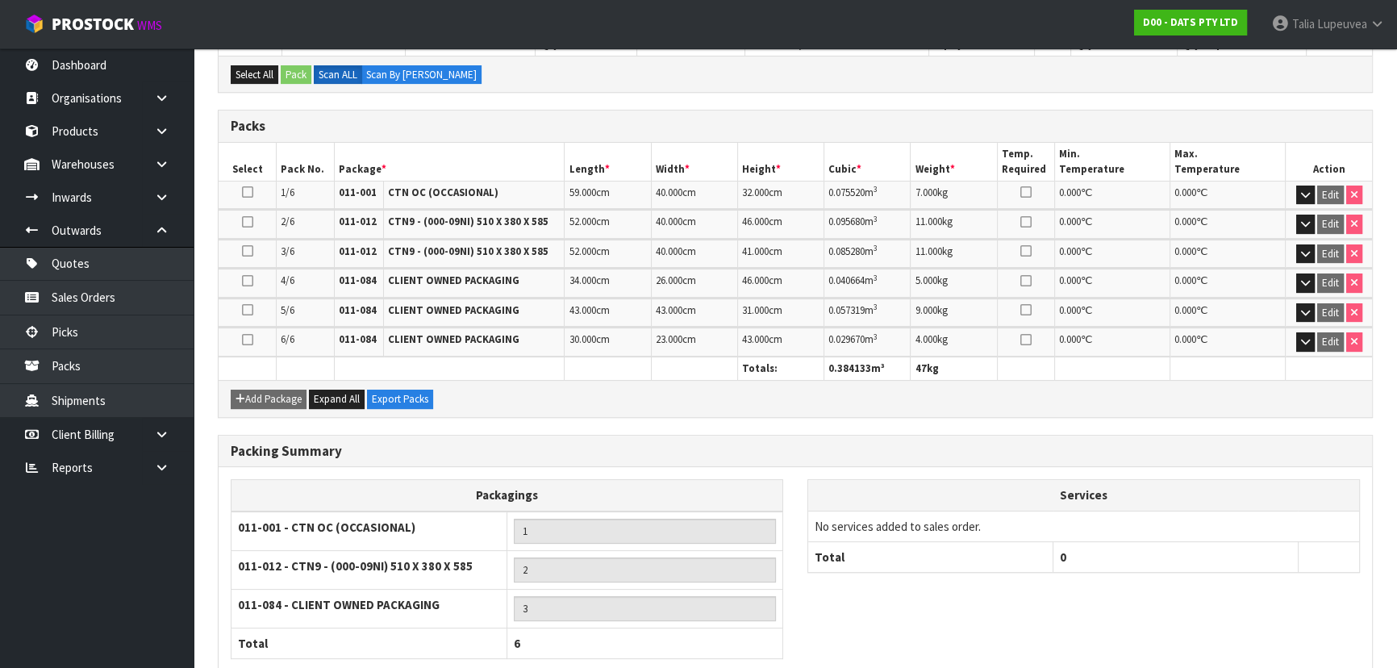
scroll to position [465, 0]
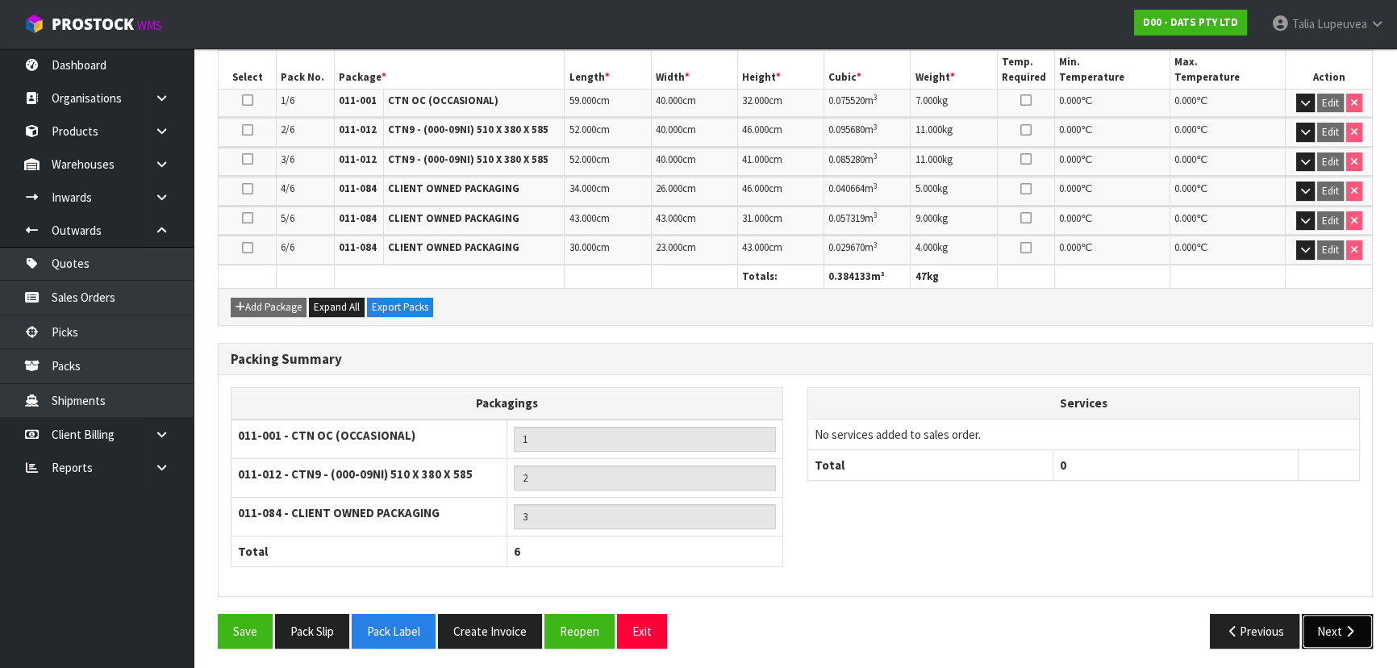
click at [1323, 627] on button "Next" at bounding box center [1337, 631] width 71 height 35
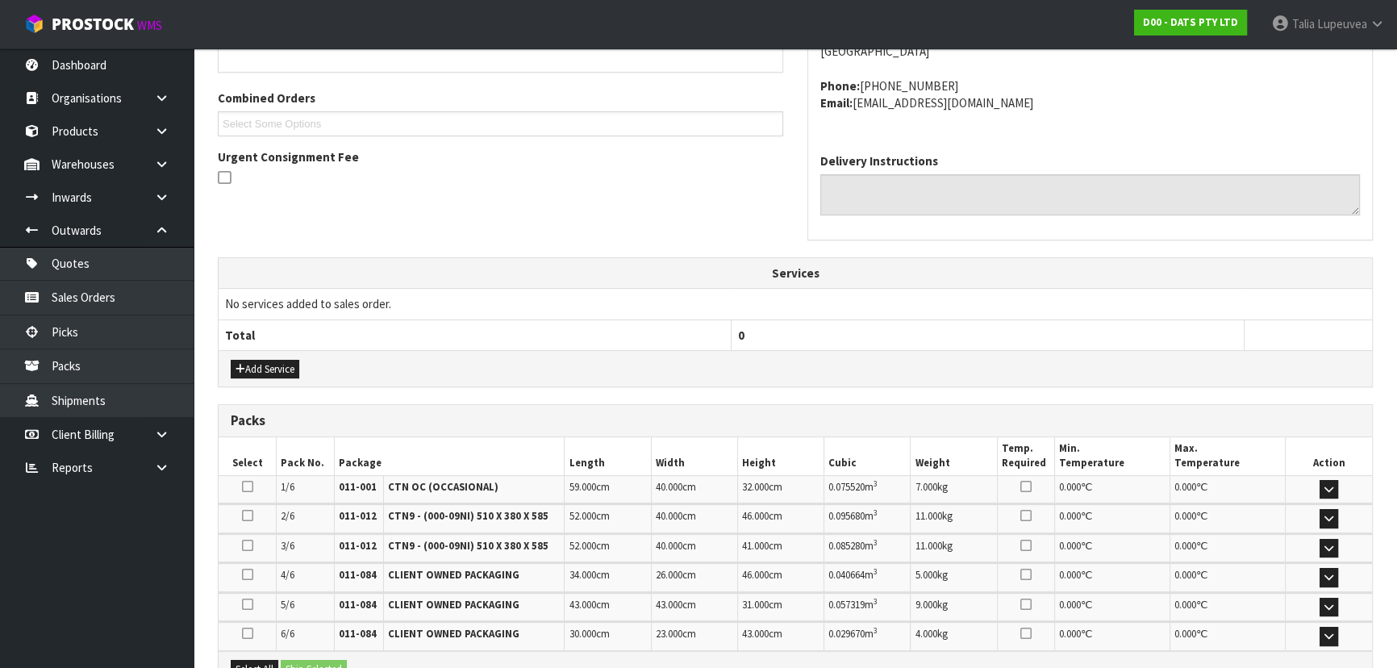
scroll to position [575, 0]
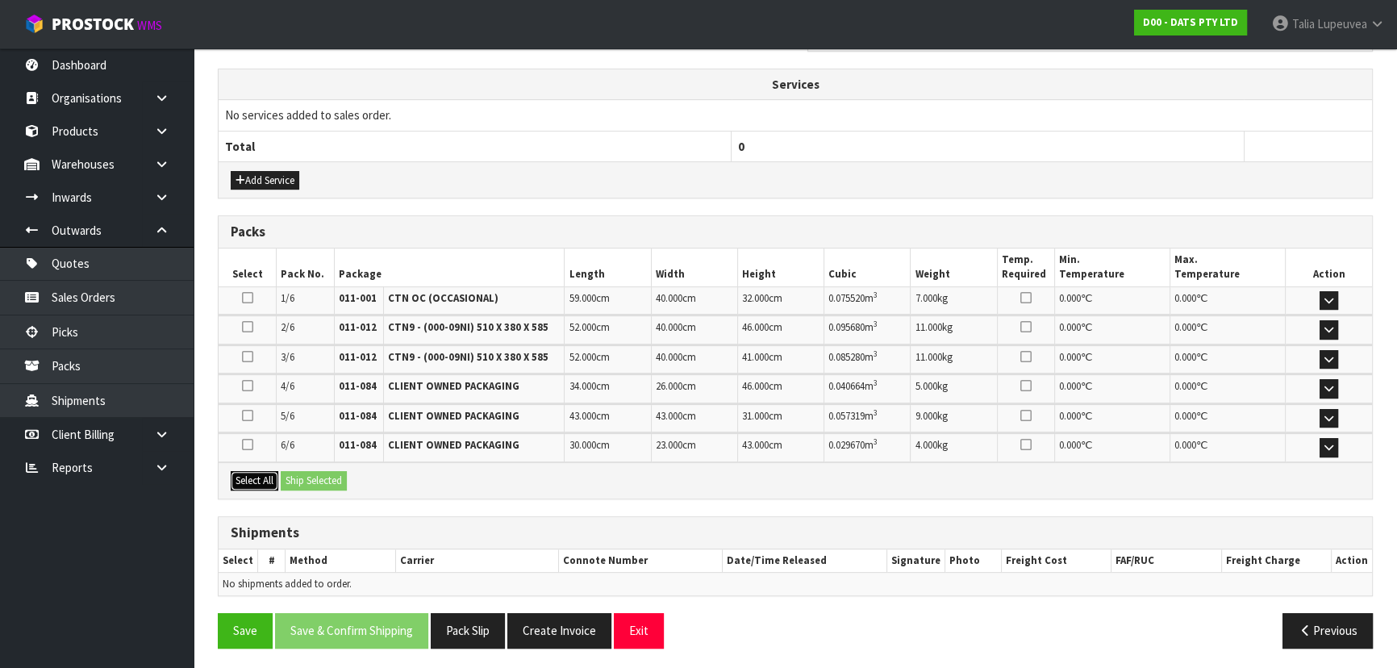
drag, startPoint x: 259, startPoint y: 476, endPoint x: 313, endPoint y: 474, distance: 54.1
click at [260, 475] on button "Select All" at bounding box center [255, 480] width 48 height 19
click at [313, 474] on button "Ship Selected" at bounding box center [314, 480] width 66 height 19
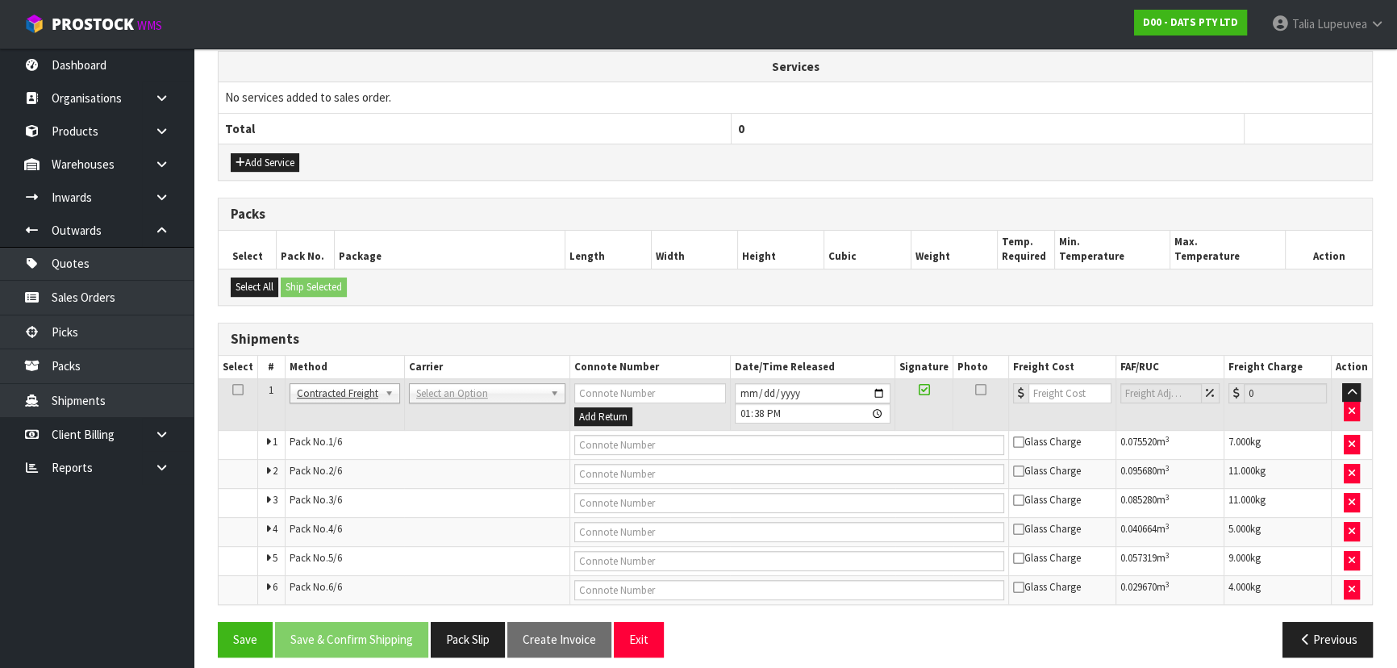
scroll to position [602, 0]
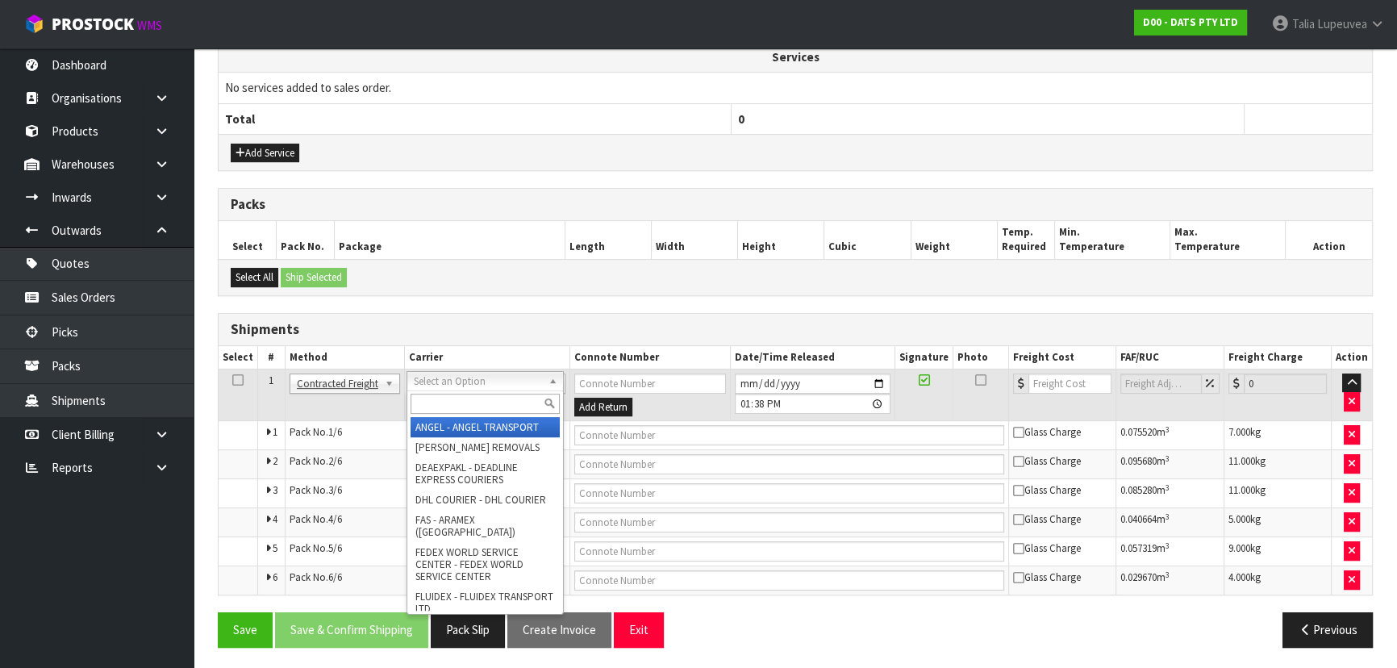
click at [428, 406] on input "text" at bounding box center [485, 404] width 149 height 20
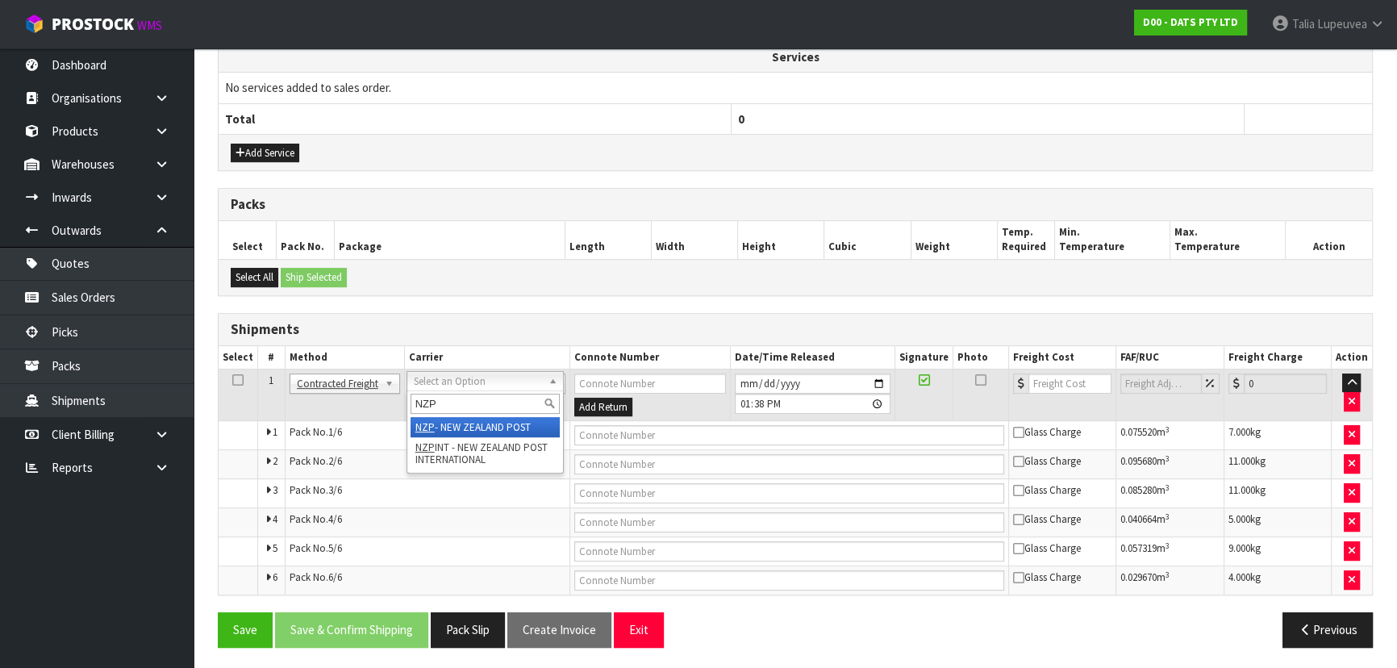
type input "NZP"
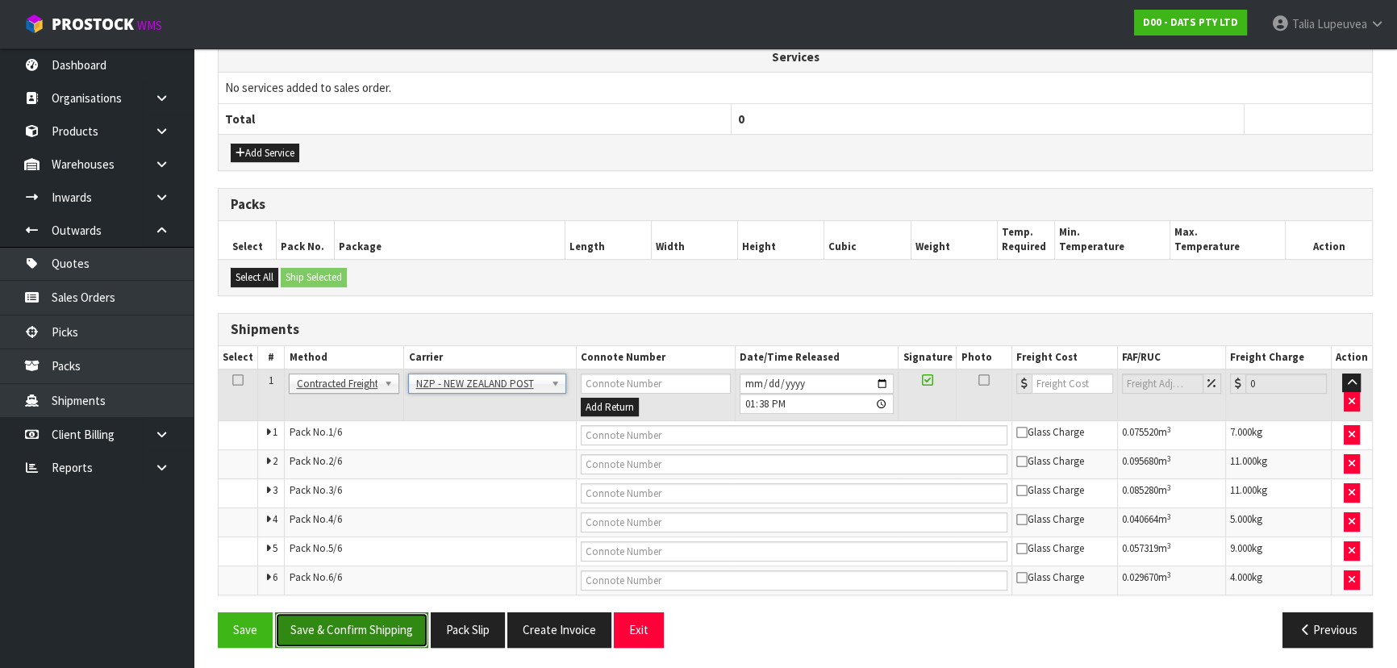
click at [408, 632] on button "Save & Confirm Shipping" at bounding box center [351, 629] width 153 height 35
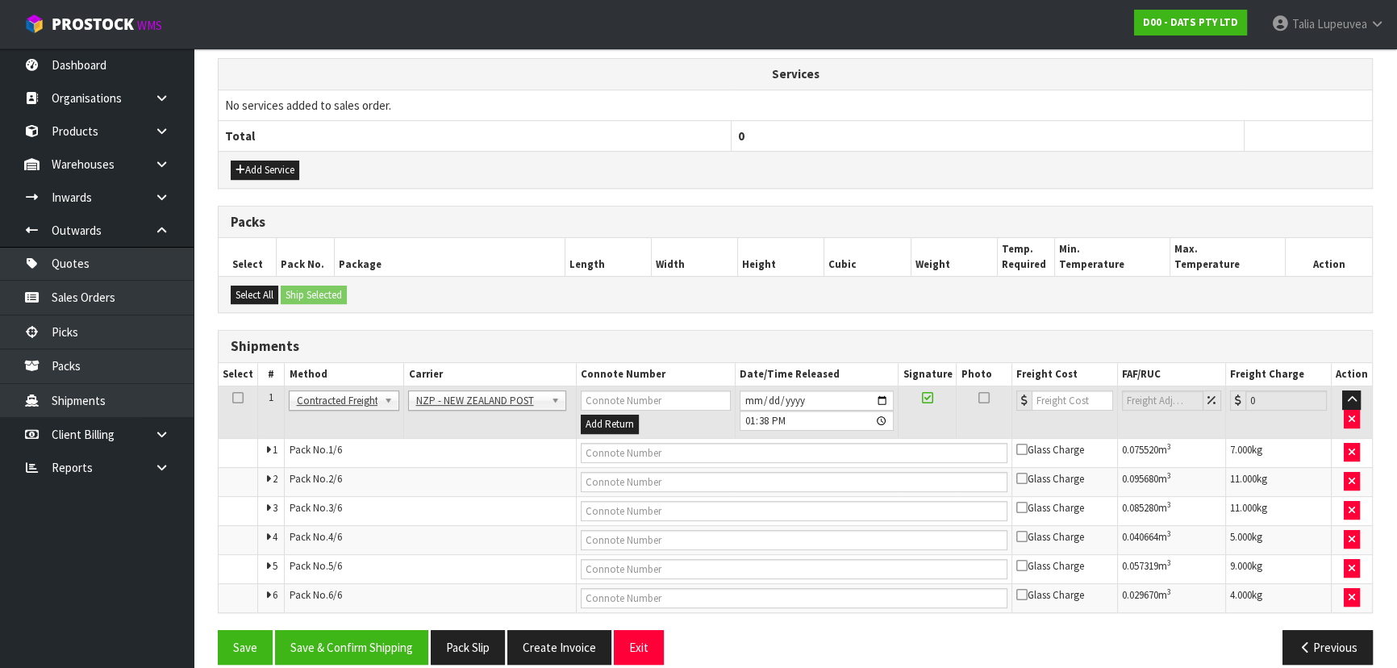
scroll to position [0, 0]
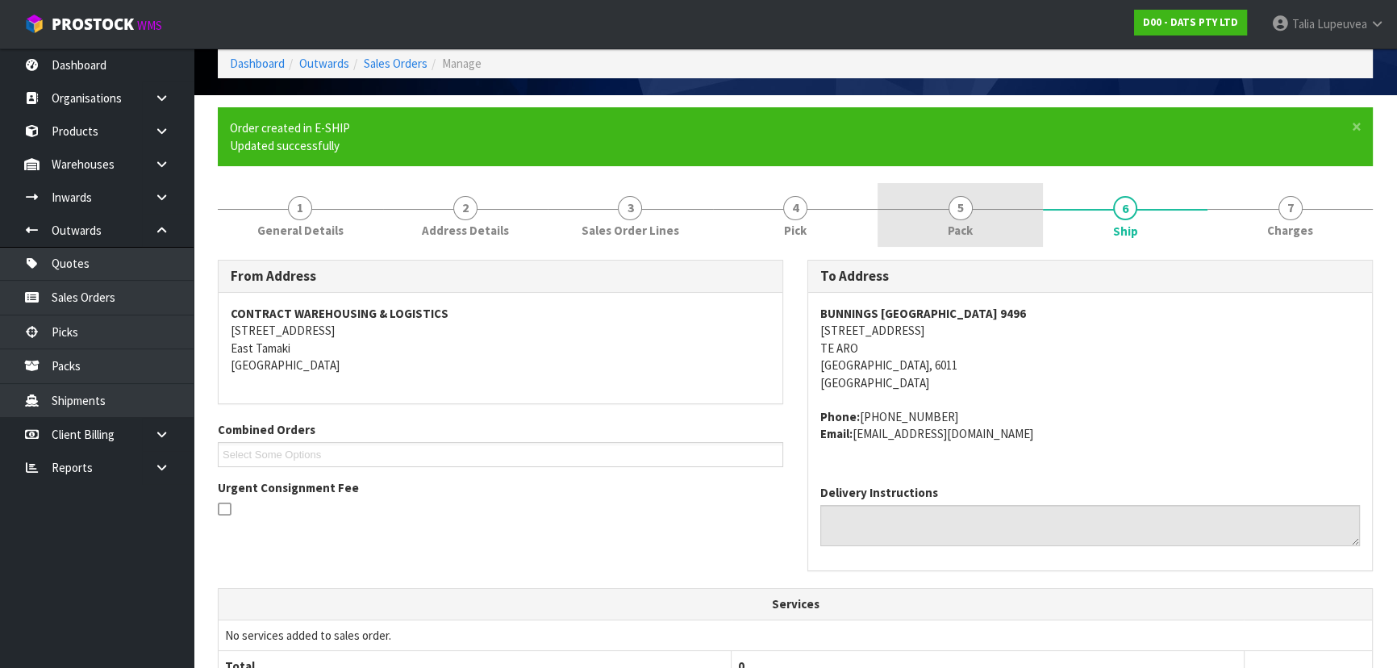
drag, startPoint x: 984, startPoint y: 197, endPoint x: 968, endPoint y: 223, distance: 30.4
click at [984, 197] on link "5 Pack" at bounding box center [960, 215] width 165 height 64
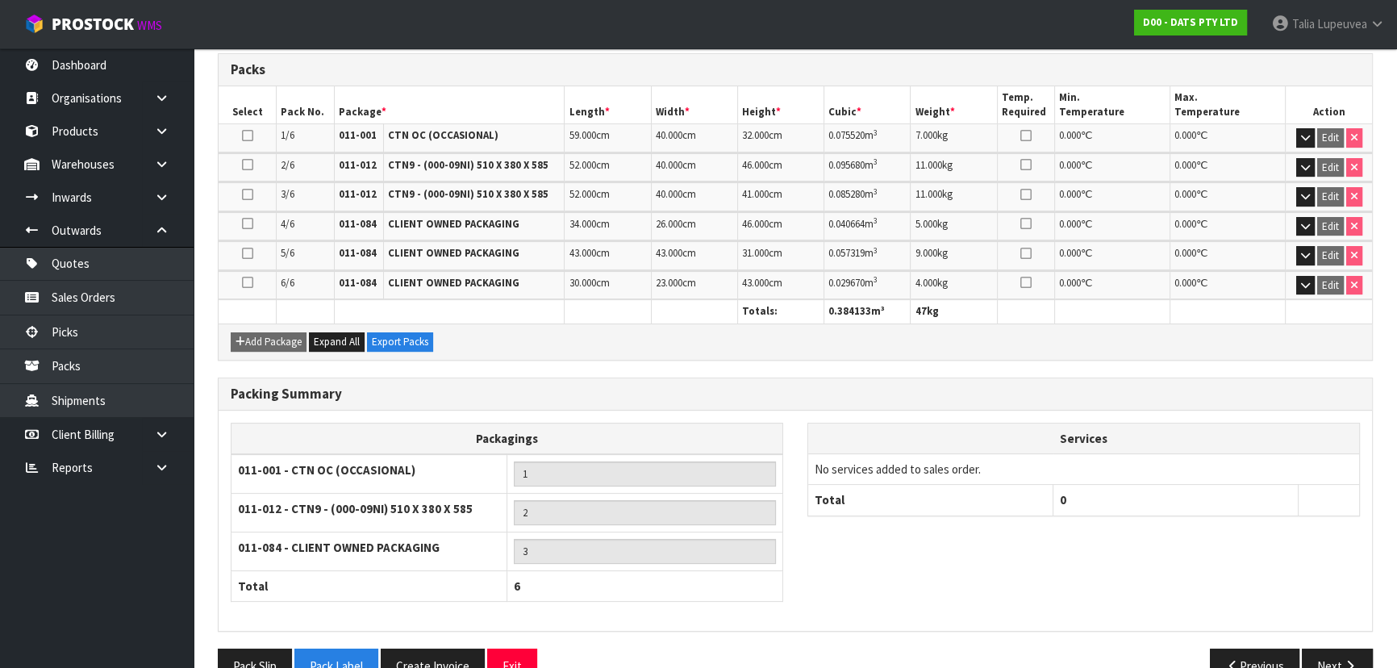
scroll to position [483, 0]
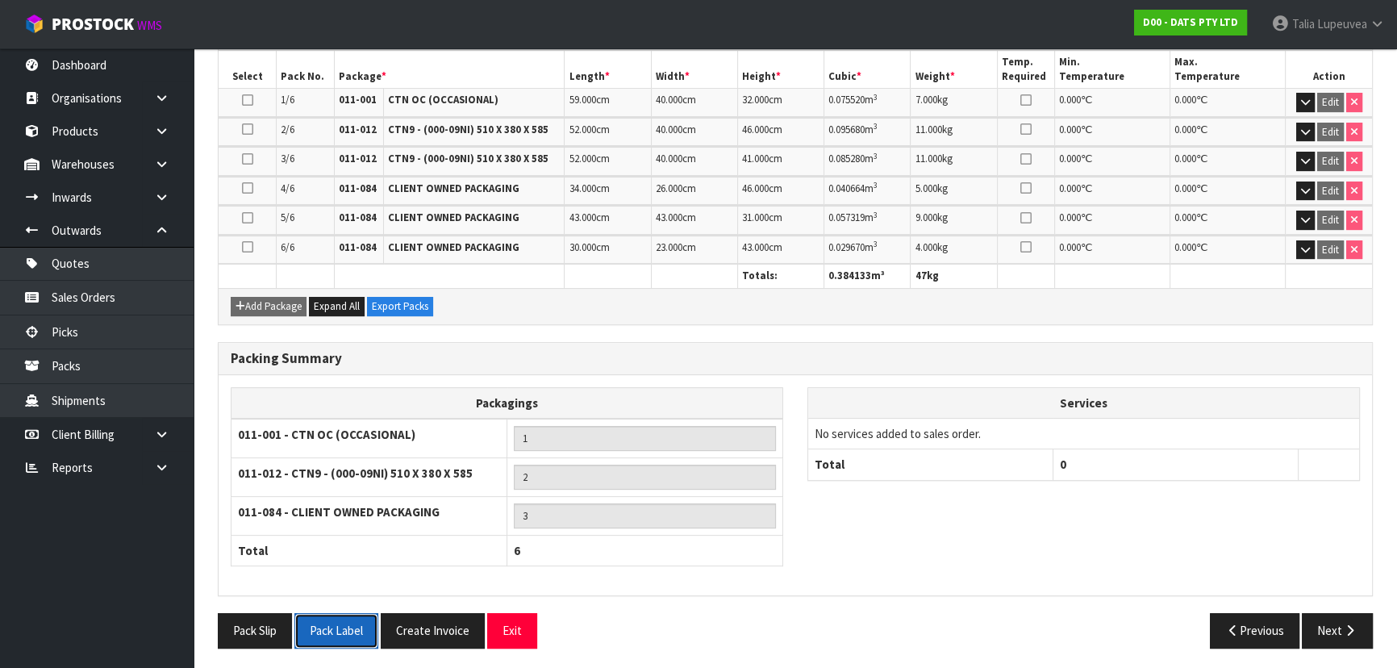
click at [364, 635] on button "Pack Label" at bounding box center [336, 630] width 84 height 35
